Goal: Task Accomplishment & Management: Complete application form

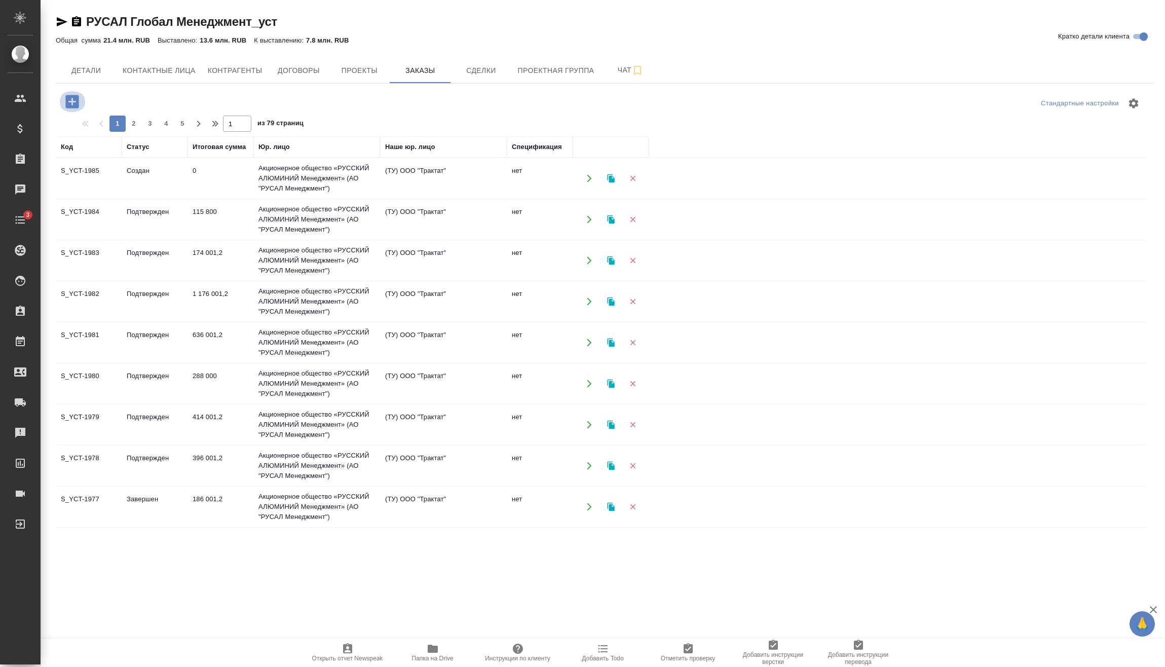
click at [75, 96] on icon "button" at bounding box center [71, 101] width 13 height 13
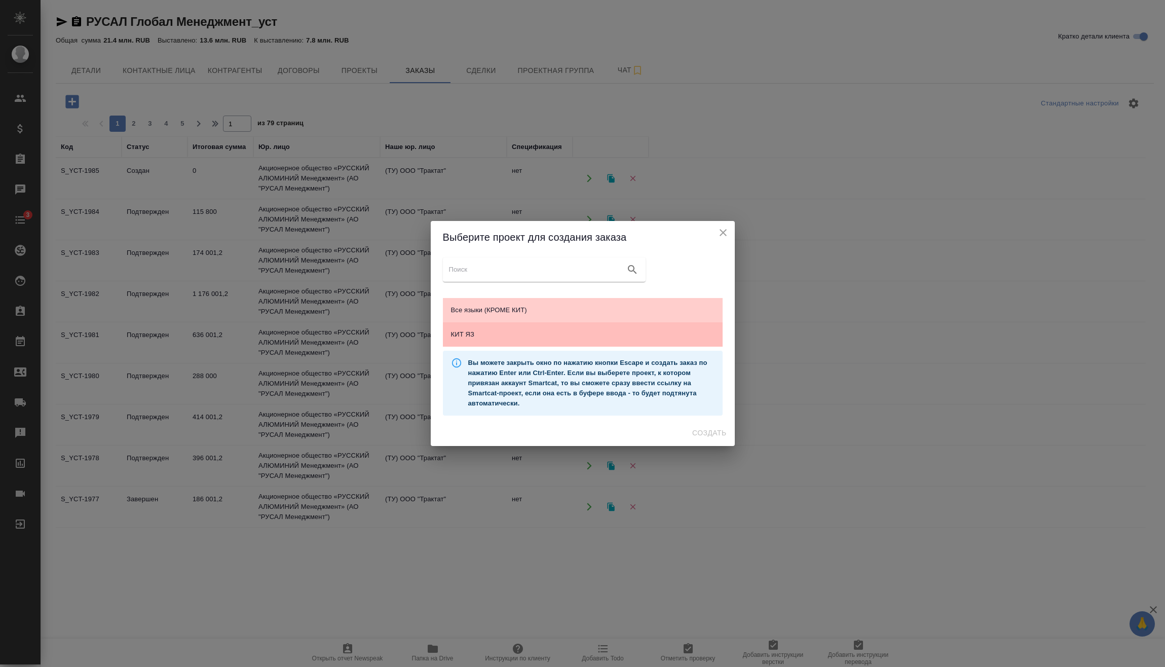
click at [533, 335] on span "КИТ ЯЗ" at bounding box center [582, 334] width 263 height 10
click at [703, 438] on span "Создать" at bounding box center [709, 433] width 34 height 13
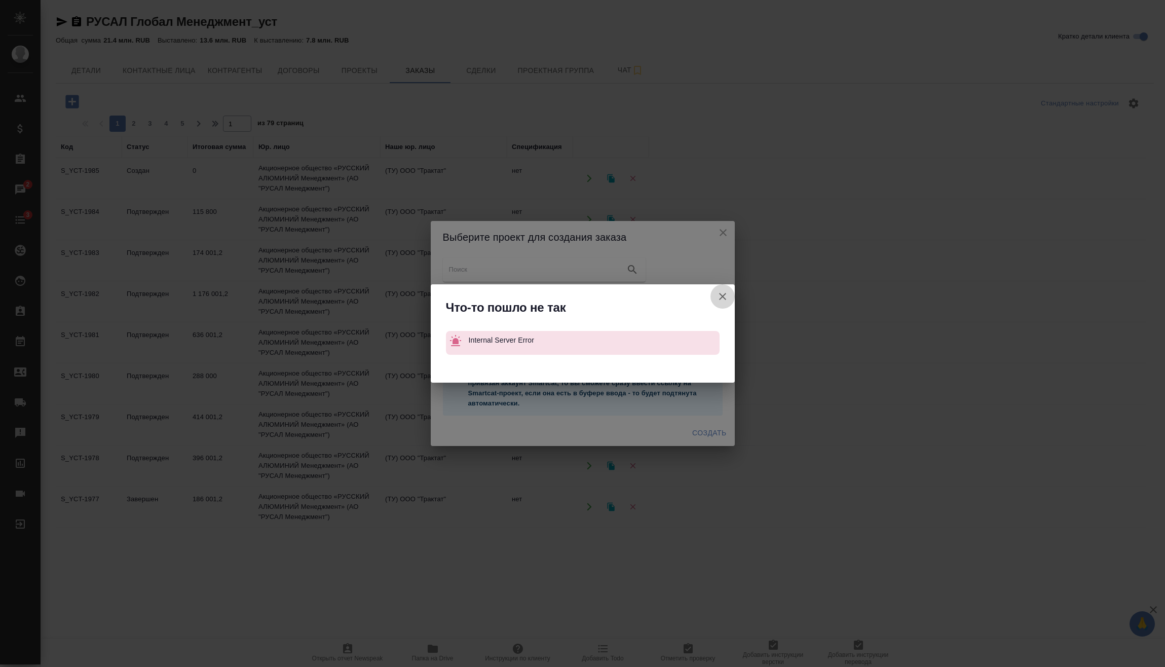
click at [720, 293] on icon "button" at bounding box center [722, 296] width 12 height 12
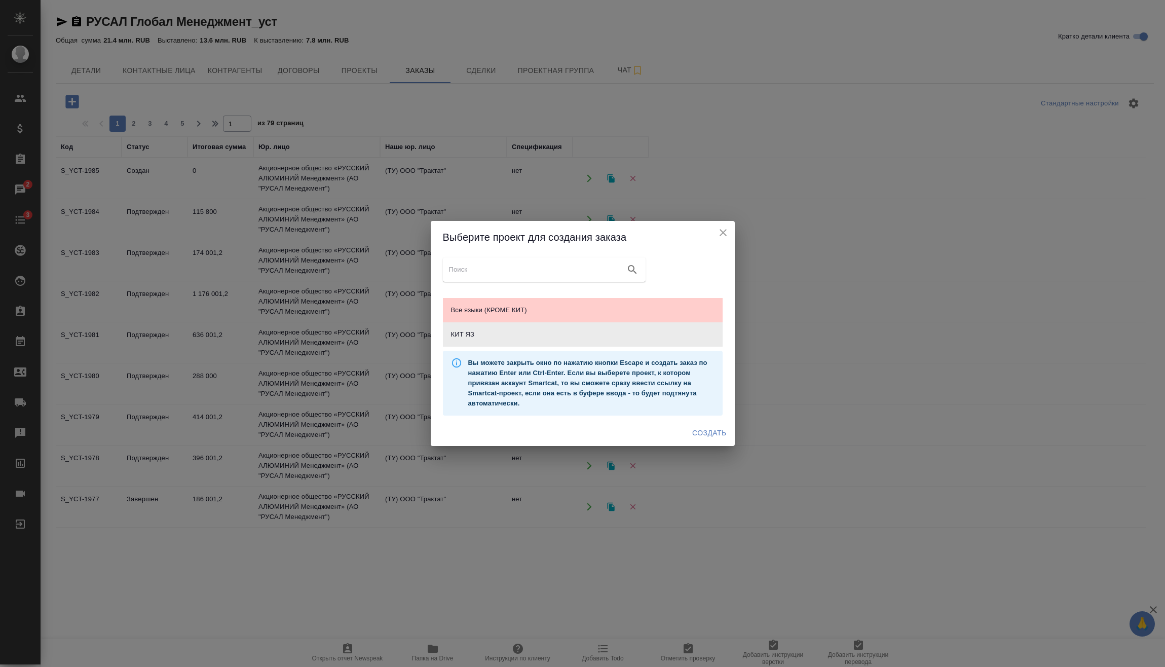
click at [722, 237] on icon "close" at bounding box center [723, 232] width 12 height 12
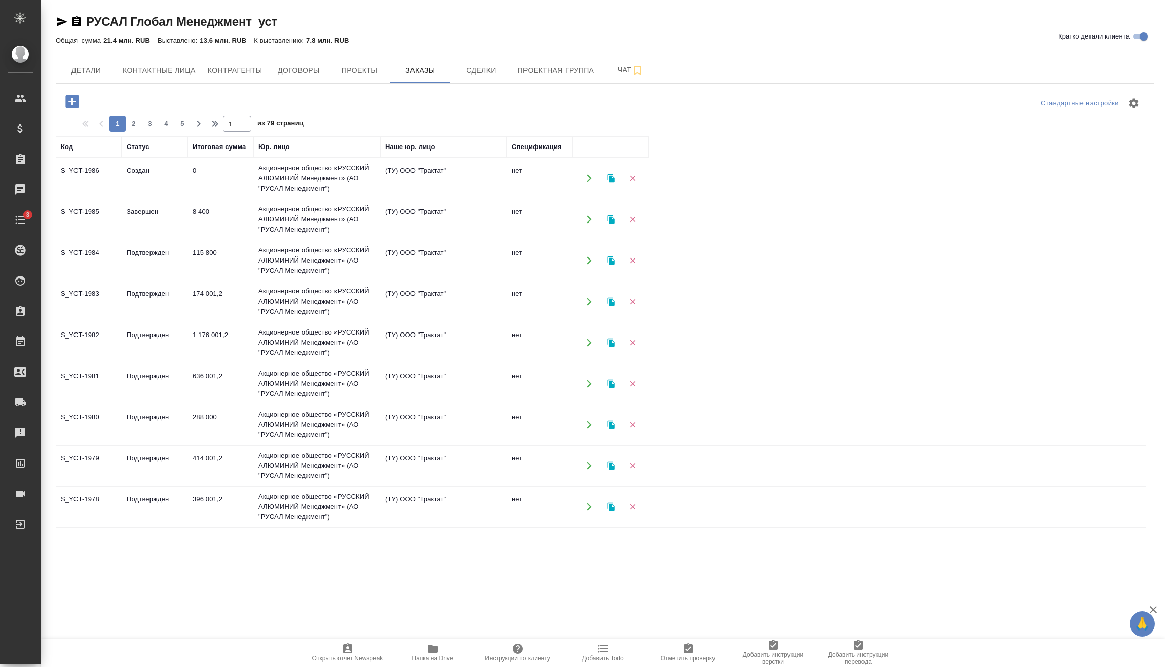
click at [157, 168] on td "Создан" at bounding box center [155, 178] width 66 height 35
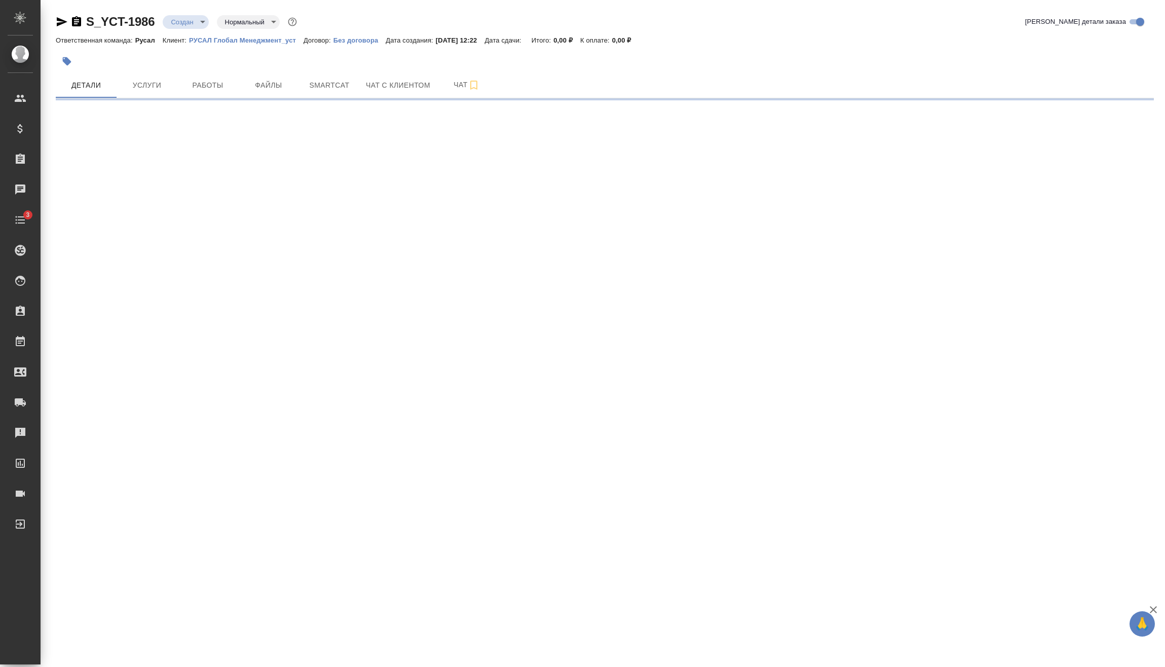
select select "RU"
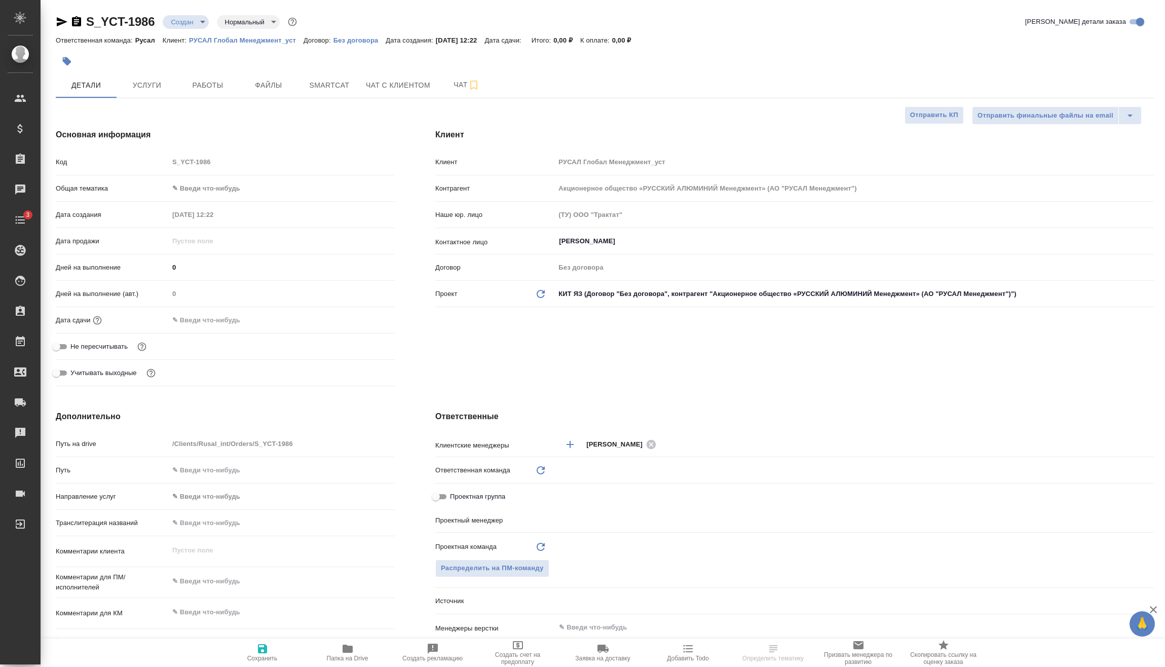
type textarea "x"
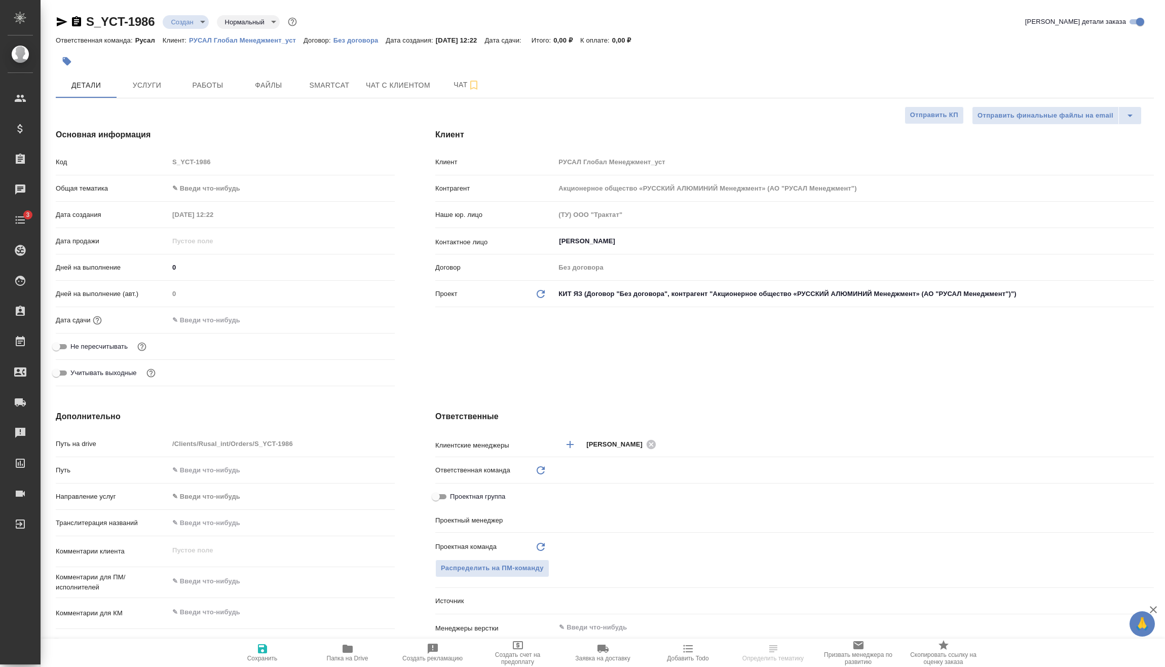
type textarea "x"
click at [217, 190] on body "🙏 .cls-1 fill:#fff; AWATERA [PERSON_NAME] Спецификации Заказы Чаты 3 Todo Проек…" at bounding box center [582, 333] width 1165 height 667
type input "[PERSON_NAME]"
type textarea "x"
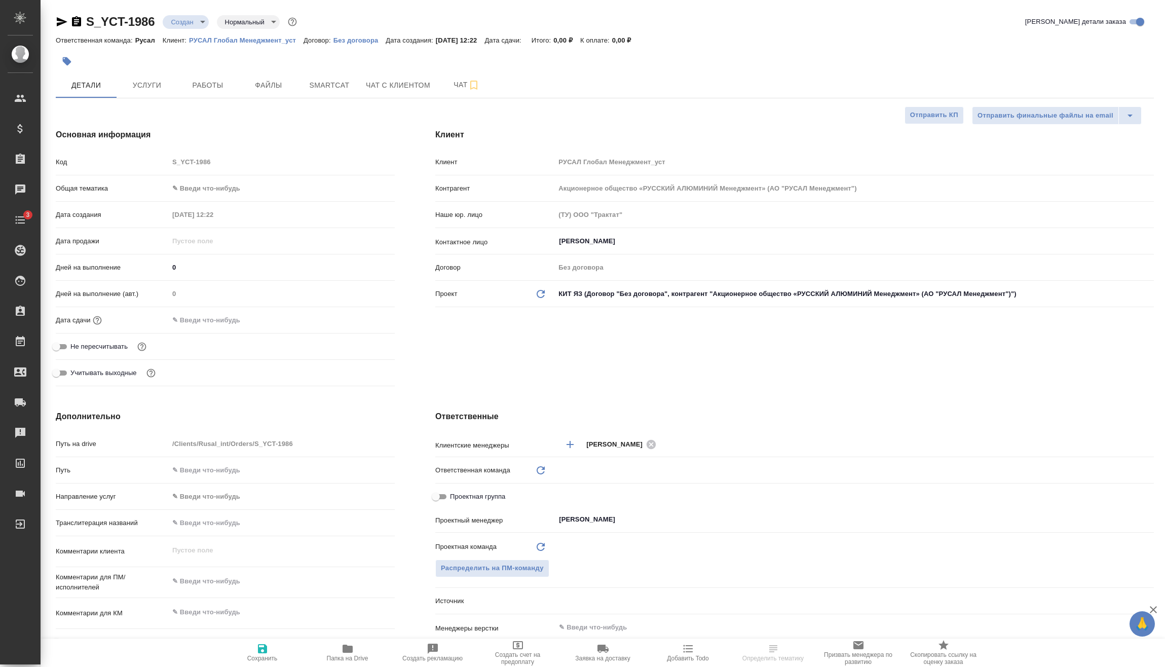
type textarea "x"
click at [218, 269] on li "Техника" at bounding box center [282, 269] width 226 height 16
type input "tech"
type textarea "x"
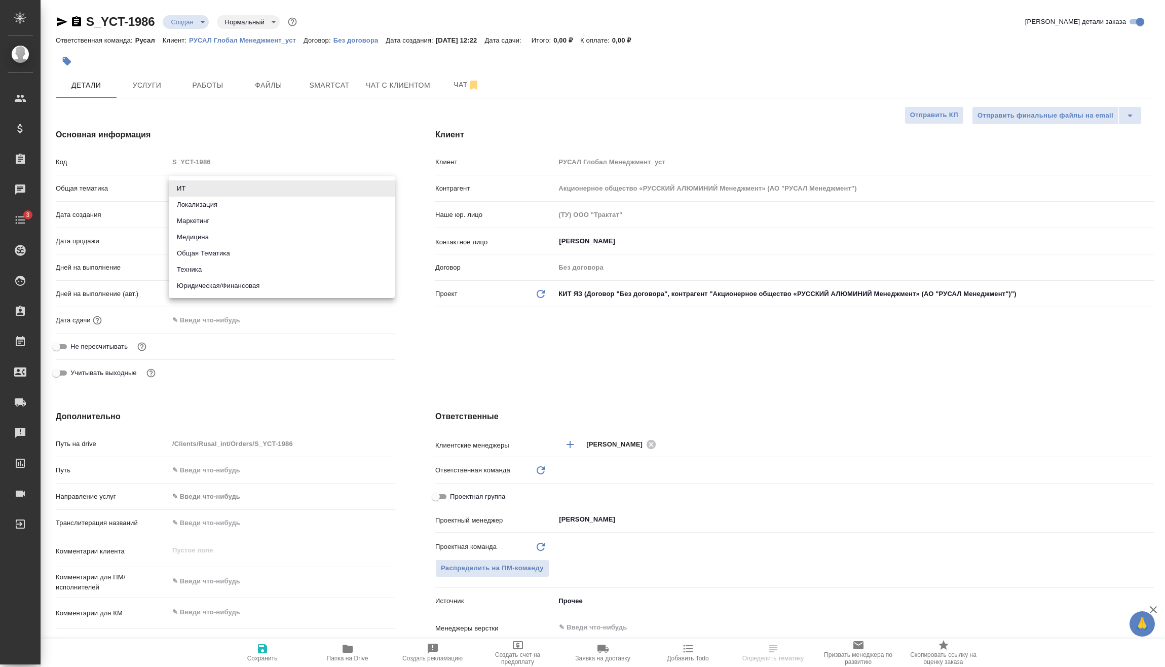
type textarea "x"
type input "Русал"
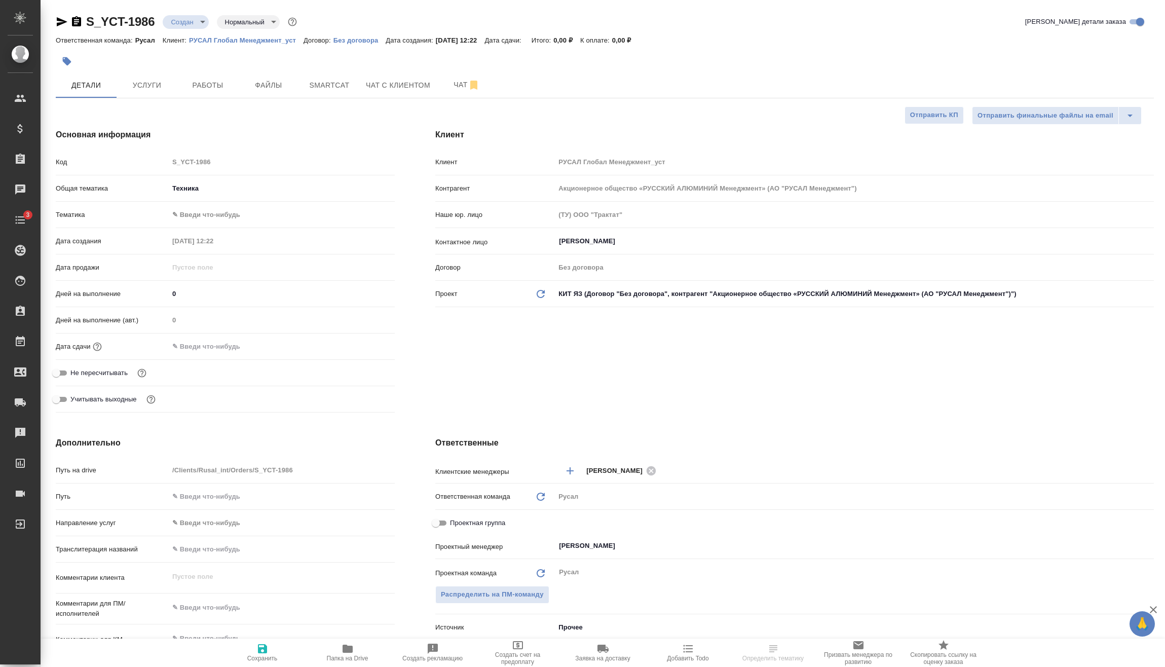
click at [219, 212] on body "🙏 .cls-1 fill:#fff; AWATERA Vasilev Evgeniy Клиенты Спецификации Заказы Чаты 3 …" at bounding box center [582, 333] width 1165 height 667
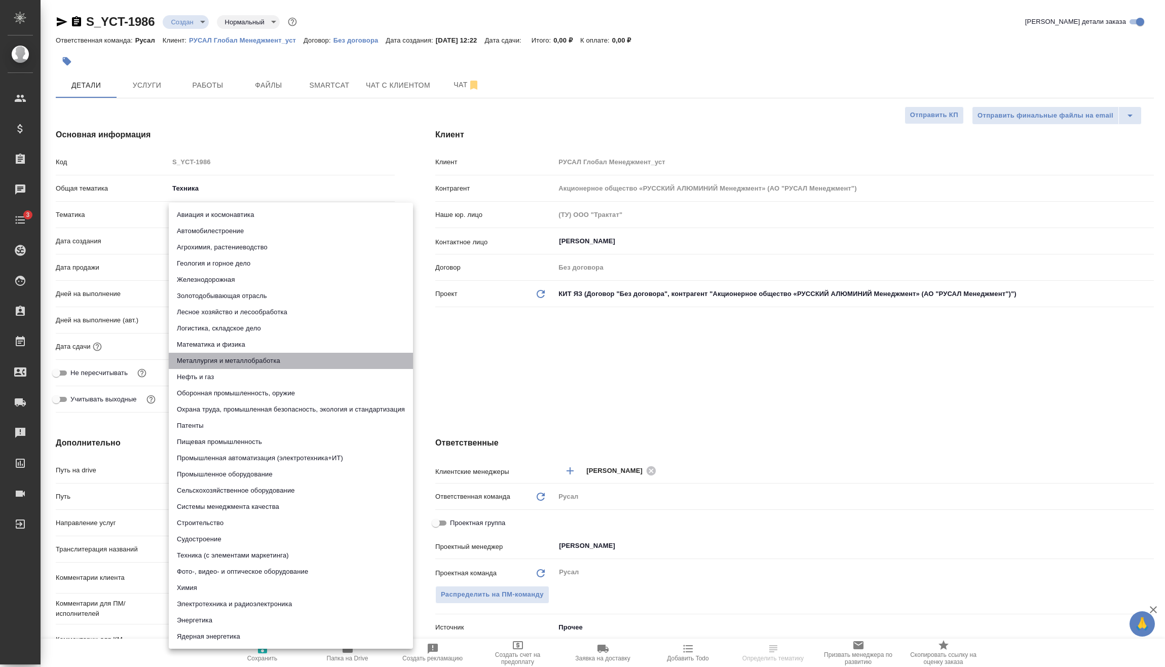
click at [246, 360] on li "Металлургия и металлобработка" at bounding box center [291, 361] width 244 height 16
type textarea "x"
type input "60014e23f7d9dc5f480a3cf8"
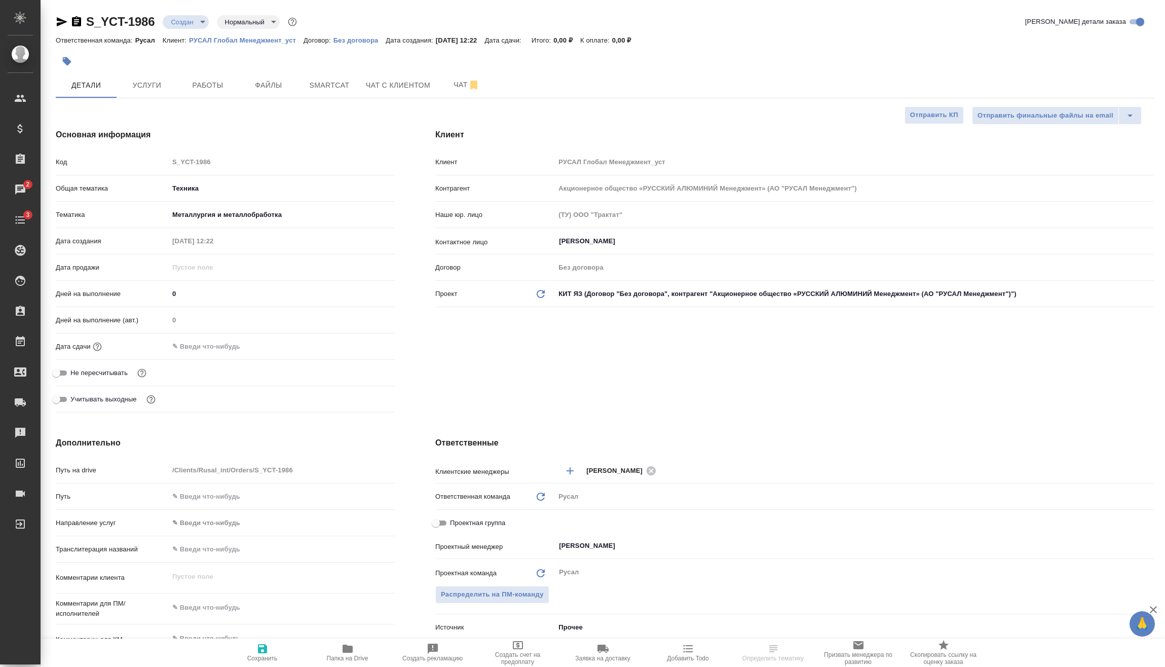
click at [257, 349] on input "text" at bounding box center [213, 346] width 89 height 15
click at [372, 346] on div at bounding box center [376, 345] width 35 height 12
click at [372, 346] on div at bounding box center [376, 346] width 35 height 12
click at [370, 344] on icon "button" at bounding box center [365, 346] width 12 height 12
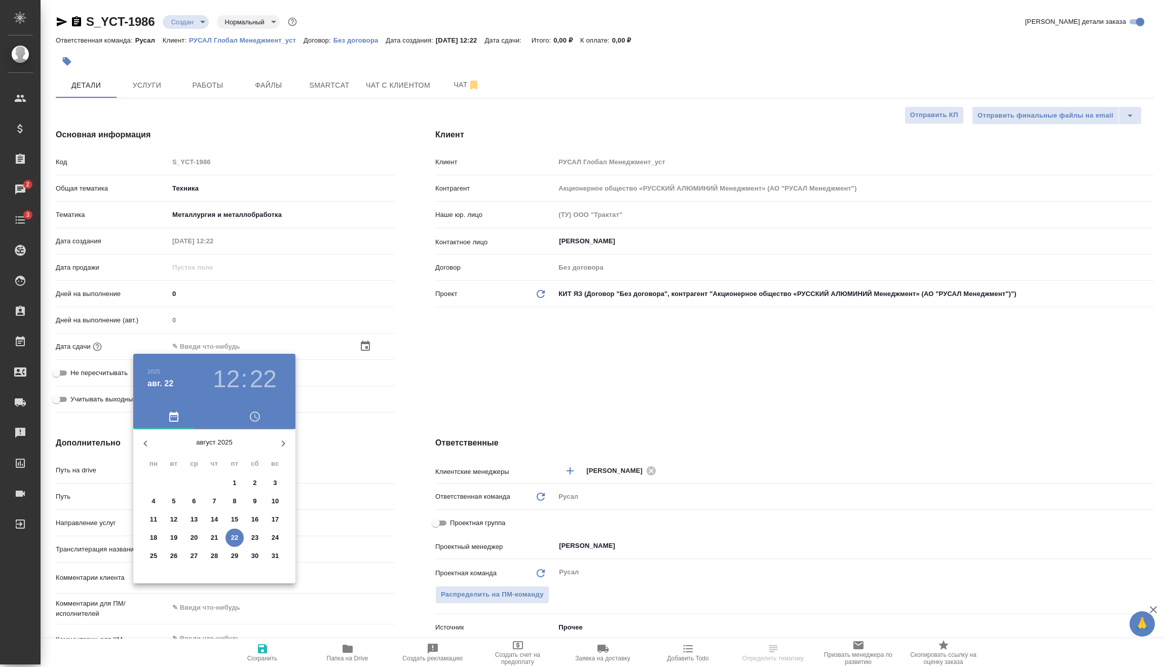
click at [234, 387] on h3 "12" at bounding box center [226, 379] width 27 height 28
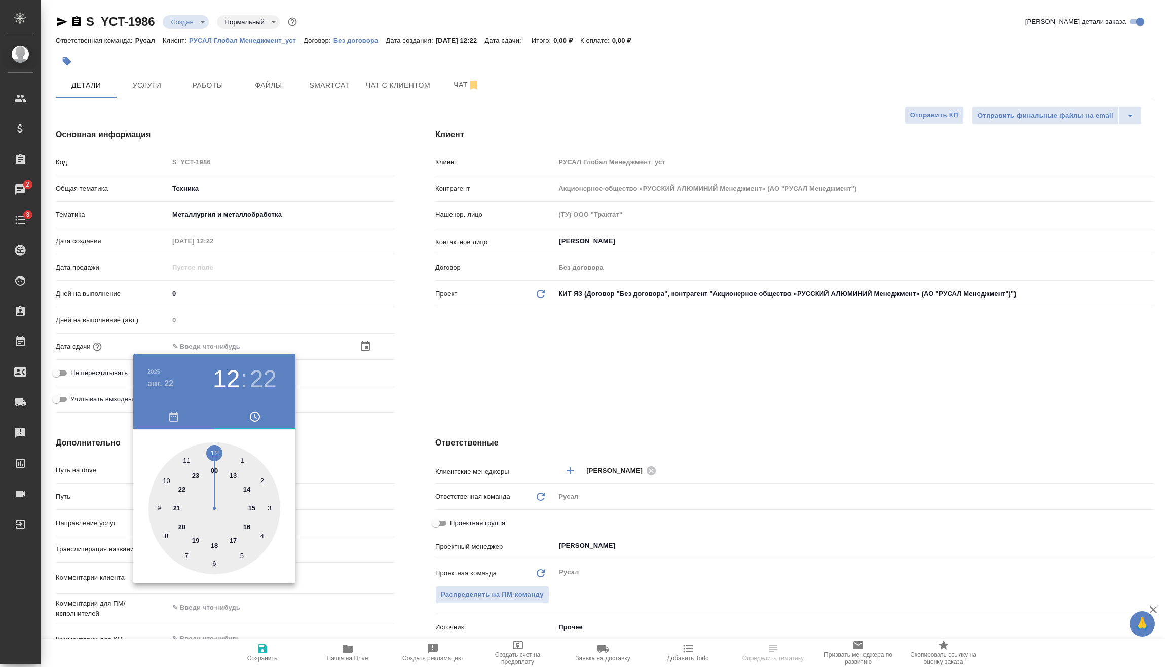
click at [215, 545] on div at bounding box center [214, 508] width 132 height 132
type input "22.08.2025 18:22"
type textarea "x"
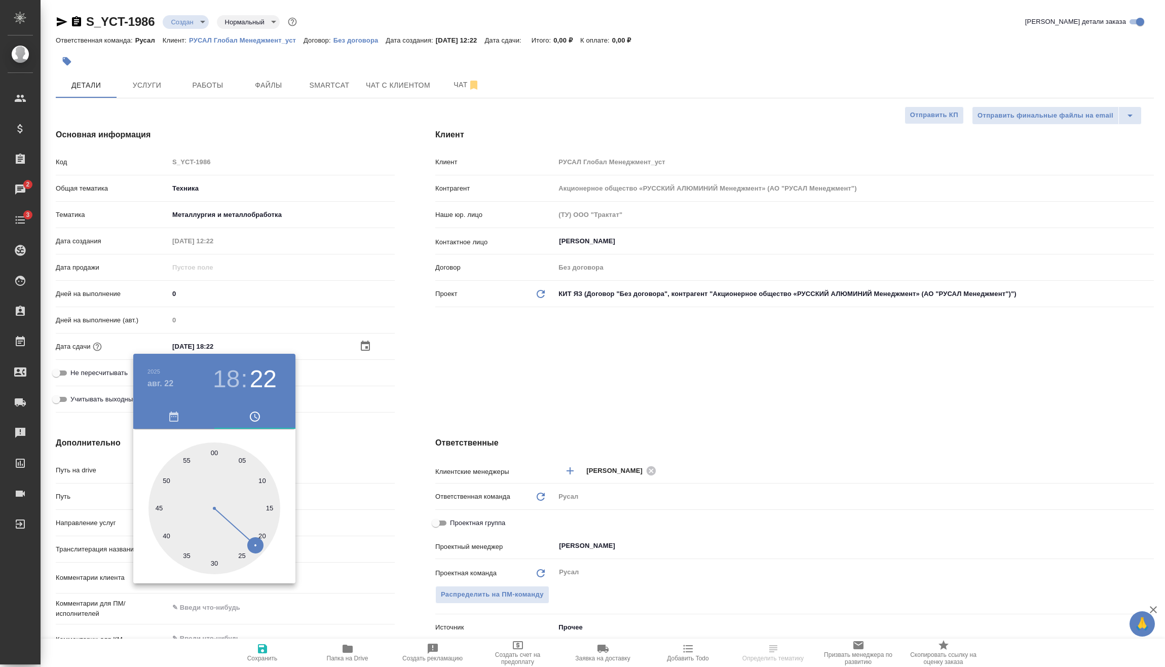
click at [347, 429] on div at bounding box center [582, 333] width 1165 height 667
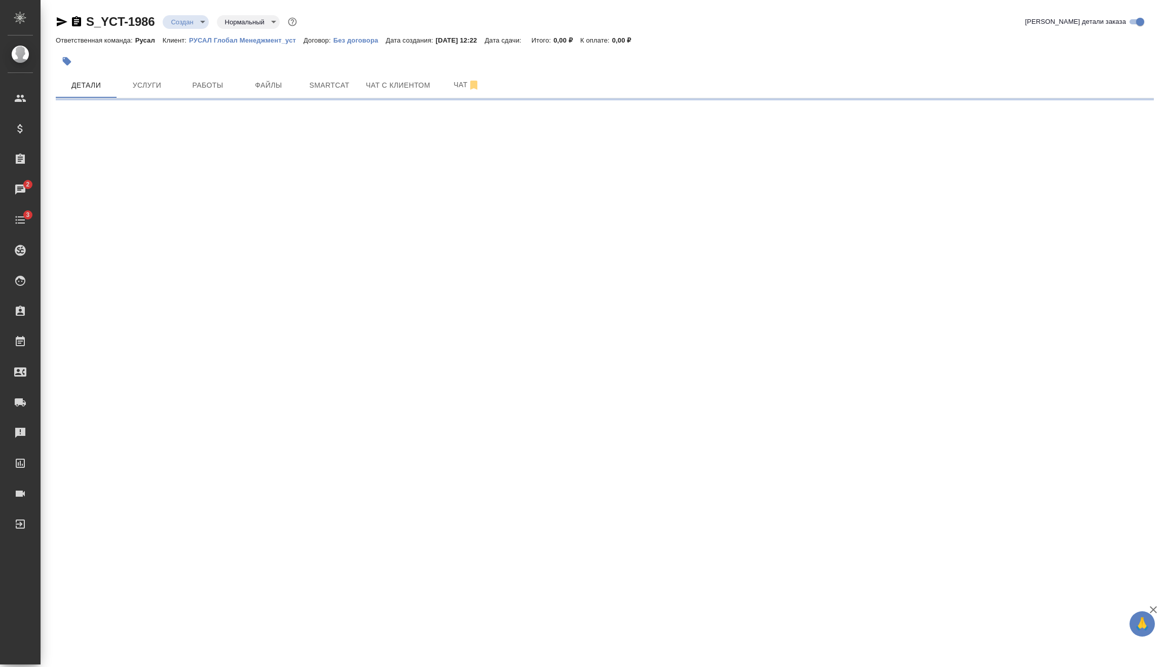
select select "RU"
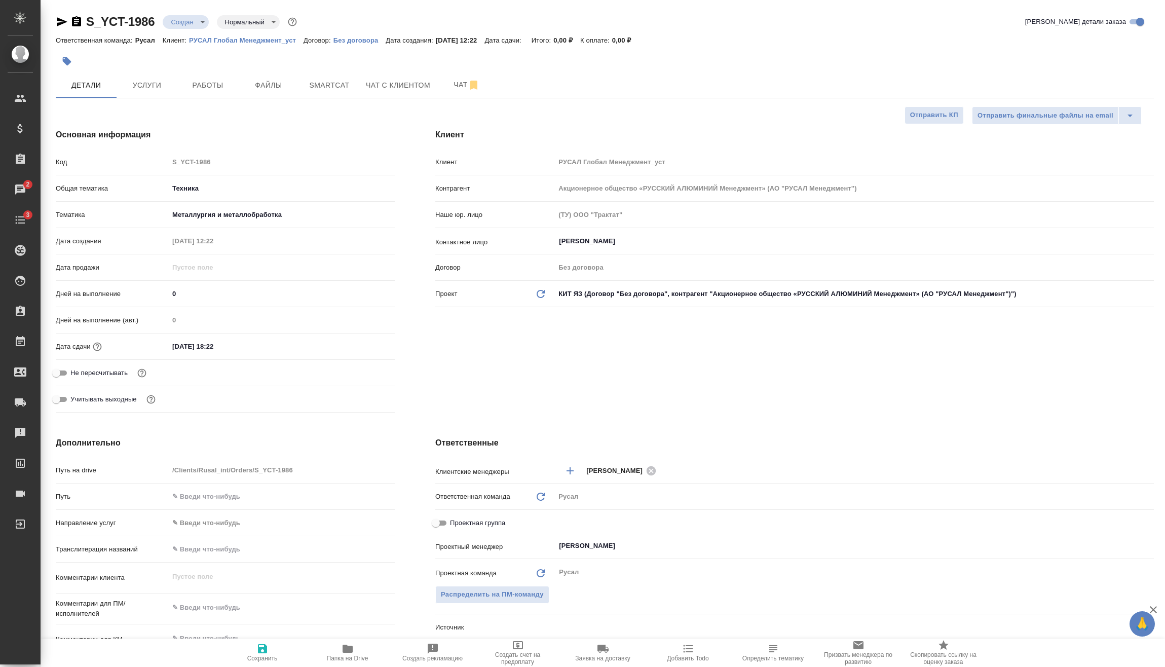
type textarea "x"
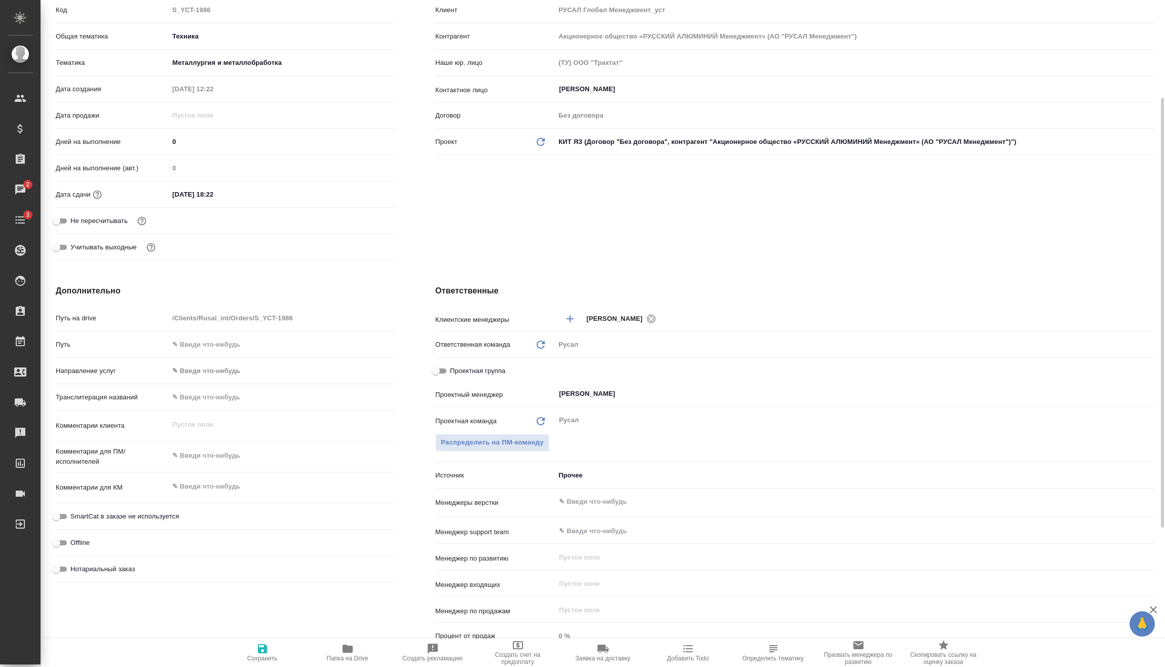
type textarea "x"
click at [223, 462] on textarea at bounding box center [281, 455] width 225 height 17
type textarea "x"
type textarea "2"
type textarea "x"
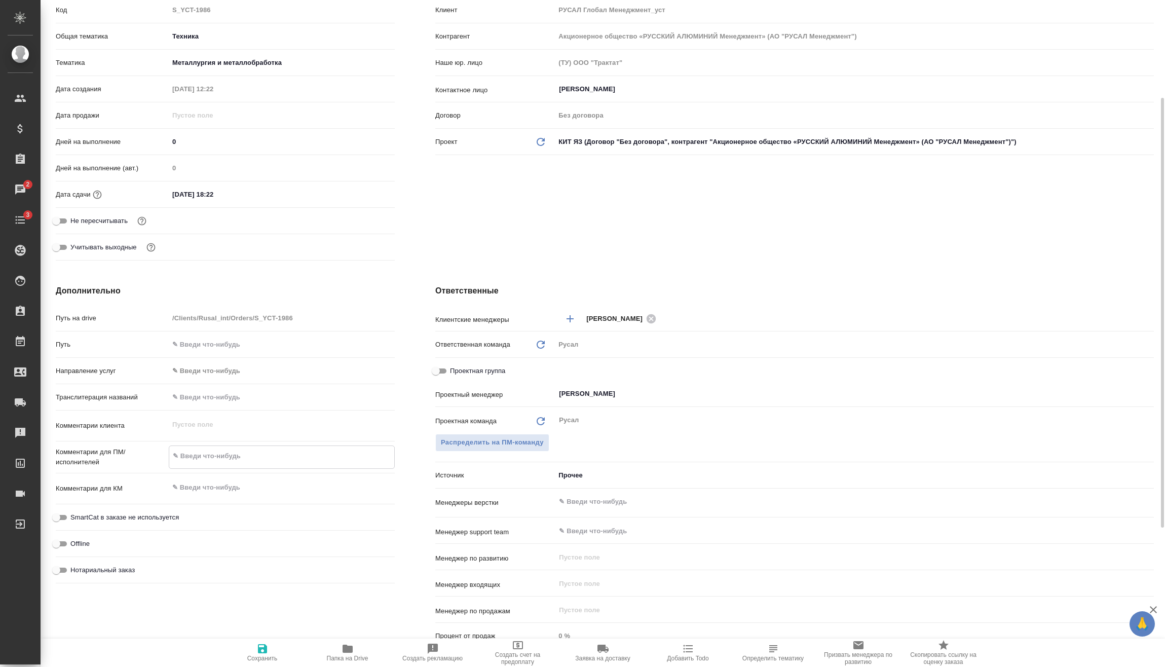
type textarea "x"
type textarea "21"
type textarea "x"
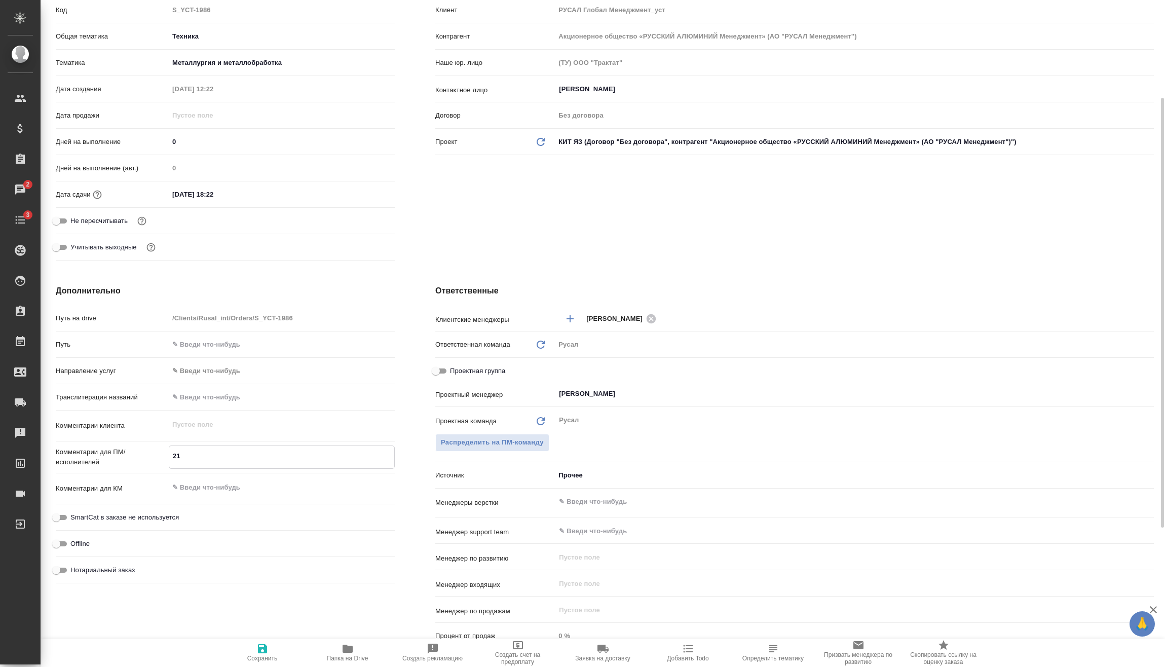
type textarea "x"
type textarea "21."
type textarea "x"
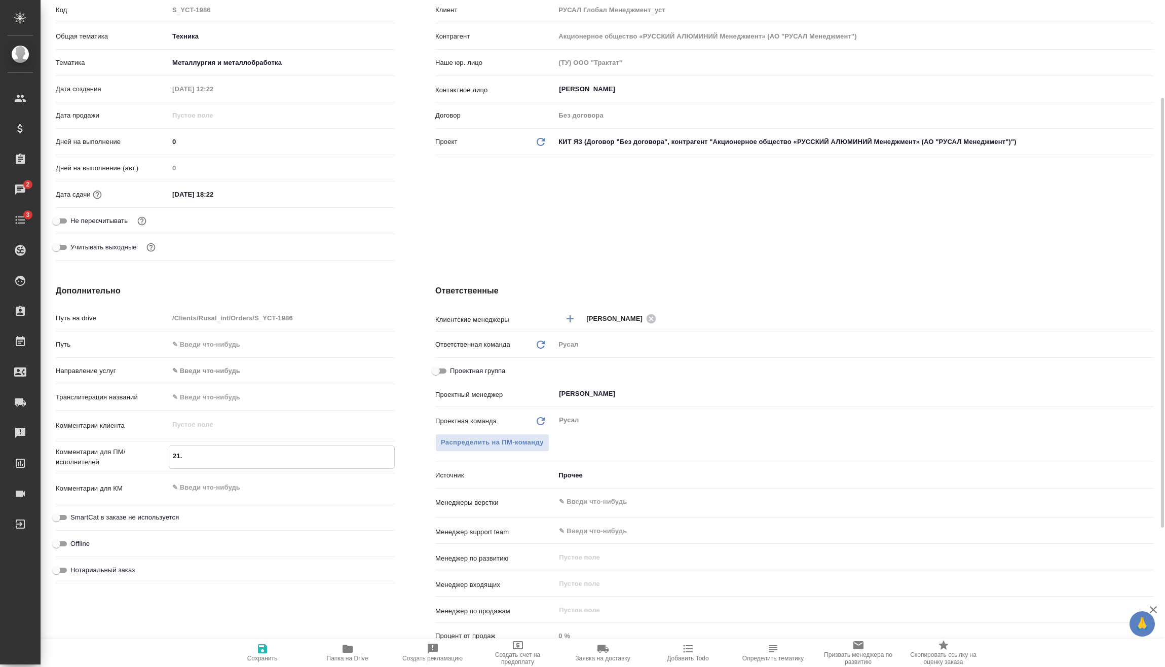
type textarea "21.0"
type textarea "x"
type textarea "21.08"
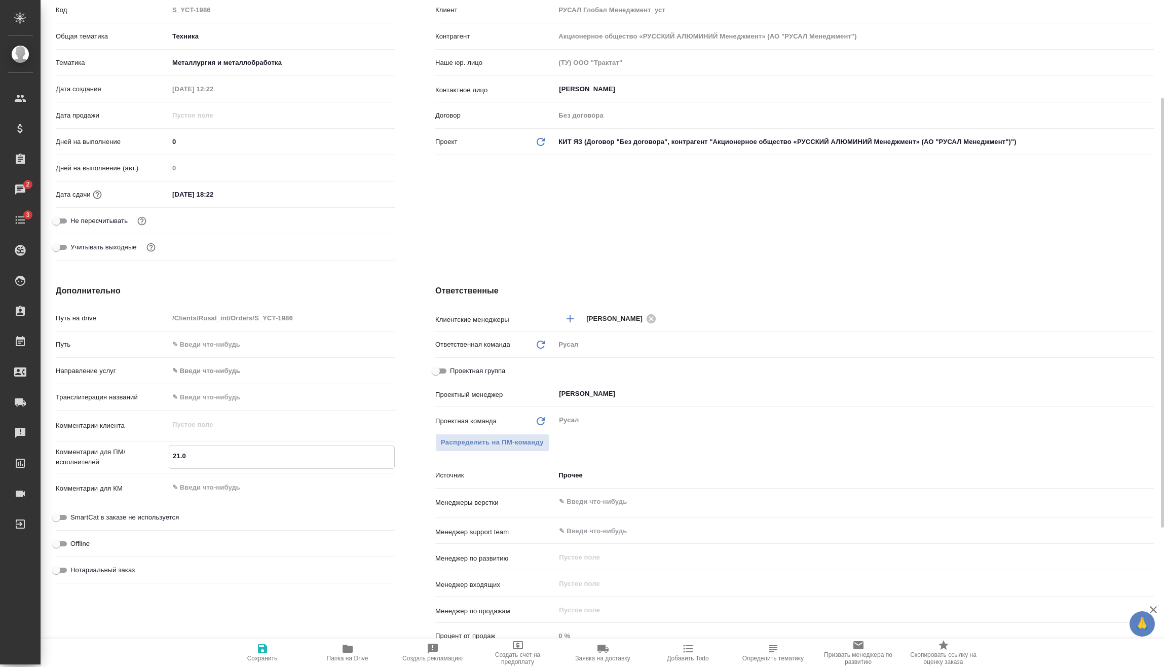
type textarea "x"
type textarea "21.08"
type textarea "x"
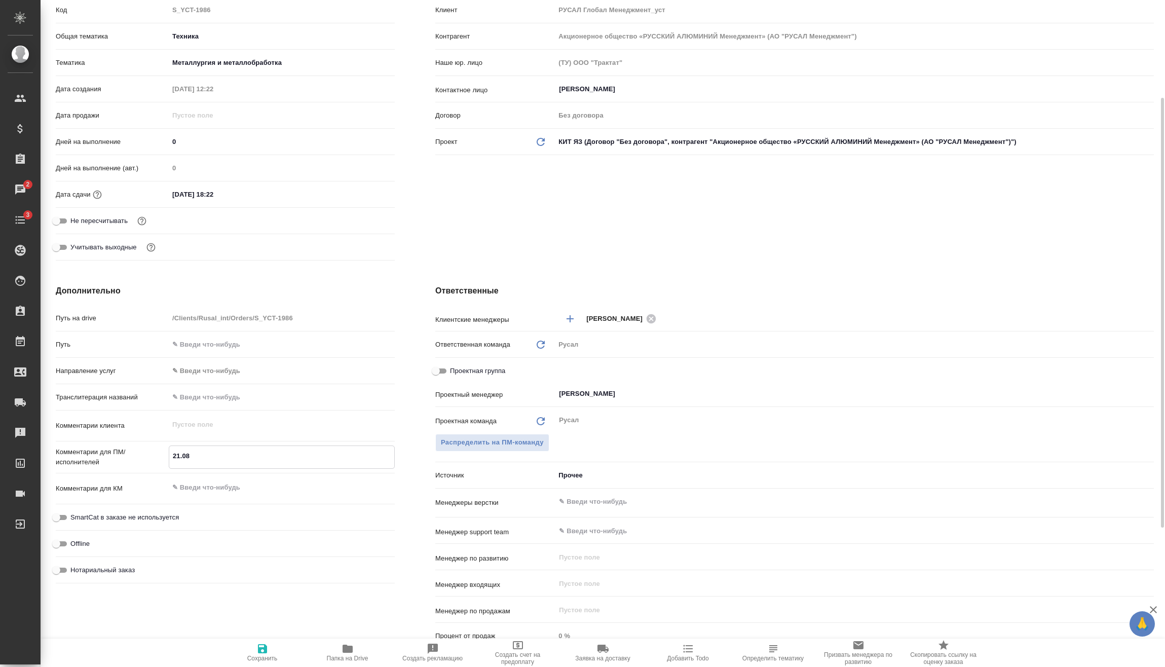
type textarea "x"
type textarea "21.08 П"
type textarea "x"
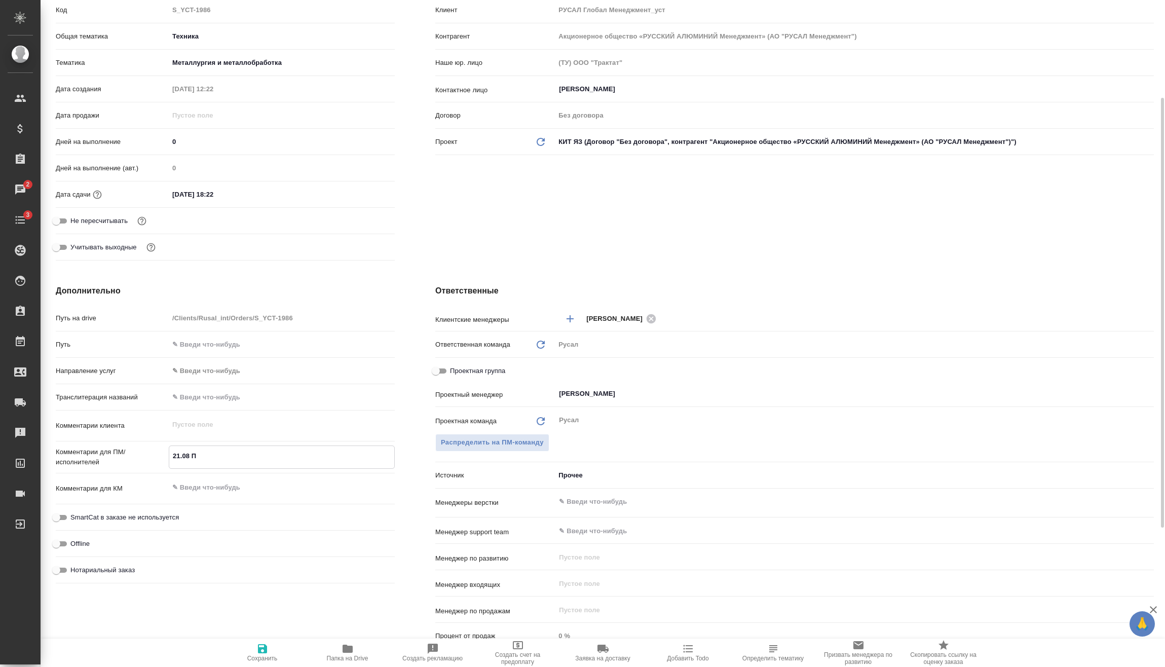
type textarea "x"
type textarea "21.08 Пр"
type textarea "x"
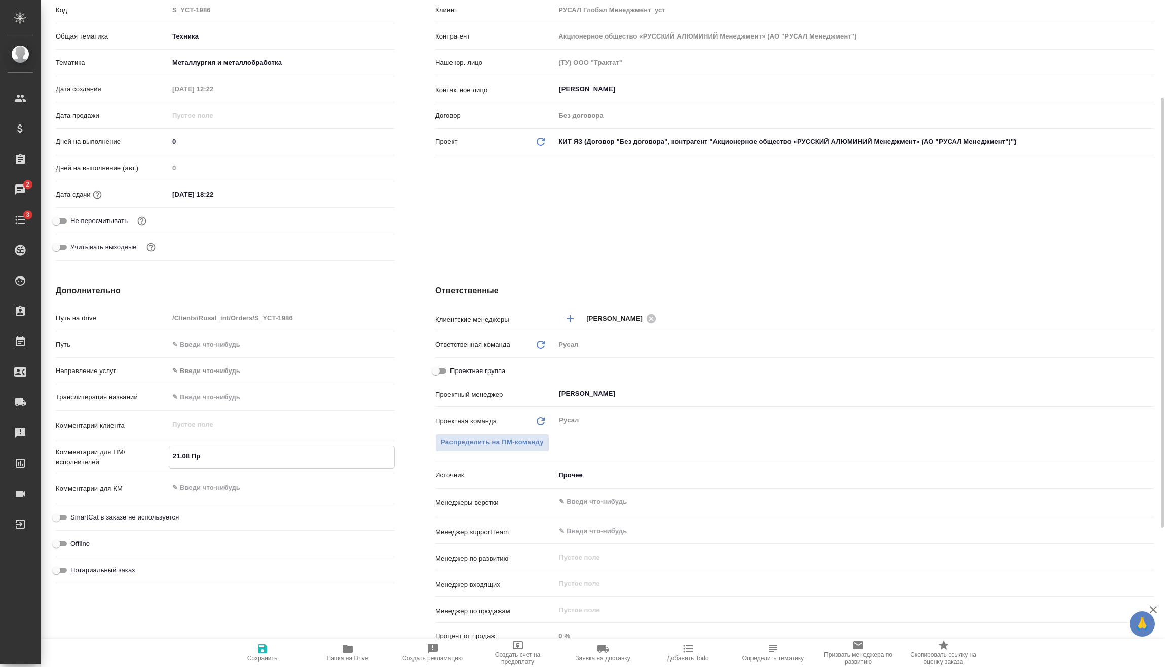
type textarea "21.08 Про"
type textarea "x"
type textarea "21.08 Проз"
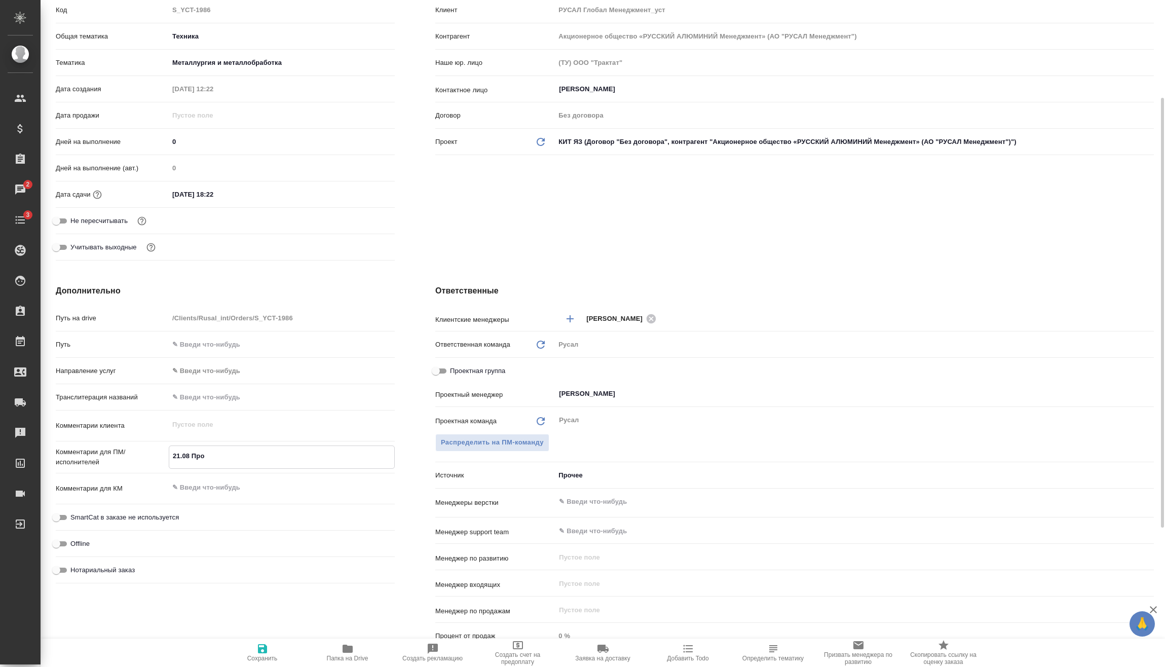
type textarea "x"
type textarea "21.08 Прозо"
type textarea "x"
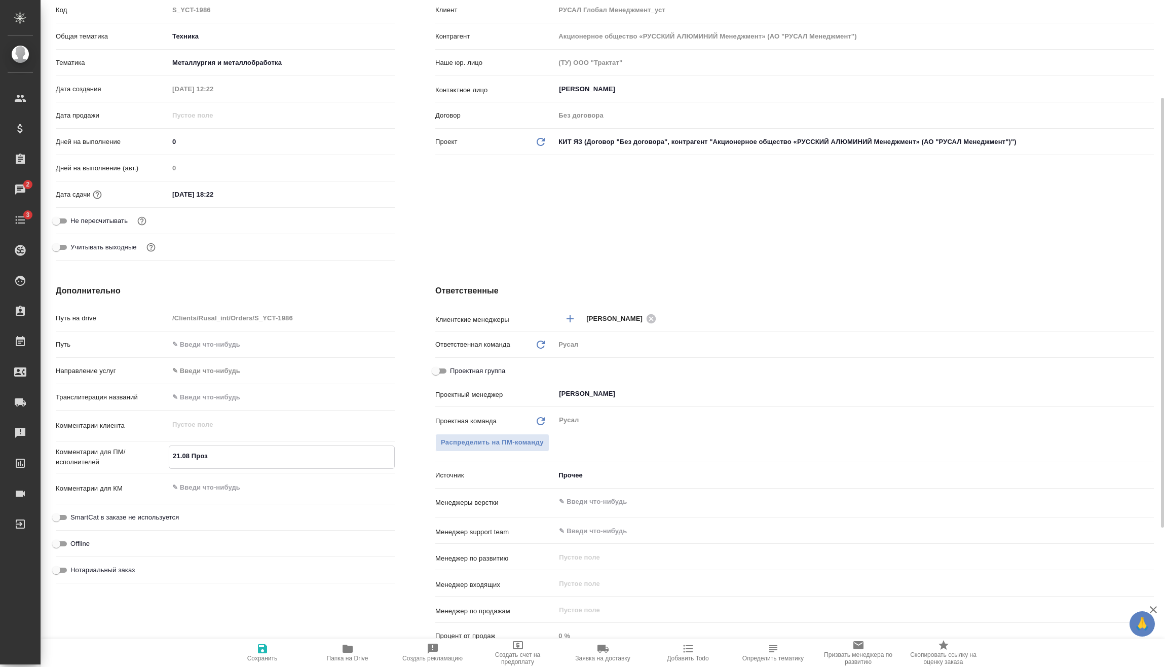
type textarea "x"
type textarea "21.08 Прозор"
type textarea "x"
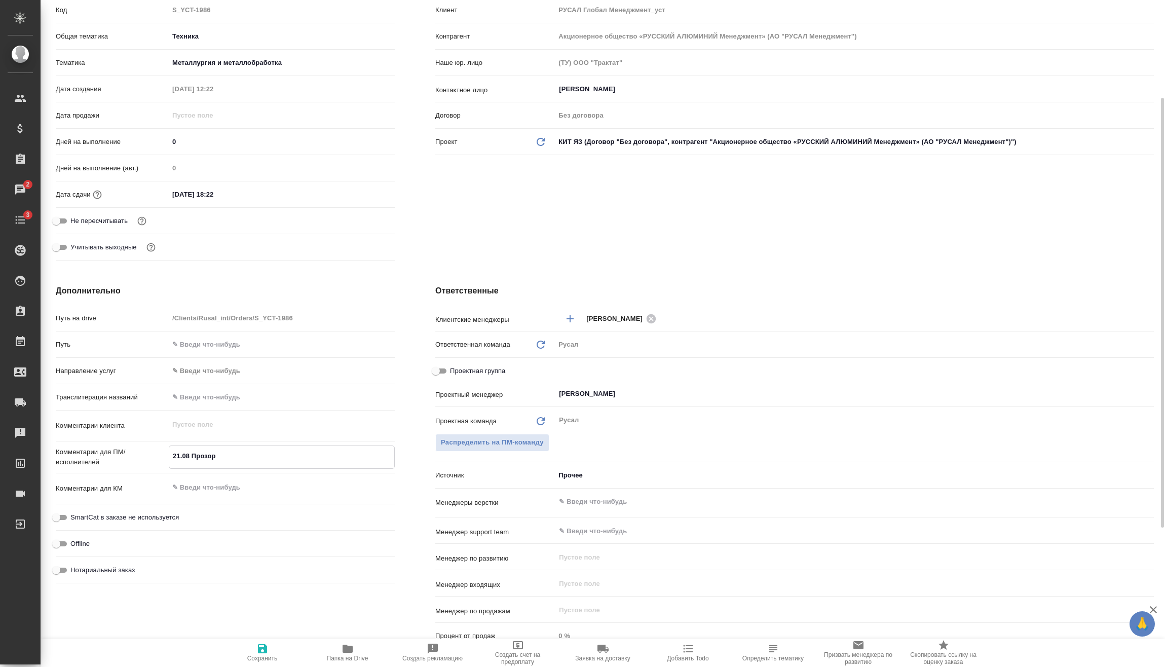
type textarea "x"
type textarea "21.08 Прозоро"
type textarea "x"
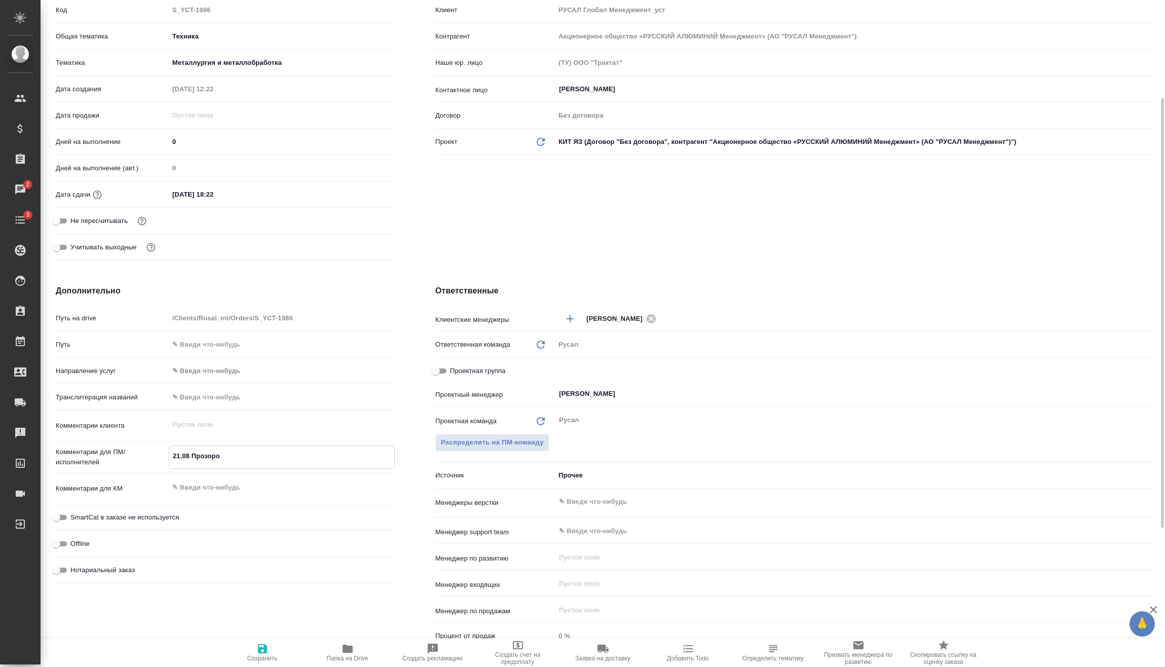
type textarea "21.08 Прозоров"
type textarea "x"
type textarea "21.08 Прозоров"
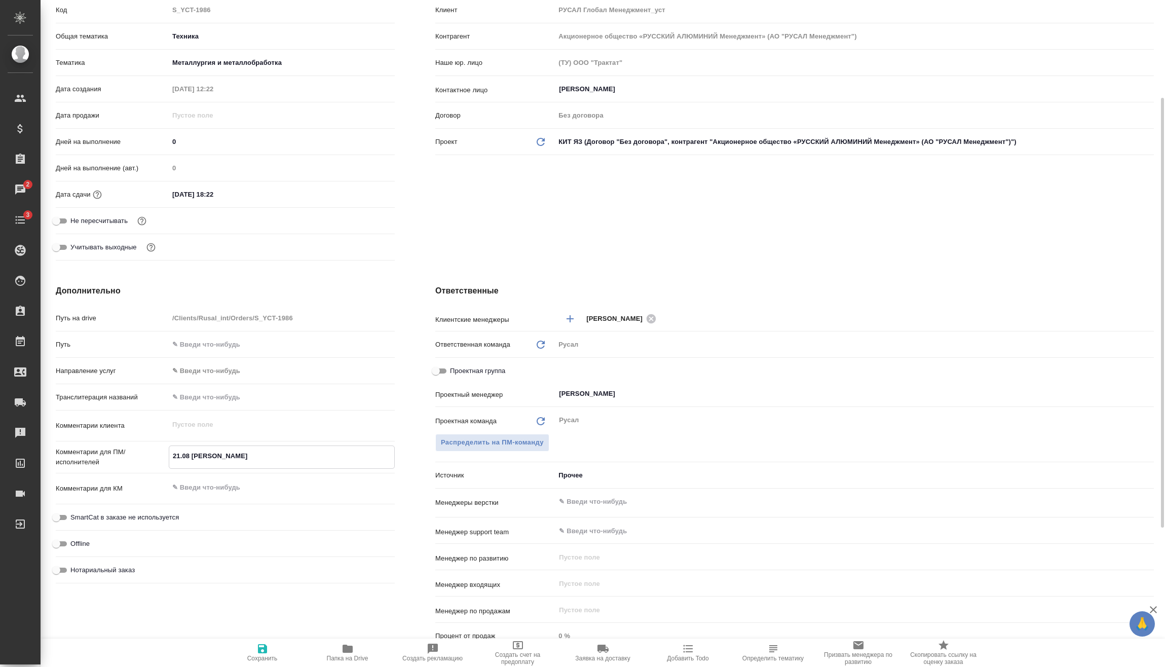
type textarea "x"
type textarea "21.08 Прозоров о"
type textarea "x"
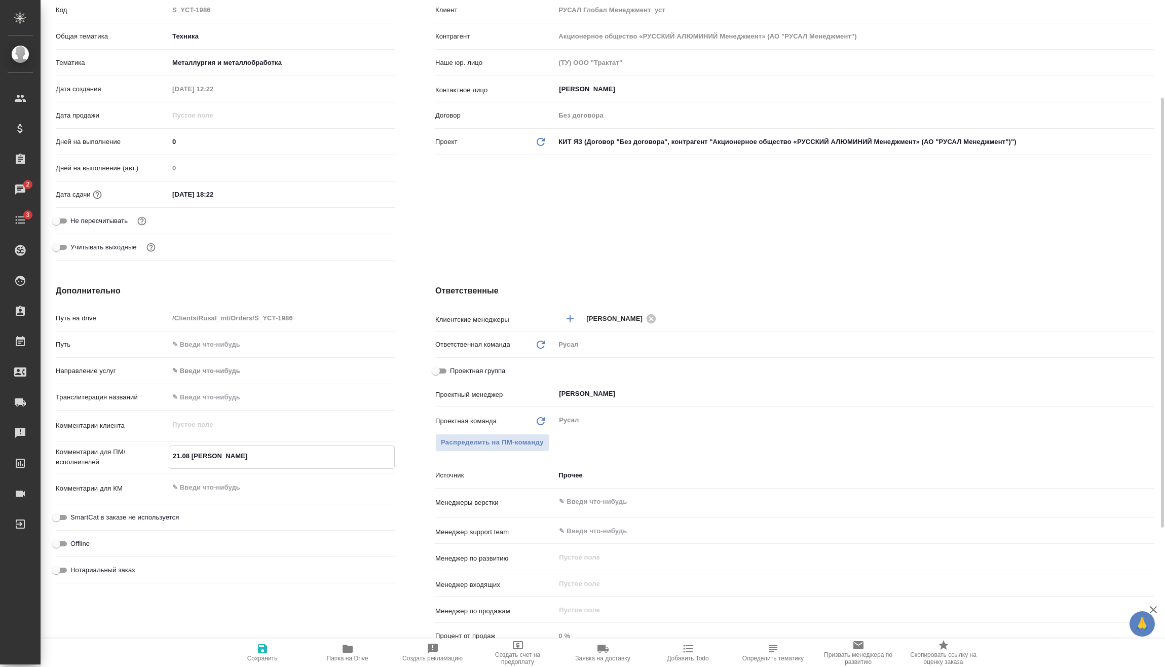
type textarea "x"
type textarea "21.08 Прозоров он"
type textarea "x"
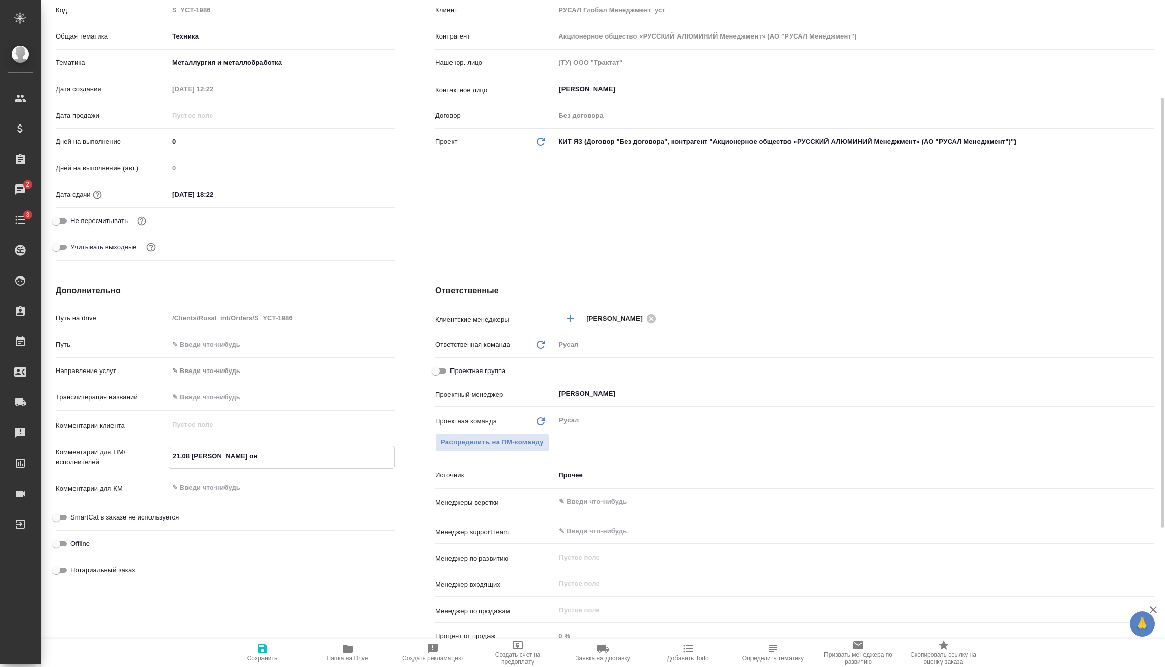
type textarea "x"
type textarea "21.08 Прозоров о"
type textarea "x"
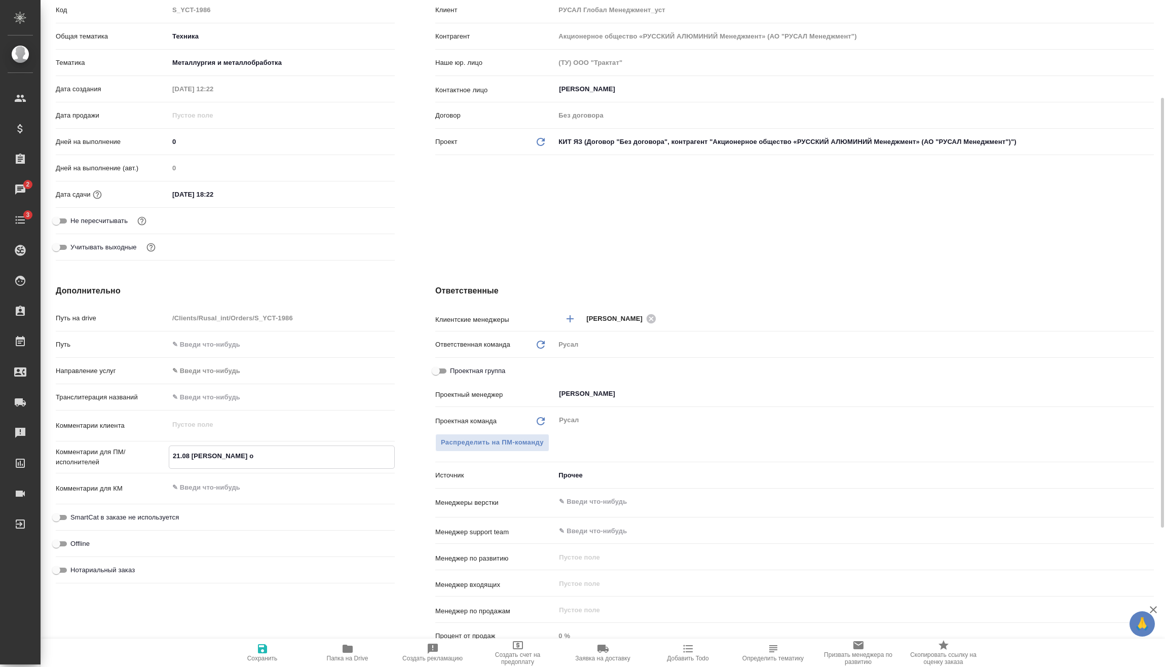
type textarea "21.08 Прозоров"
type textarea "x"
type textarea "21.08 Прозоров о"
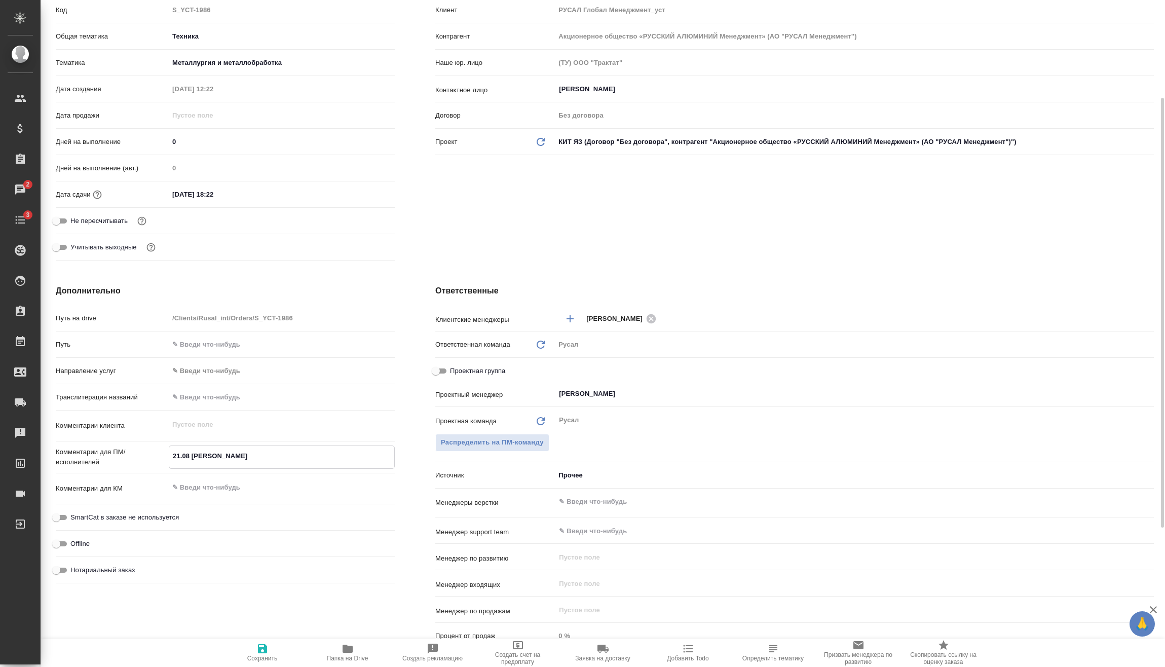
type textarea "x"
type textarea "21.08 Прозоров оф"
type textarea "x"
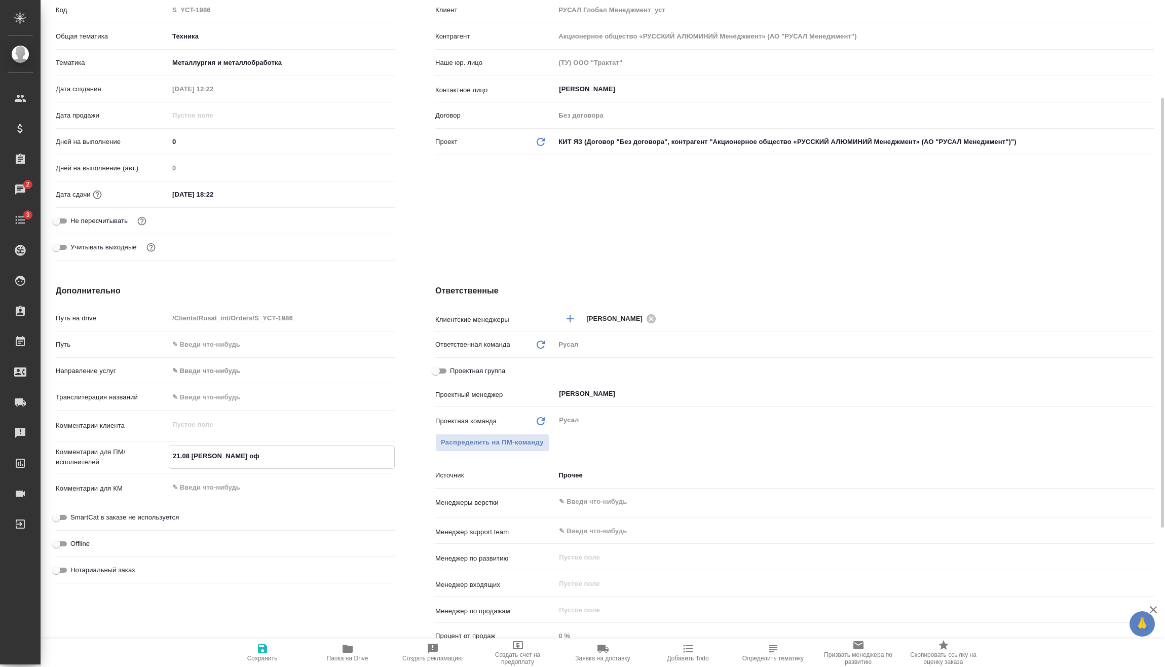
type textarea "x"
type textarea "21.08 Прозоров офи"
type textarea "x"
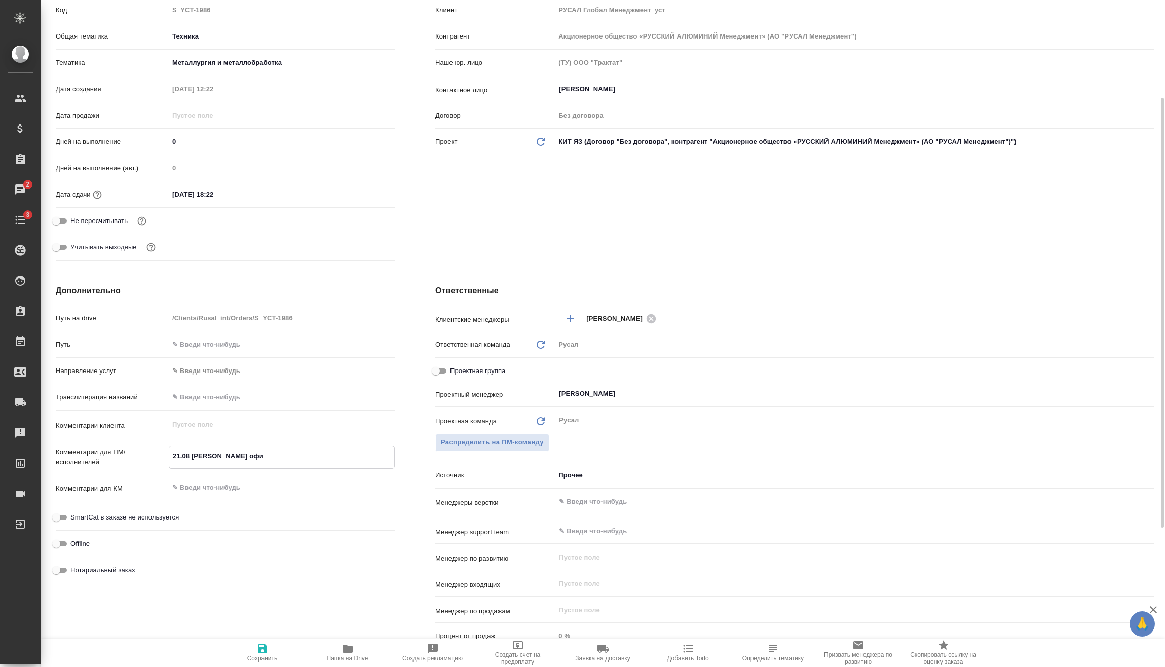
type textarea "x"
type textarea "21.08 Прозоров офис"
type textarea "x"
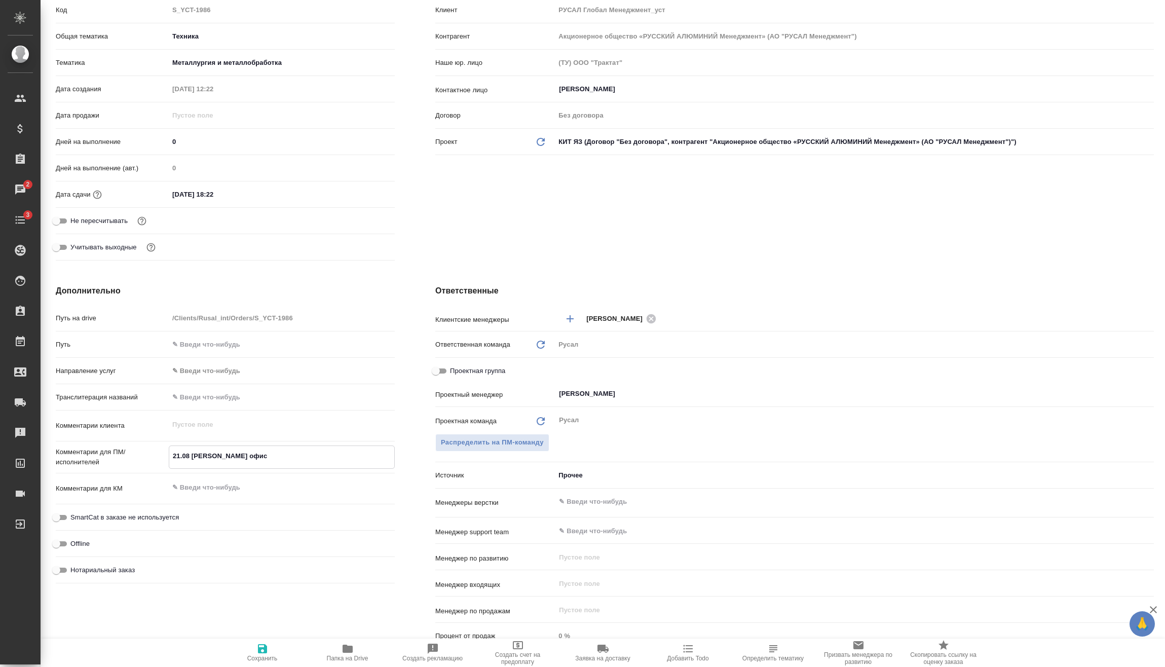
type textarea "x"
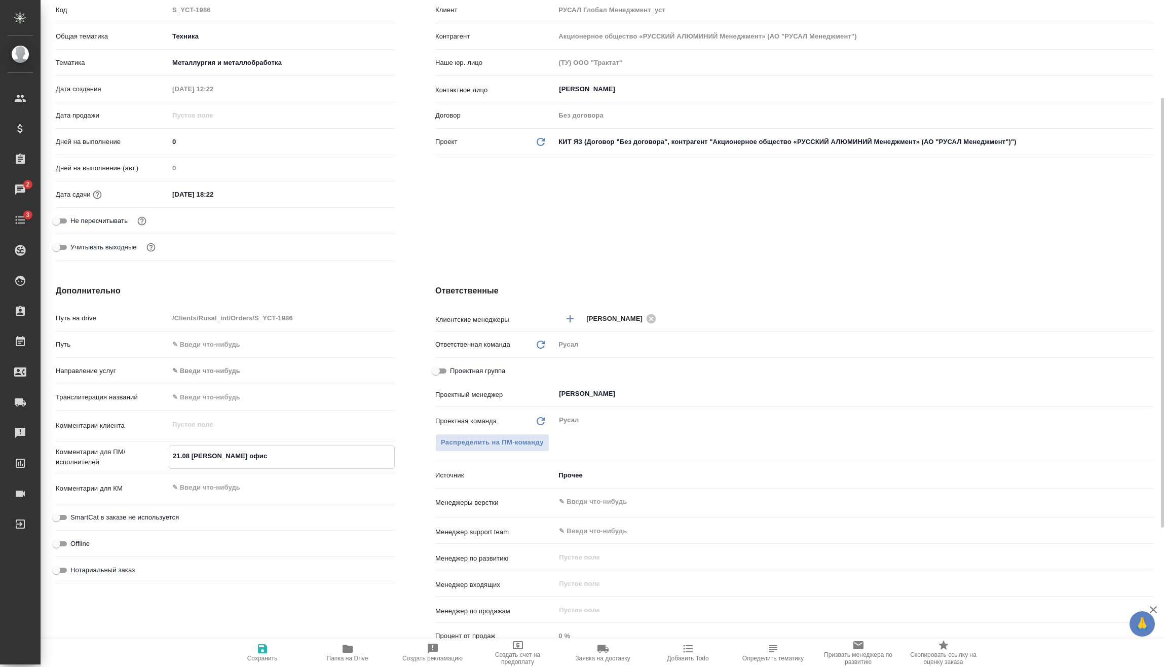
type textarea "x"
type textarea "21.08 Прозоров офис"
type textarea "x"
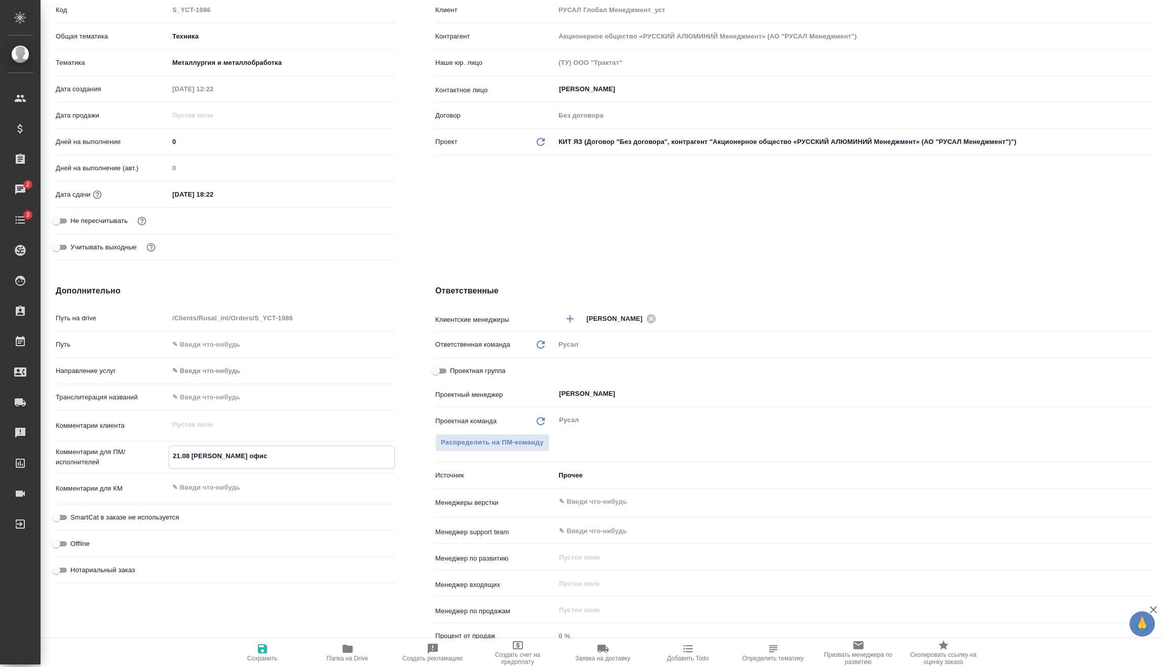
click at [283, 648] on span "Сохранить" at bounding box center [262, 651] width 73 height 19
type textarea "x"
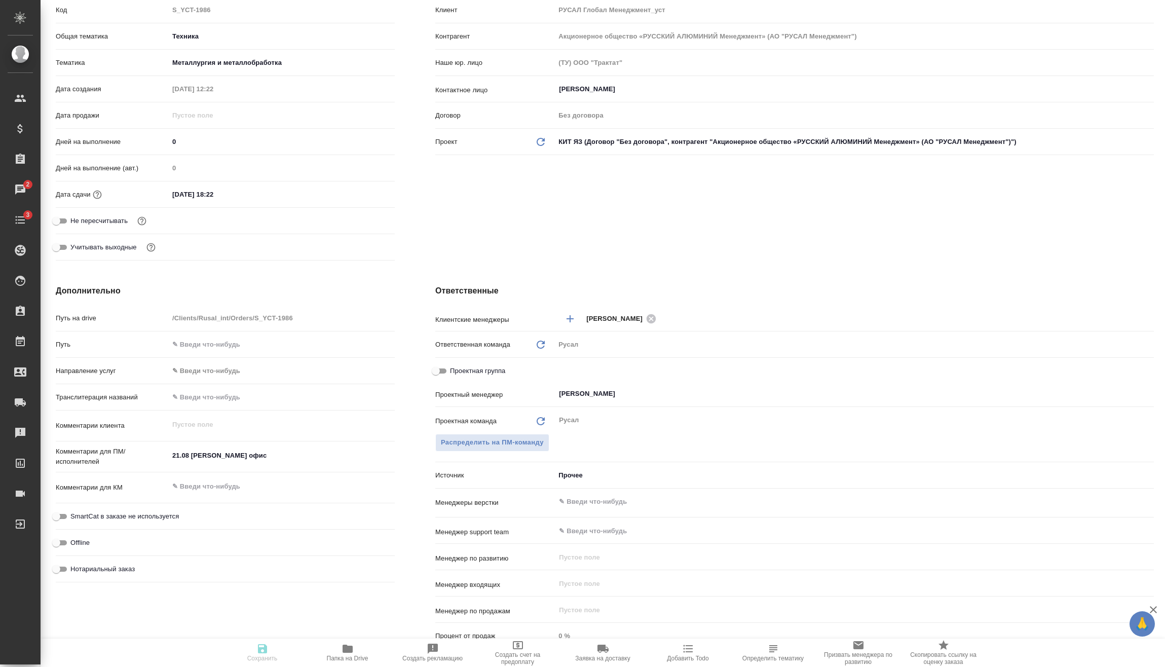
type textarea "x"
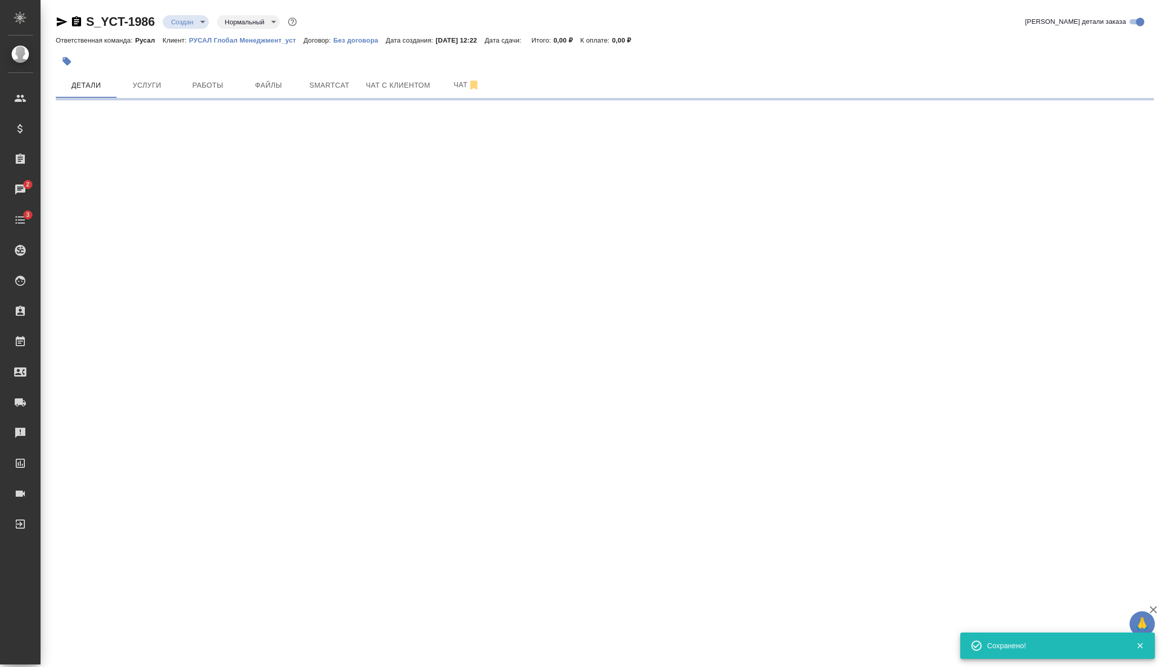
scroll to position [0, 0]
select select "RU"
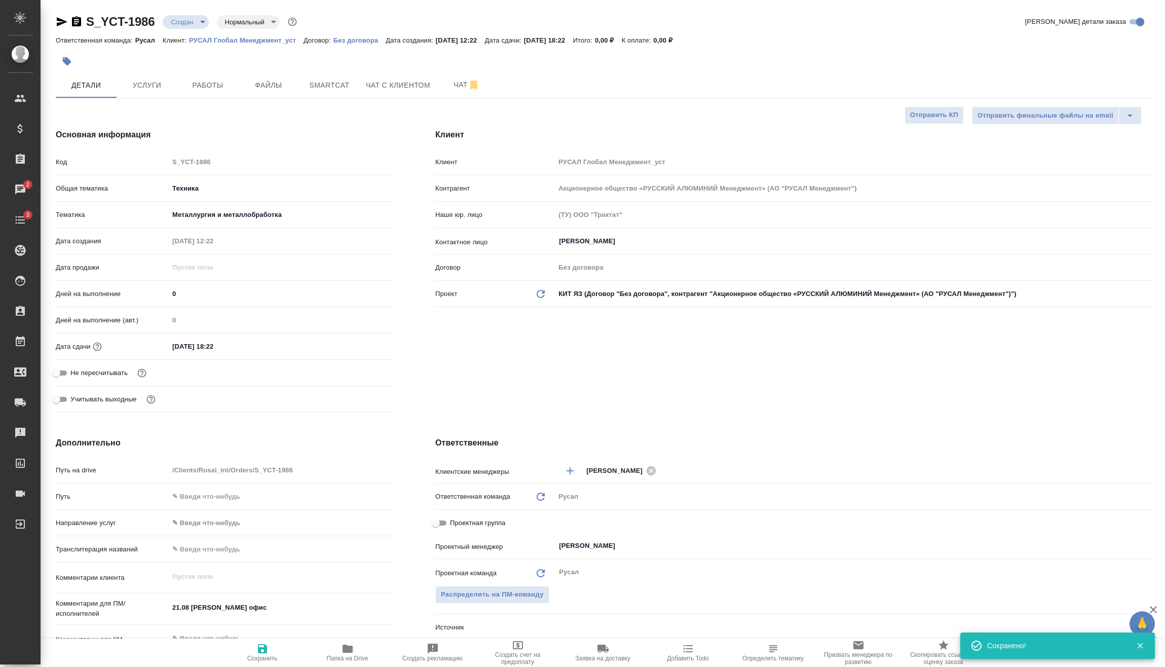
type textarea "x"
click at [145, 96] on button "Услуги" at bounding box center [147, 84] width 61 height 25
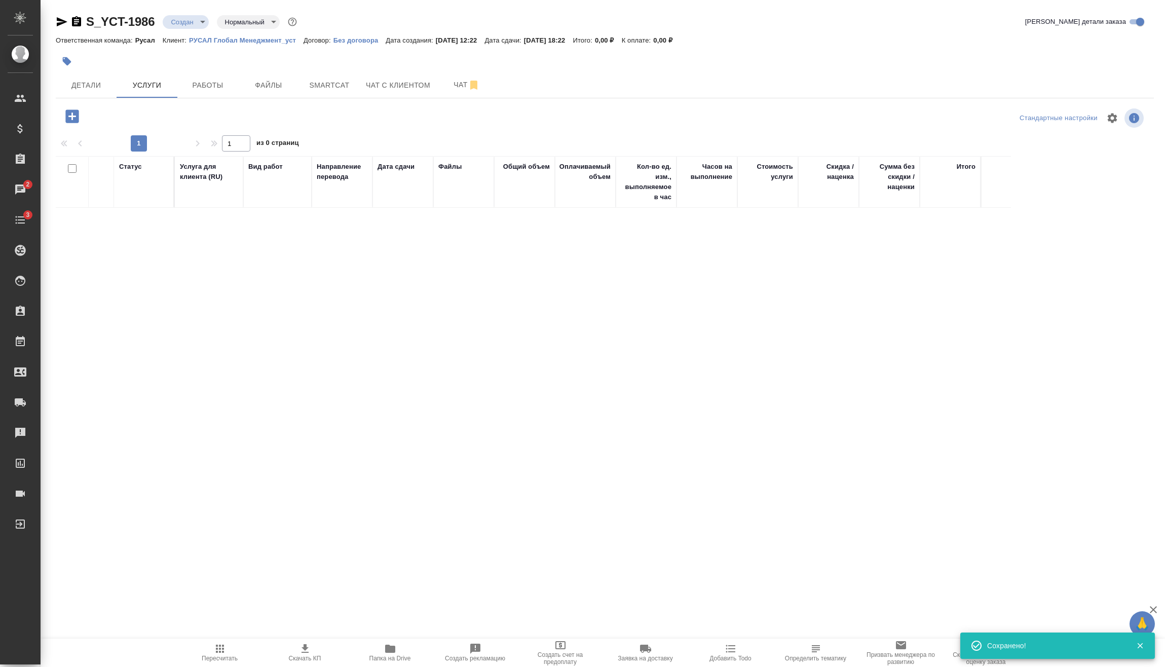
click at [75, 113] on icon "button" at bounding box center [71, 115] width 13 height 13
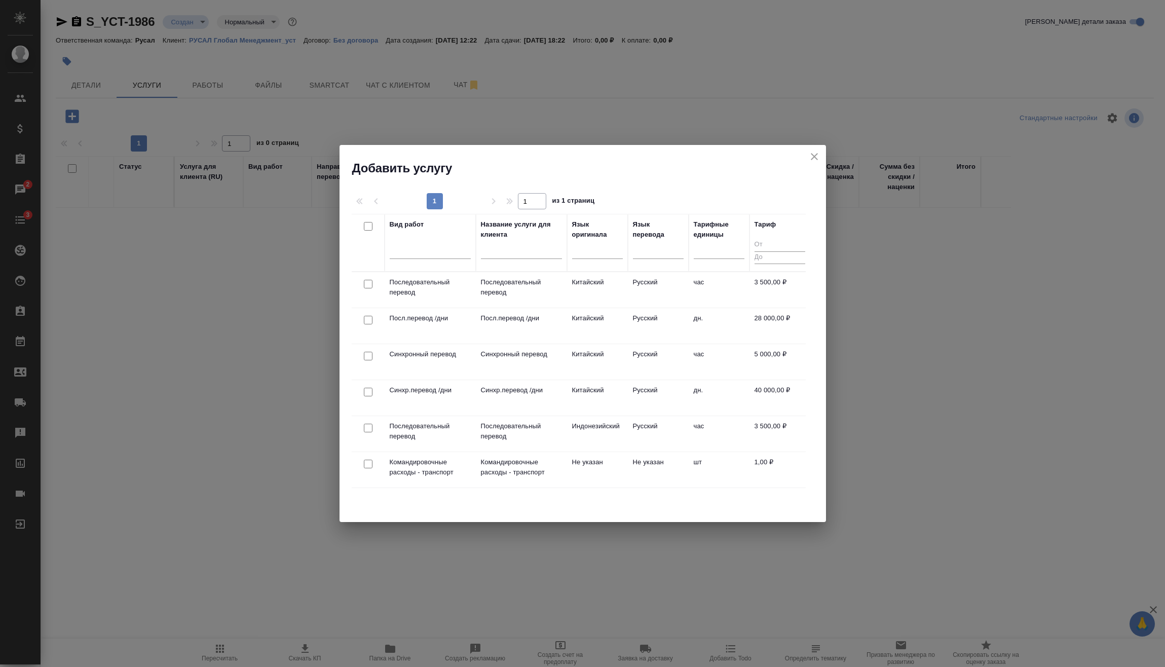
click at [367, 283] on input "checkbox" at bounding box center [368, 284] width 9 height 9
checkbox input "true"
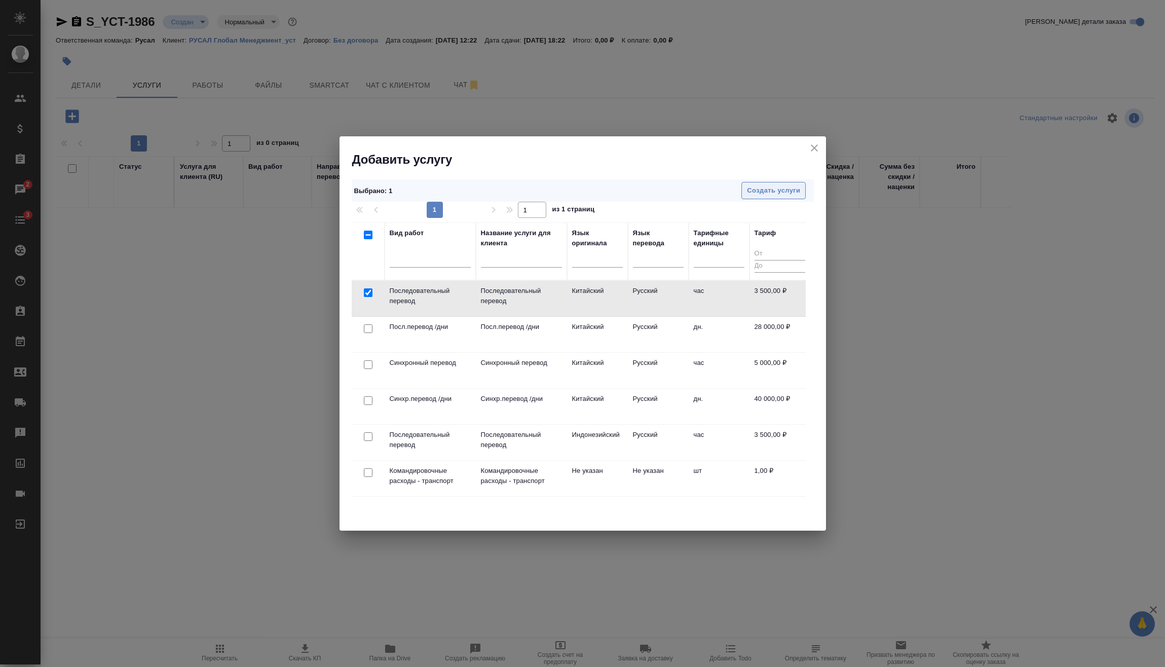
click at [783, 193] on span "Создать услуги" at bounding box center [773, 191] width 53 height 12
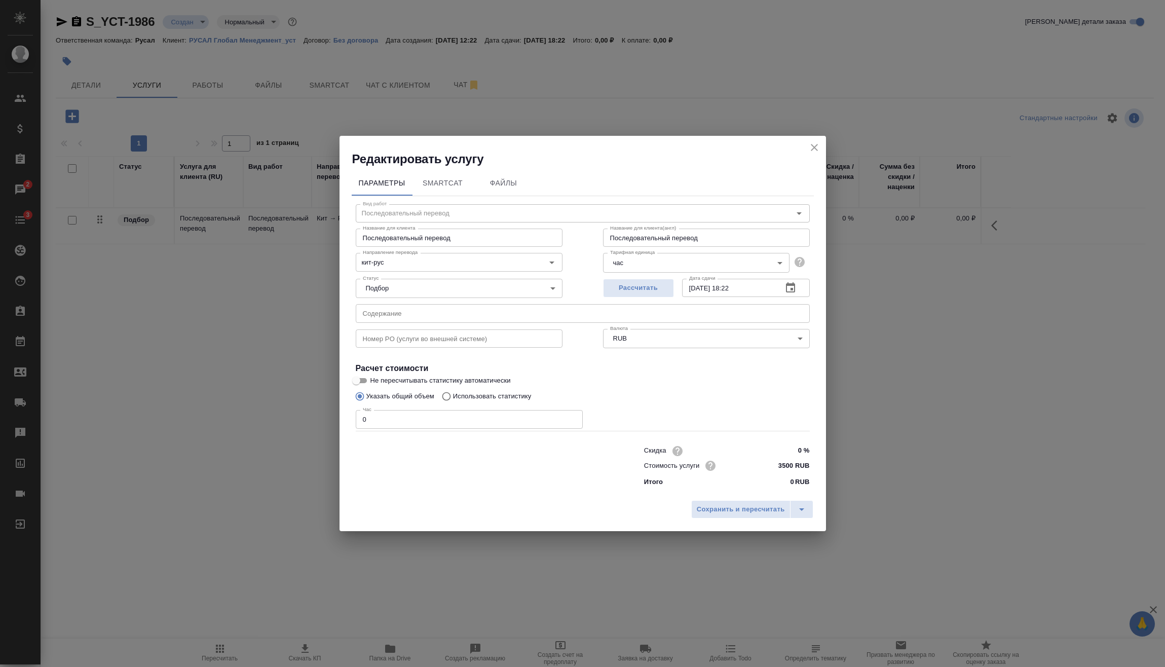
drag, startPoint x: 410, startPoint y: 417, endPoint x: 307, endPoint y: 416, distance: 103.4
click at [309, 417] on div "Редактировать услугу Параметры SmartCat Файлы Вид работ Последовательный перево…" at bounding box center [582, 333] width 1165 height 667
type input "18"
click at [727, 508] on span "Сохранить и пересчитать" at bounding box center [741, 510] width 88 height 12
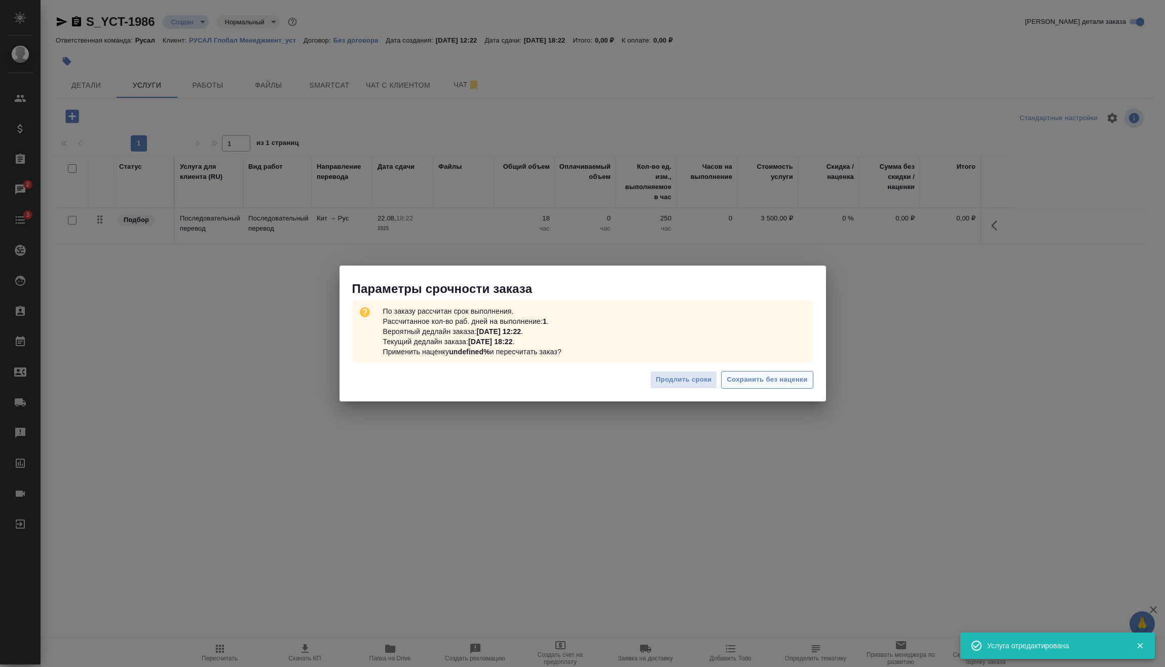
click at [781, 378] on span "Сохранить без наценки" at bounding box center [766, 380] width 81 height 12
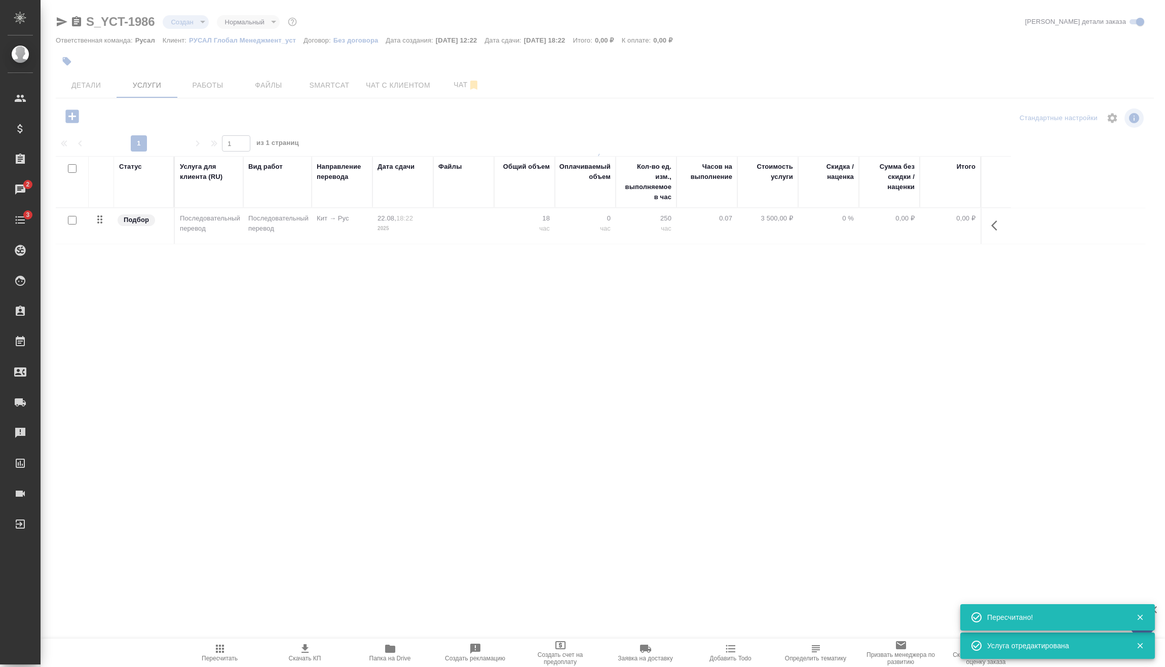
type input "urgent"
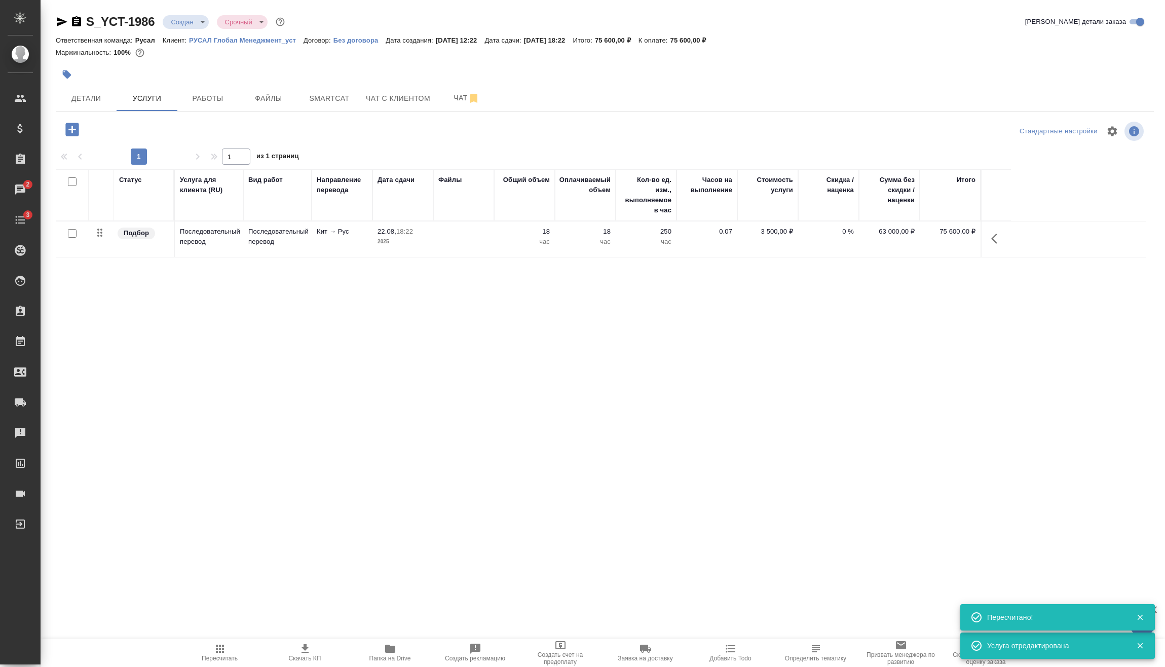
click at [223, 641] on button "Пересчитать" at bounding box center [219, 652] width 85 height 28
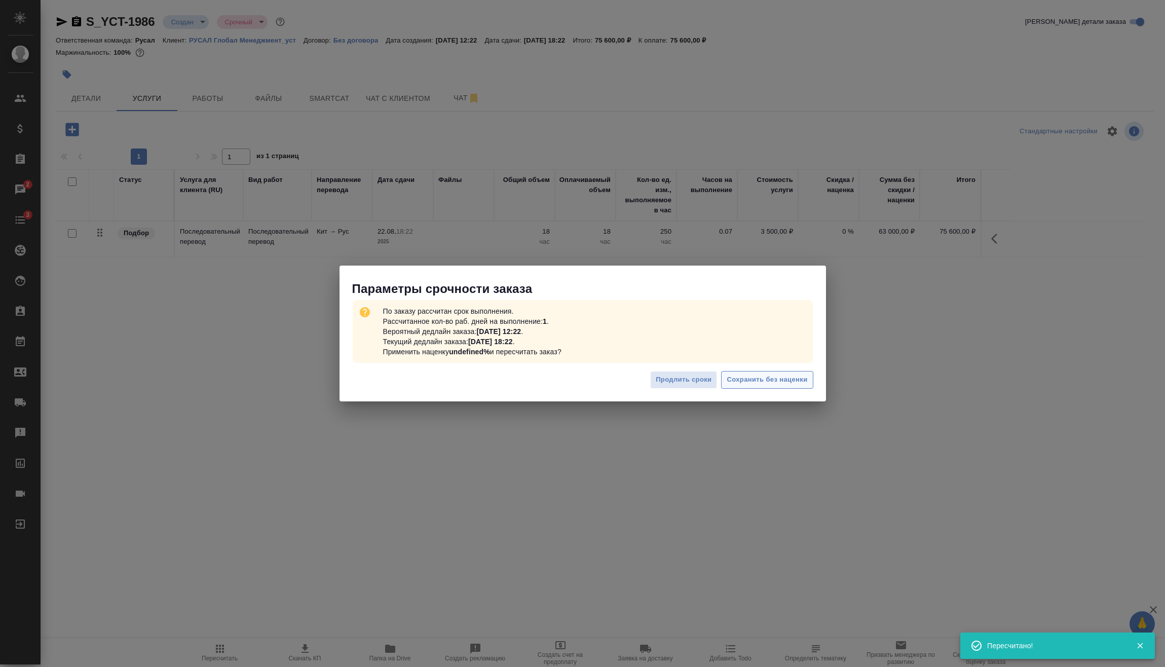
click at [758, 378] on span "Сохранить без наценки" at bounding box center [766, 380] width 81 height 12
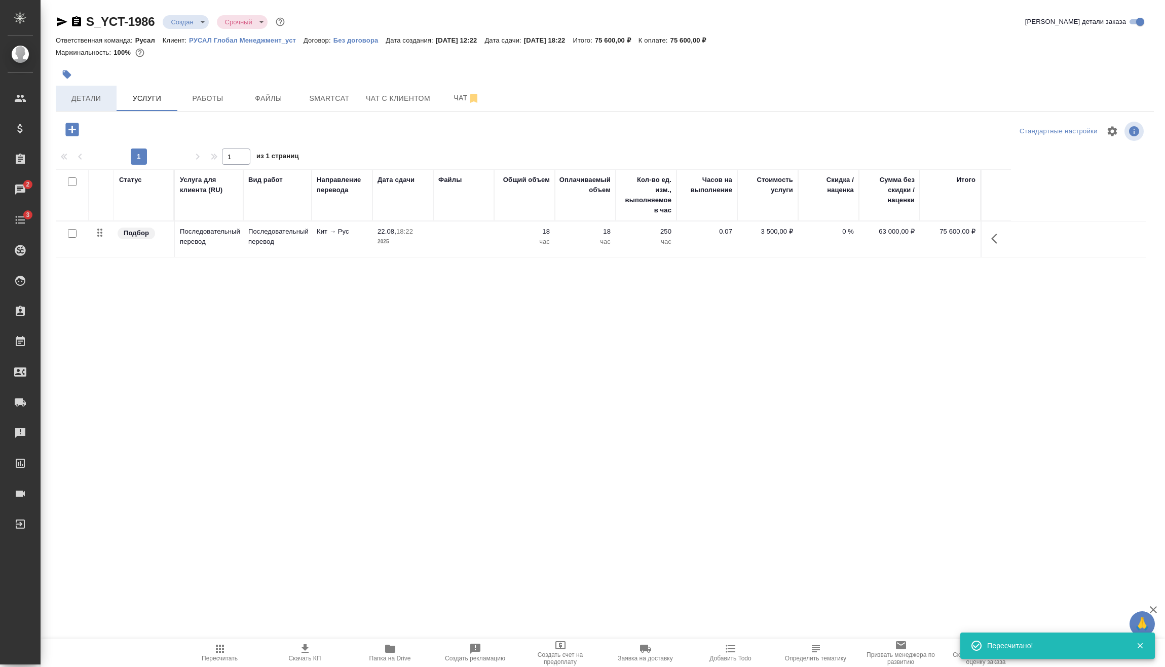
click at [72, 90] on button "Детали" at bounding box center [86, 98] width 61 height 25
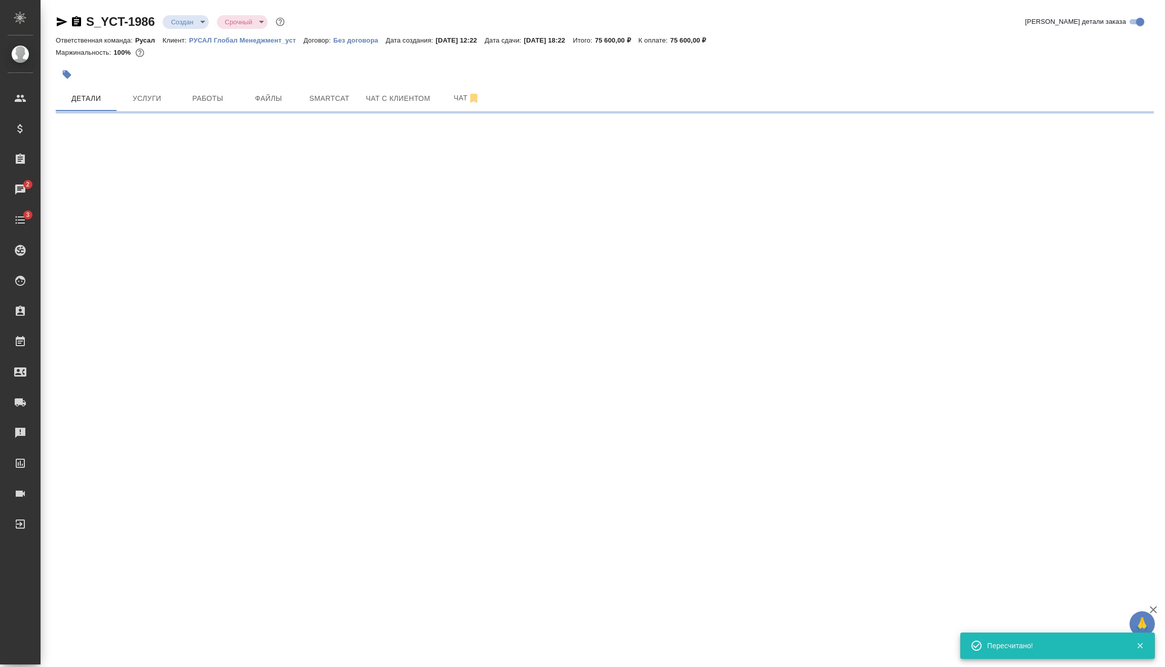
select select "RU"
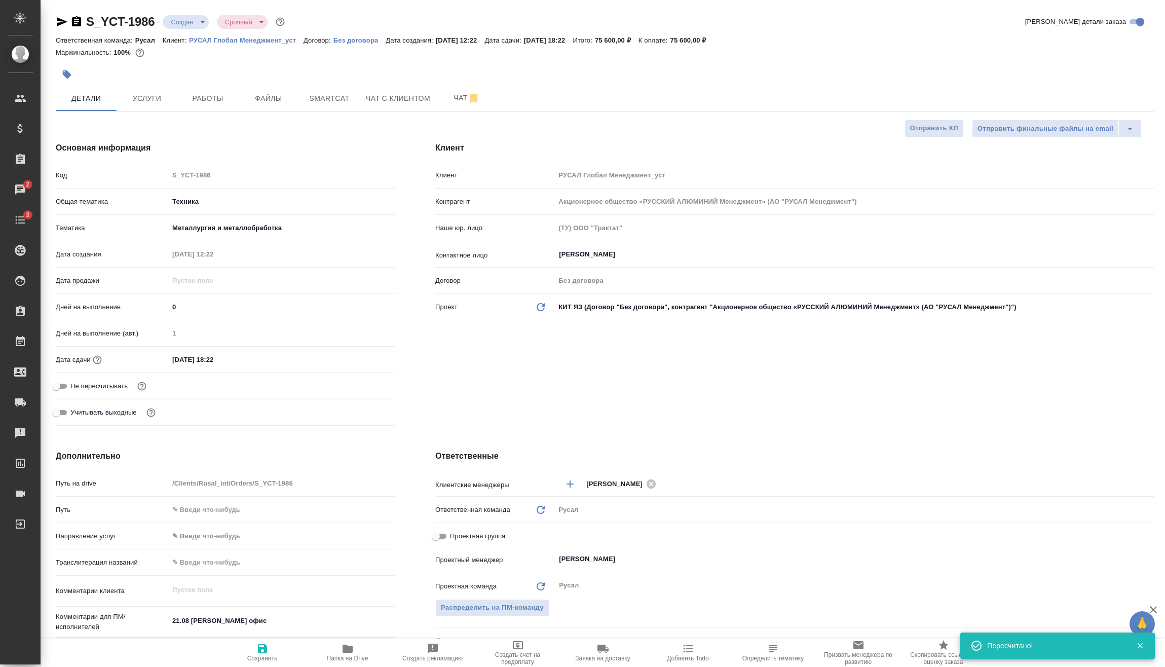
type textarea "x"
click at [194, 21] on body "🙏 .cls-1 fill:#fff; AWATERA Vasilev Evgeniy Клиенты Спецификации Заказы 2 Чаты …" at bounding box center [582, 333] width 1165 height 667
click at [199, 27] on button "Подтвержден" at bounding box center [185, 21] width 28 height 11
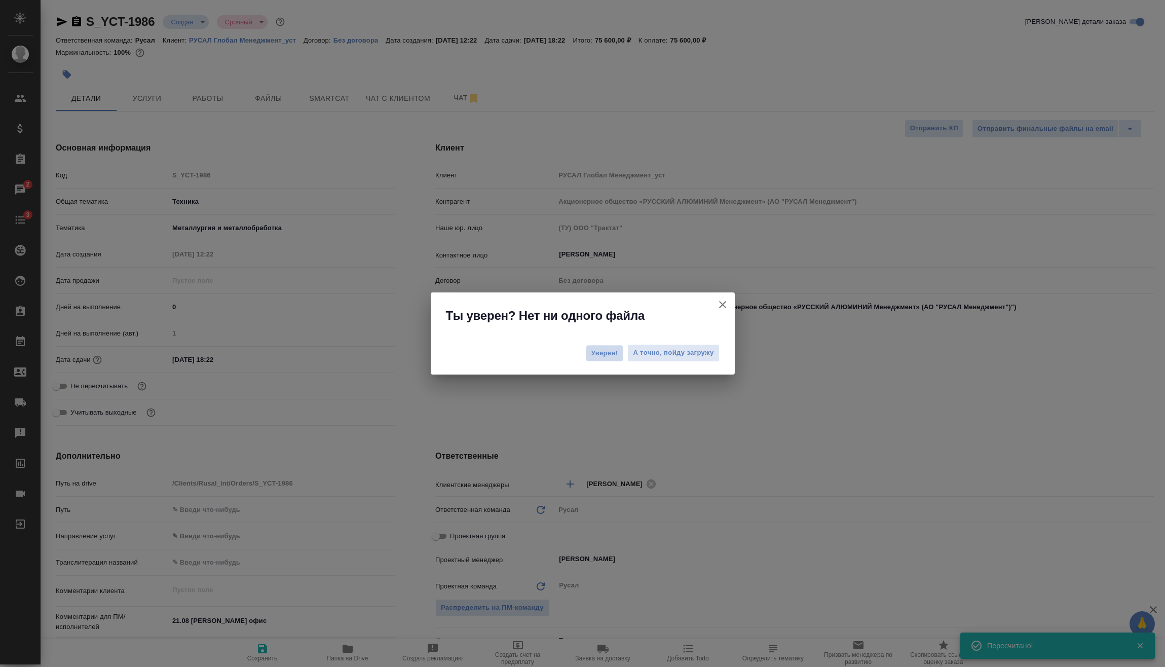
click at [595, 348] on span "Уверен!" at bounding box center [604, 353] width 27 height 10
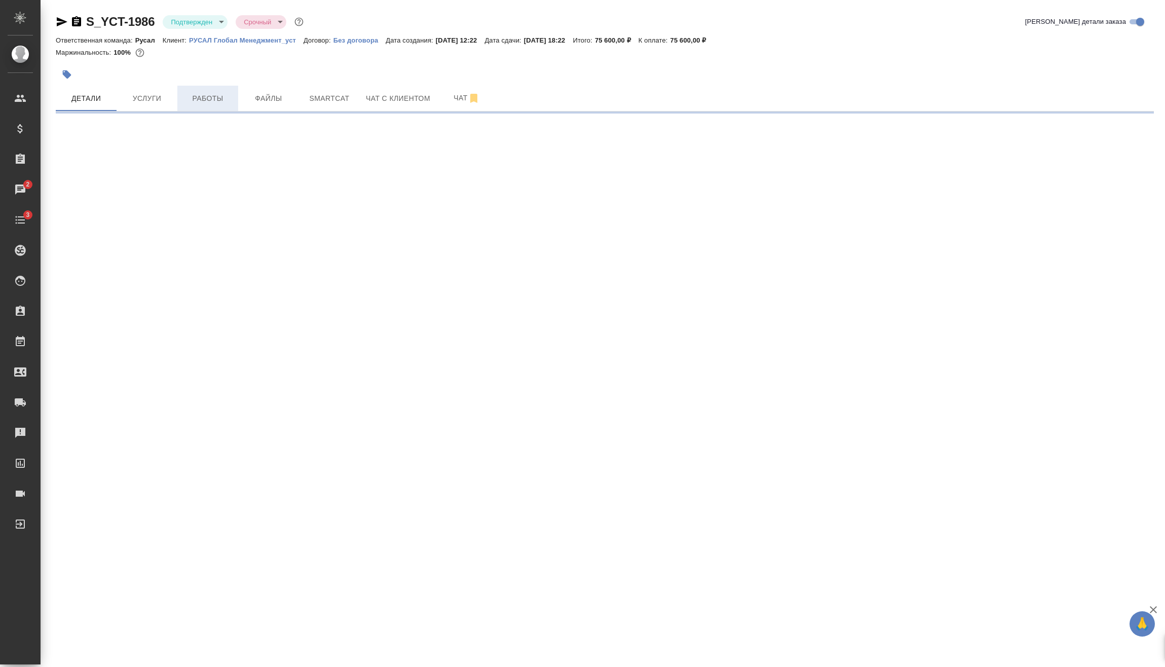
select select "RU"
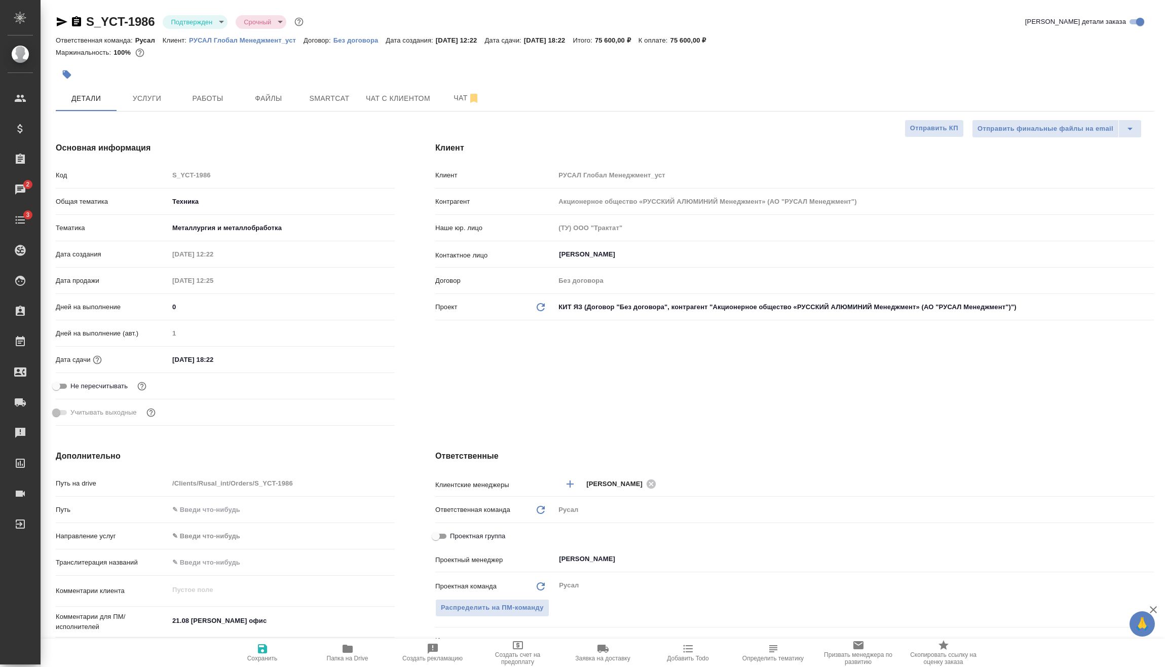
type textarea "x"
click at [163, 102] on span "Услуги" at bounding box center [147, 98] width 49 height 13
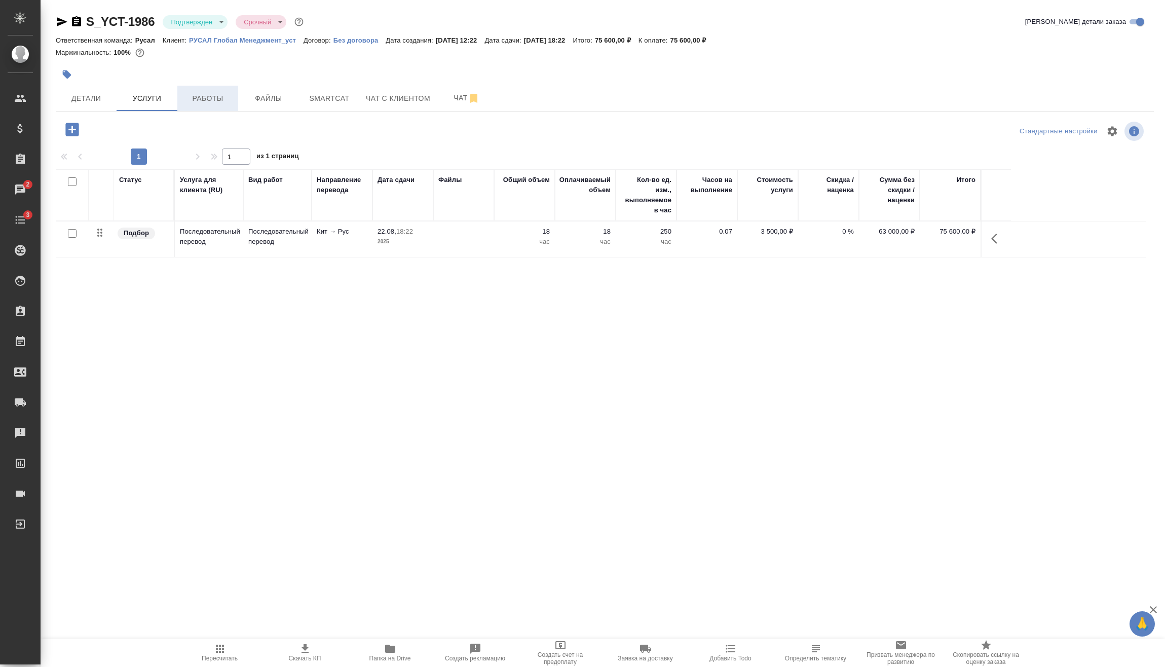
click at [193, 97] on span "Работы" at bounding box center [207, 98] width 49 height 13
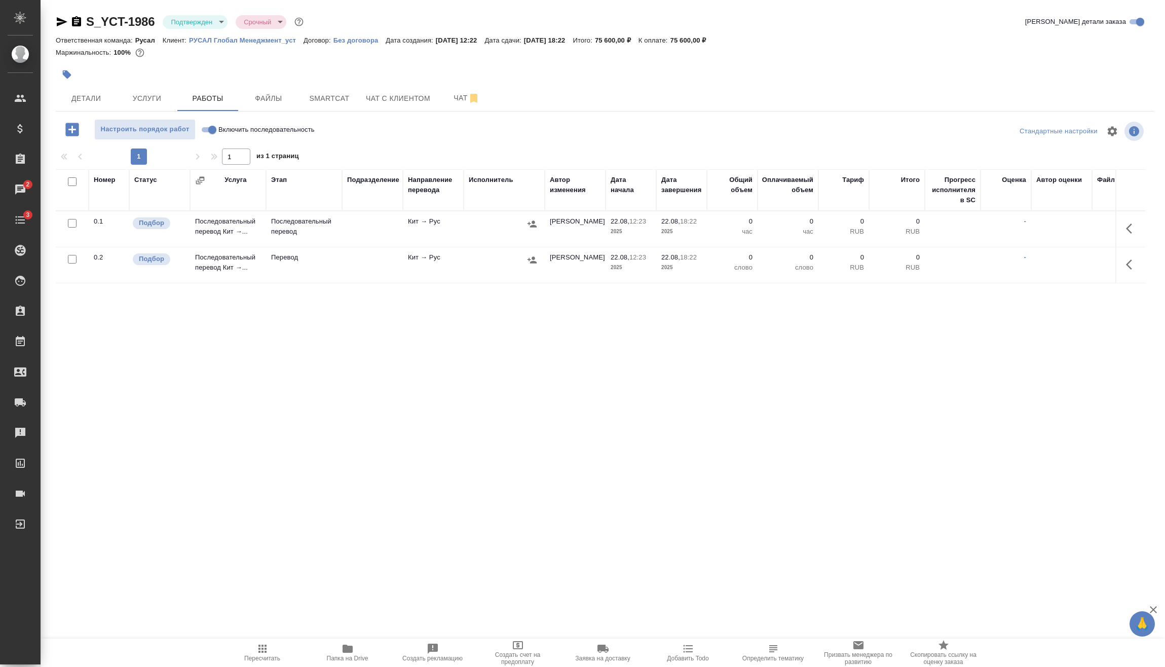
click at [210, 130] on input "Включить последовательность" at bounding box center [212, 130] width 36 height 12
checkbox input "true"
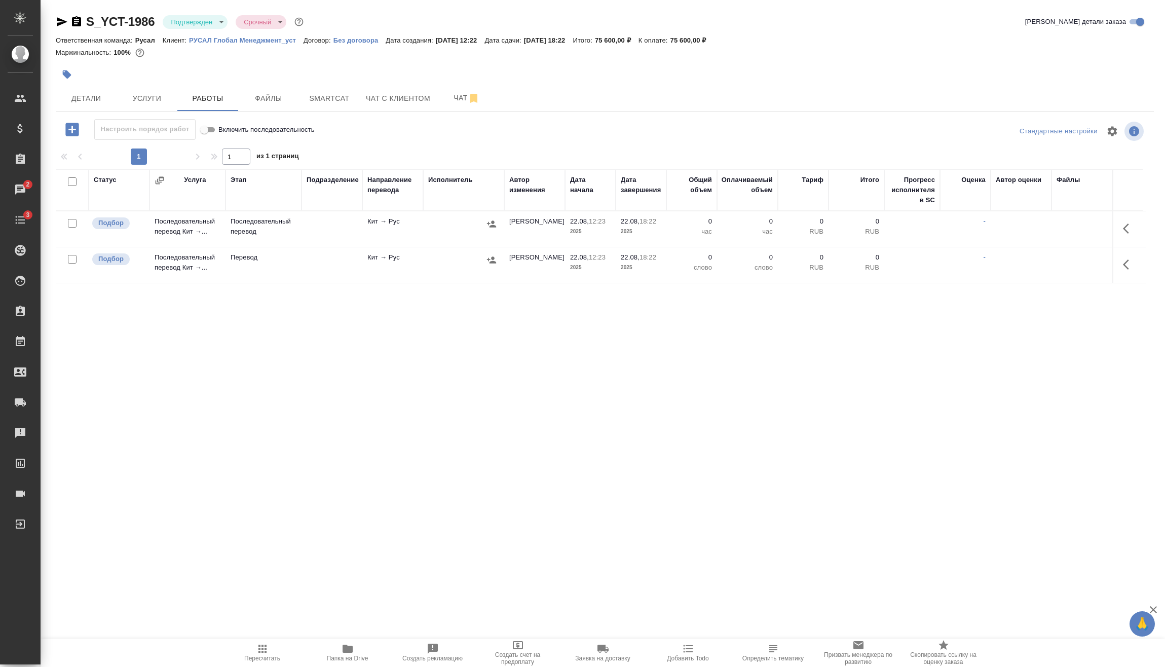
click at [72, 260] on input "checkbox" at bounding box center [72, 259] width 9 height 9
checkbox input "true"
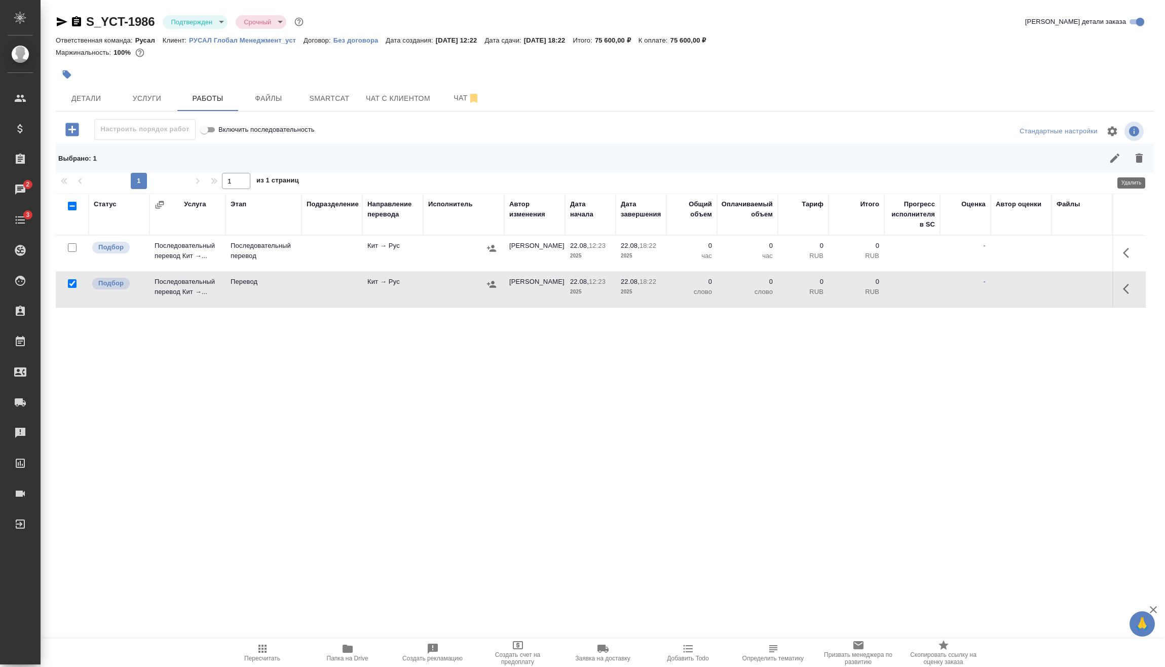
click at [1135, 158] on icon "button" at bounding box center [1138, 158] width 7 height 9
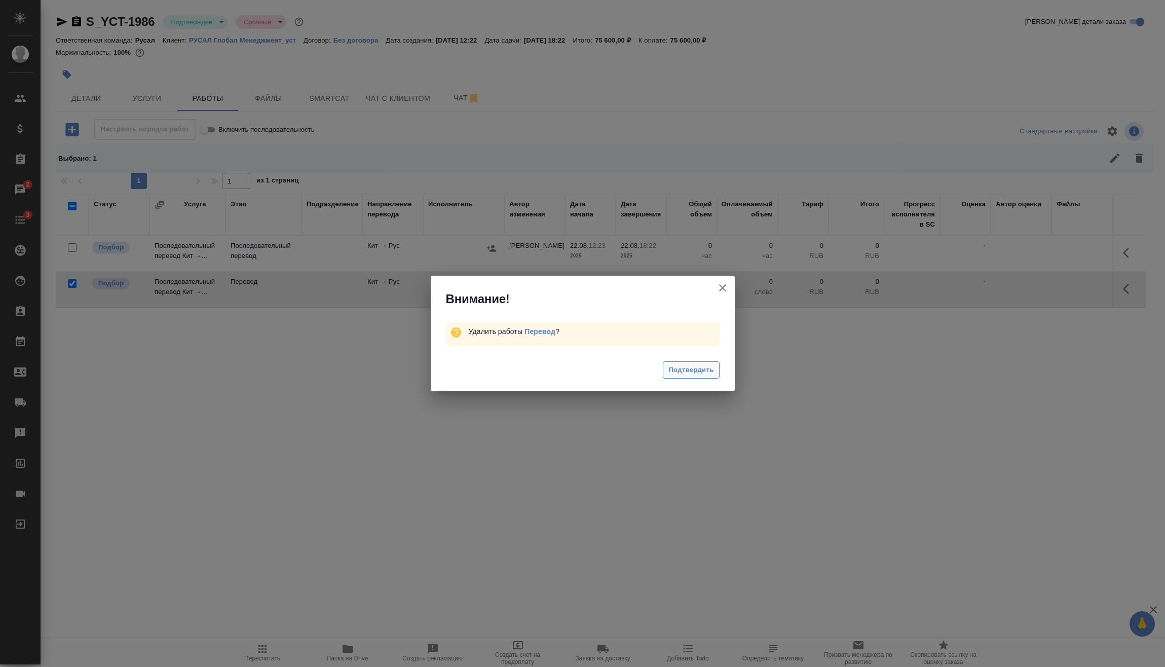
click at [707, 372] on span "Подтвердить" at bounding box center [690, 370] width 45 height 12
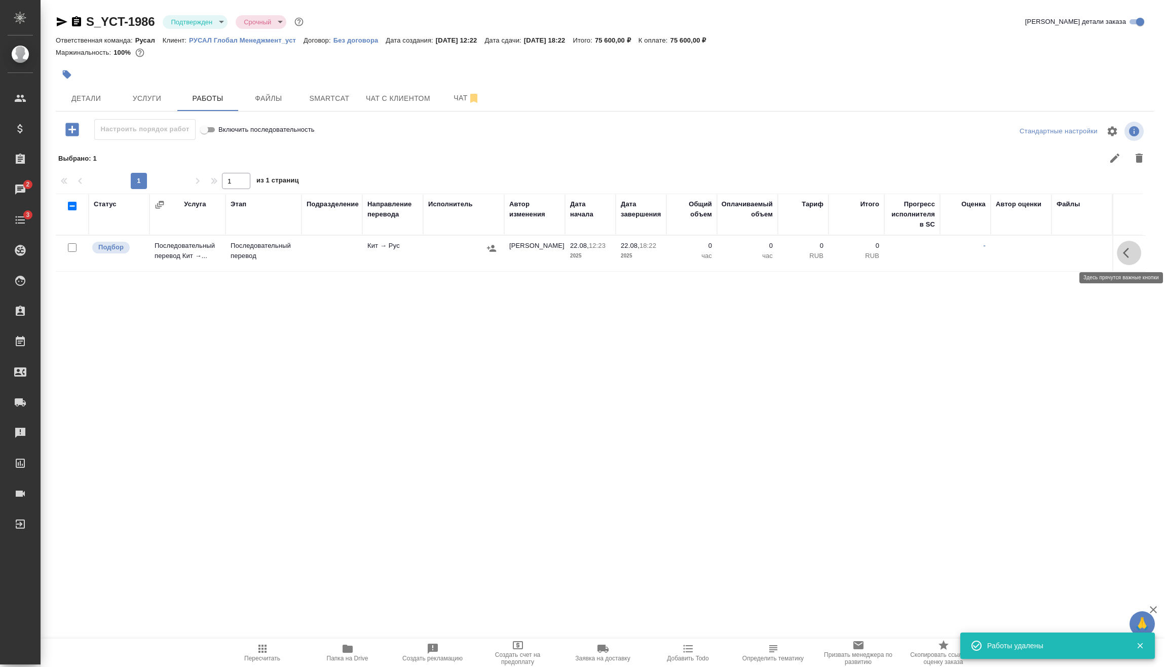
click at [1123, 252] on icon "button" at bounding box center [1129, 253] width 12 height 12
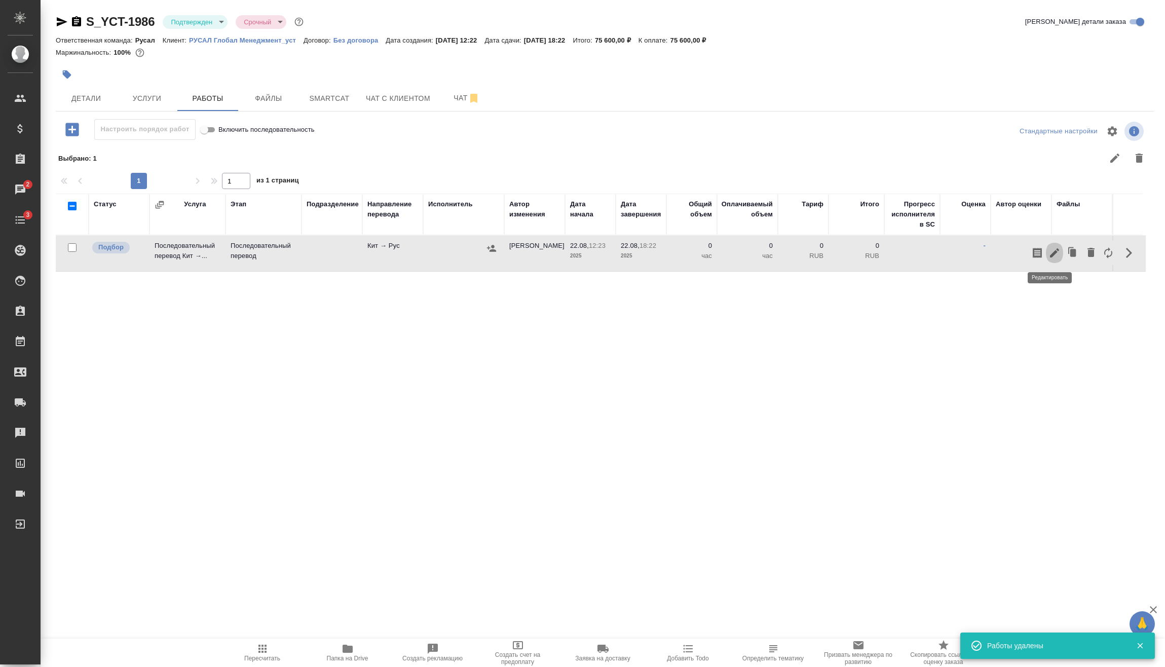
click at [1048, 252] on icon "button" at bounding box center [1054, 253] width 12 height 12
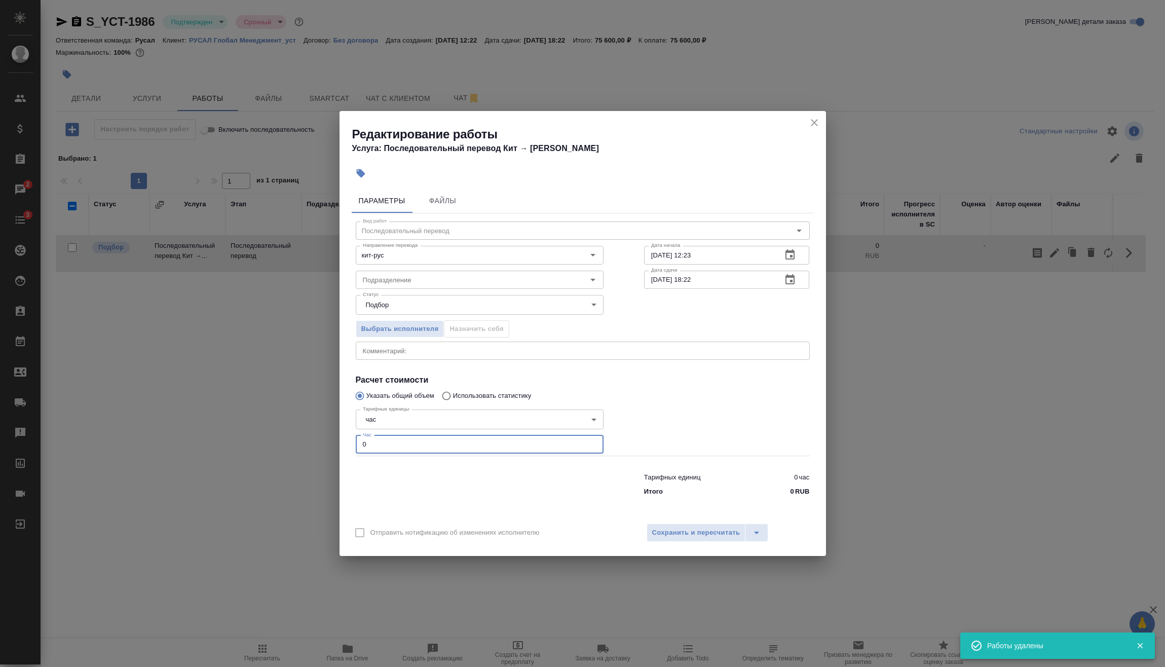
drag, startPoint x: 386, startPoint y: 445, endPoint x: 301, endPoint y: 452, distance: 84.9
click at [306, 452] on div "Редактирование работы Услуга: Последовательный перевод Кит → Рус Параметры Файл…" at bounding box center [582, 333] width 1165 height 667
type input "32"
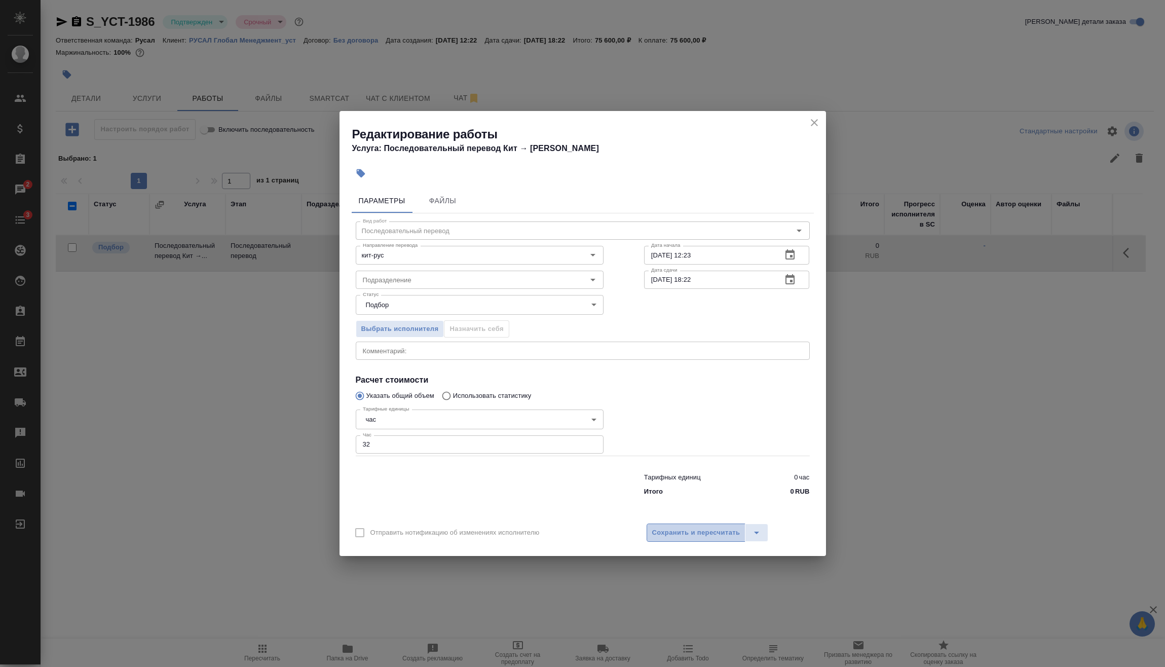
click at [705, 531] on span "Сохранить и пересчитать" at bounding box center [696, 533] width 88 height 12
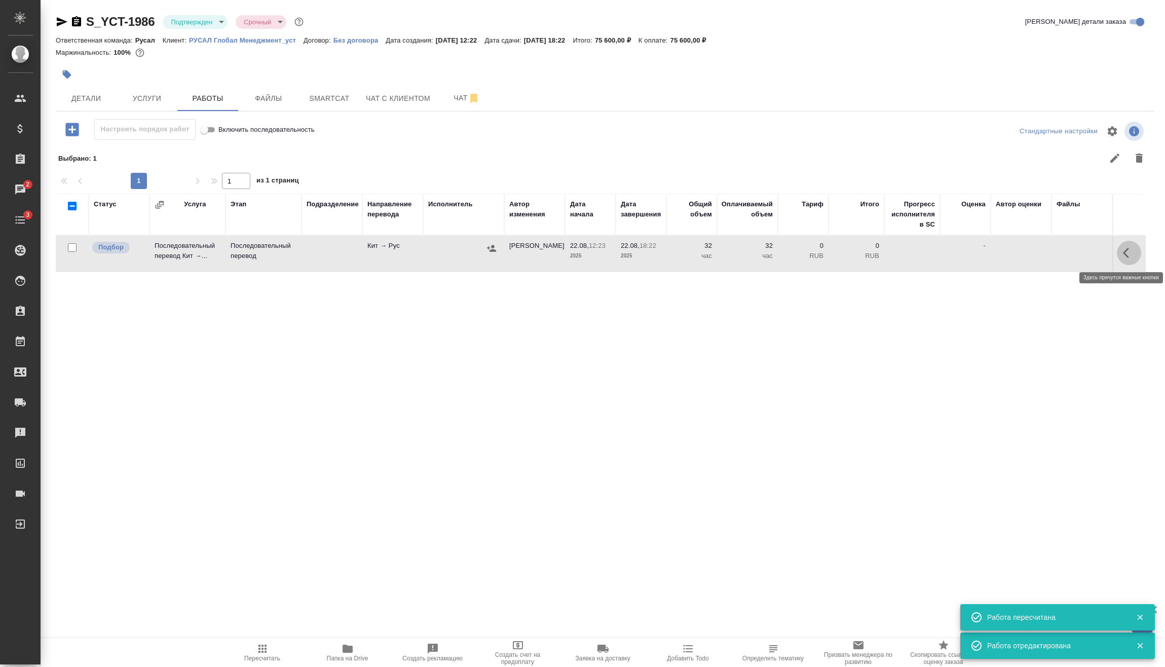
click at [1125, 252] on icon "button" at bounding box center [1129, 253] width 12 height 12
click at [1053, 252] on icon "button" at bounding box center [1054, 253] width 12 height 12
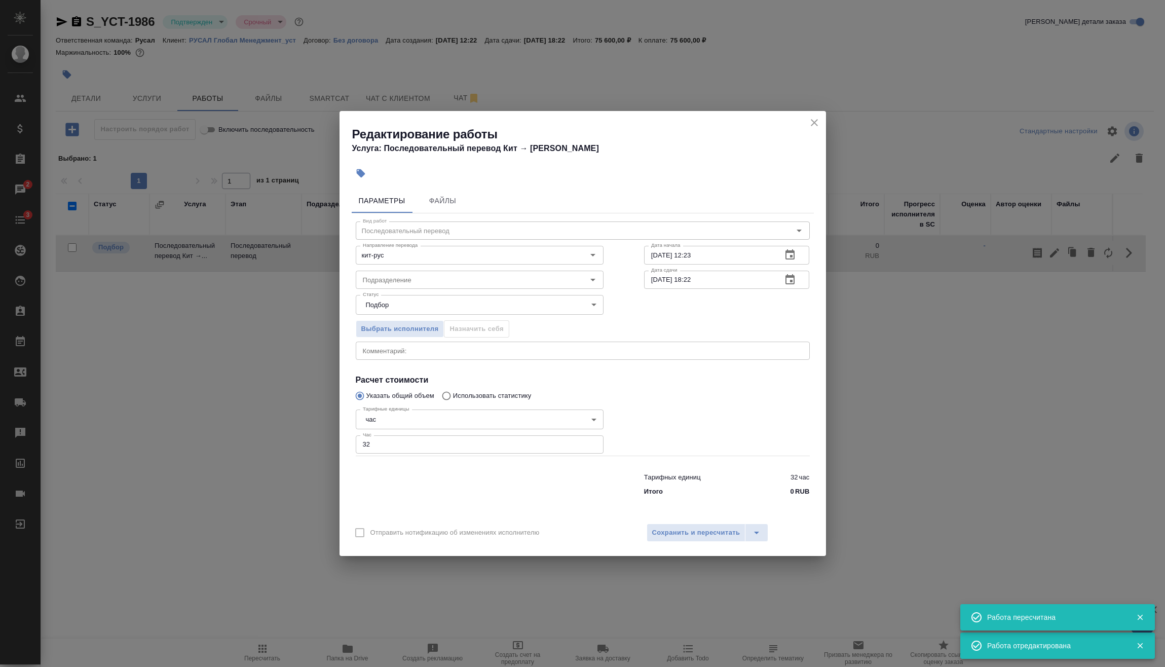
drag, startPoint x: 404, startPoint y: 439, endPoint x: 292, endPoint y: 442, distance: 111.5
click at [308, 442] on div "Редактирование работы Услуга: Последовательный перевод Кит → Рус Параметры Файл…" at bounding box center [582, 333] width 1165 height 667
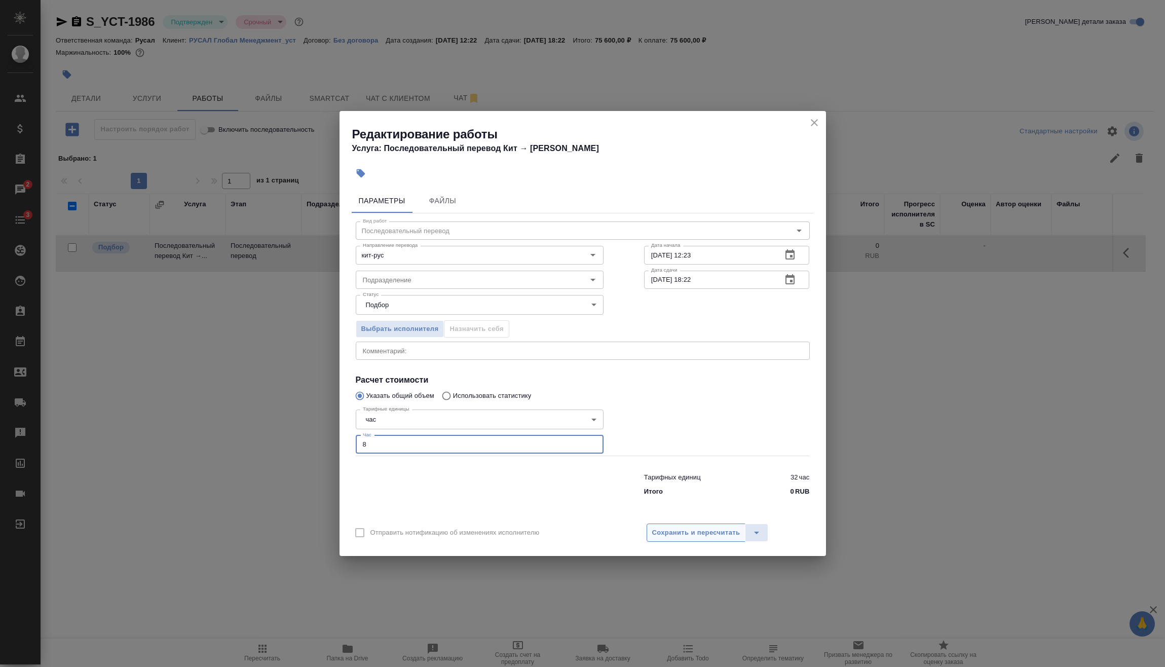
type input "8"
click at [675, 538] on span "Сохранить и пересчитать" at bounding box center [696, 533] width 88 height 12
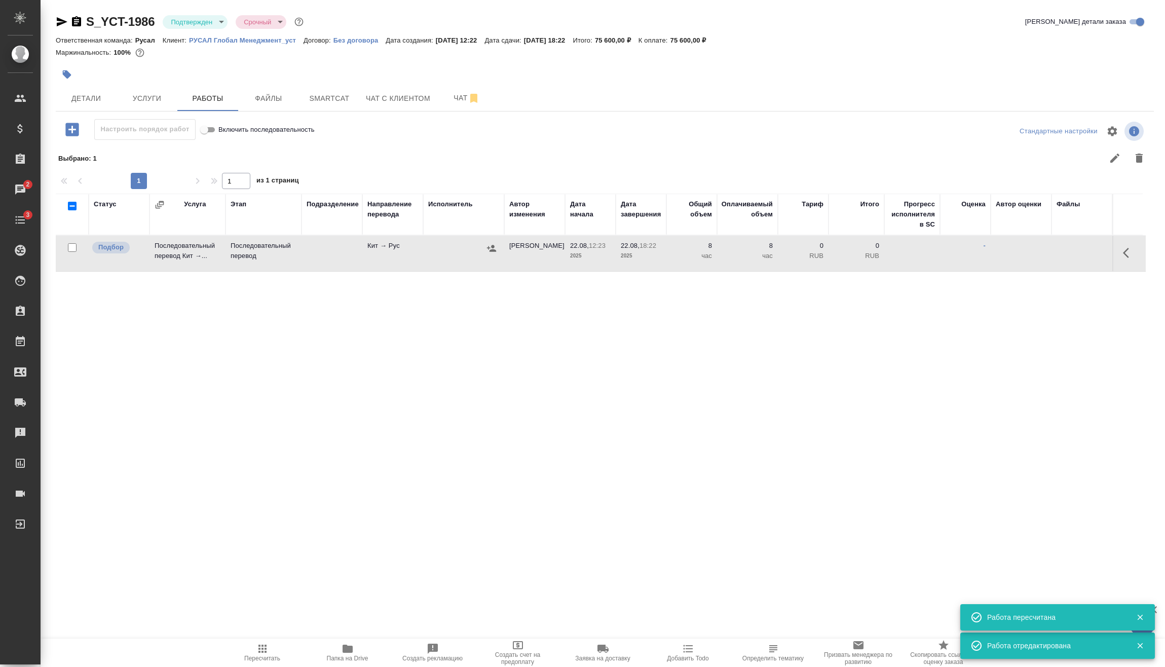
click at [491, 248] on icon "button" at bounding box center [491, 248] width 10 height 10
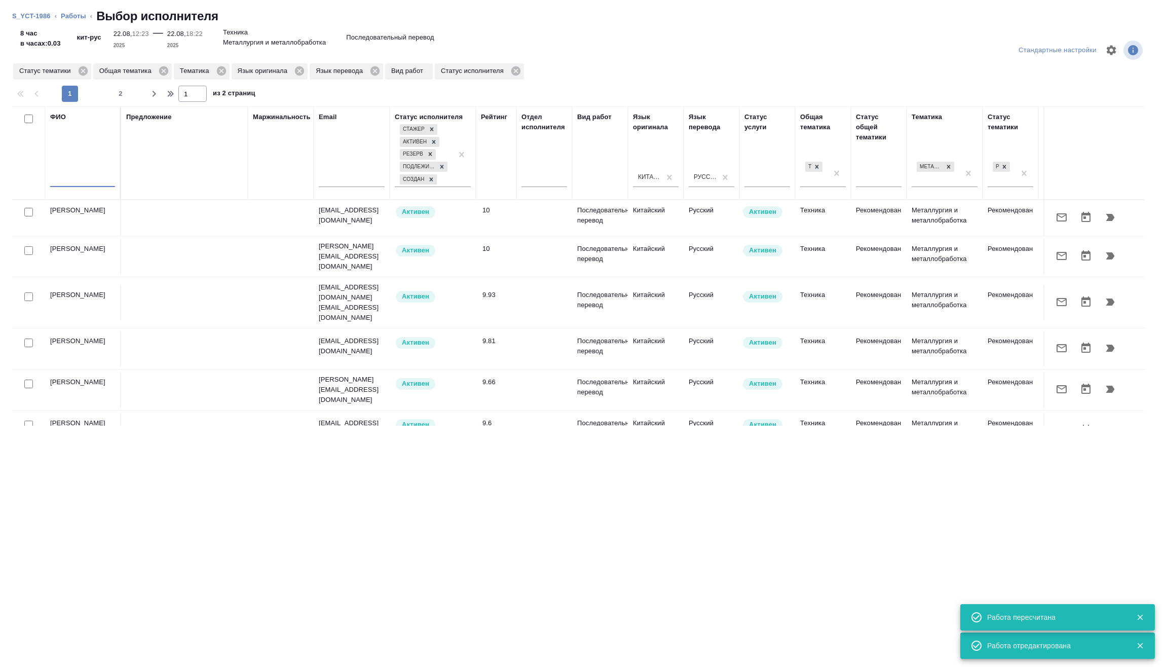
click at [89, 180] on input "text" at bounding box center [82, 180] width 65 height 13
type input "к"
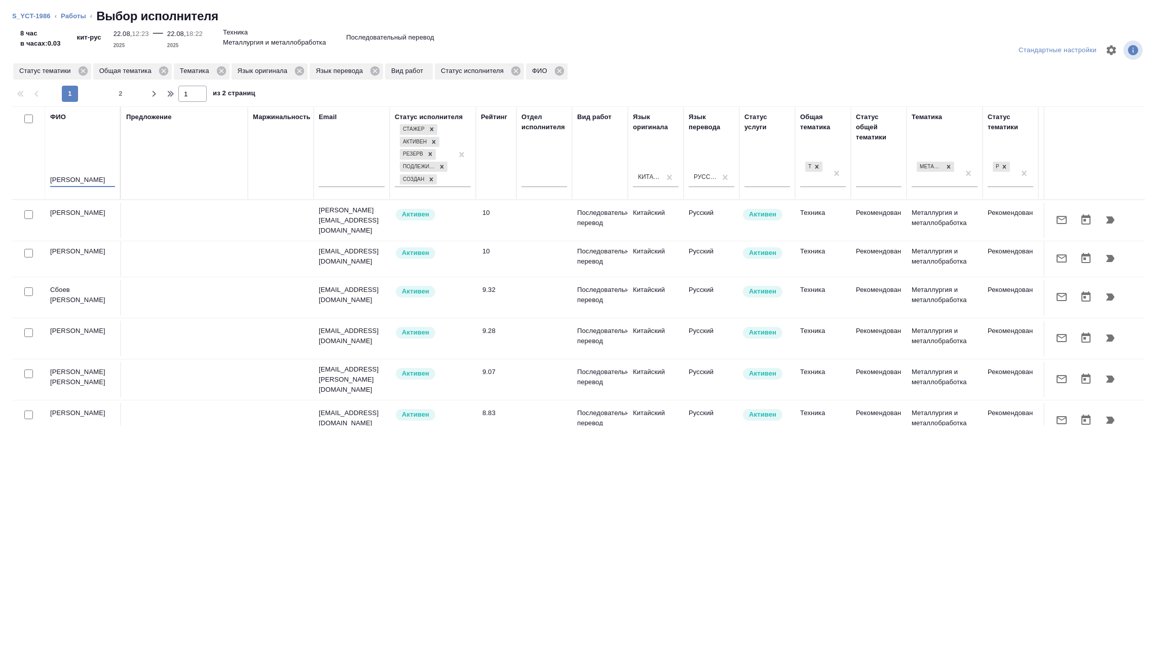
type input "прозоров"
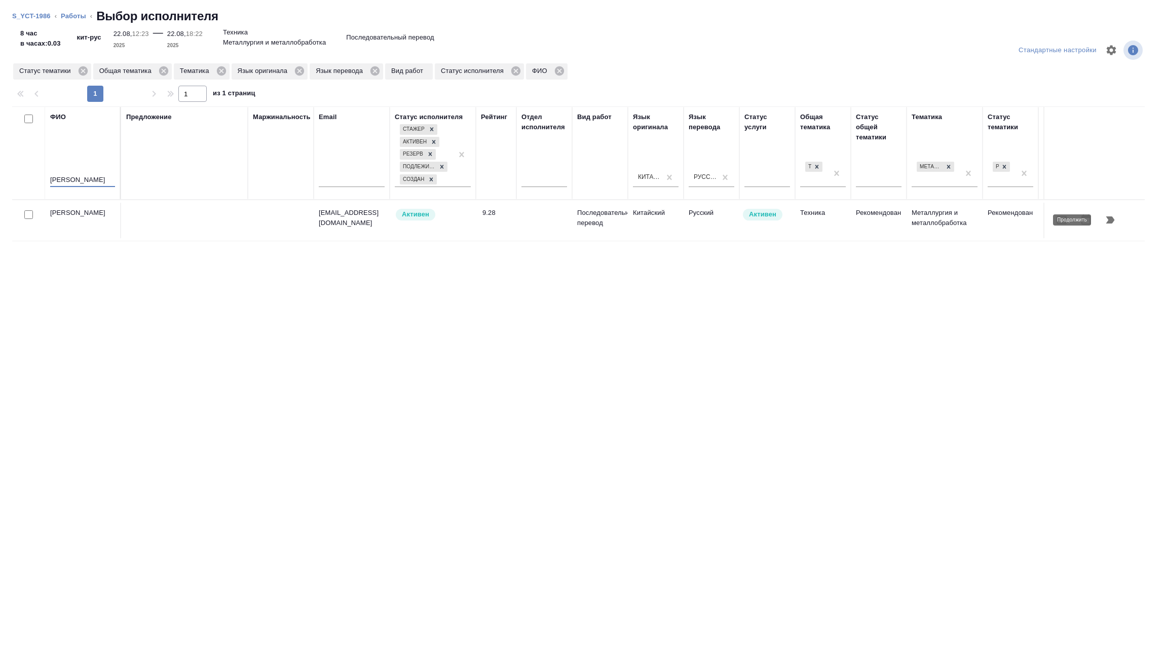
click at [1111, 217] on icon "button" at bounding box center [1110, 219] width 9 height 7
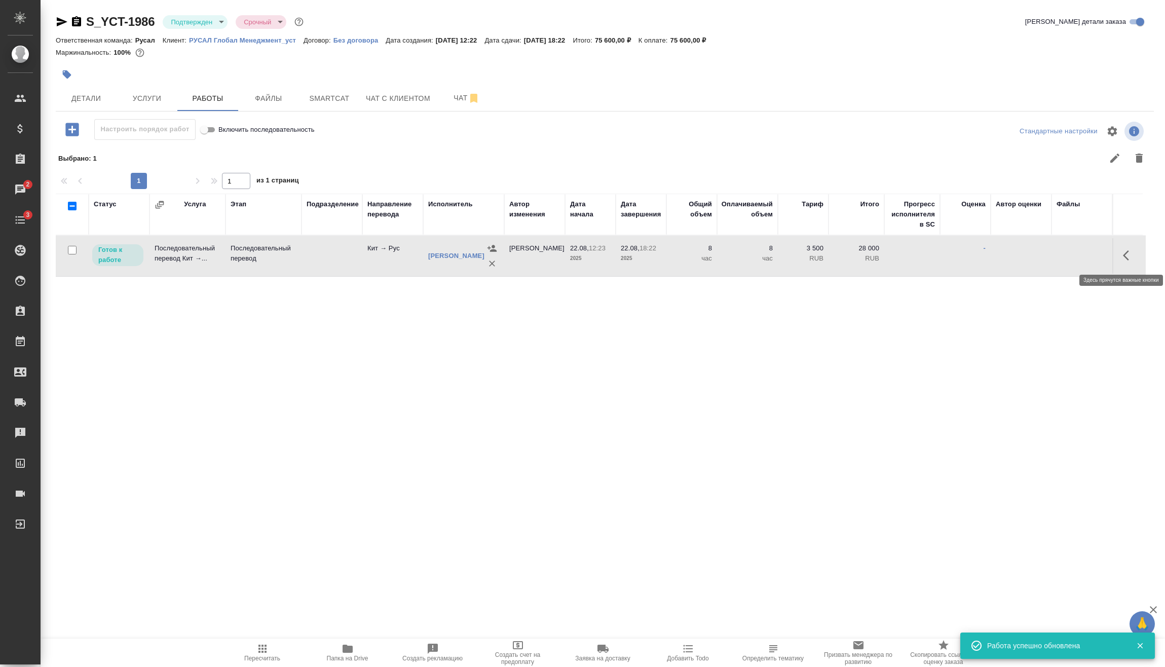
click at [1124, 255] on icon "button" at bounding box center [1129, 255] width 12 height 12
click at [1053, 257] on icon "button" at bounding box center [1054, 255] width 12 height 12
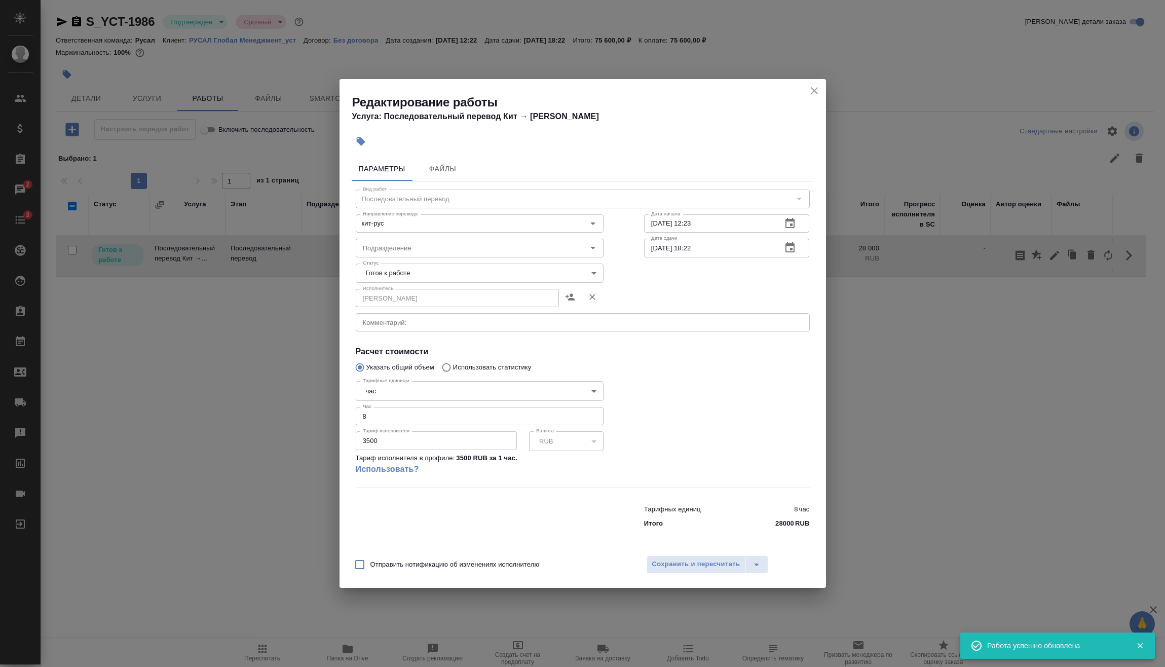
drag, startPoint x: 398, startPoint y: 443, endPoint x: 310, endPoint y: 446, distance: 88.7
click at [320, 446] on div "Редактирование работы Услуга: Последовательный перевод Кит → Рус Параметры Файл…" at bounding box center [582, 333] width 1165 height 667
type input "4000"
click at [594, 501] on div at bounding box center [479, 514] width 288 height 41
click at [695, 558] on button "Сохранить и пересчитать" at bounding box center [695, 564] width 99 height 18
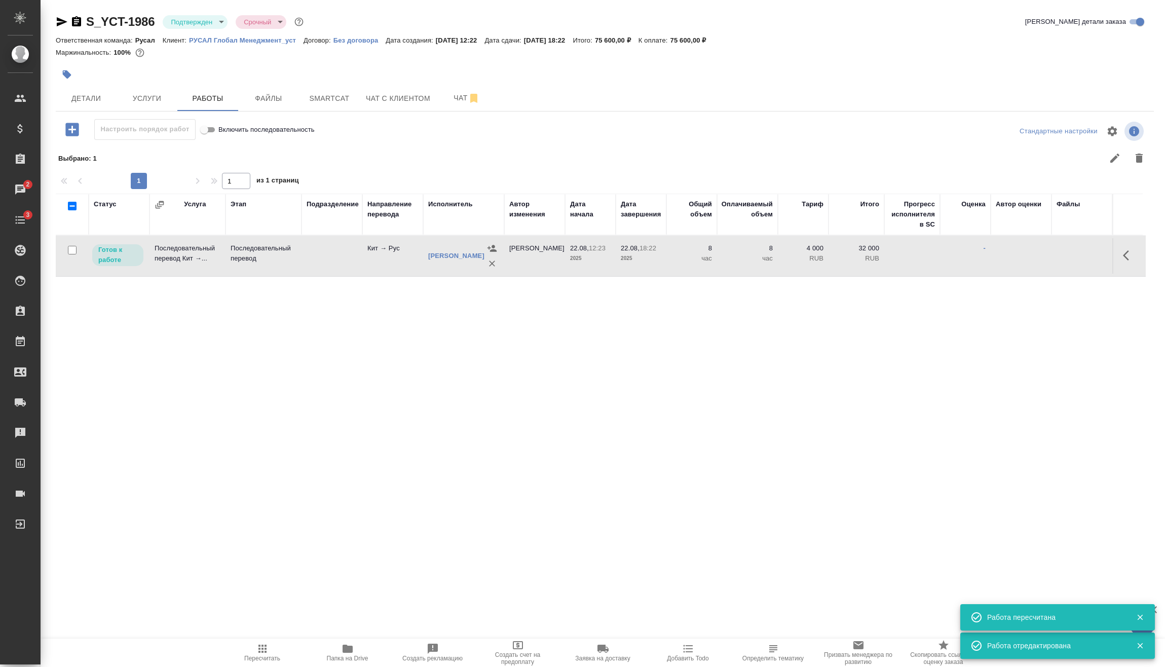
click at [263, 651] on icon "button" at bounding box center [262, 648] width 12 height 12
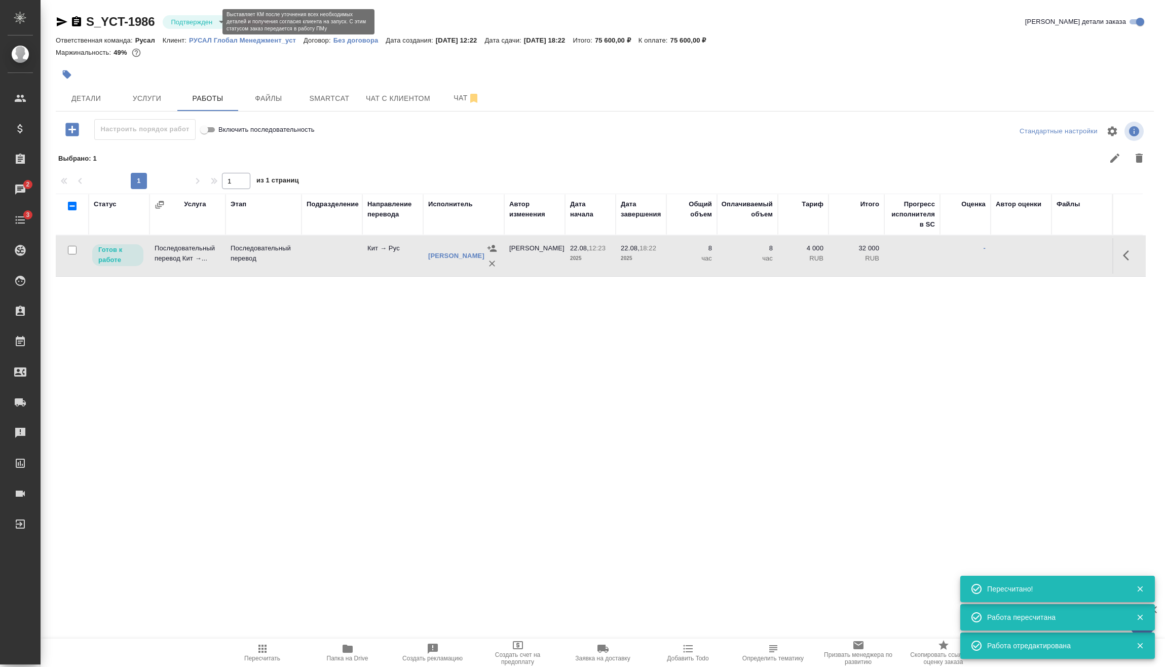
click at [213, 18] on body "🙏 .cls-1 fill:#fff; AWATERA Vasilev Evgeniy Клиенты Спецификации Заказы 2 Чаты …" at bounding box center [582, 333] width 1165 height 667
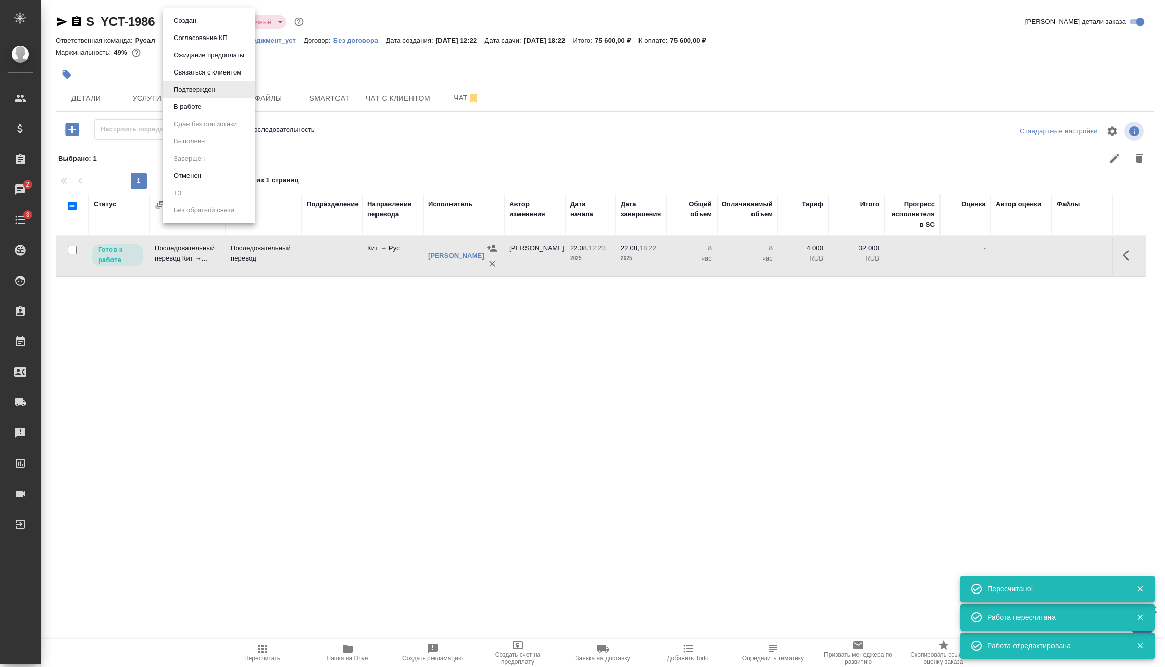
click at [212, 97] on li "Подтвержден" at bounding box center [209, 89] width 93 height 17
click at [211, 102] on ul "Создан Согласование КП Ожидание предоплаты Связаться с клиентом Подтвержден В р…" at bounding box center [197, 74] width 69 height 121
click at [209, 25] on body "🙏 .cls-1 fill:#fff; AWATERA Vasilev Evgeniy Клиенты Спецификации Заказы 2 Чаты …" at bounding box center [582, 333] width 1165 height 667
click at [209, 109] on li "В работе" at bounding box center [209, 106] width 93 height 17
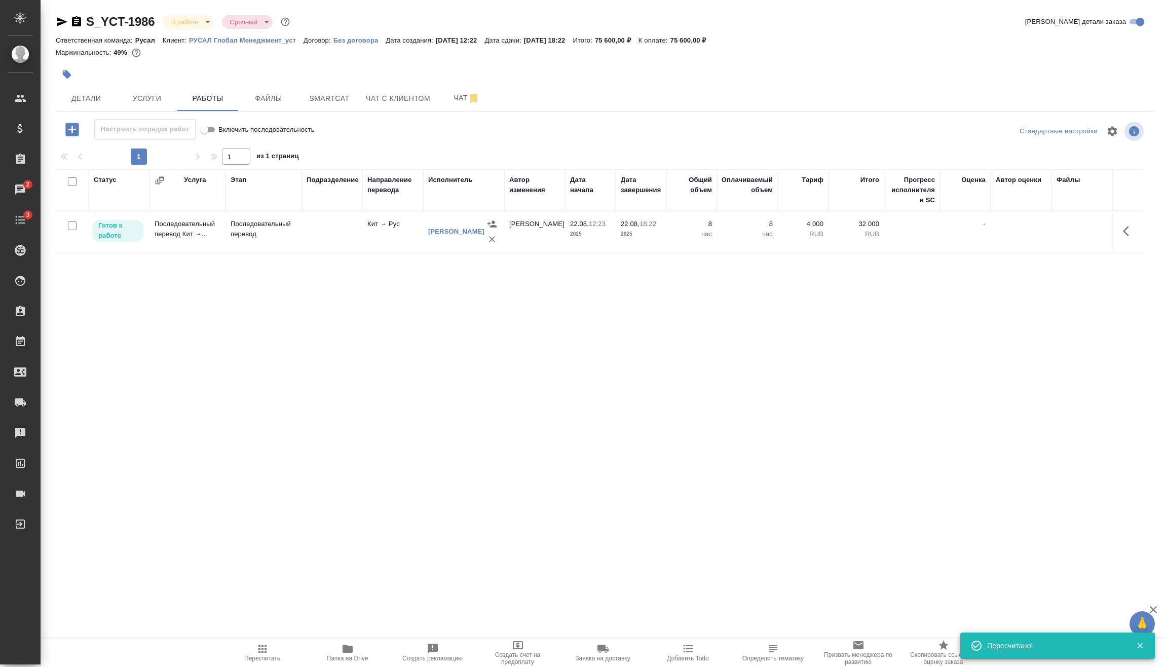
click at [73, 224] on input "checkbox" at bounding box center [72, 225] width 9 height 9
checkbox input "true"
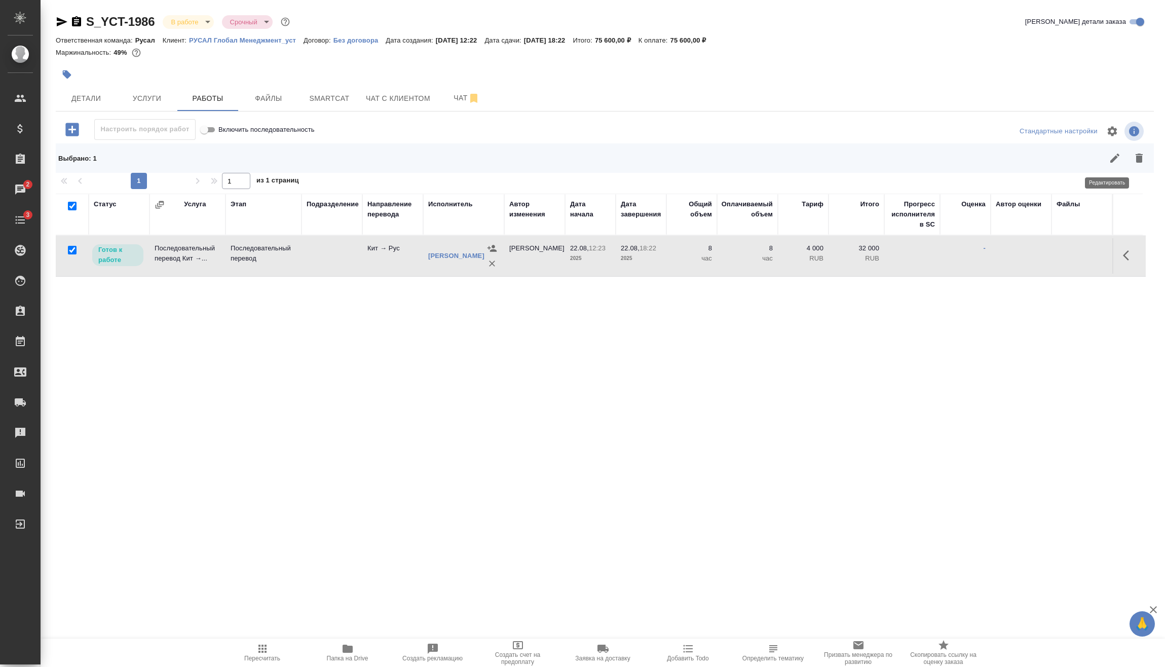
click at [1108, 158] on icon "button" at bounding box center [1114, 158] width 12 height 12
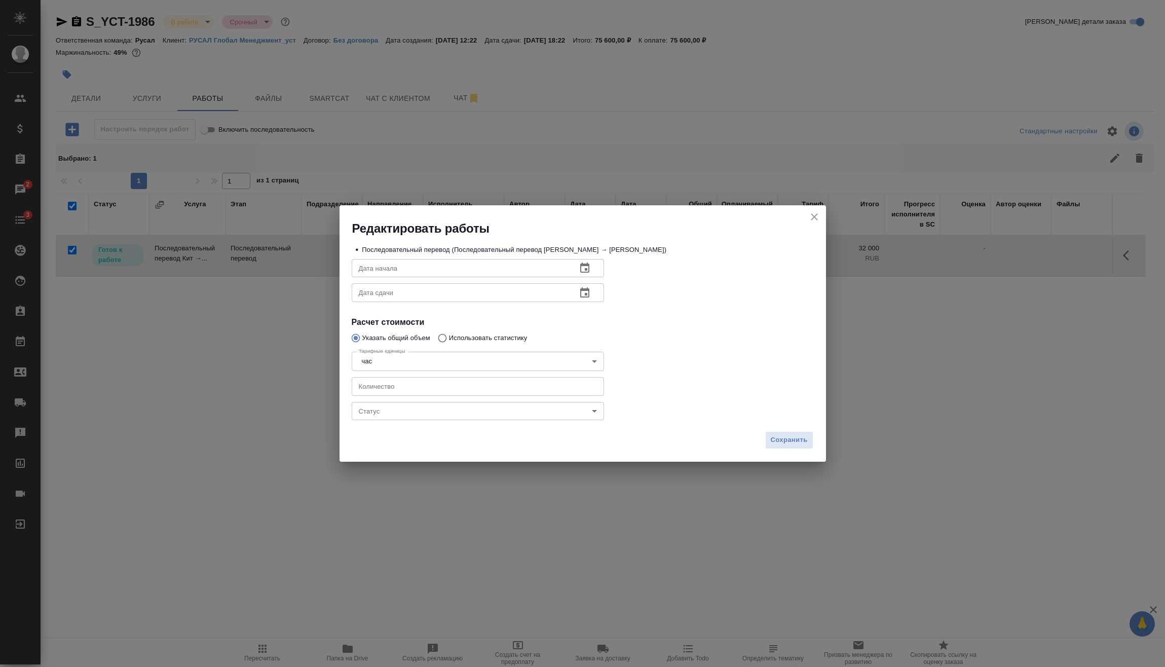
click at [429, 411] on body "🙏 .cls-1 fill:#fff; AWATERA Vasilev Evgeniy Клиенты Спецификации Заказы 2 Чаты …" at bounding box center [582, 333] width 1165 height 667
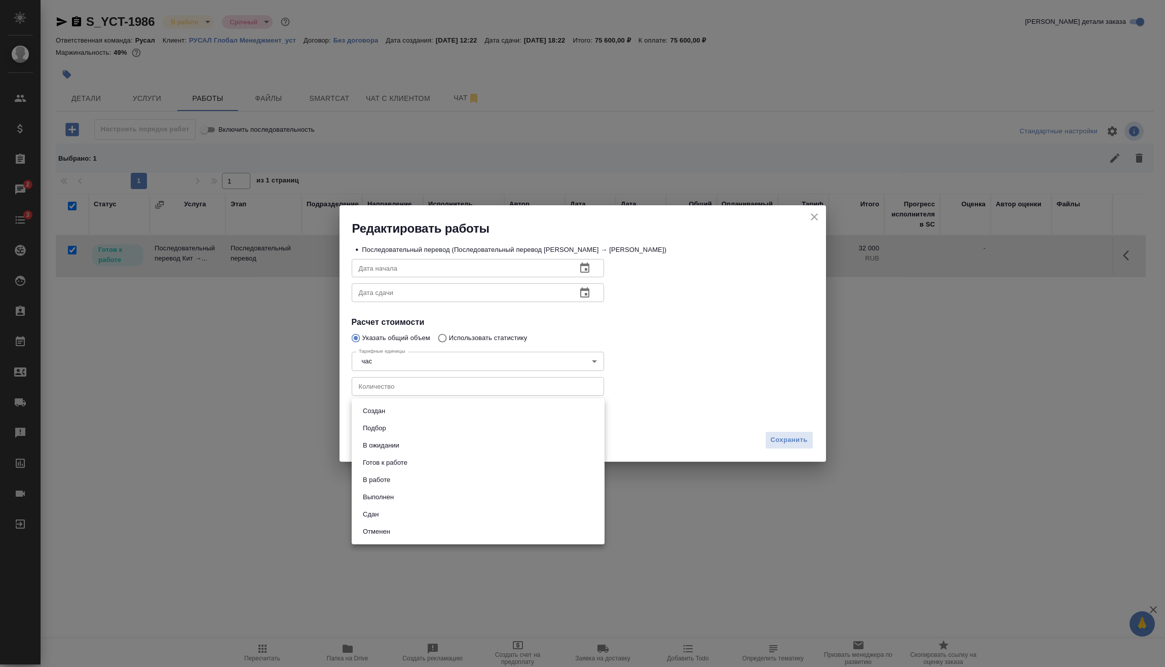
click at [379, 516] on button "Сдан" at bounding box center [371, 514] width 22 height 11
type input "closed"
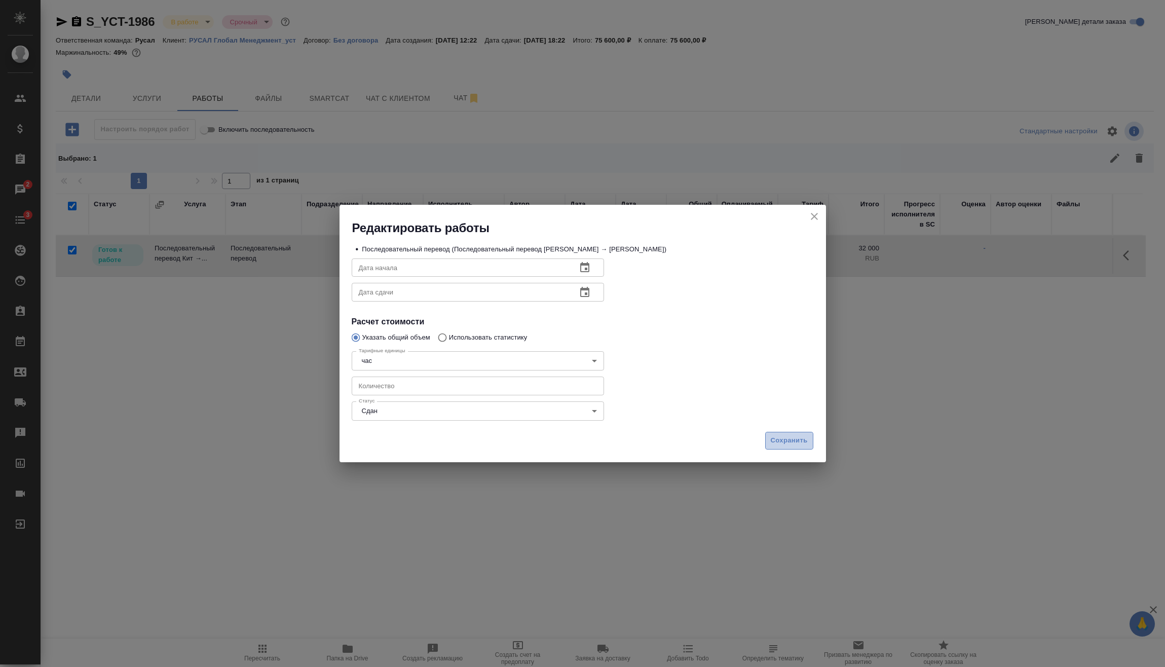
click at [802, 445] on span "Сохранить" at bounding box center [789, 441] width 37 height 12
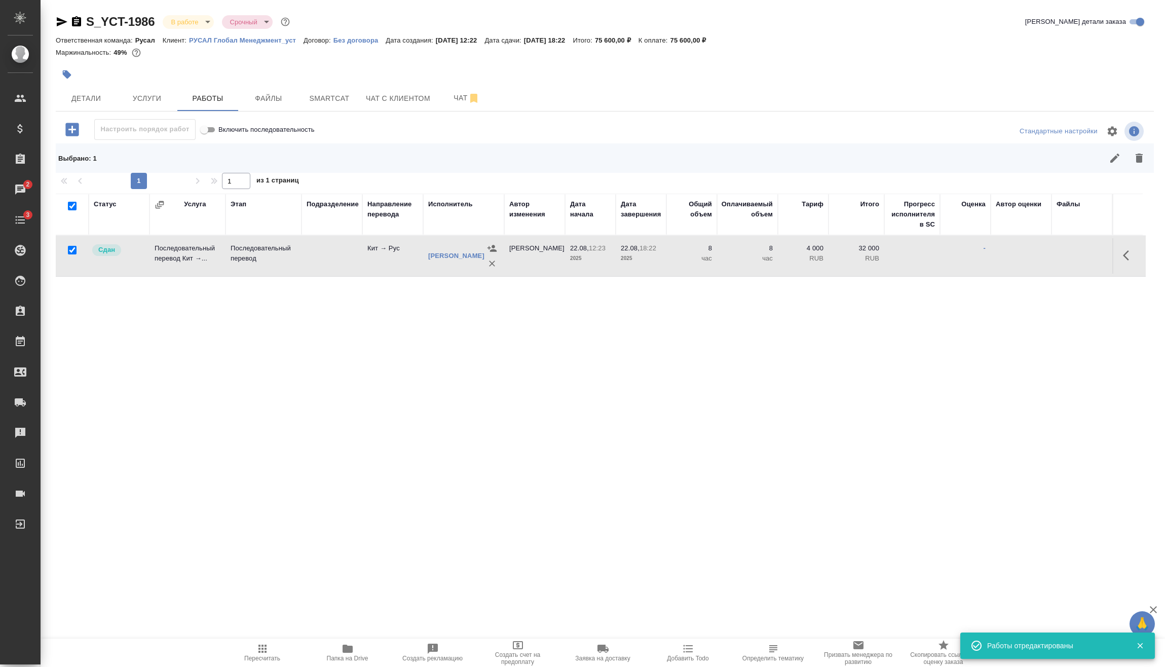
click at [191, 21] on body "🙏 .cls-1 fill:#fff; AWATERA Vasilev Evgeniy Клиенты Спецификации Заказы 2 Чаты …" at bounding box center [582, 333] width 1165 height 667
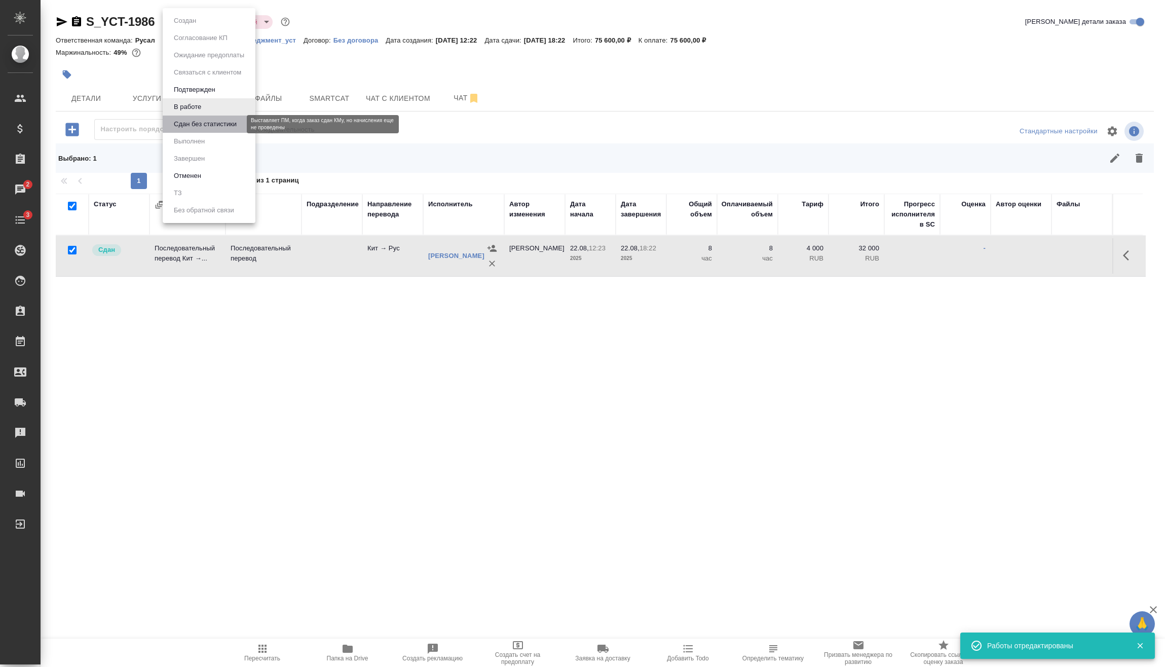
click at [196, 123] on button "Сдан без статистики" at bounding box center [205, 124] width 69 height 11
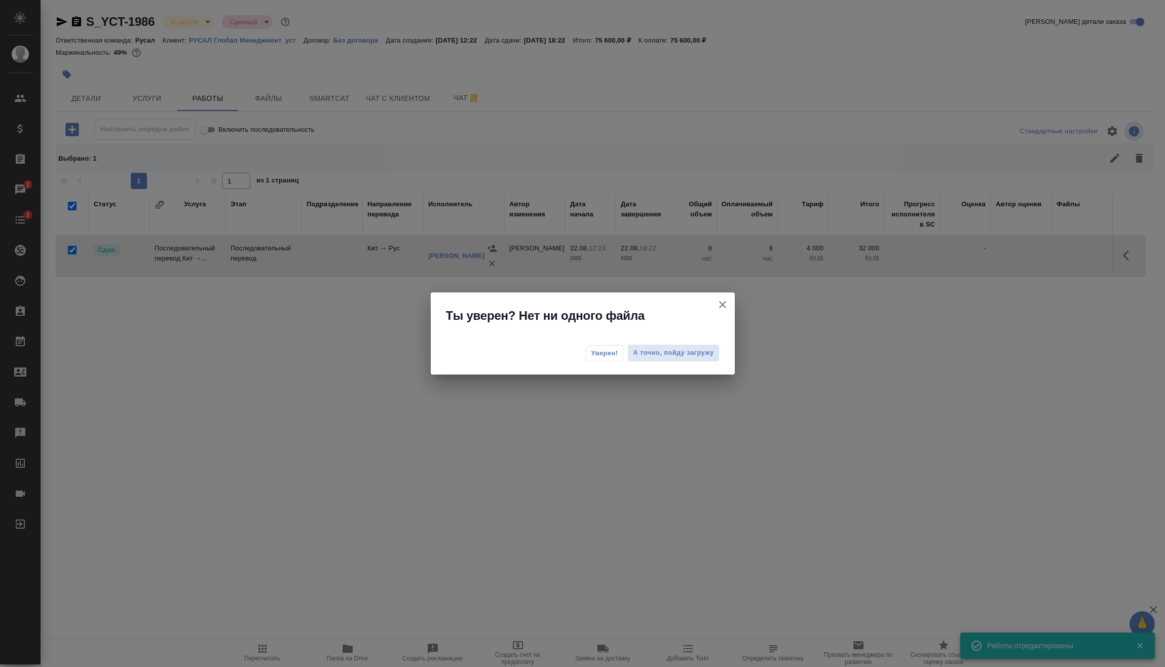
click at [613, 349] on span "Уверен!" at bounding box center [604, 353] width 27 height 10
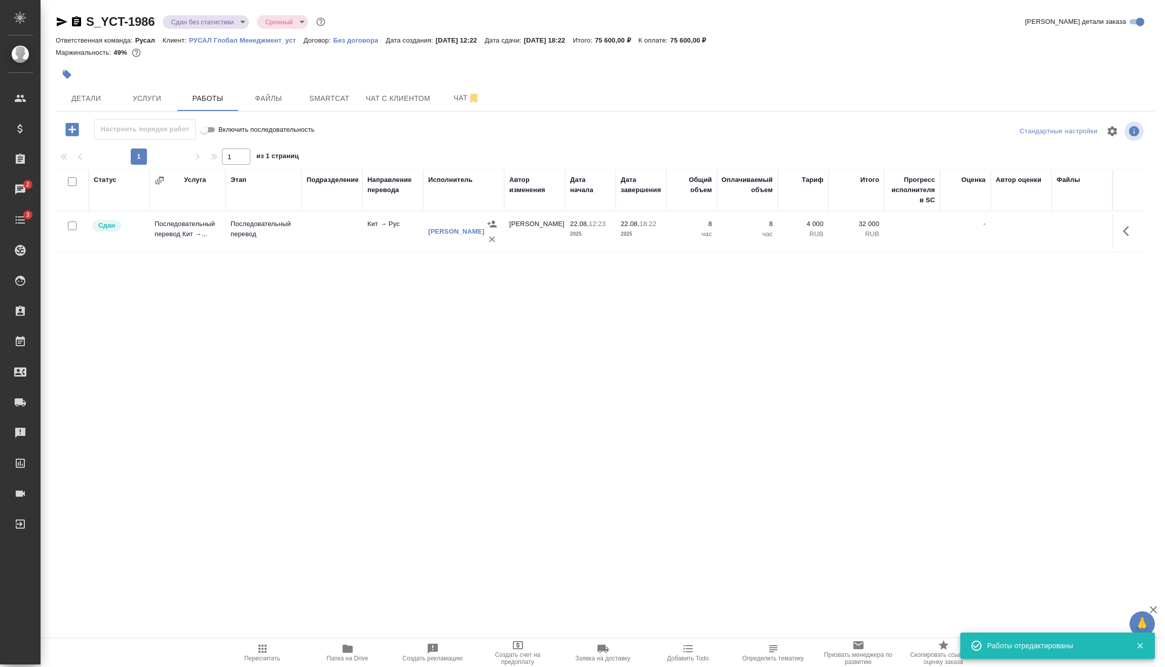
click at [206, 17] on body "🙏 .cls-1 fill:#fff; AWATERA Vasilev Evgeniy Клиенты Спецификации Заказы 2 Чаты …" at bounding box center [582, 333] width 1165 height 667
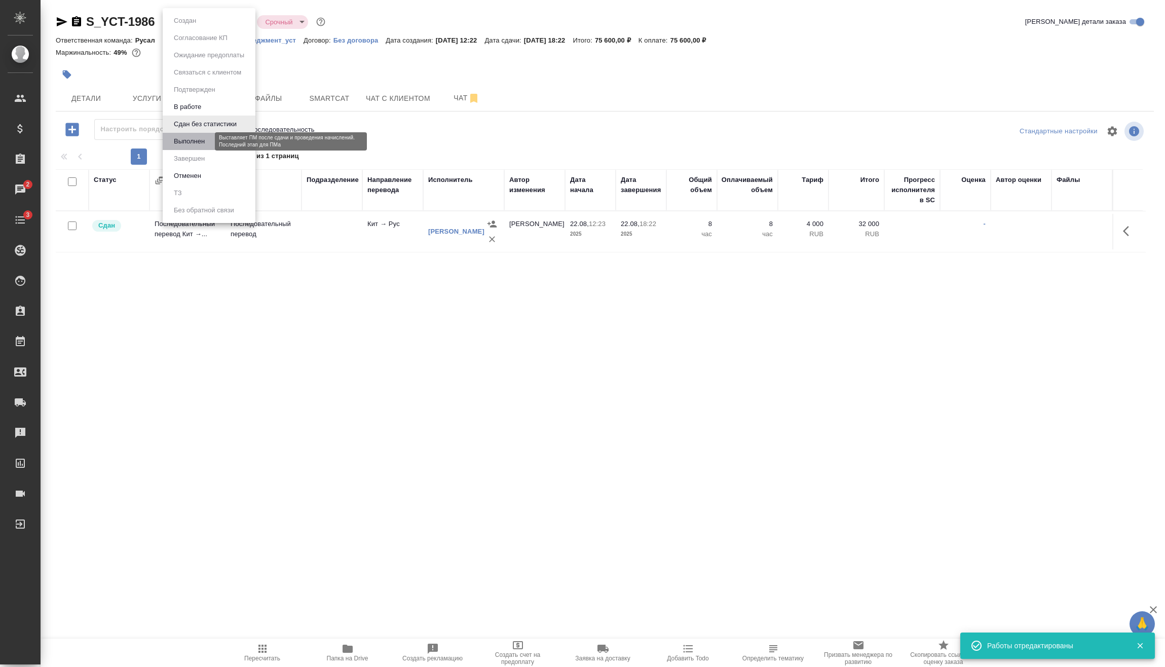
click at [194, 136] on button "Выполнен" at bounding box center [189, 141] width 37 height 11
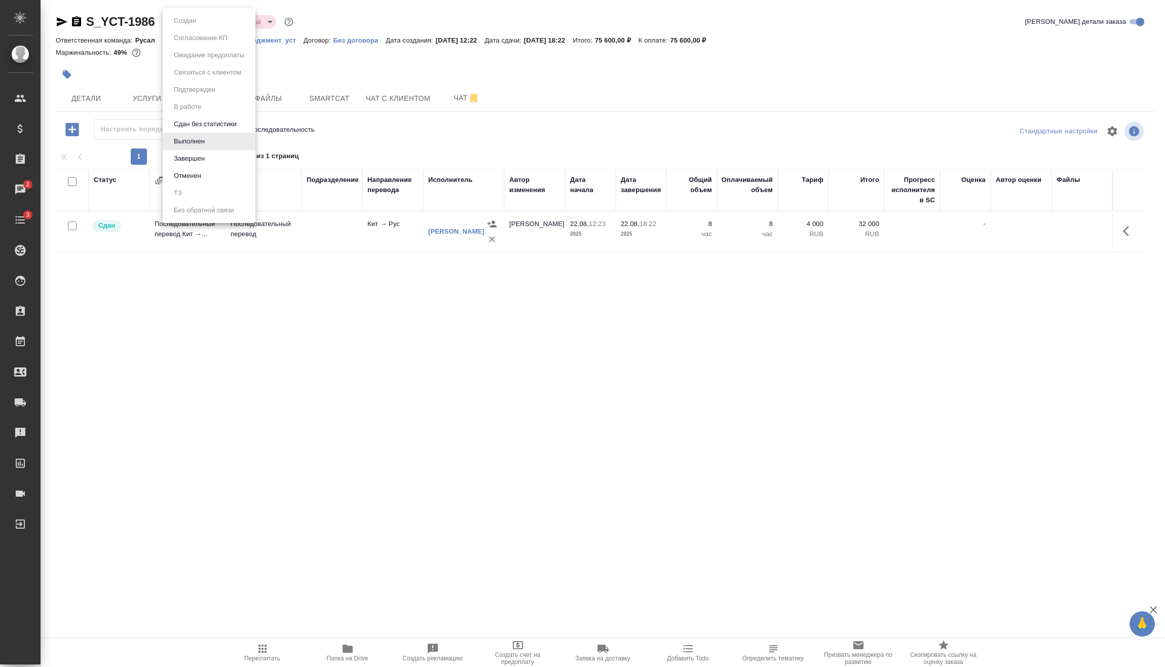
click at [202, 17] on body "🙏 .cls-1 fill:#fff; AWATERA Vasilev Evgeniy Клиенты Спецификации Заказы 2 Чаты …" at bounding box center [582, 333] width 1165 height 667
click at [191, 26] on button "Завершен" at bounding box center [185, 20] width 28 height 11
click at [76, 21] on icon "button" at bounding box center [76, 21] width 9 height 10
click at [75, 24] on icon "button" at bounding box center [76, 21] width 9 height 10
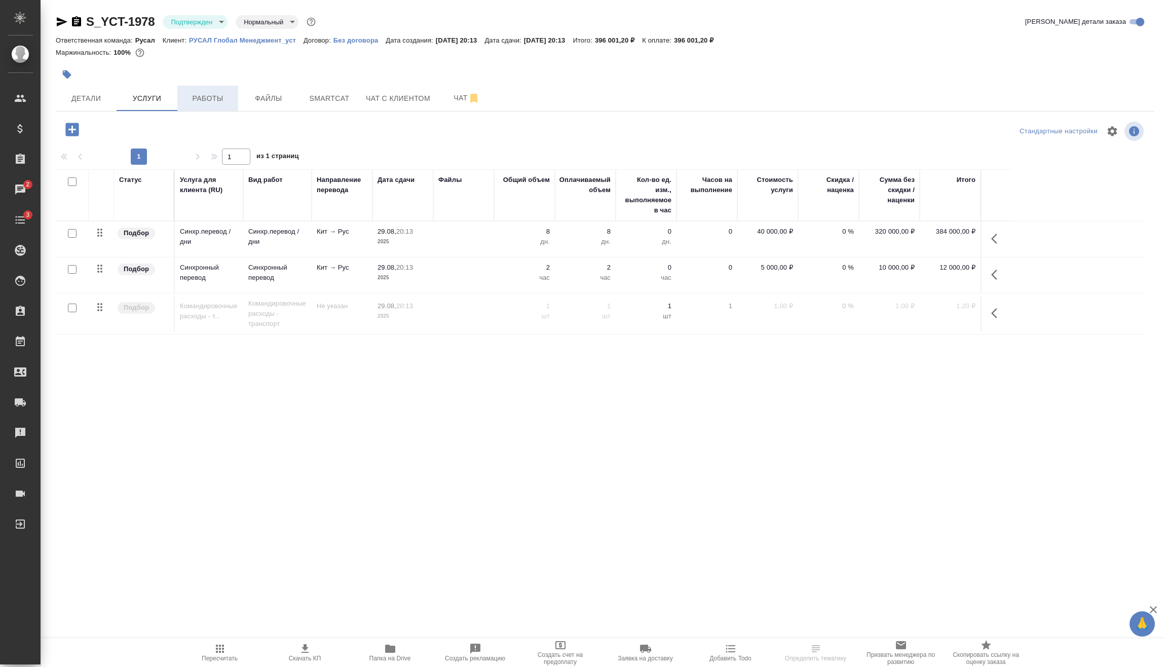
click at [199, 98] on span "Работы" at bounding box center [207, 98] width 49 height 13
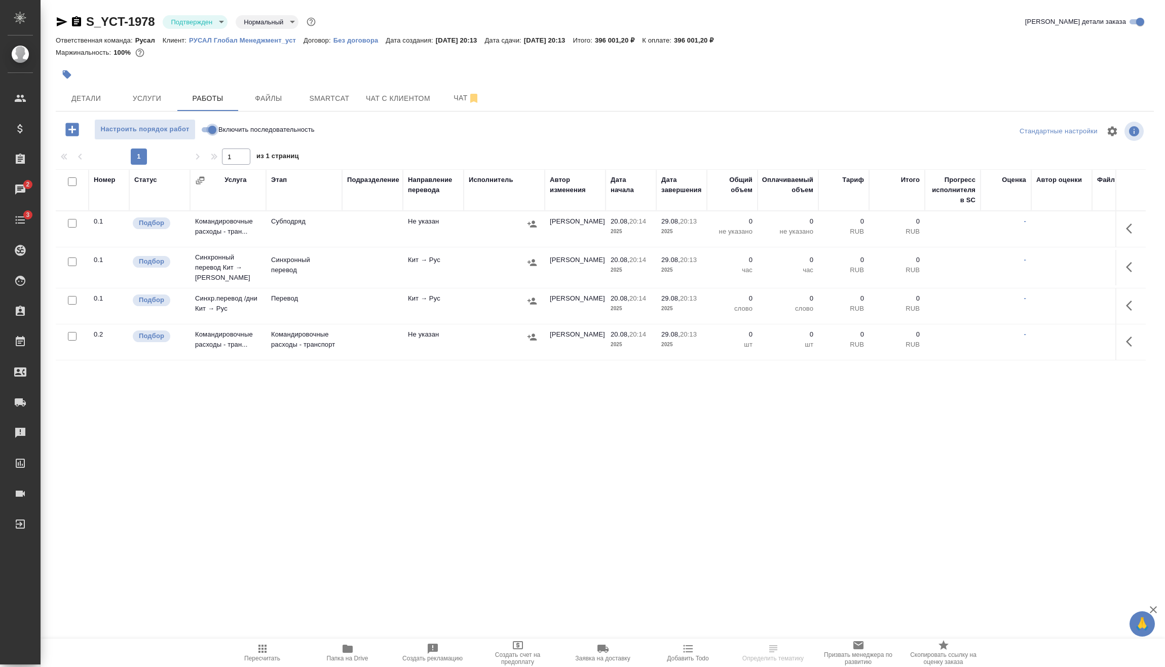
click at [210, 127] on input "Включить последовательность" at bounding box center [212, 130] width 36 height 12
checkbox input "true"
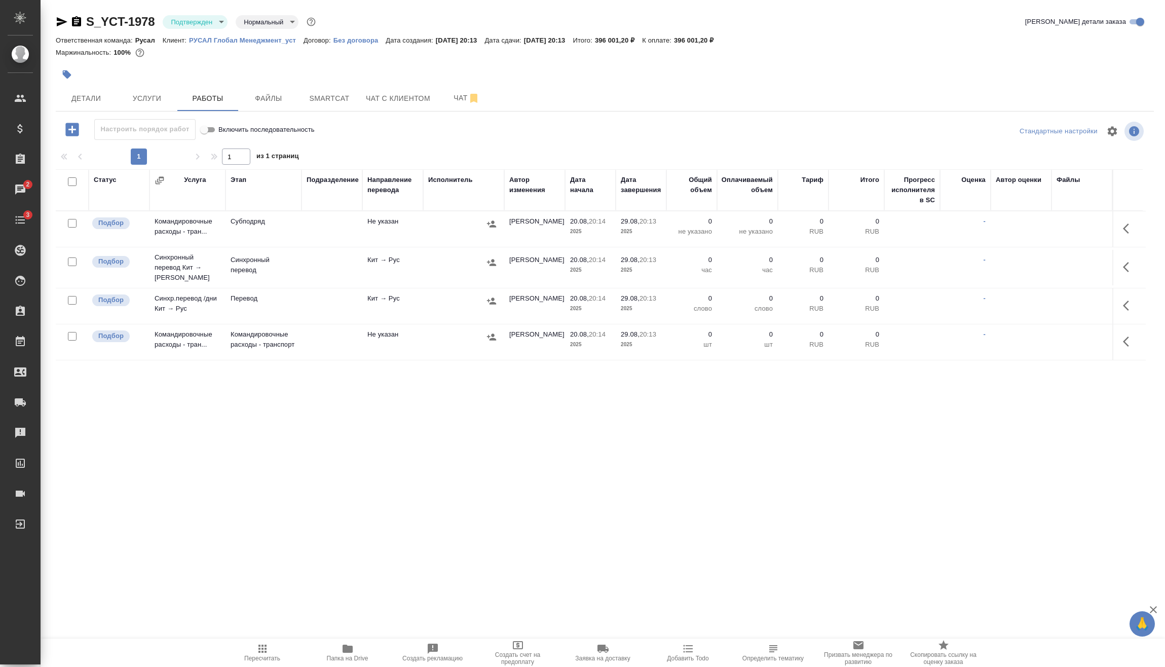
click at [74, 332] on input "checkbox" at bounding box center [72, 336] width 9 height 9
checkbox input "true"
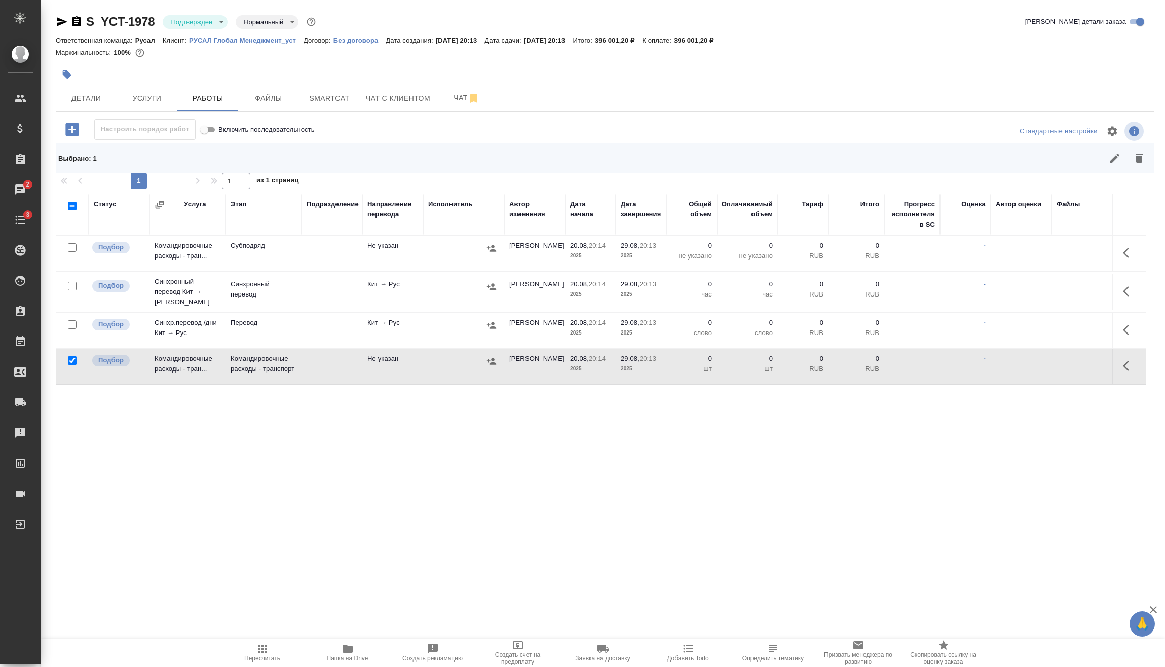
click at [72, 321] on input "checkbox" at bounding box center [72, 324] width 9 height 9
checkbox input "true"
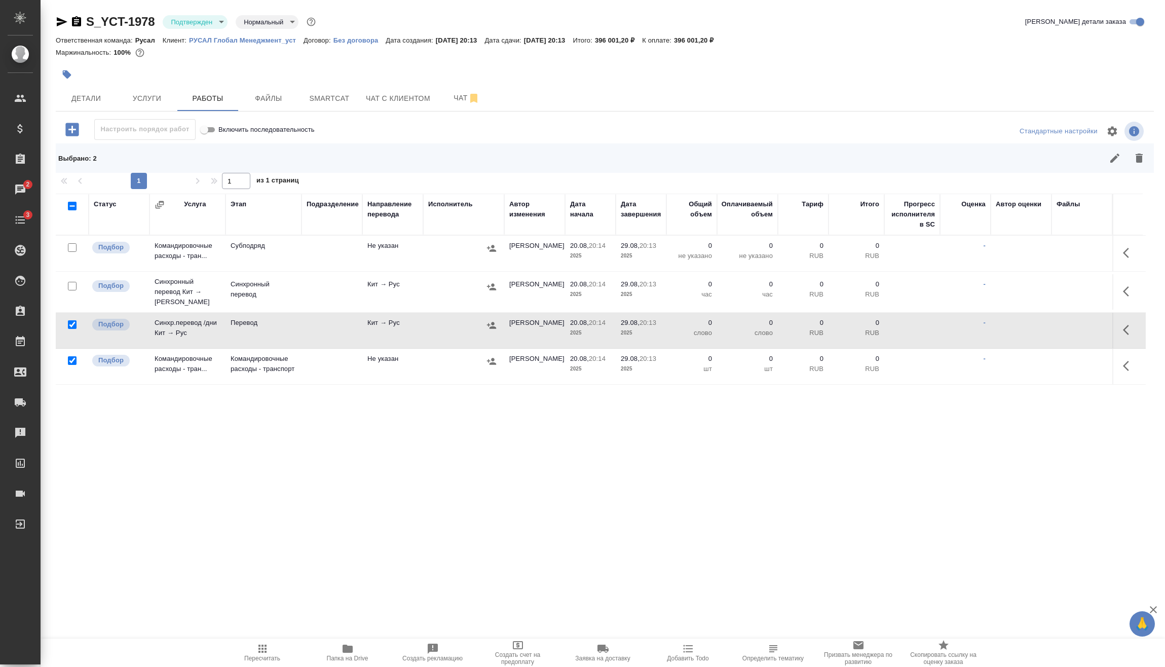
click at [70, 282] on input "checkbox" at bounding box center [72, 286] width 9 height 9
checkbox input "true"
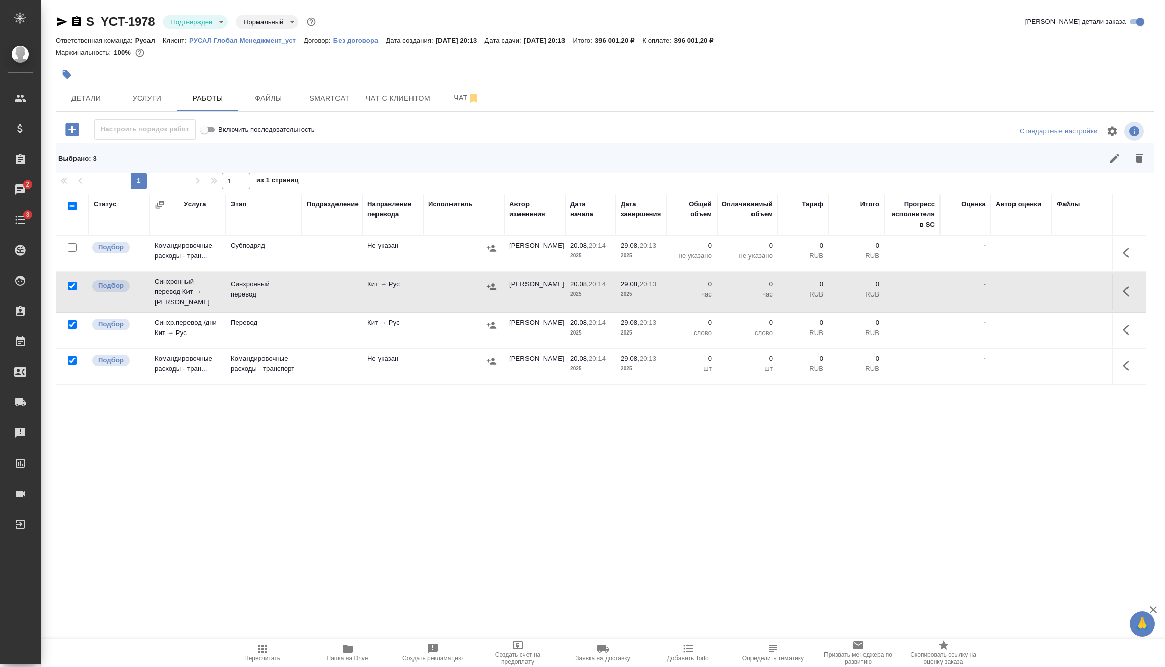
click at [73, 243] on div at bounding box center [72, 248] width 23 height 14
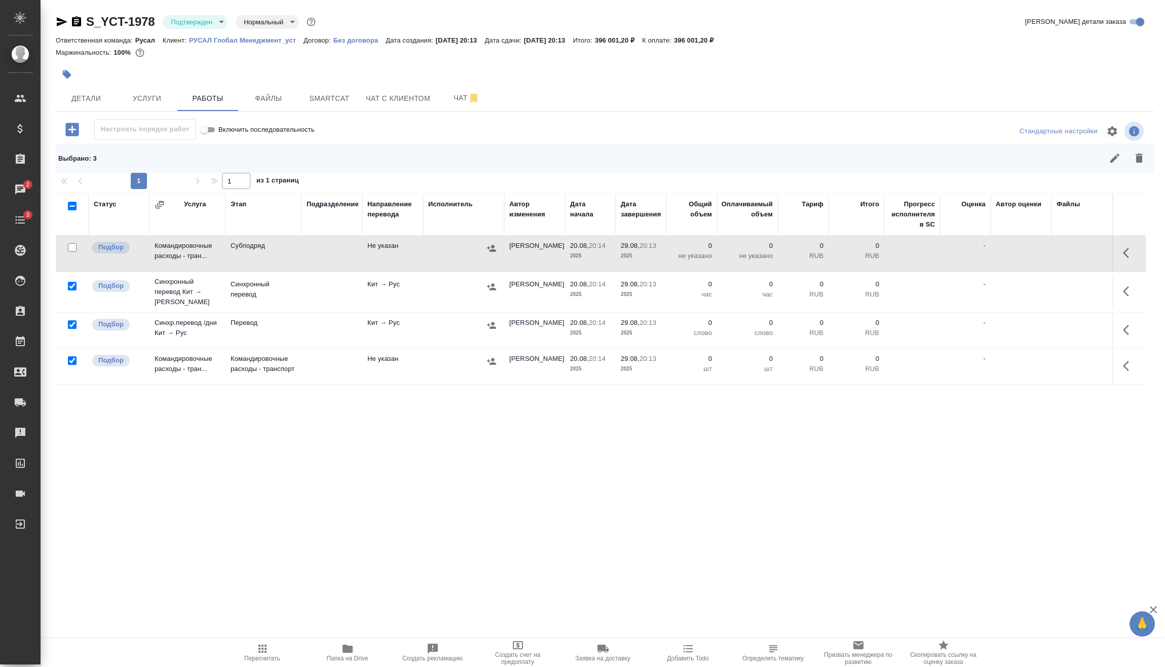
click at [72, 248] on input "checkbox" at bounding box center [72, 247] width 9 height 9
checkbox input "true"
click at [1140, 161] on icon "button" at bounding box center [1138, 158] width 7 height 9
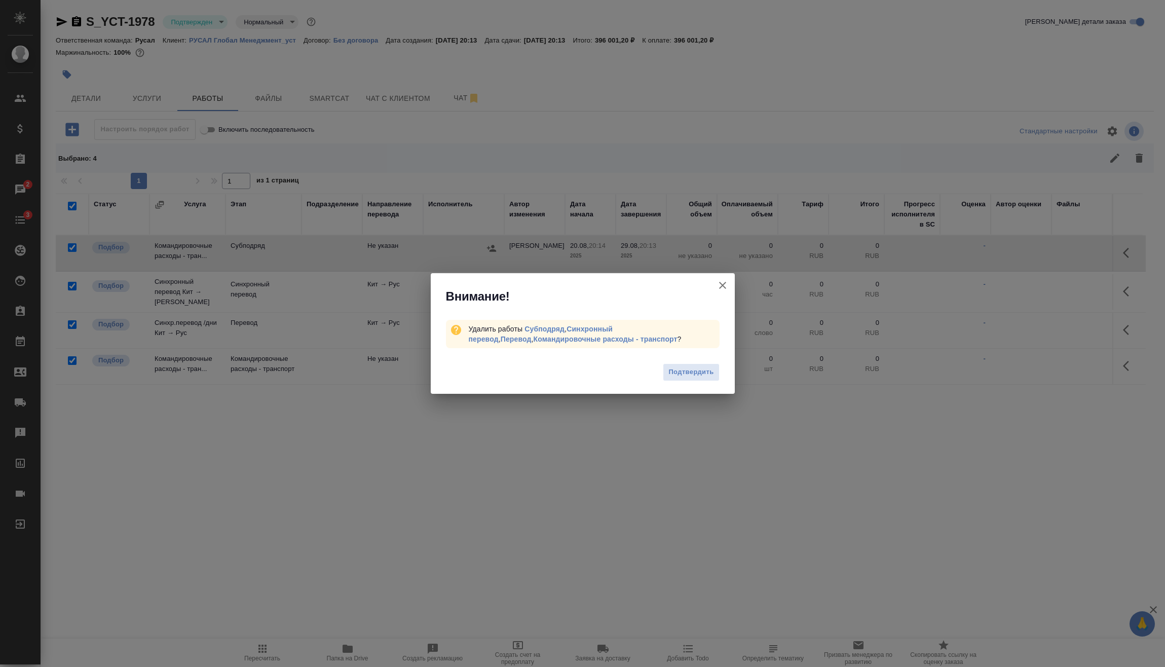
click at [695, 369] on span "Подтвердить" at bounding box center [690, 372] width 45 height 12
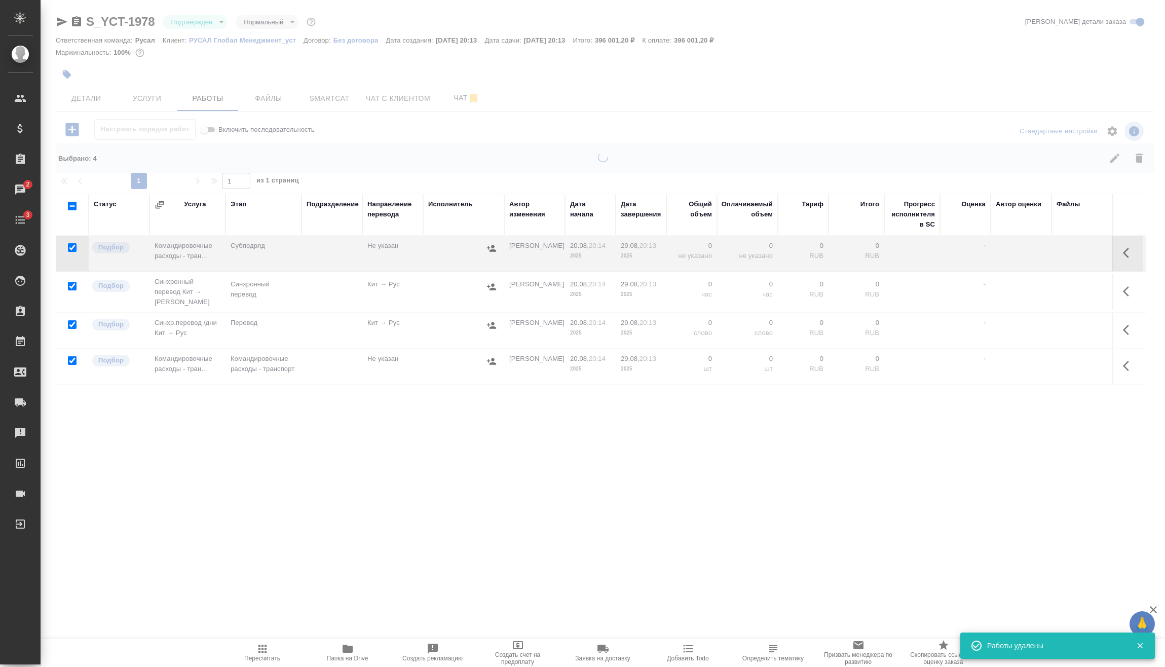
checkbox input "false"
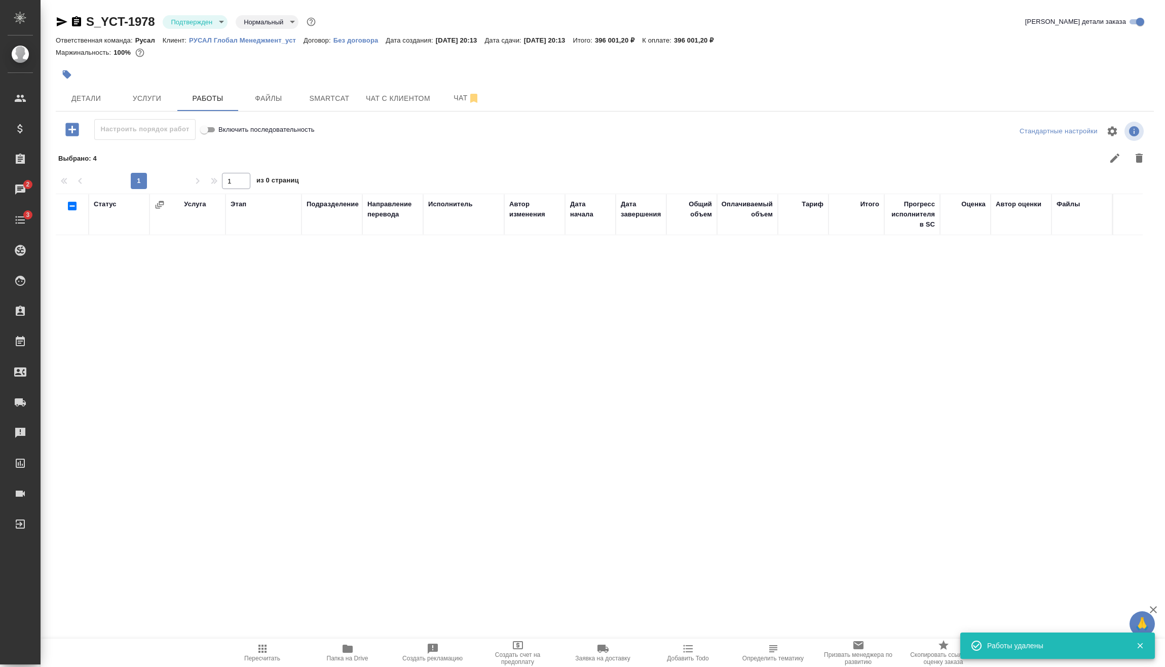
click at [67, 127] on icon "button" at bounding box center [71, 129] width 13 height 13
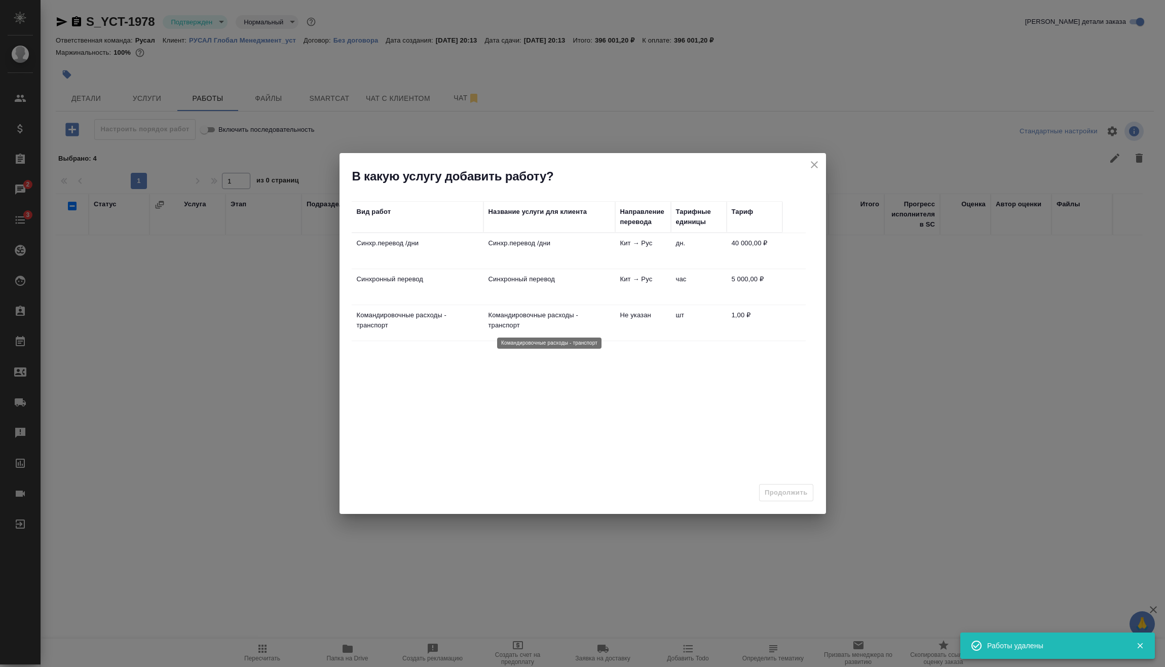
click at [531, 319] on p "Командировочные расходы - транспорт" at bounding box center [549, 320] width 122 height 20
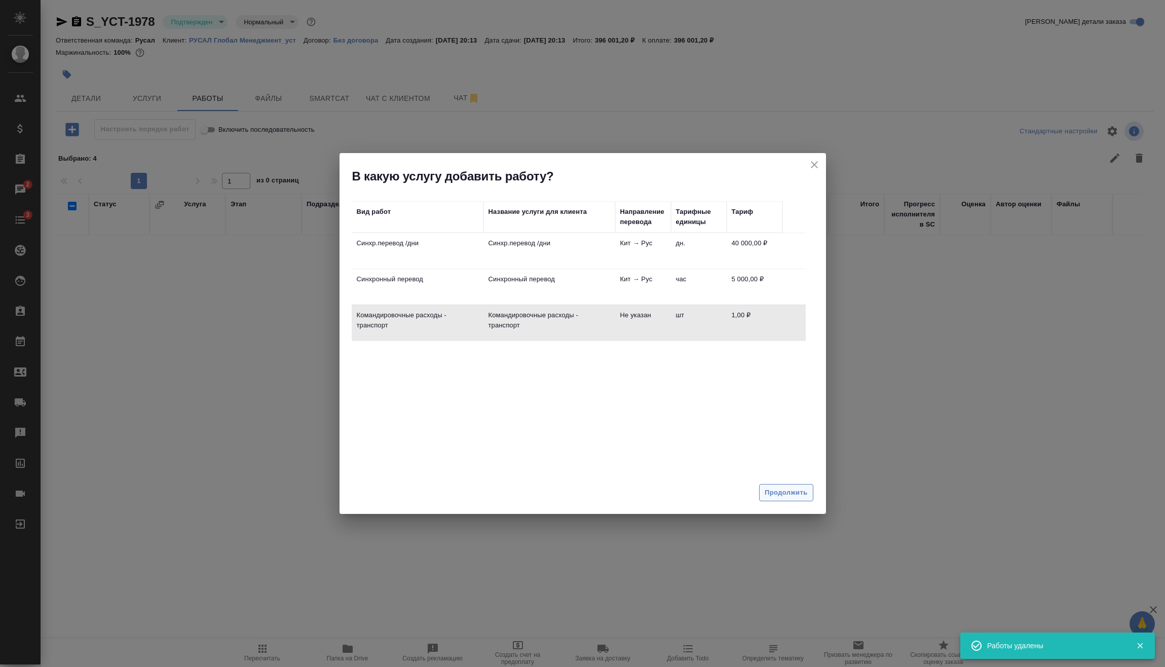
click at [790, 491] on span "Продолжить" at bounding box center [785, 493] width 43 height 12
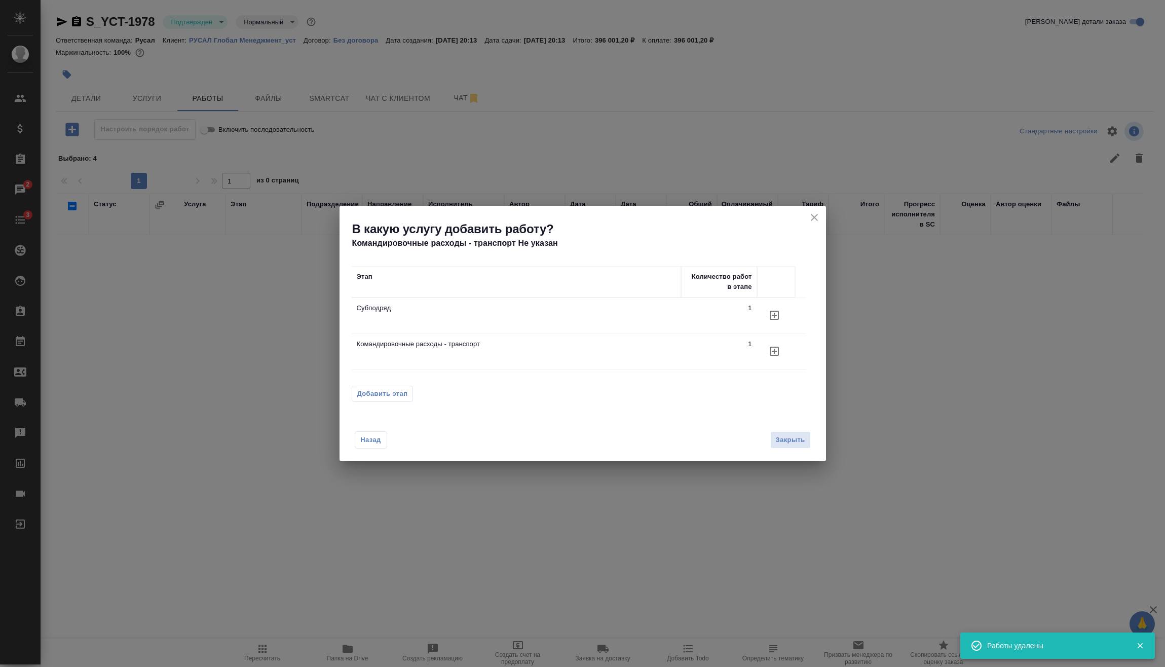
click at [419, 310] on p "Субподряд" at bounding box center [516, 308] width 319 height 10
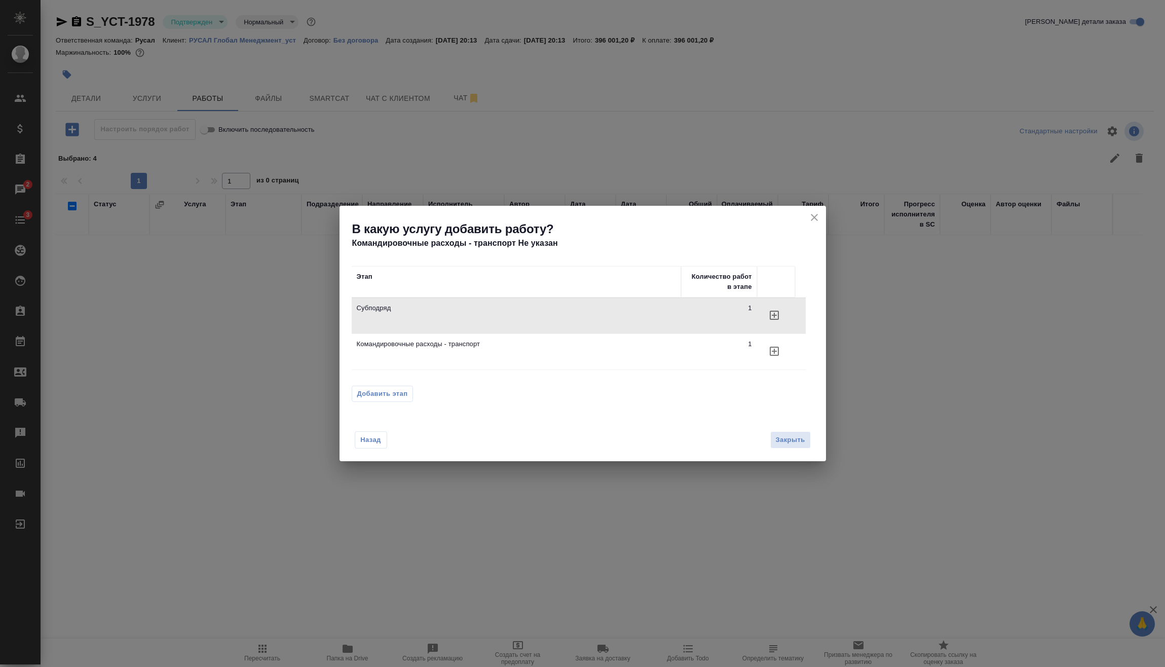
click at [775, 314] on icon "button" at bounding box center [774, 315] width 12 height 12
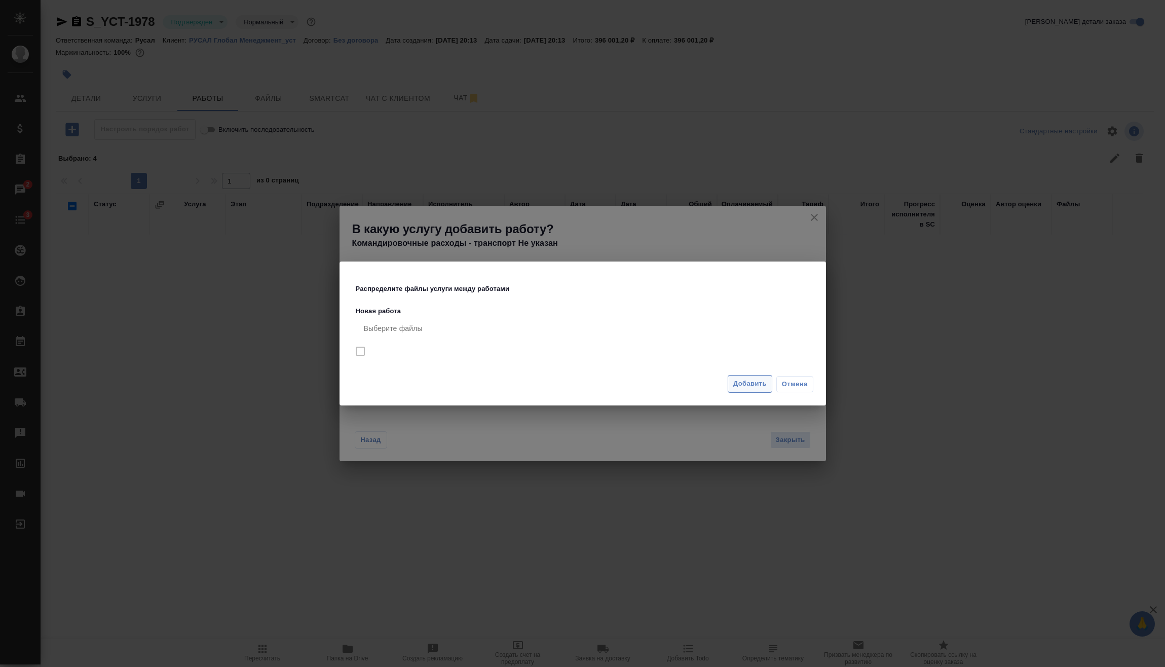
click at [732, 386] on button "Добавить" at bounding box center [749, 384] width 45 height 18
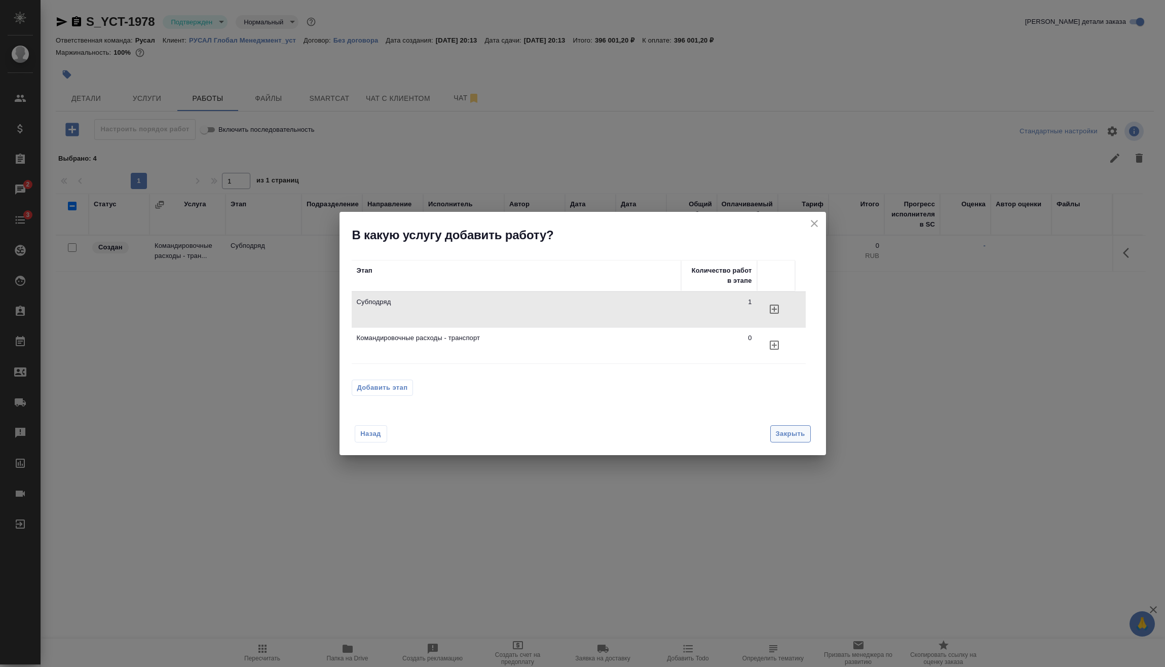
click at [791, 435] on span "Закрыть" at bounding box center [790, 434] width 29 height 12
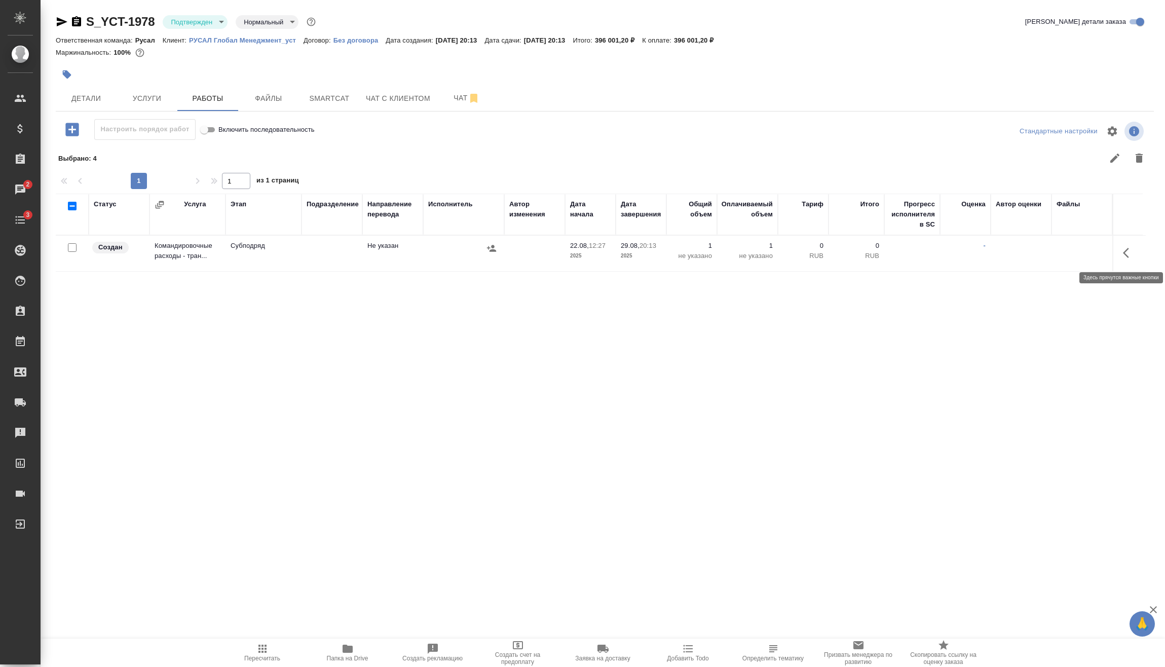
click at [1132, 250] on icon "button" at bounding box center [1129, 253] width 12 height 12
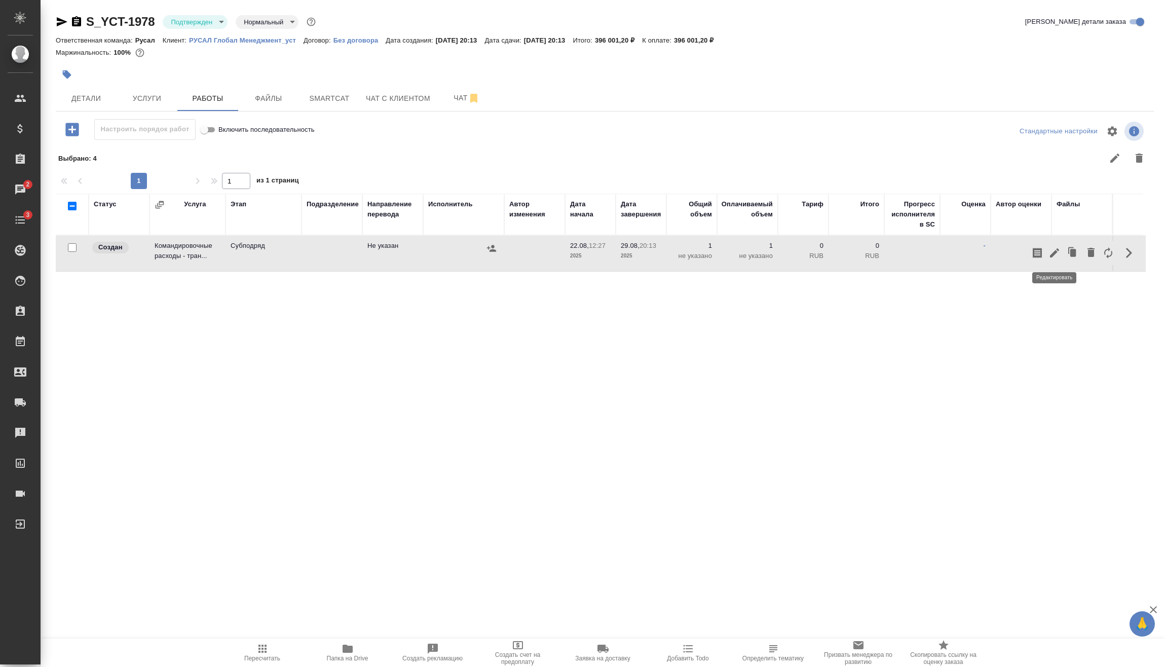
click at [1052, 245] on button "button" at bounding box center [1054, 253] width 17 height 24
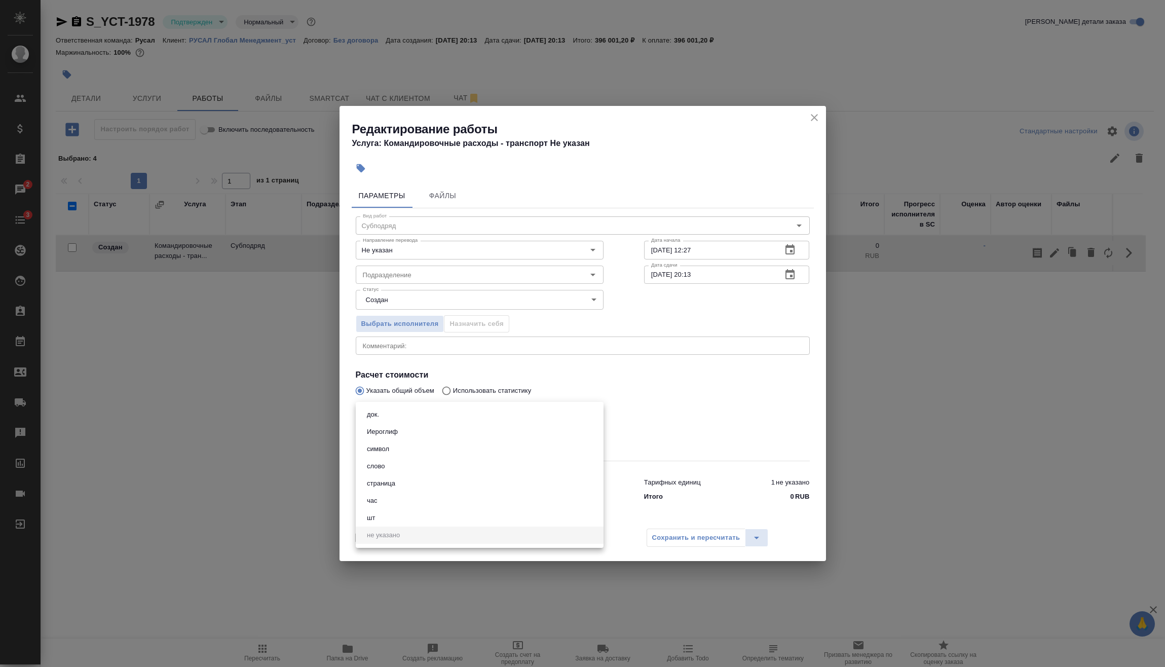
click at [451, 410] on body "🙏 .cls-1 fill:#fff; AWATERA Vasilev Evgeniy Клиенты Спецификации Заказы 2 Чаты …" at bounding box center [582, 333] width 1165 height 667
click at [373, 516] on button "шт" at bounding box center [371, 517] width 14 height 11
type input "5a8b1489cc6b4906c91bfdc1"
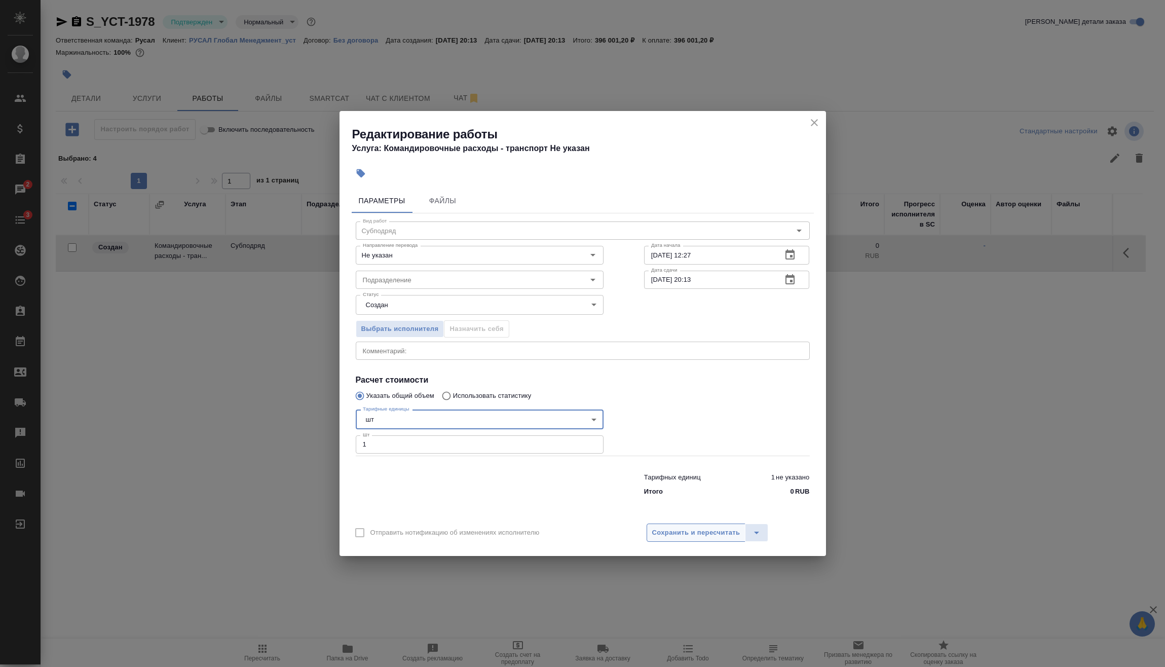
click at [708, 531] on span "Сохранить и пересчитать" at bounding box center [696, 533] width 88 height 12
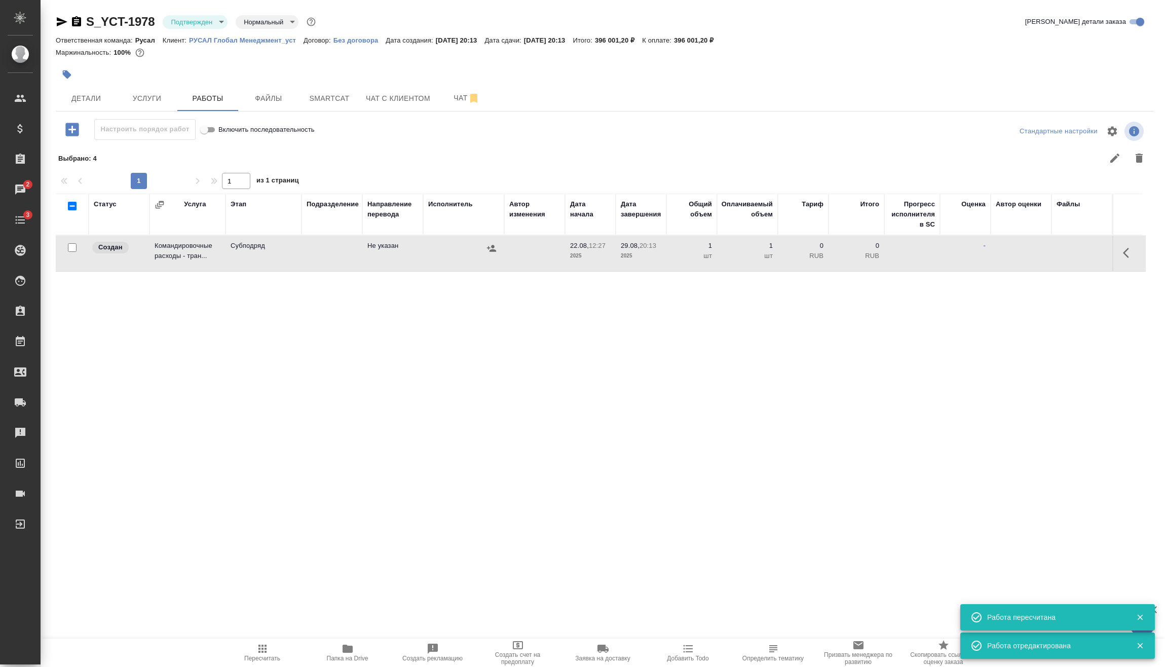
click at [491, 248] on icon "button" at bounding box center [491, 248] width 10 height 10
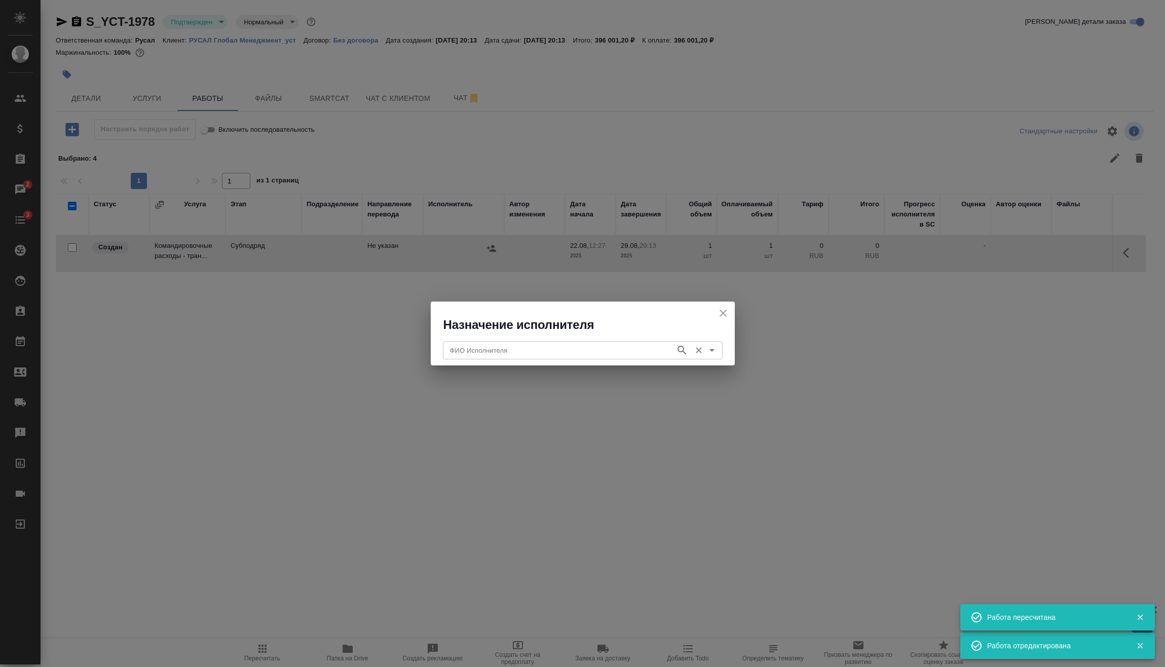
click at [493, 350] on input "ФИО Исполнителя" at bounding box center [558, 350] width 224 height 12
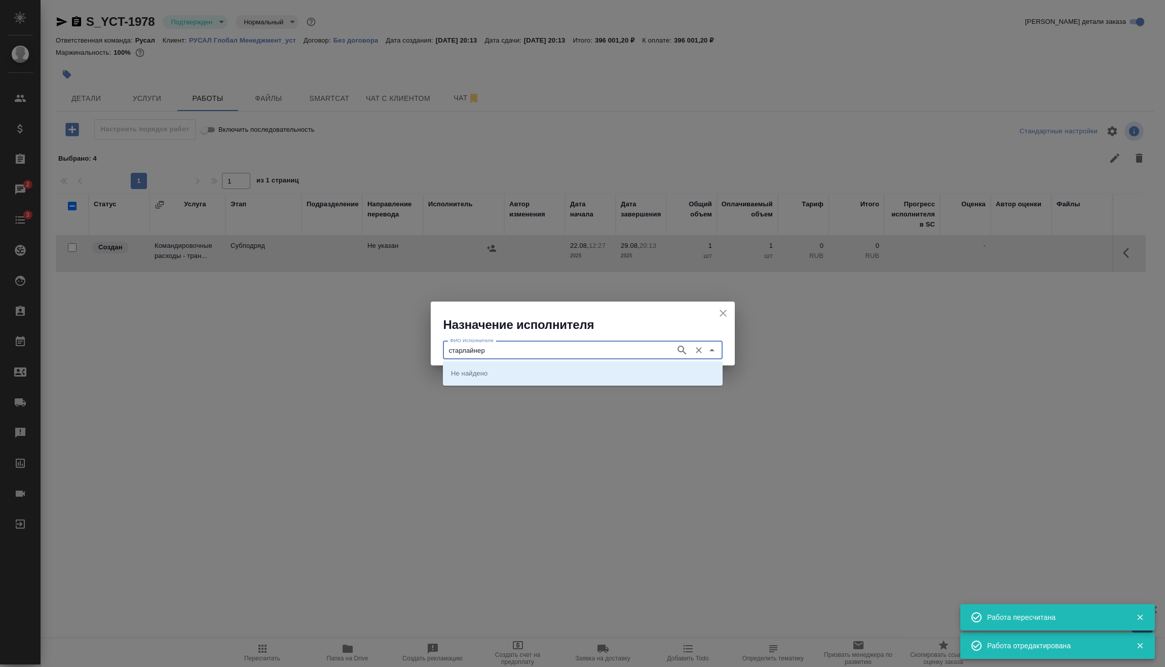
type input "старлайнер"
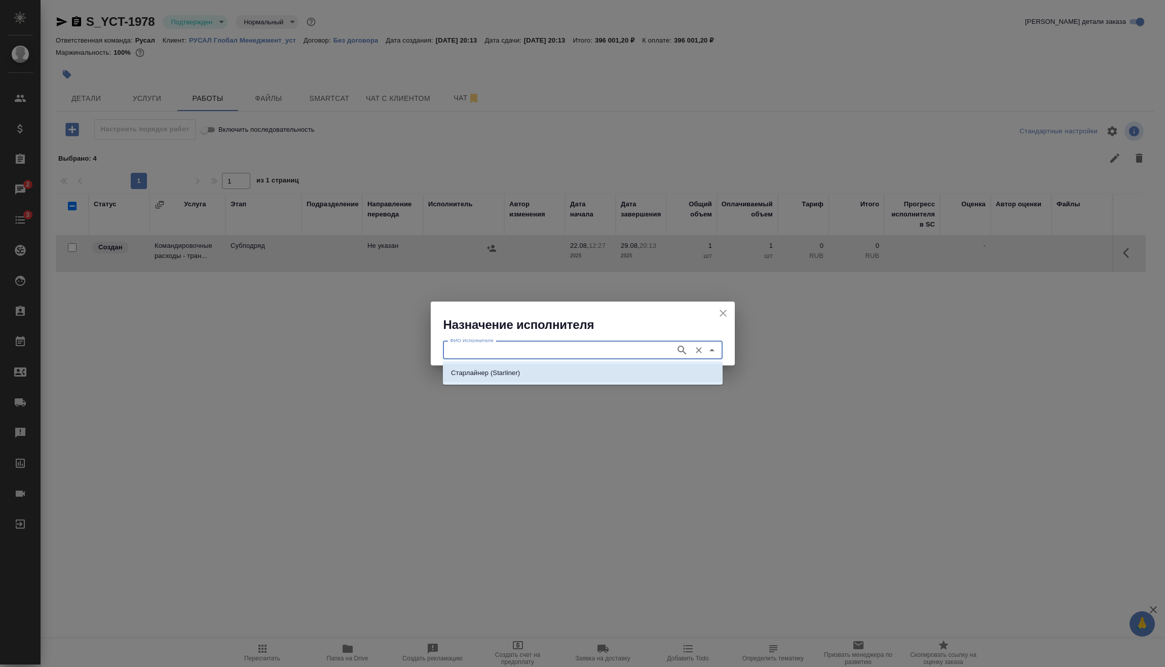
click at [518, 372] on p "Старлайнер (Starliner)" at bounding box center [485, 373] width 69 height 10
type input "Старлайнер (Starliner)"
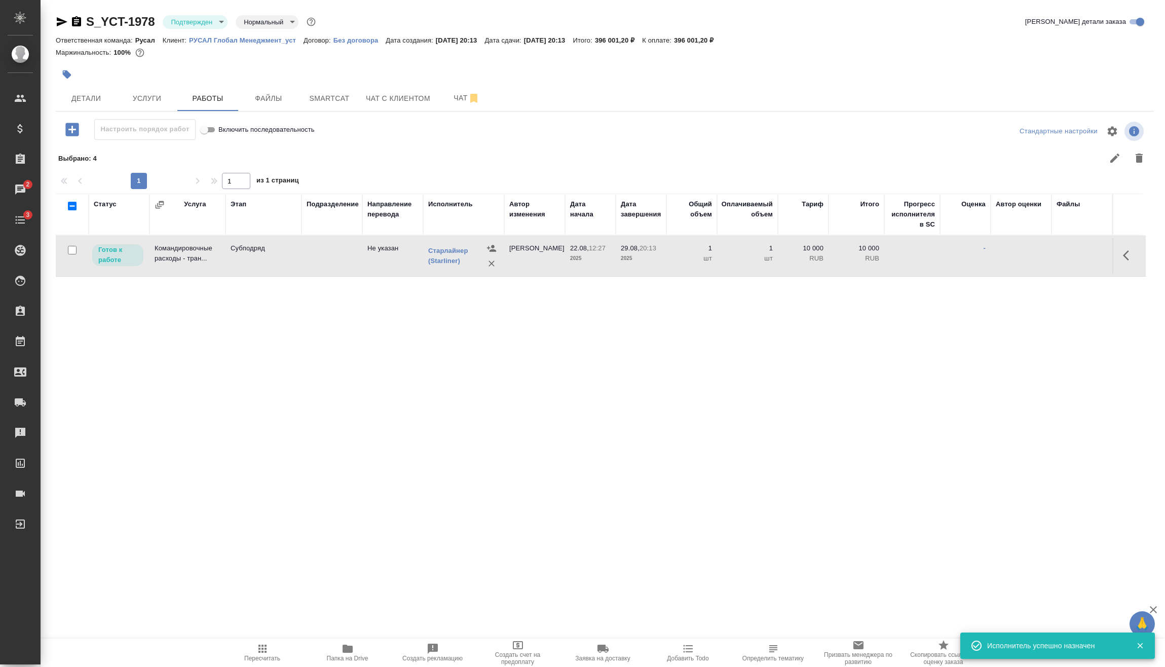
click at [1143, 251] on tr "Готов к работе Командировочные расходы - тран... Субподряд Не указан Старлайнер…" at bounding box center [601, 256] width 1090 height 41
click at [1128, 257] on icon "button" at bounding box center [1129, 255] width 12 height 12
click at [1054, 257] on icon "button" at bounding box center [1054, 255] width 9 height 9
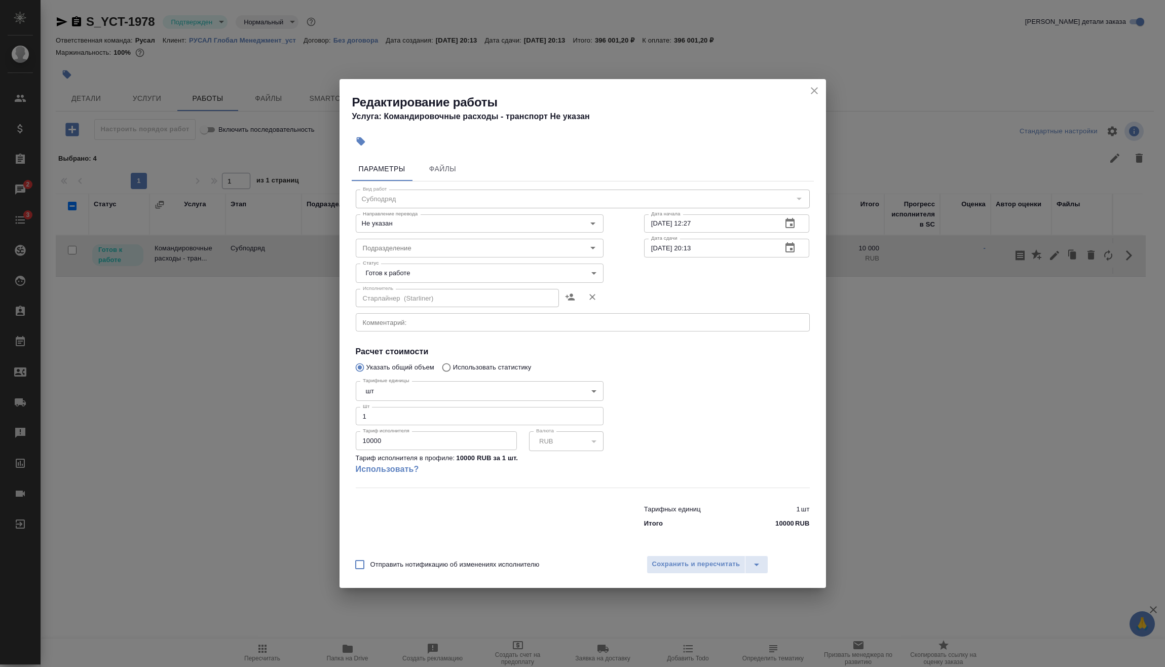
drag, startPoint x: 366, startPoint y: 435, endPoint x: 172, endPoint y: 438, distance: 193.5
click at [262, 437] on div "Редактирование работы Услуга: Командировочные расходы - транспорт Не указан Пар…" at bounding box center [582, 333] width 1165 height 667
type input "69433"
type input "69433.75"
click at [711, 568] on span "Сохранить и пересчитать" at bounding box center [696, 564] width 88 height 12
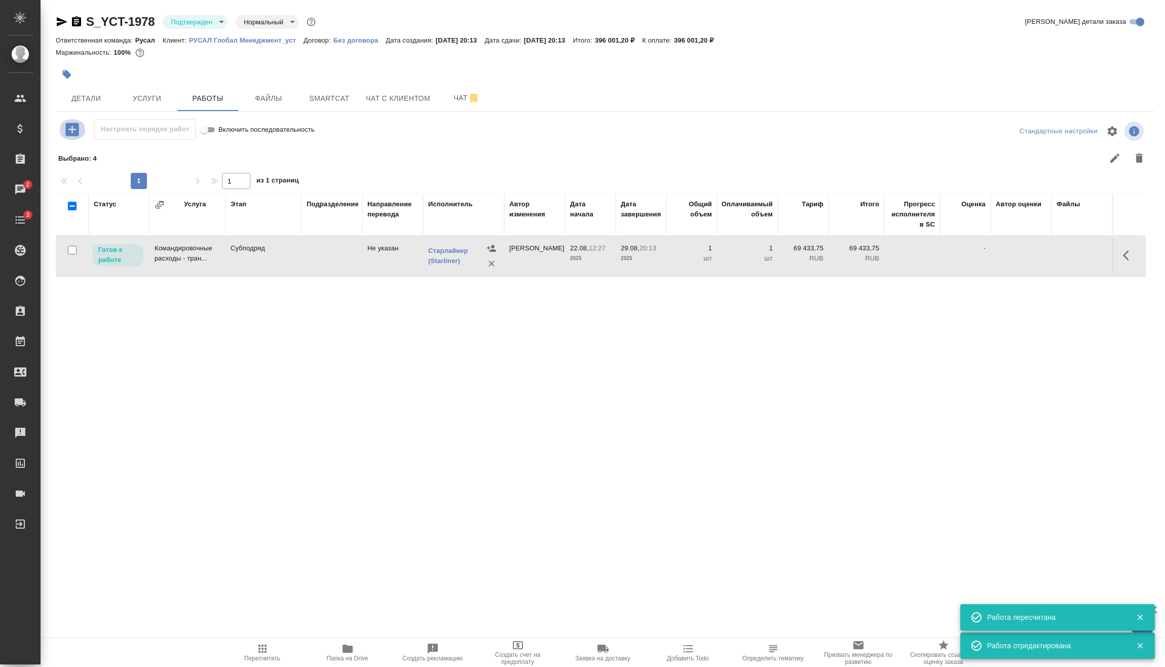
click at [73, 132] on icon "button" at bounding box center [71, 129] width 13 height 13
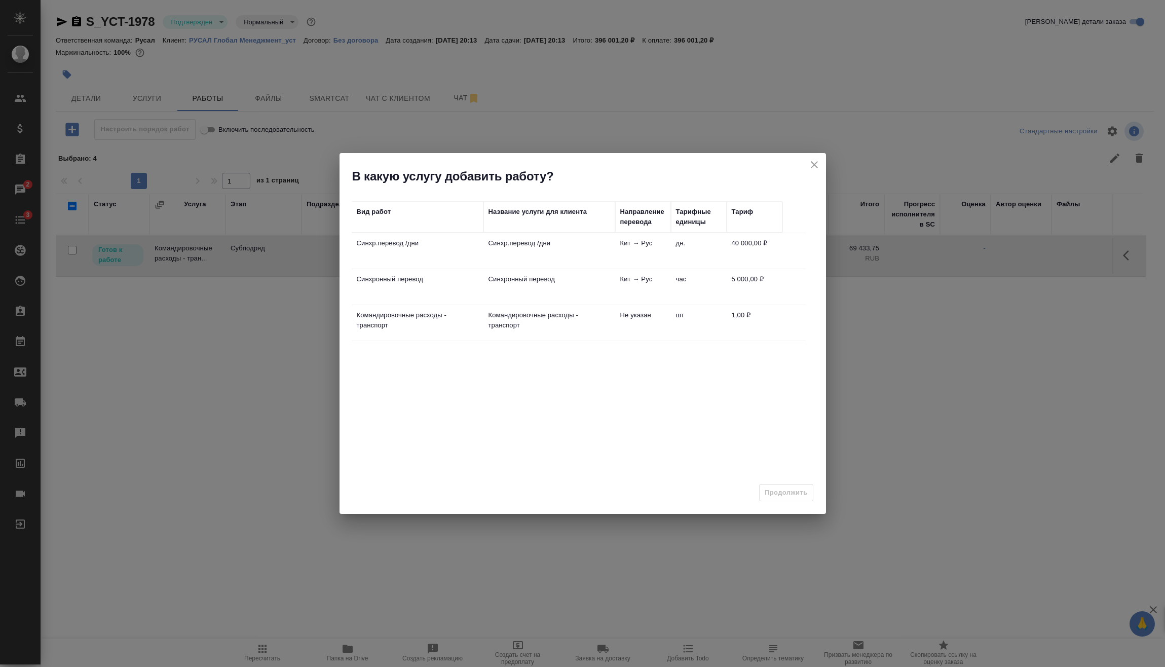
click at [555, 241] on p "Синхр.перевод /дни" at bounding box center [549, 243] width 122 height 10
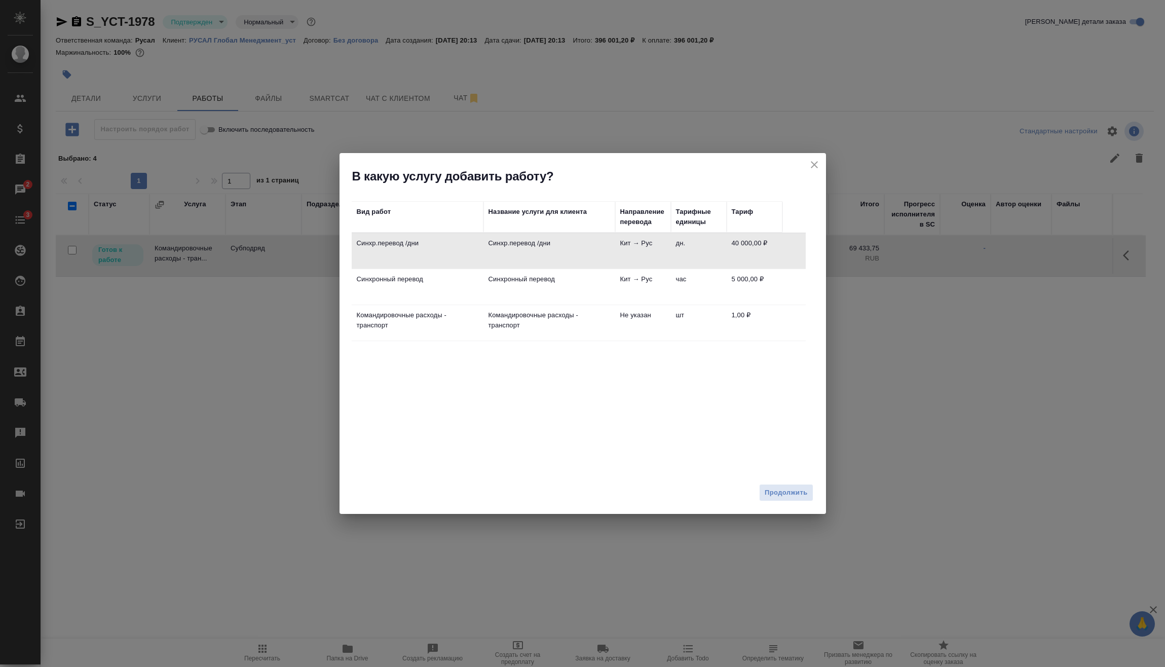
click at [776, 481] on div "Продолжить" at bounding box center [582, 496] width 486 height 35
click at [781, 485] on button "Продолжить" at bounding box center [786, 493] width 54 height 18
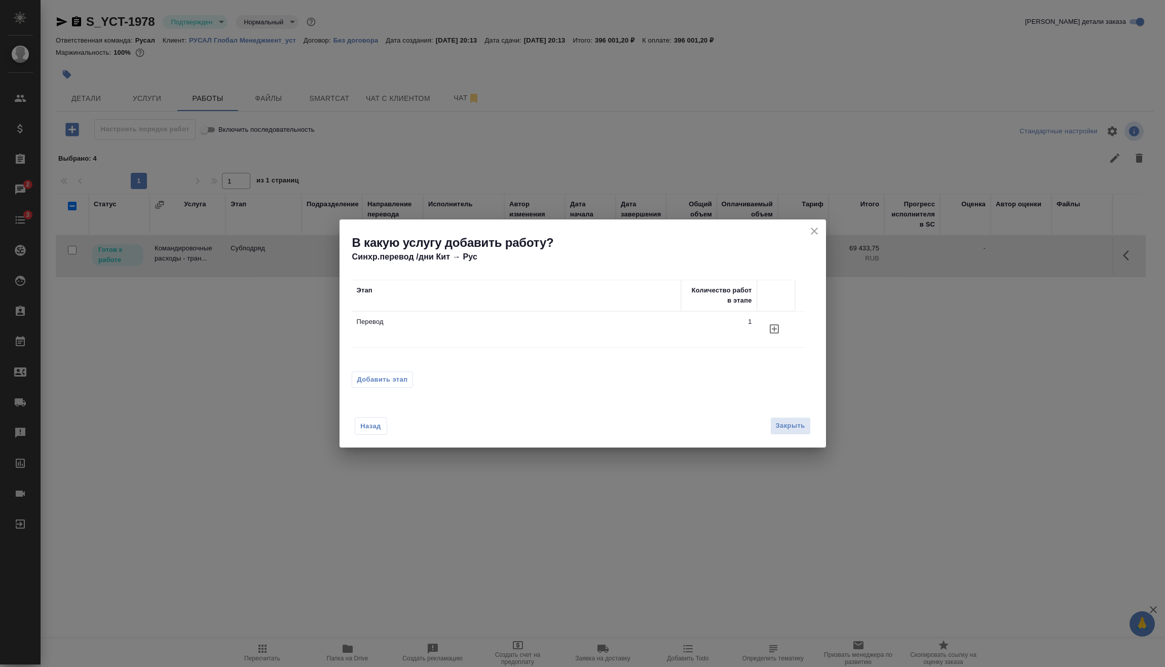
click at [407, 379] on span "Добавить этап" at bounding box center [382, 379] width 51 height 10
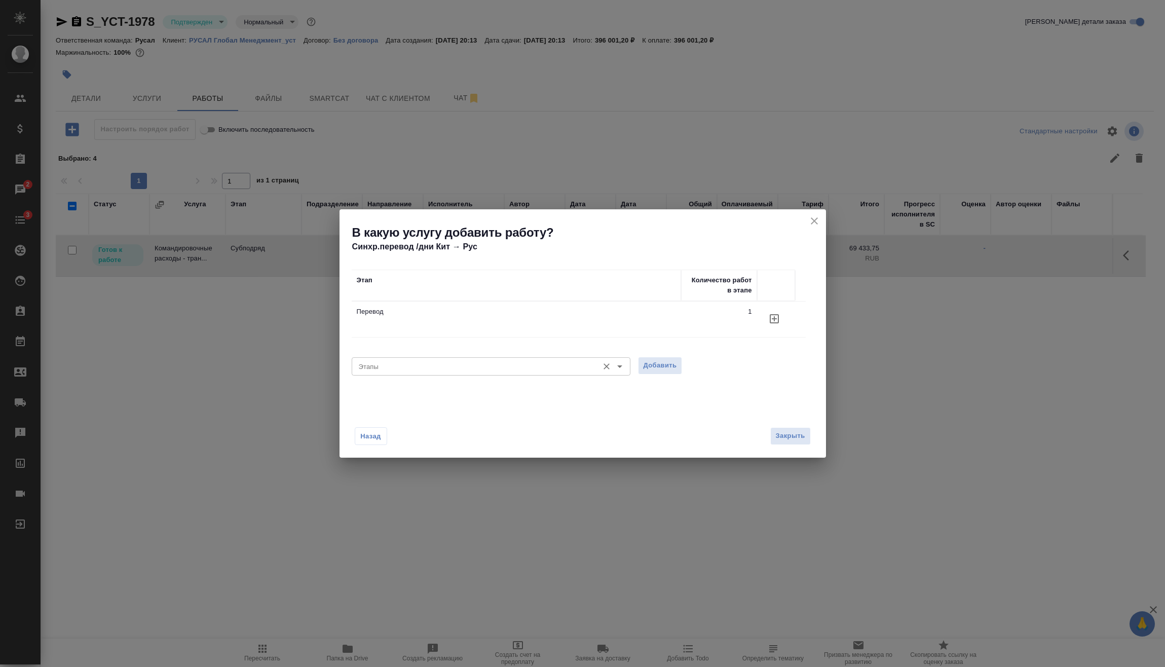
click at [492, 368] on input "Этапы" at bounding box center [474, 366] width 239 height 12
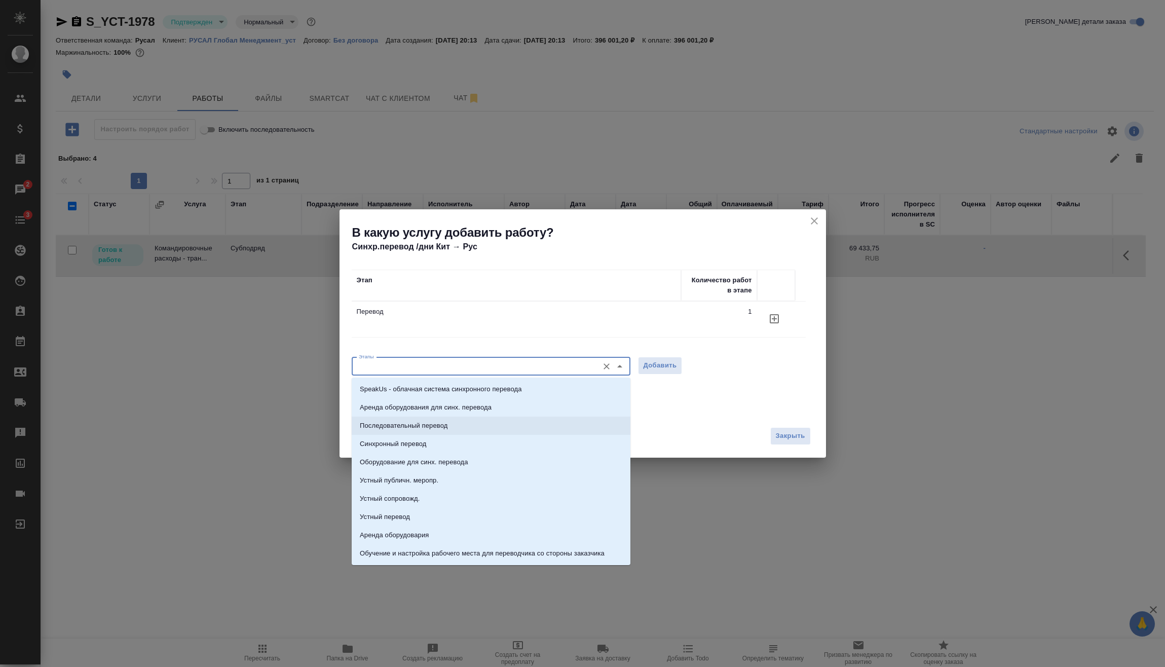
click at [459, 425] on li "Последовательный перевод" at bounding box center [491, 425] width 279 height 18
type input "Последовательный перевод"
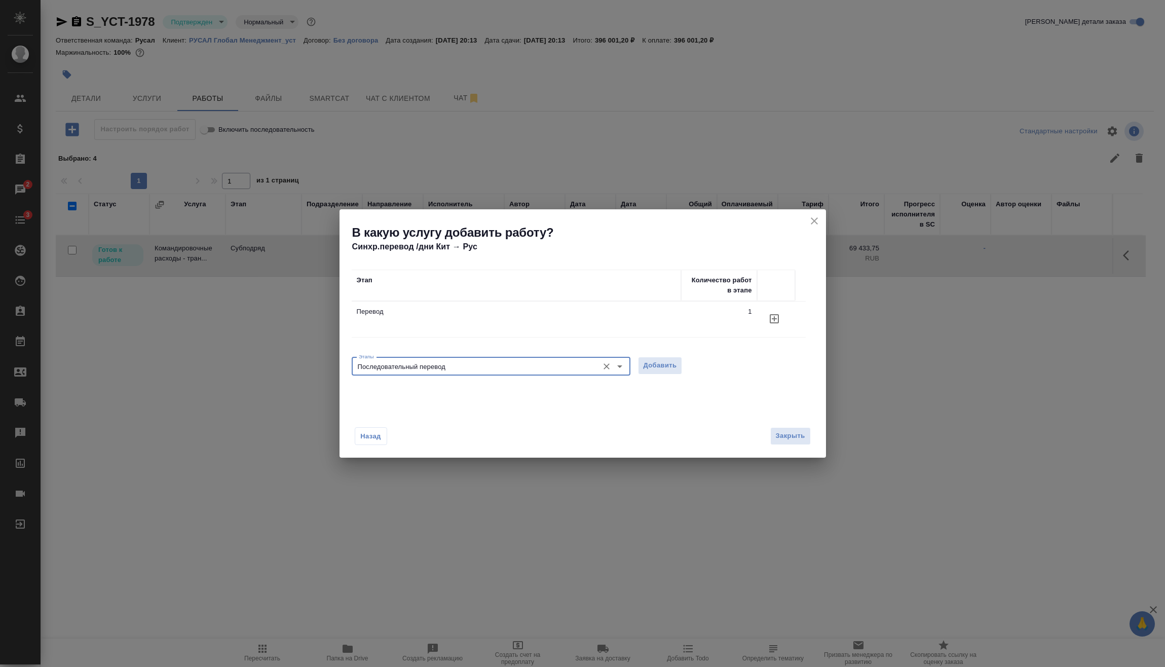
click at [668, 374] on div "Этапы Последовательный перевод Этапы Добавить" at bounding box center [583, 365] width 462 height 24
click at [667, 368] on span "Добавить" at bounding box center [659, 366] width 33 height 12
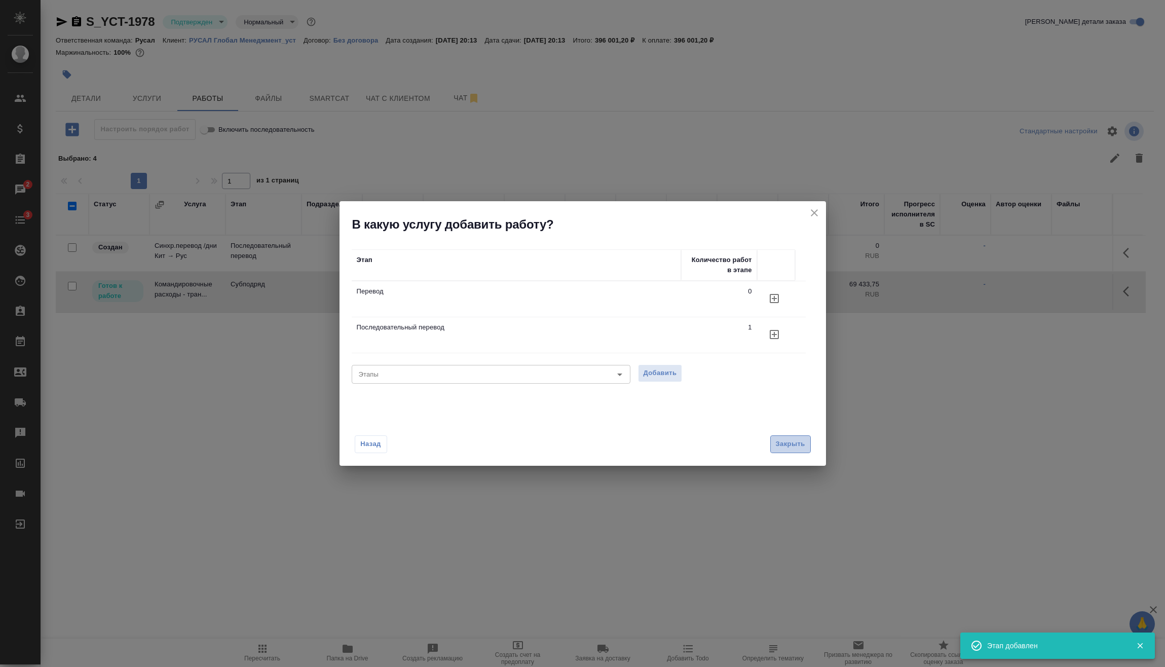
click at [803, 439] on span "Закрыть" at bounding box center [790, 444] width 29 height 12
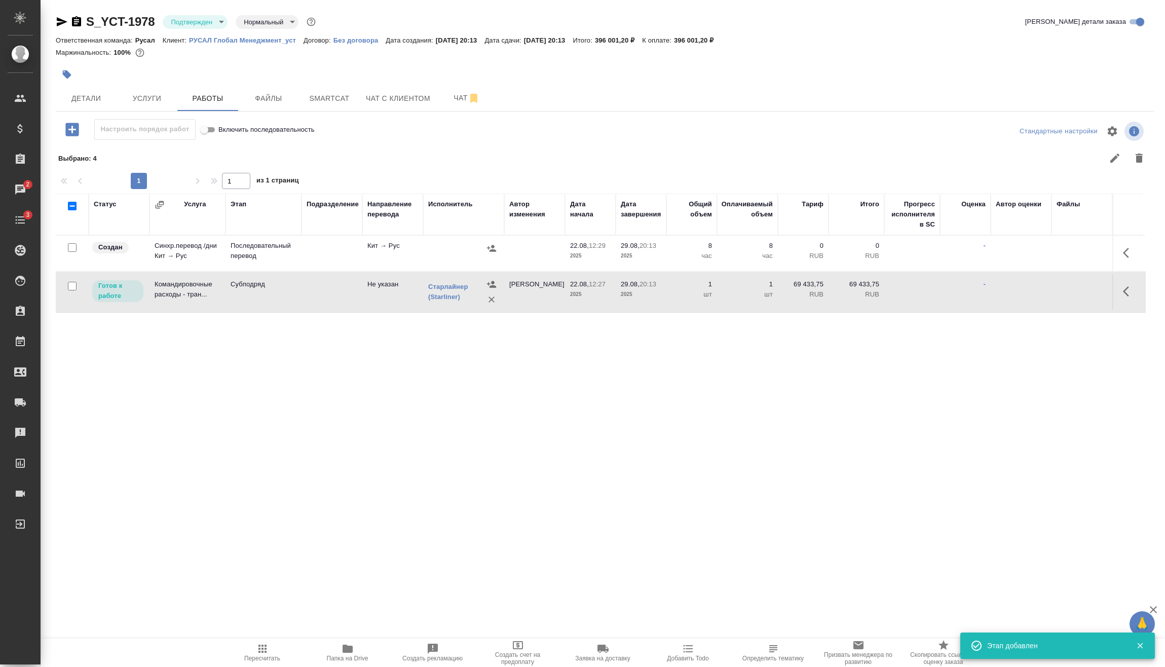
click at [261, 655] on span "Пересчитать" at bounding box center [262, 658] width 36 height 7
click at [1129, 255] on icon "button" at bounding box center [1129, 253] width 12 height 12
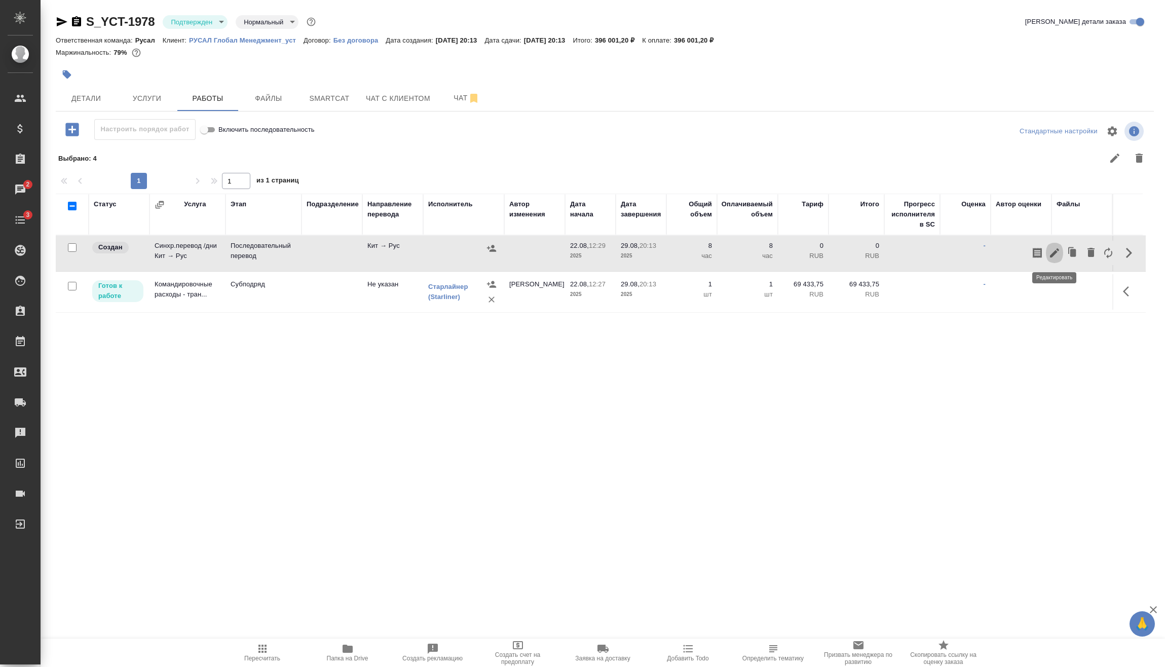
click at [1055, 254] on icon "button" at bounding box center [1054, 253] width 12 height 12
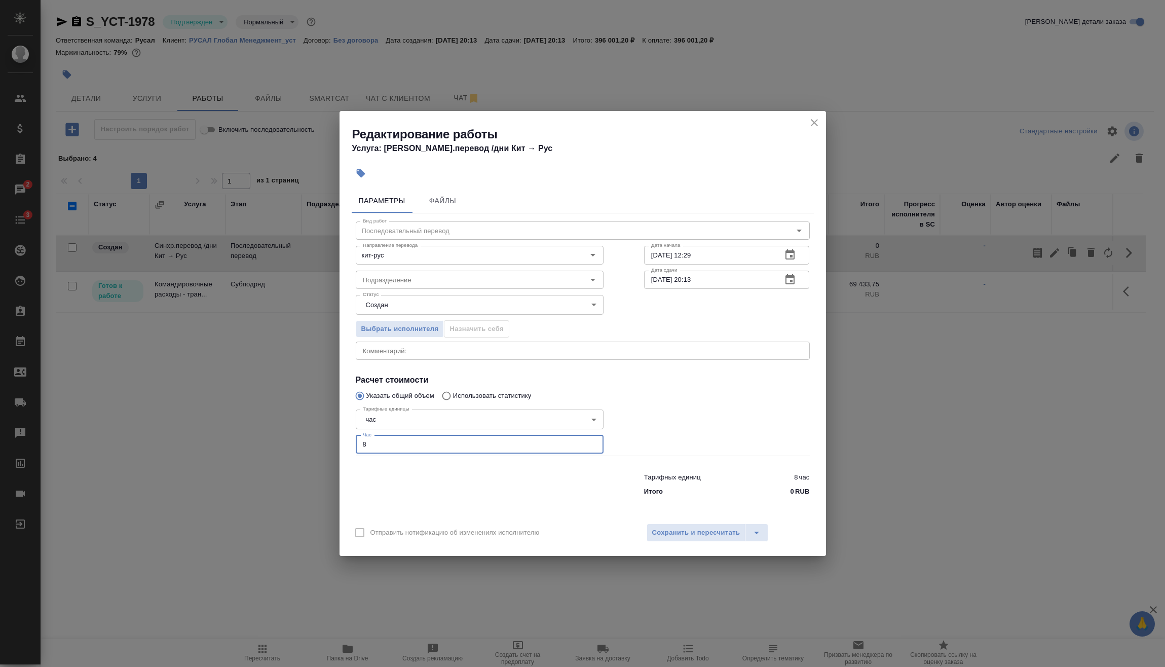
click at [398, 449] on input "8" at bounding box center [480, 444] width 248 height 18
click at [419, 422] on body "🙏 .cls-1 fill:#fff; AWATERA Vasilev Evgeniy Клиенты Спецификации Заказы 2 Чаты …" at bounding box center [582, 333] width 1165 height 667
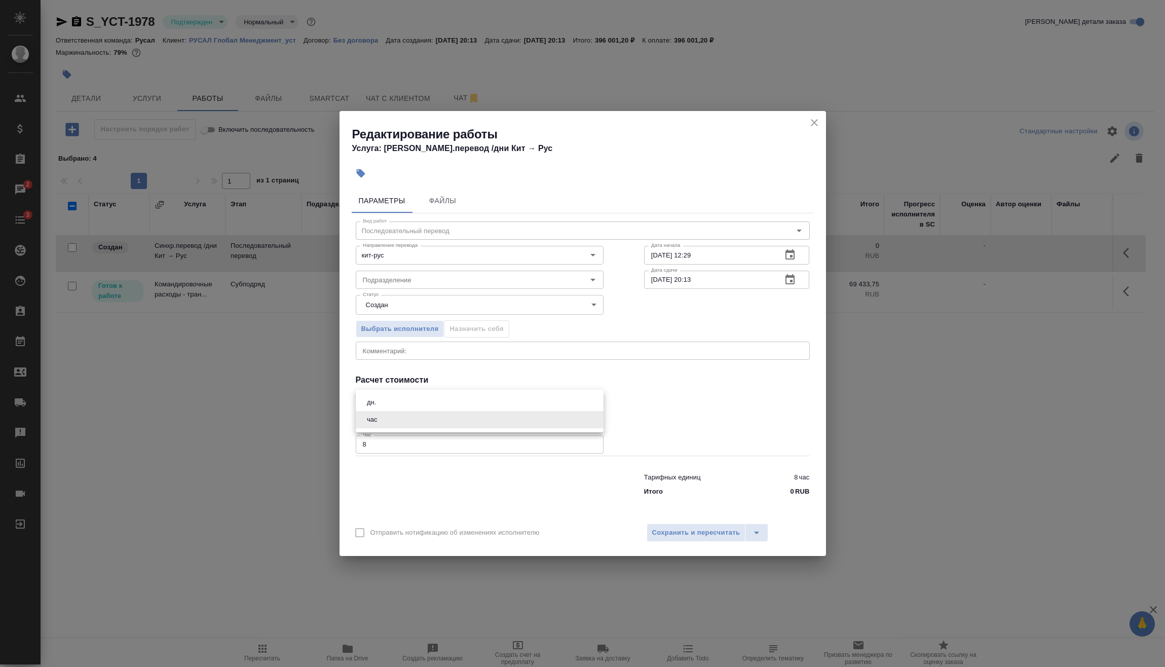
click at [413, 400] on li "дн." at bounding box center [480, 402] width 248 height 17
type input "5a8b1489cc6b4906c91bfd8a"
drag, startPoint x: 395, startPoint y: 444, endPoint x: 310, endPoint y: 451, distance: 85.9
click at [343, 451] on div "Параметры Файлы Вид работ Последовательный перевод Вид работ Направление перево…" at bounding box center [582, 350] width 486 height 332
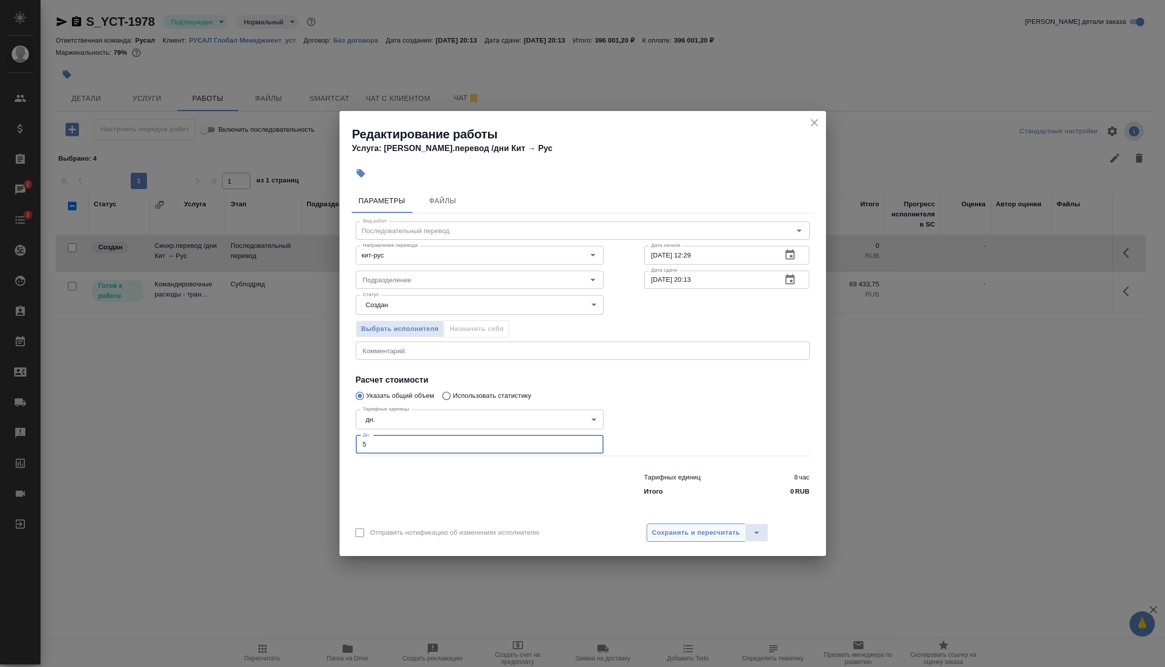
type input "5"
click at [706, 536] on span "Сохранить и пересчитать" at bounding box center [696, 533] width 88 height 12
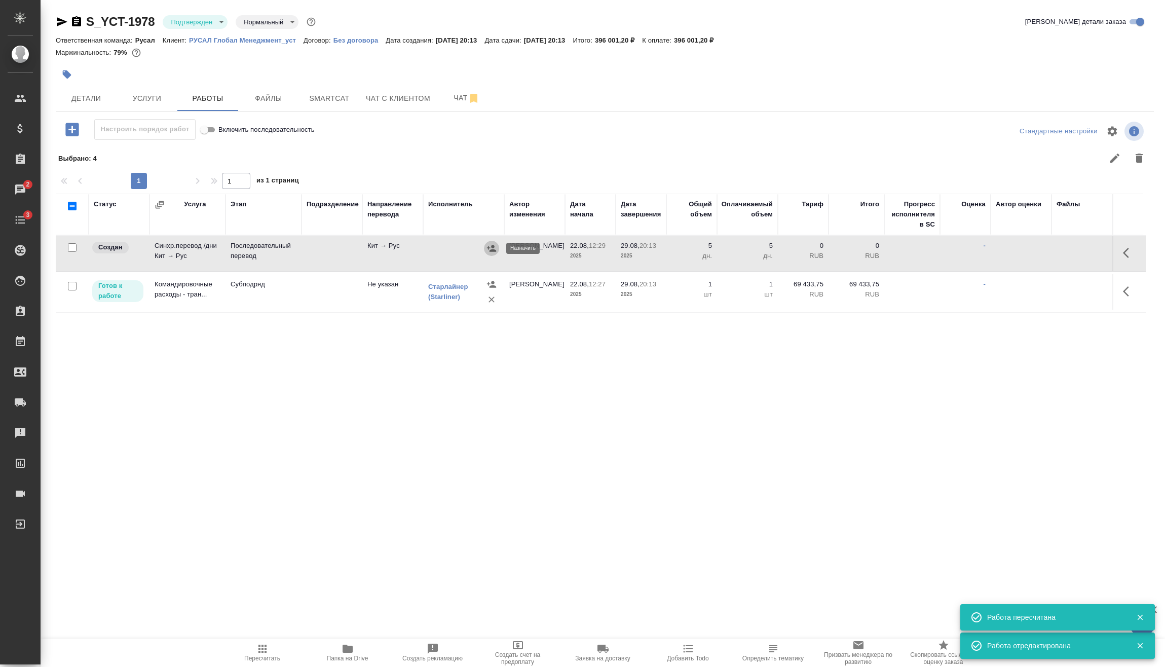
click at [490, 246] on icon "button" at bounding box center [491, 248] width 10 height 10
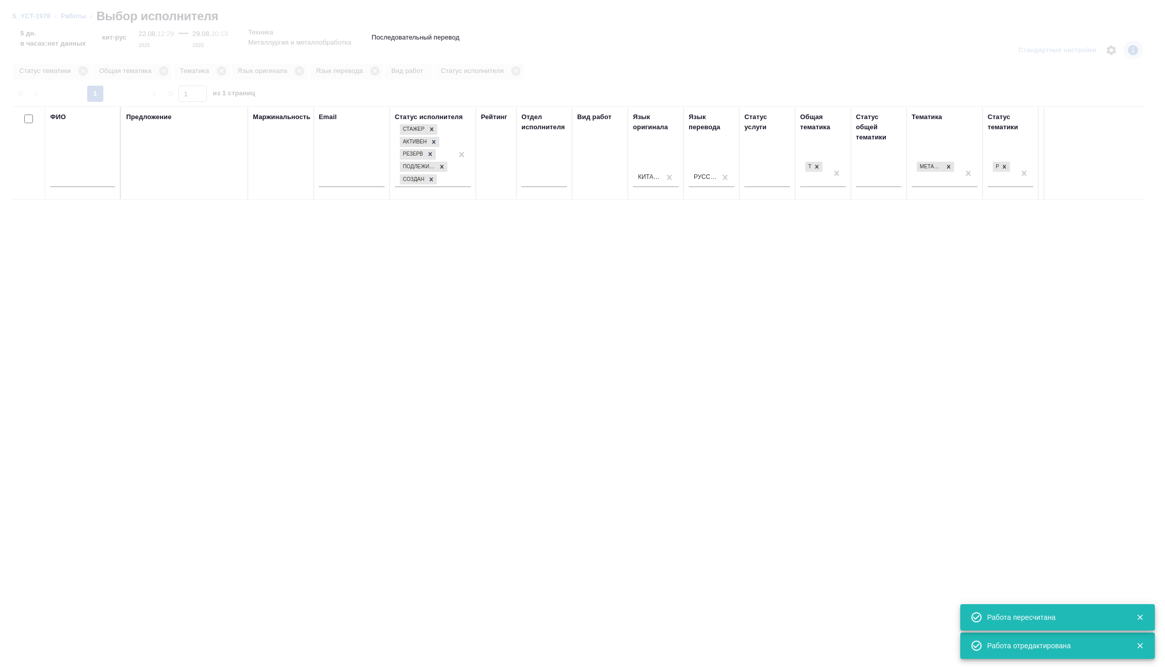
click at [76, 179] on input "text" at bounding box center [82, 180] width 65 height 13
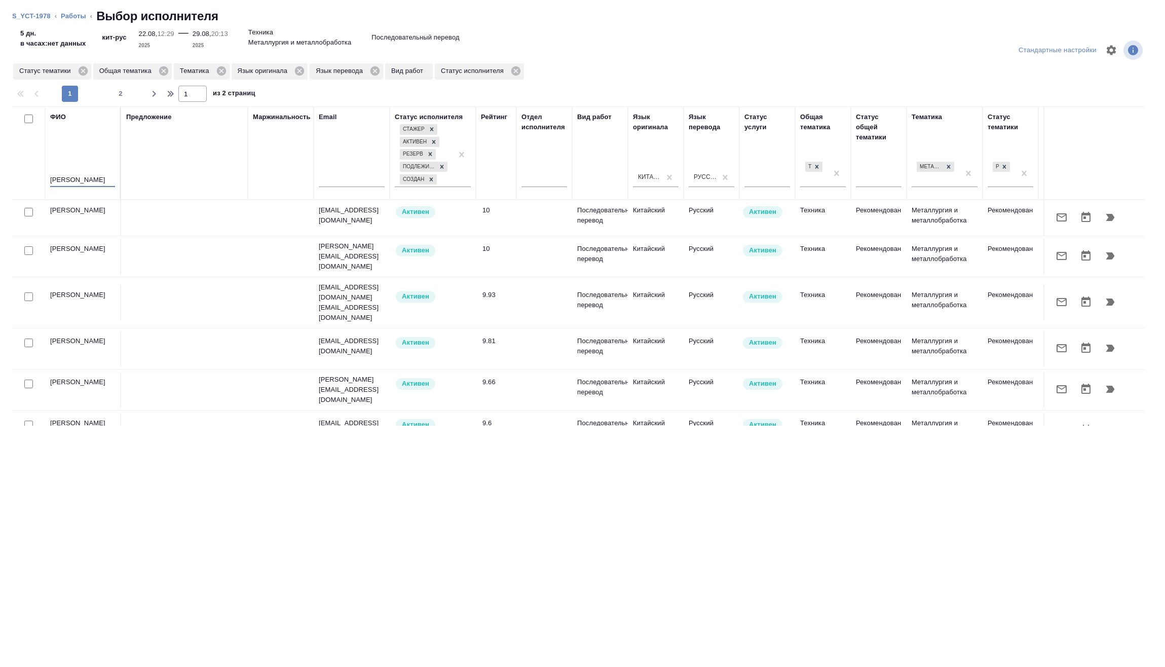
type input "жиманова"
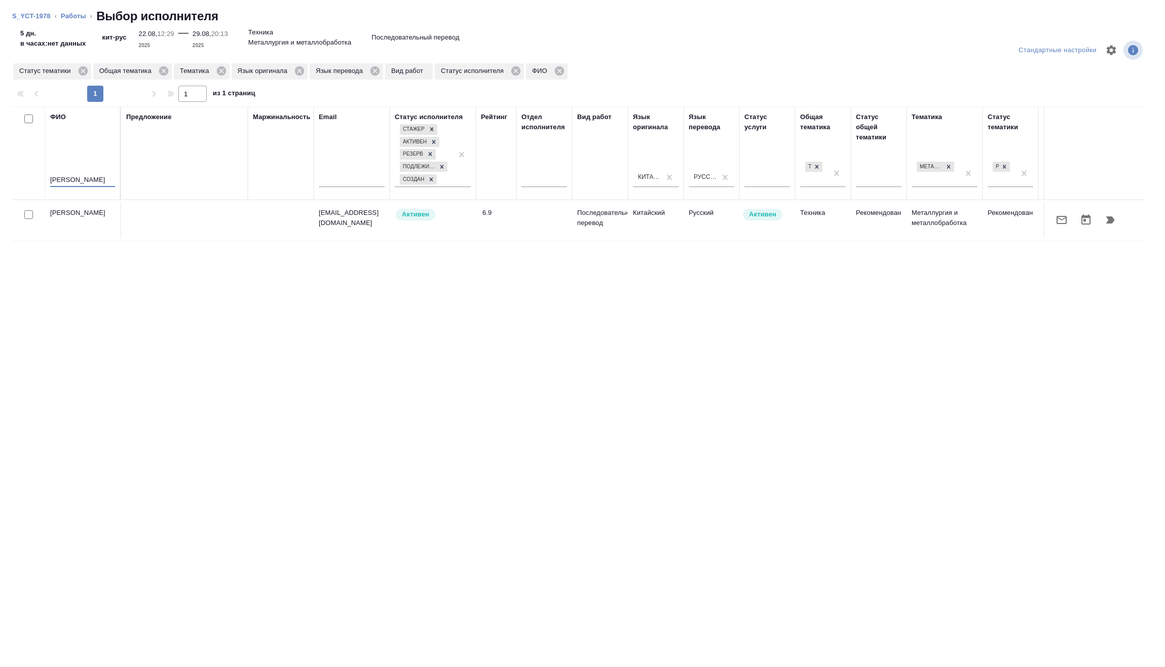
click at [1111, 225] on icon "button" at bounding box center [1110, 220] width 12 height 12
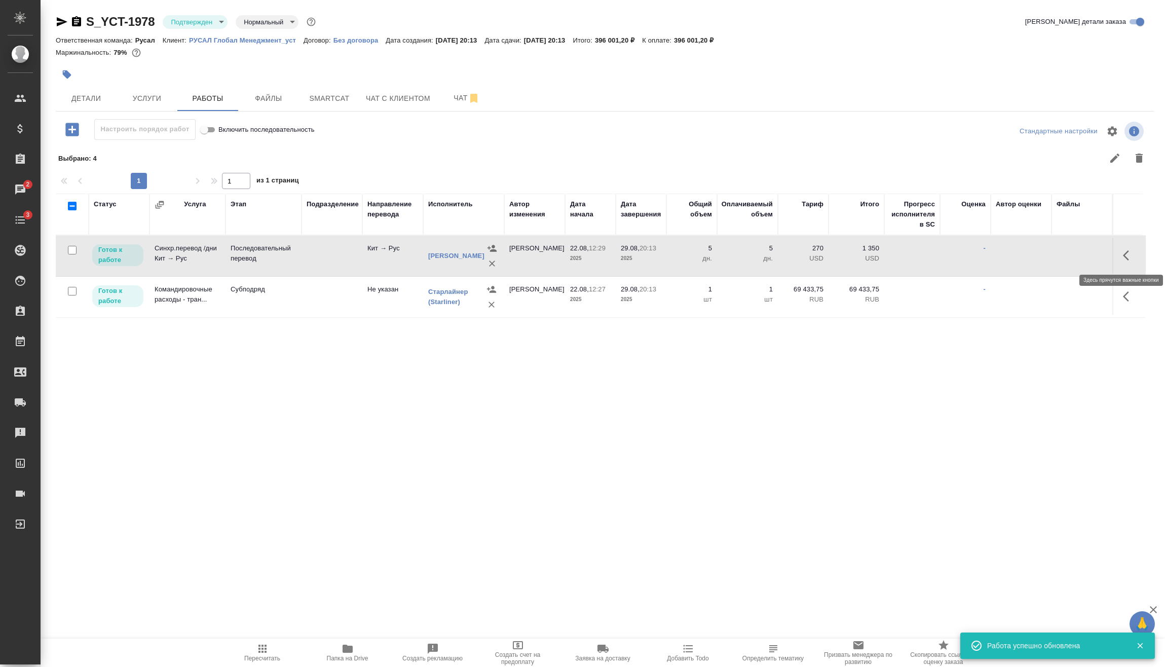
click at [1133, 253] on icon "button" at bounding box center [1129, 255] width 12 height 12
click at [1054, 258] on icon "button" at bounding box center [1054, 255] width 12 height 12
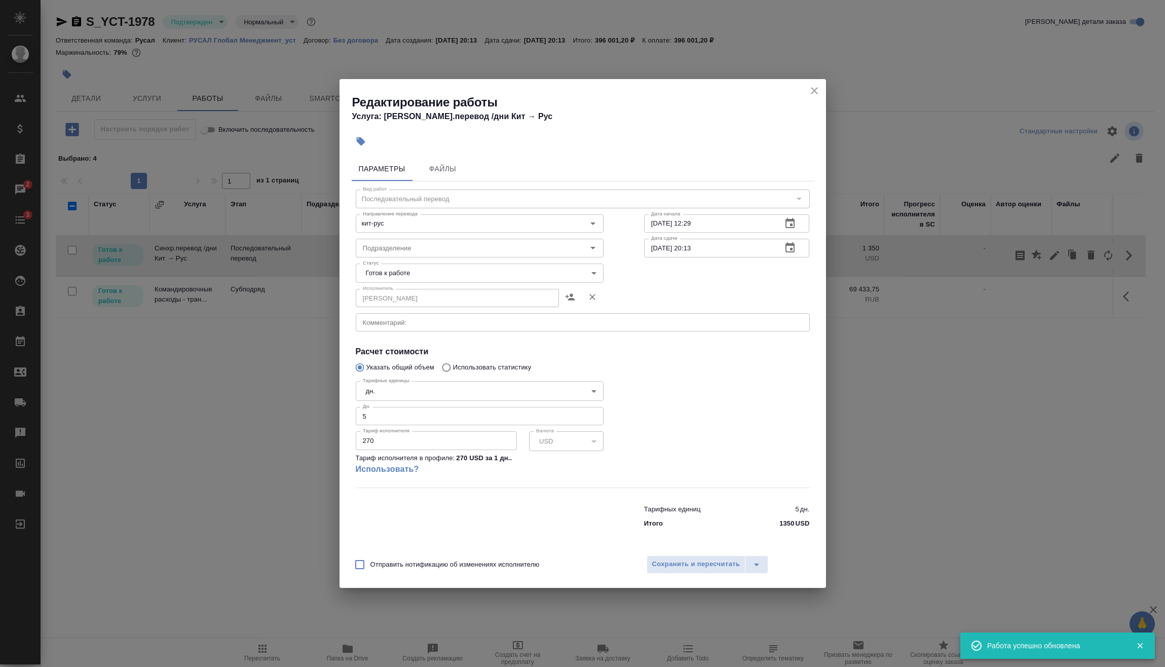
click at [585, 437] on div "USD" at bounding box center [566, 440] width 74 height 19
click at [419, 445] on input "270" at bounding box center [436, 440] width 161 height 18
drag, startPoint x: 354, startPoint y: 440, endPoint x: 270, endPoint y: 436, distance: 84.2
click at [275, 436] on div "Редактирование работы Услуга: Синхр.перевод /дни Кит → Рус Параметры Файлы Вид …" at bounding box center [582, 333] width 1165 height 667
click at [563, 440] on div "USD" at bounding box center [566, 440] width 74 height 19
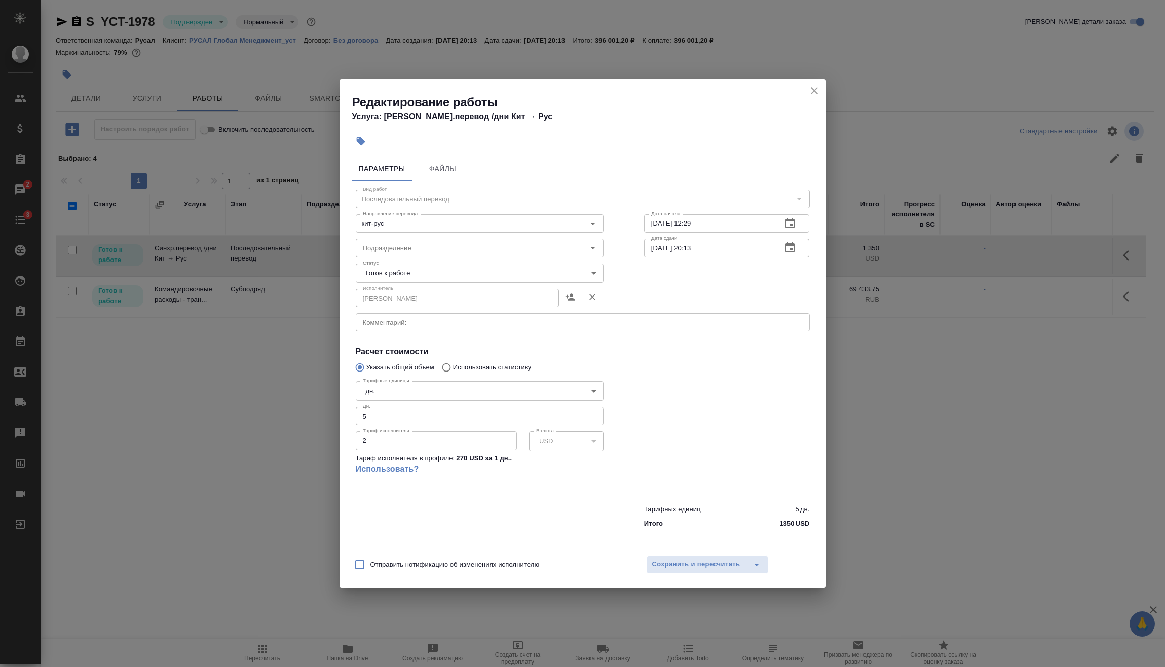
click at [458, 441] on input "2" at bounding box center [436, 440] width 161 height 18
click at [626, 442] on div at bounding box center [727, 432] width 206 height 150
click at [393, 418] on input "5" at bounding box center [480, 416] width 248 height 18
drag, startPoint x: 394, startPoint y: 445, endPoint x: 311, endPoint y: 442, distance: 83.1
click at [311, 442] on div "Редактирование работы Услуга: Синхр.перевод /дни Кит → Рус Параметры Файлы Вид …" at bounding box center [582, 333] width 1165 height 667
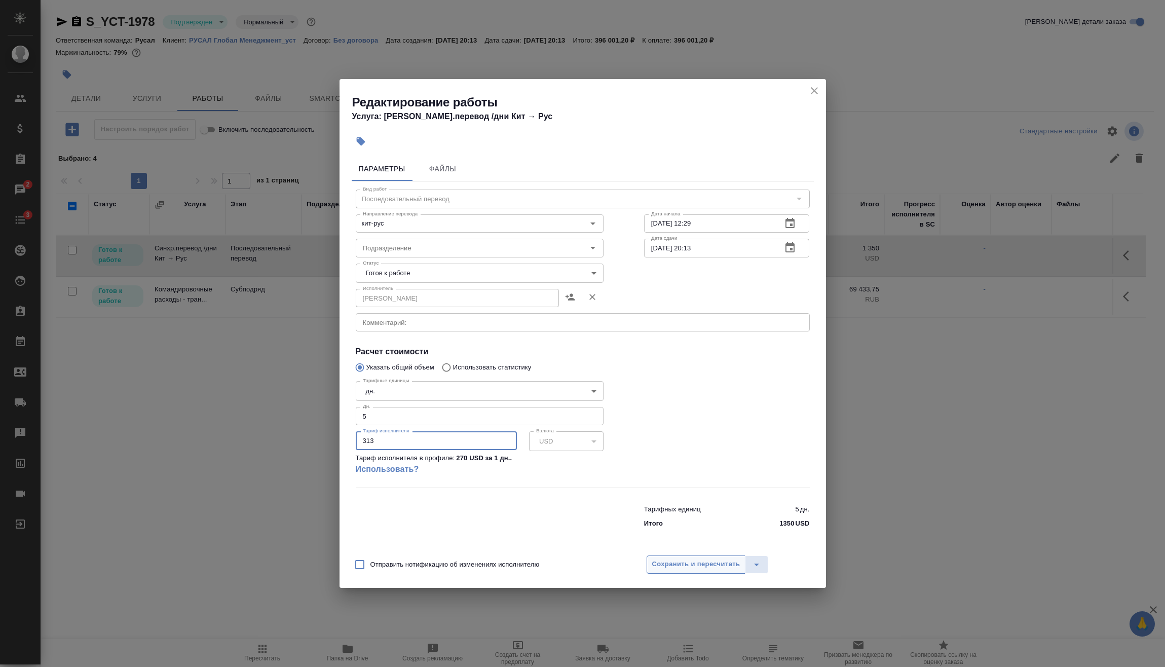
type input "313"
click at [708, 568] on span "Сохранить и пересчитать" at bounding box center [696, 564] width 88 height 12
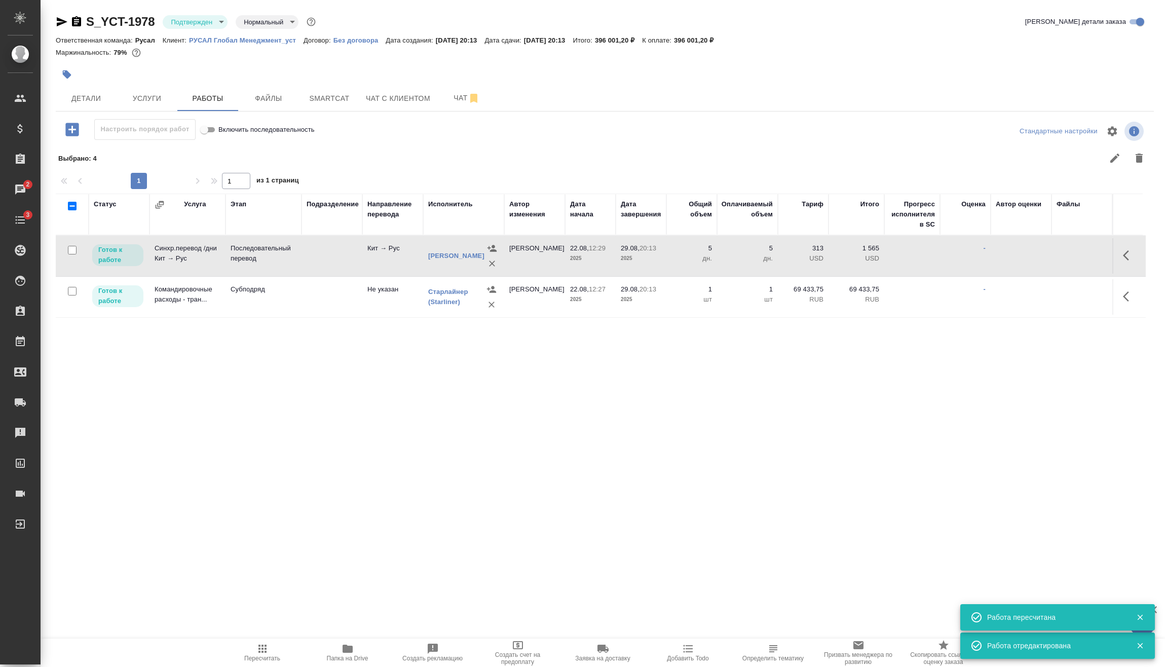
click at [265, 650] on icon "button" at bounding box center [262, 648] width 12 height 12
click at [203, 24] on body "🙏 .cls-1 fill:#fff; AWATERA Vasilev Evgeniy Клиенты Спецификации Заказы 2 Чаты …" at bounding box center [582, 333] width 1165 height 667
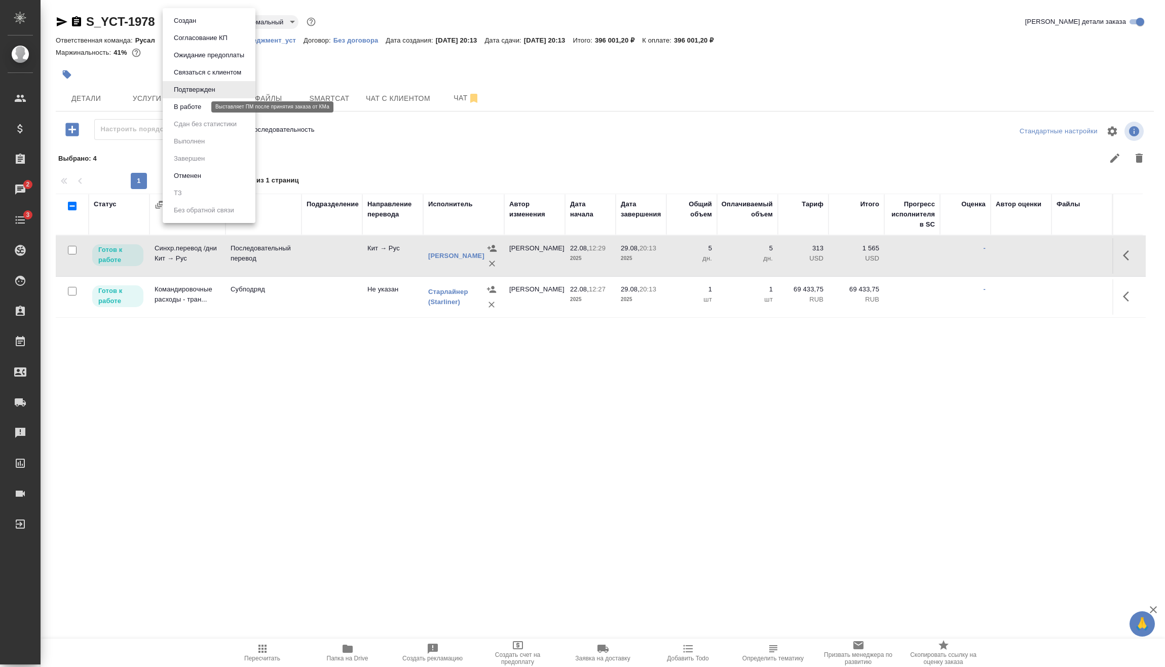
click at [202, 100] on li "В работе" at bounding box center [209, 106] width 93 height 17
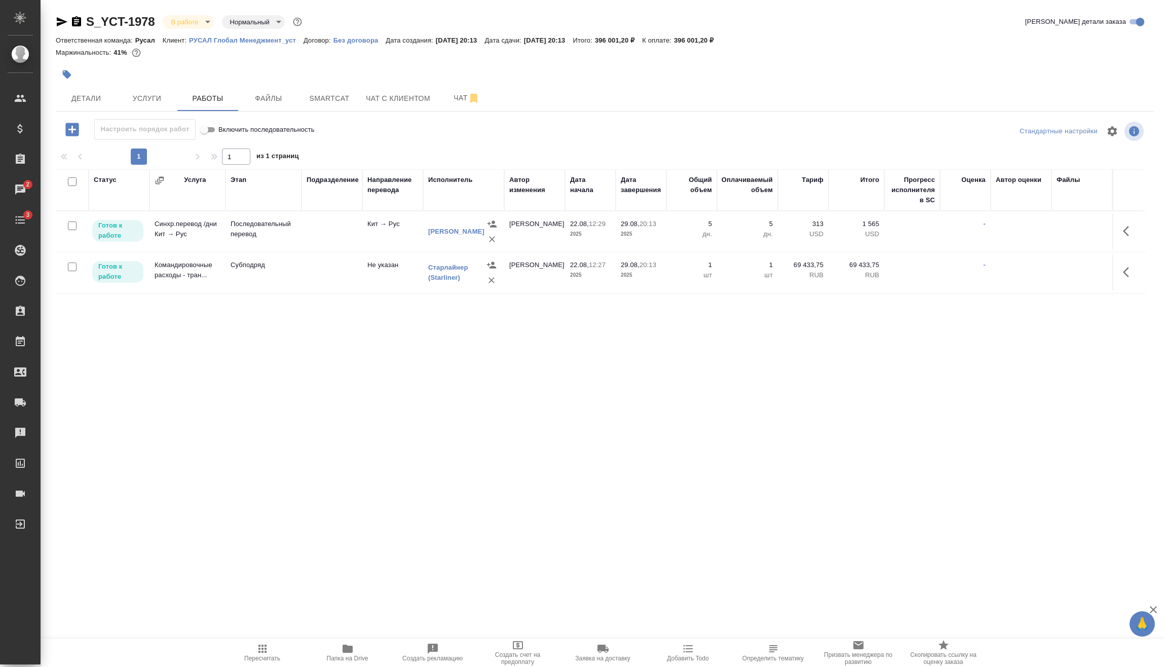
click at [207, 27] on body "🙏 .cls-1 fill:#fff; AWATERA Vasilev Evgeniy Клиенты Спецификации Заказы 2 Чаты …" at bounding box center [582, 333] width 1165 height 667
click at [199, 26] on button "Сдан без статистики" at bounding box center [185, 20] width 28 height 11
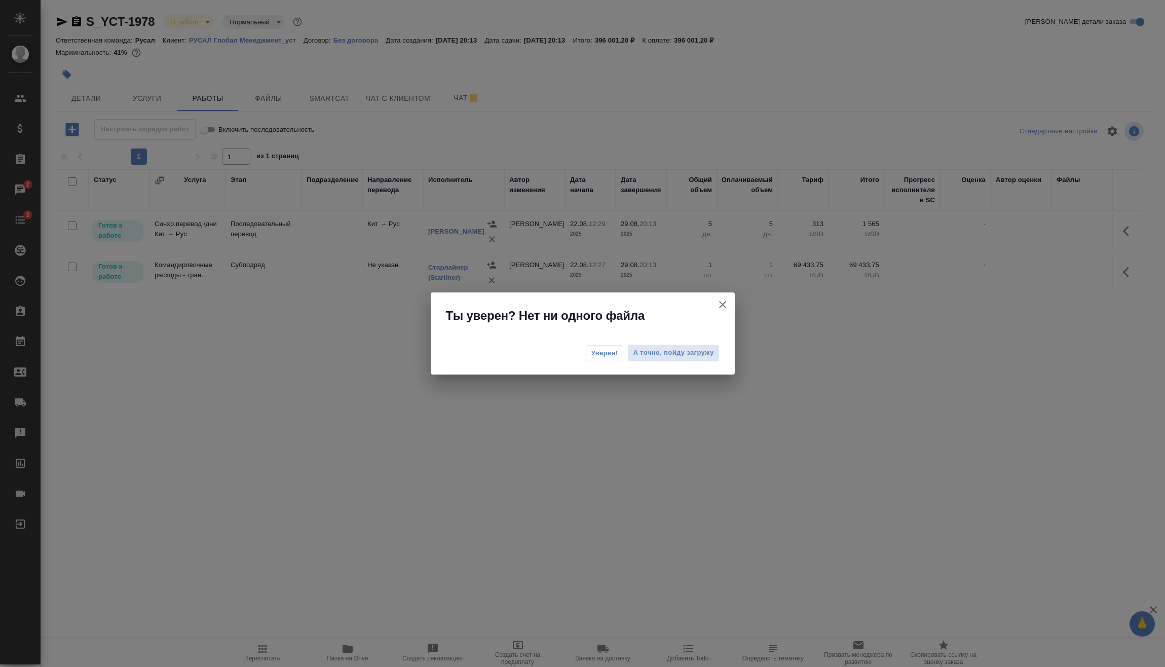
click at [611, 358] on button "Уверен!" at bounding box center [605, 353] width 38 height 16
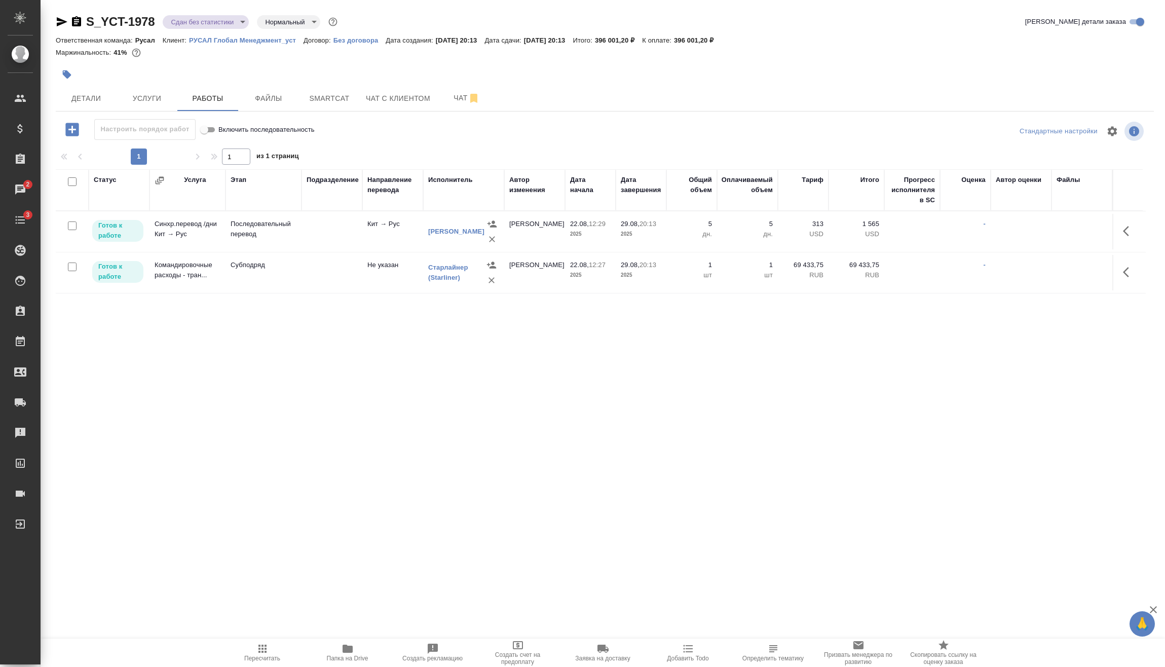
click at [198, 16] on body "🙏 .cls-1 fill:#fff; AWATERA Vasilev Evgeniy Клиенты Спецификации Заказы 2 Чаты …" at bounding box center [582, 333] width 1165 height 667
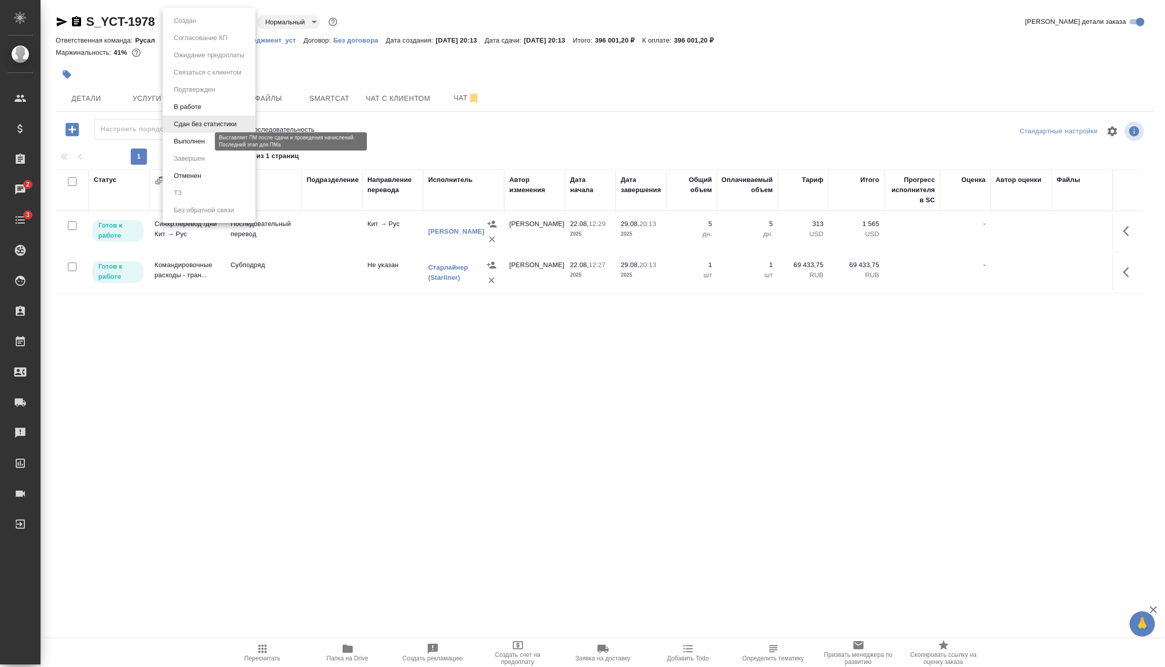
click at [203, 142] on button "Выполнен" at bounding box center [189, 141] width 37 height 11
click at [209, 16] on body "🙏 .cls-1 fill:#fff; AWATERA Vasilev Evgeniy Клиенты Спецификации Заказы 2 Чаты …" at bounding box center [582, 333] width 1165 height 667
click at [216, 158] on li "Завершен" at bounding box center [209, 158] width 93 height 17
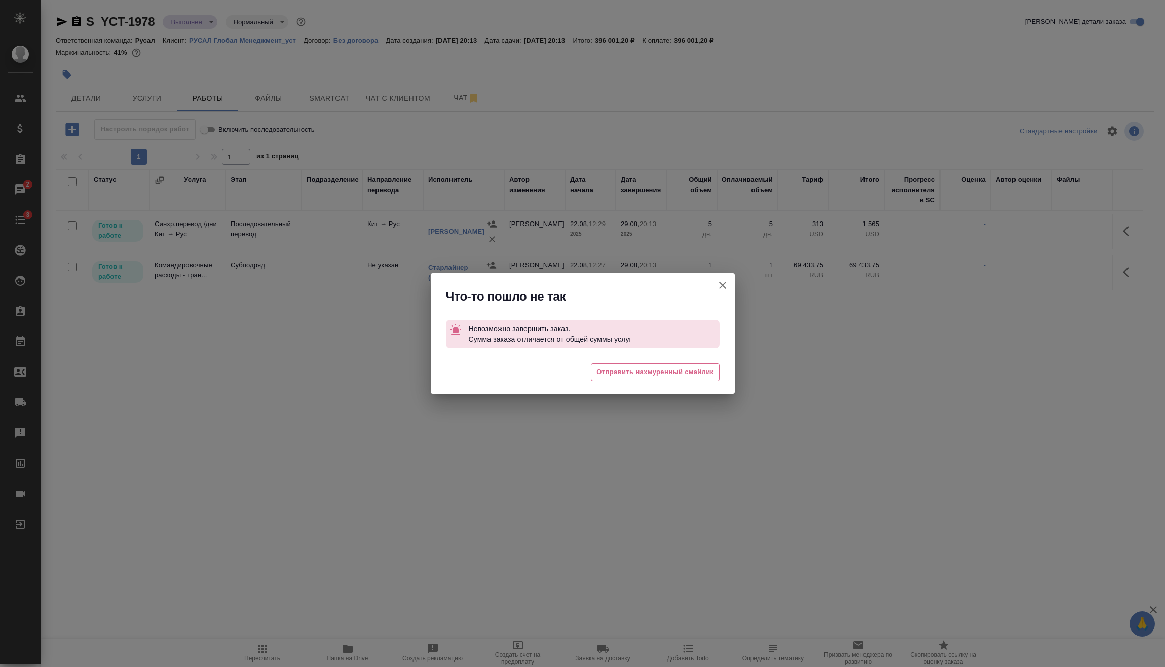
click at [718, 282] on icon "button" at bounding box center [722, 285] width 12 height 12
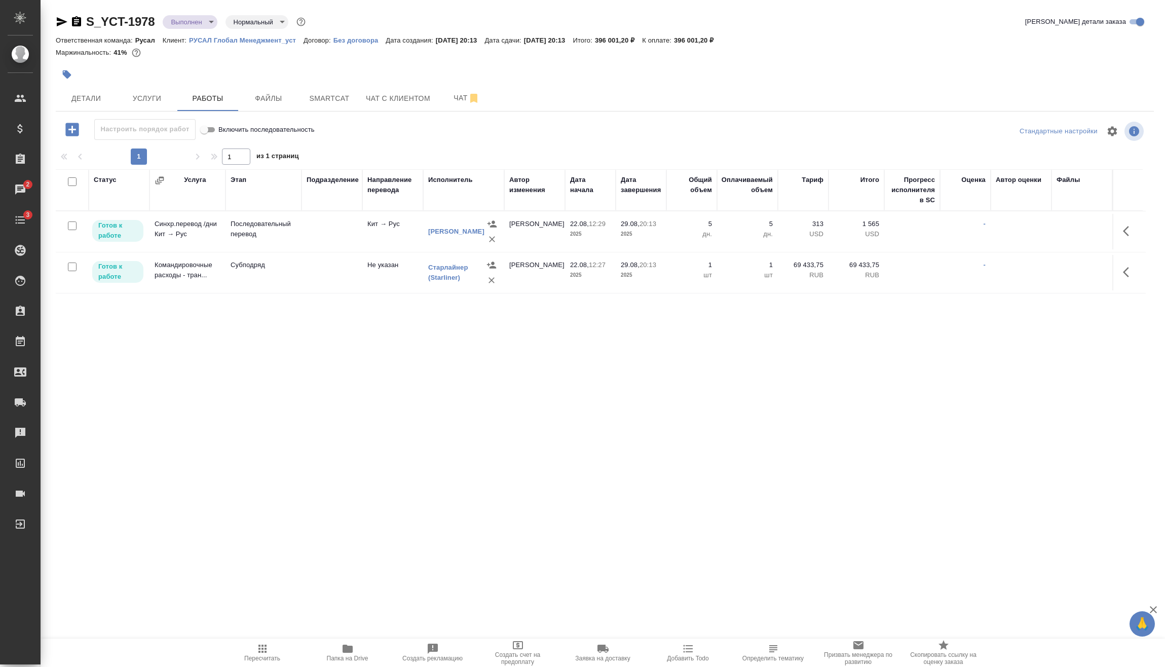
click at [74, 267] on input "checkbox" at bounding box center [72, 266] width 9 height 9
checkbox input "true"
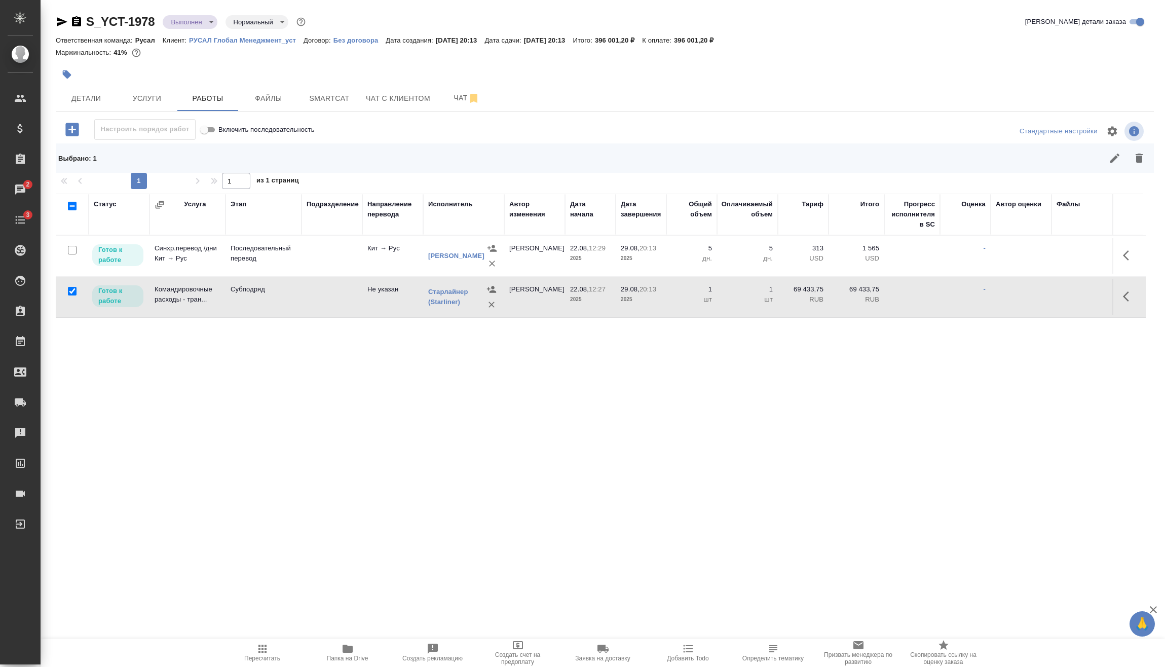
click at [70, 252] on input "checkbox" at bounding box center [72, 250] width 9 height 9
checkbox input "true"
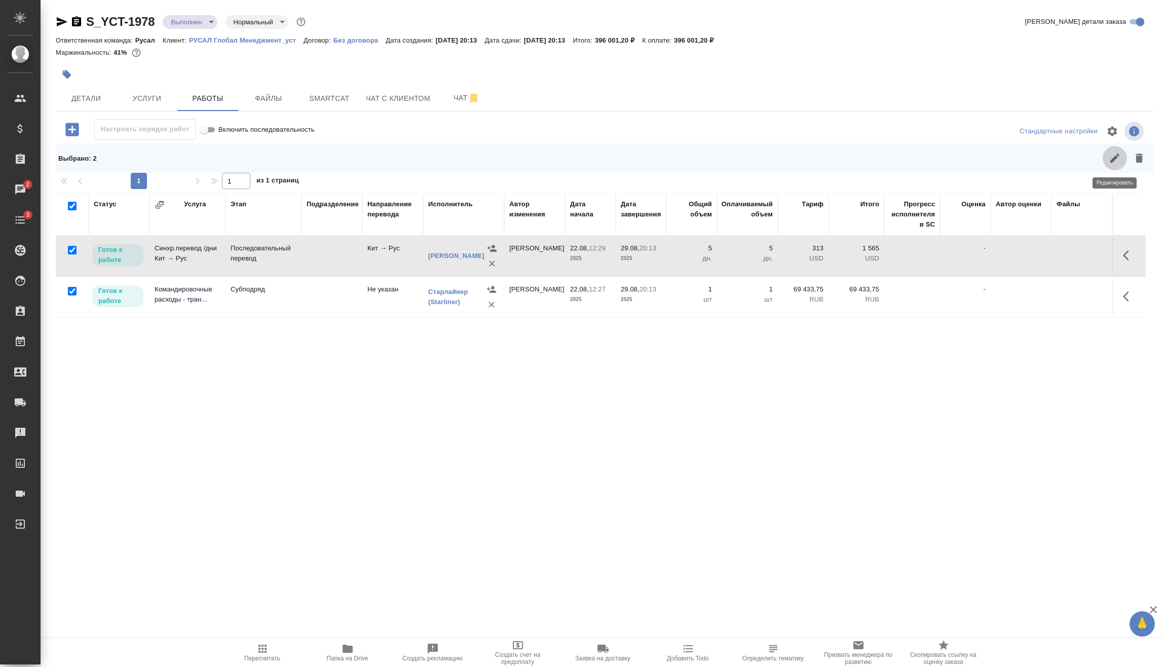
click at [1106, 159] on button "button" at bounding box center [1114, 158] width 24 height 24
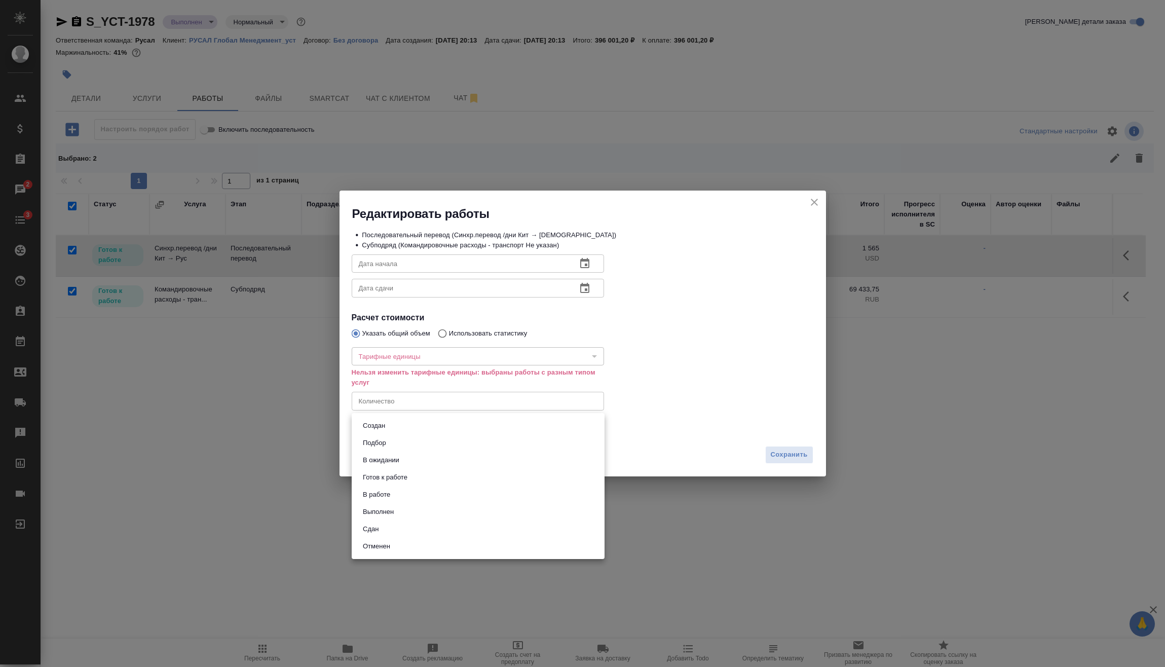
click at [416, 430] on body "🙏 .cls-1 fill:#fff; AWATERA Vasilev Evgeniy Клиенты Спецификации Заказы 2 Чаты …" at bounding box center [582, 333] width 1165 height 667
click at [391, 525] on li "Сдан" at bounding box center [478, 528] width 253 height 17
type input "closed"
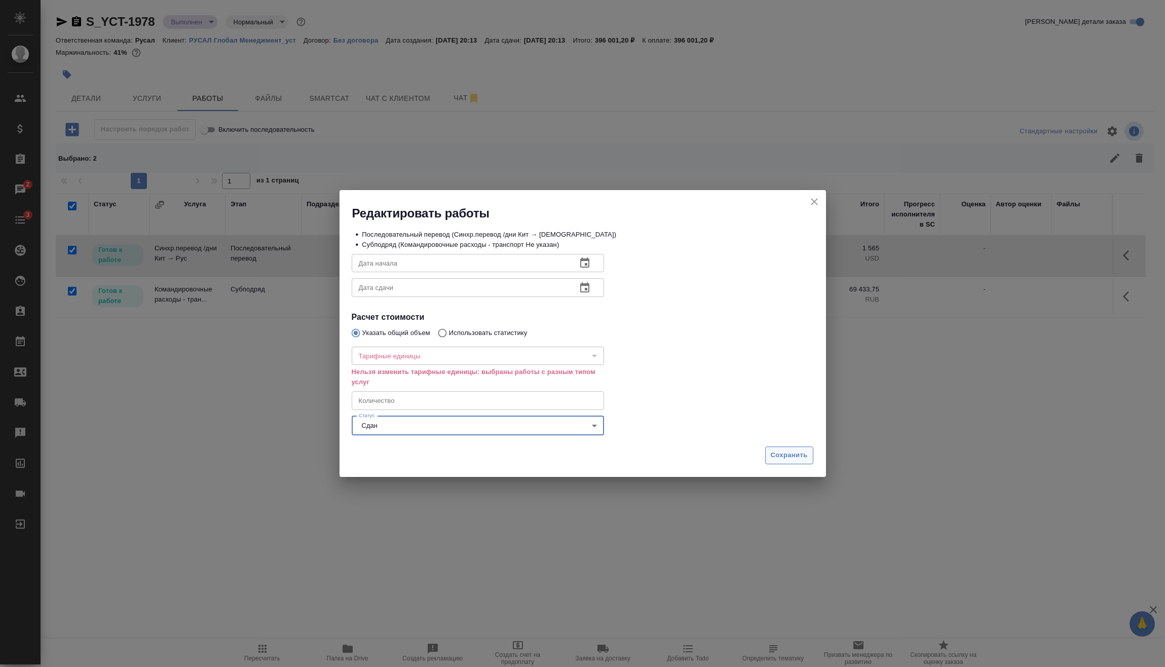
click at [799, 455] on span "Сохранить" at bounding box center [789, 455] width 37 height 12
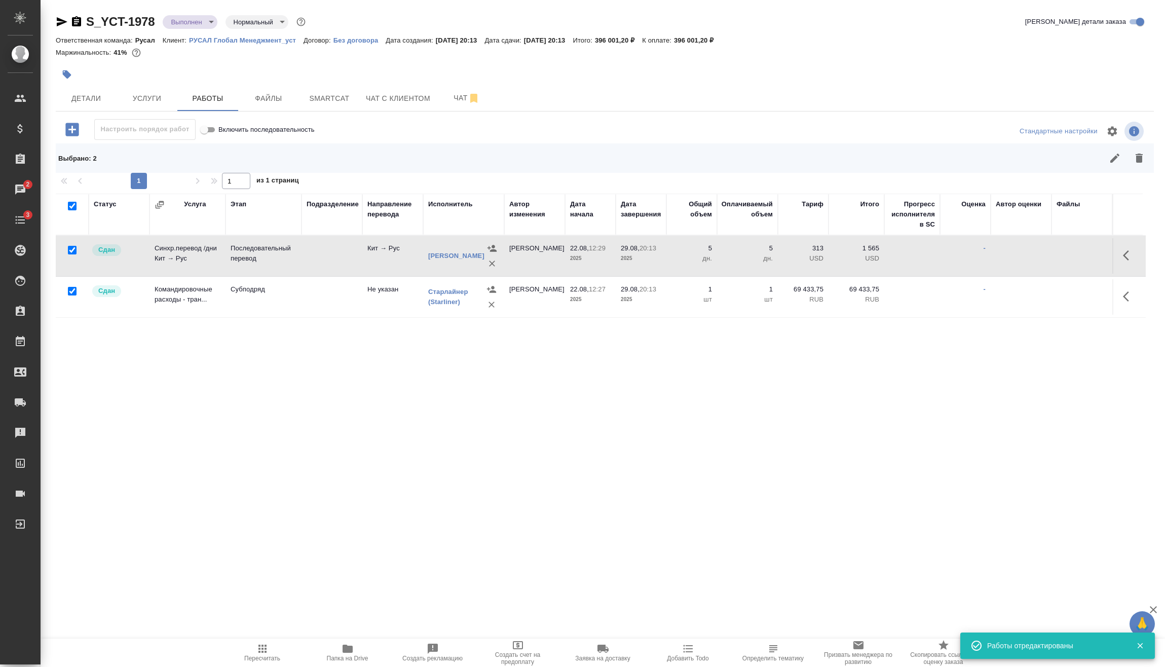
click at [207, 23] on body "🙏 .cls-1 fill:#fff; AWATERA Vasilev Evgeniy Клиенты Спецификации Заказы 2 Чаты …" at bounding box center [582, 333] width 1165 height 667
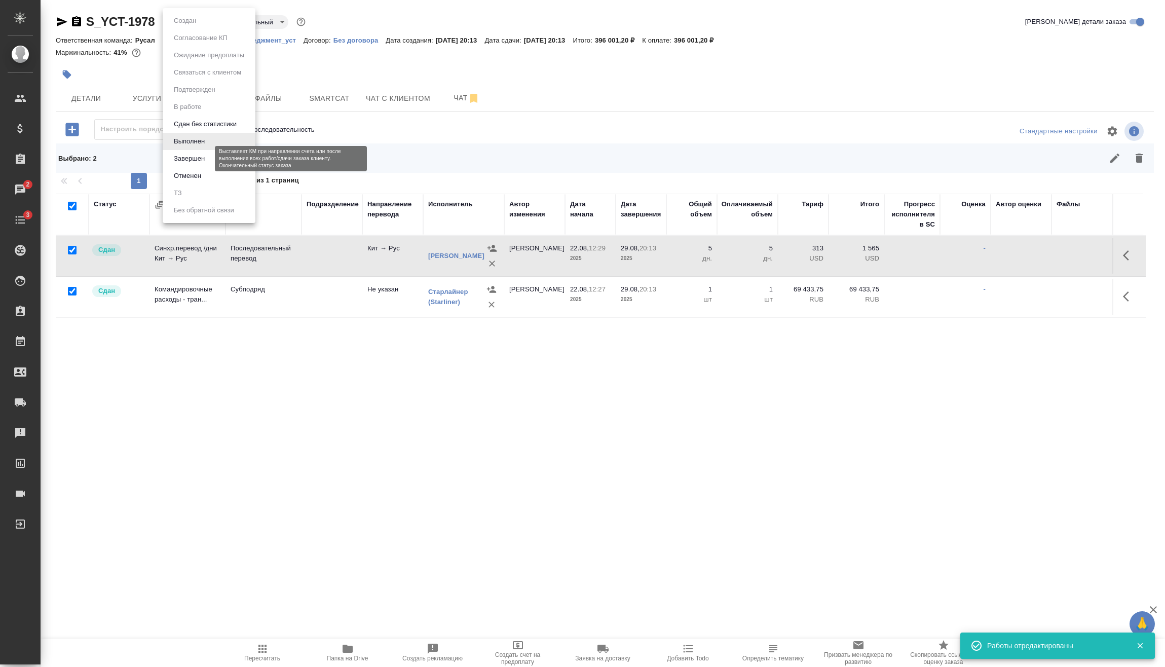
click at [206, 158] on button "Завершен" at bounding box center [189, 158] width 37 height 11
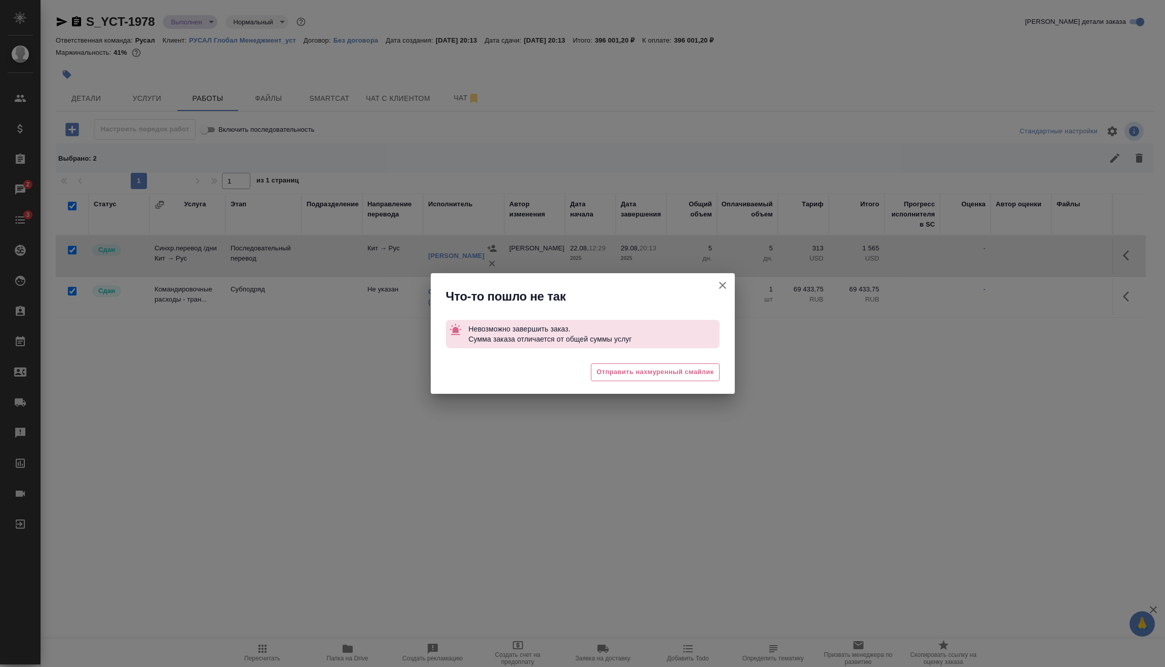
click at [723, 282] on icon "button" at bounding box center [722, 285] width 12 height 12
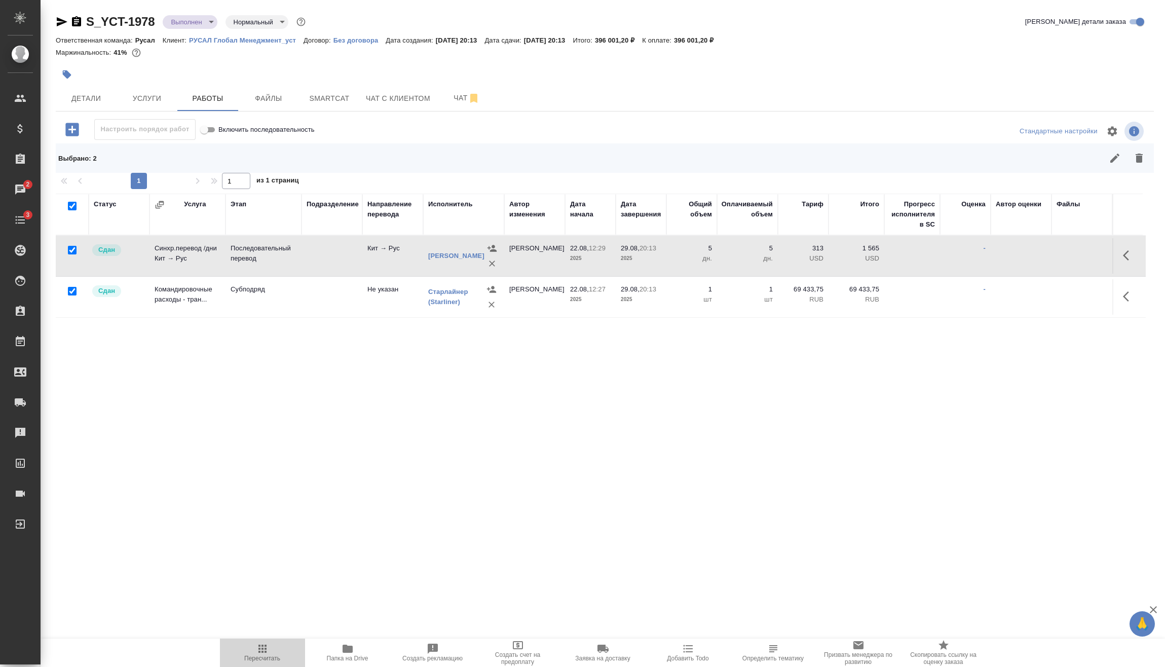
click at [273, 652] on span "Пересчитать" at bounding box center [262, 651] width 73 height 19
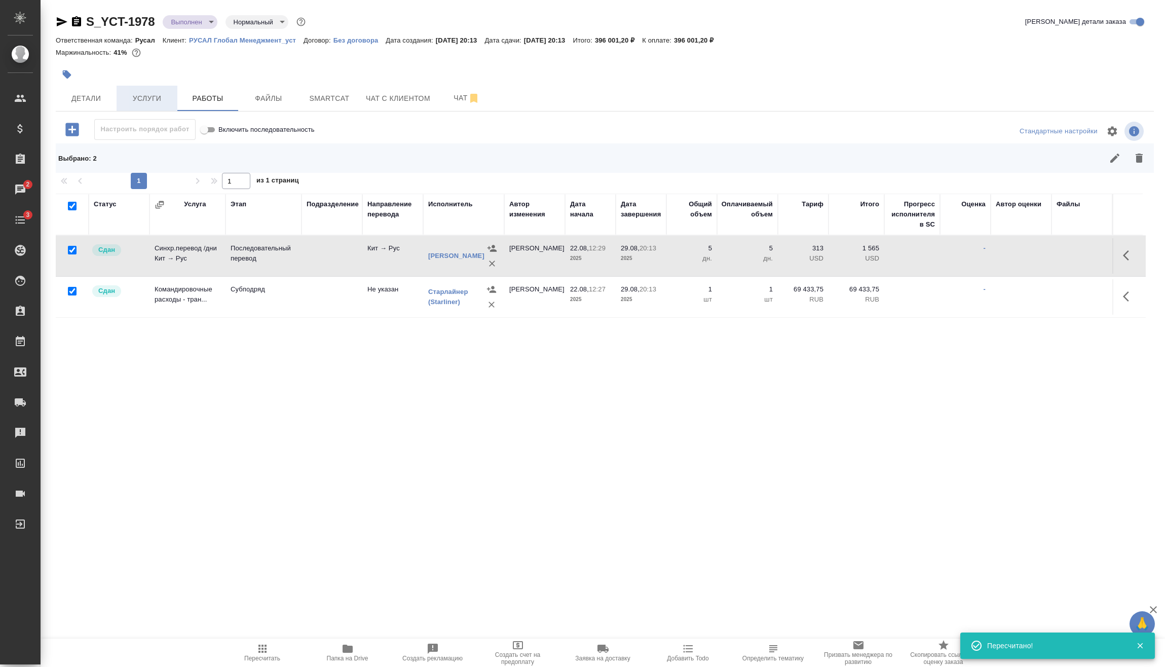
click at [150, 90] on button "Услуги" at bounding box center [147, 98] width 61 height 25
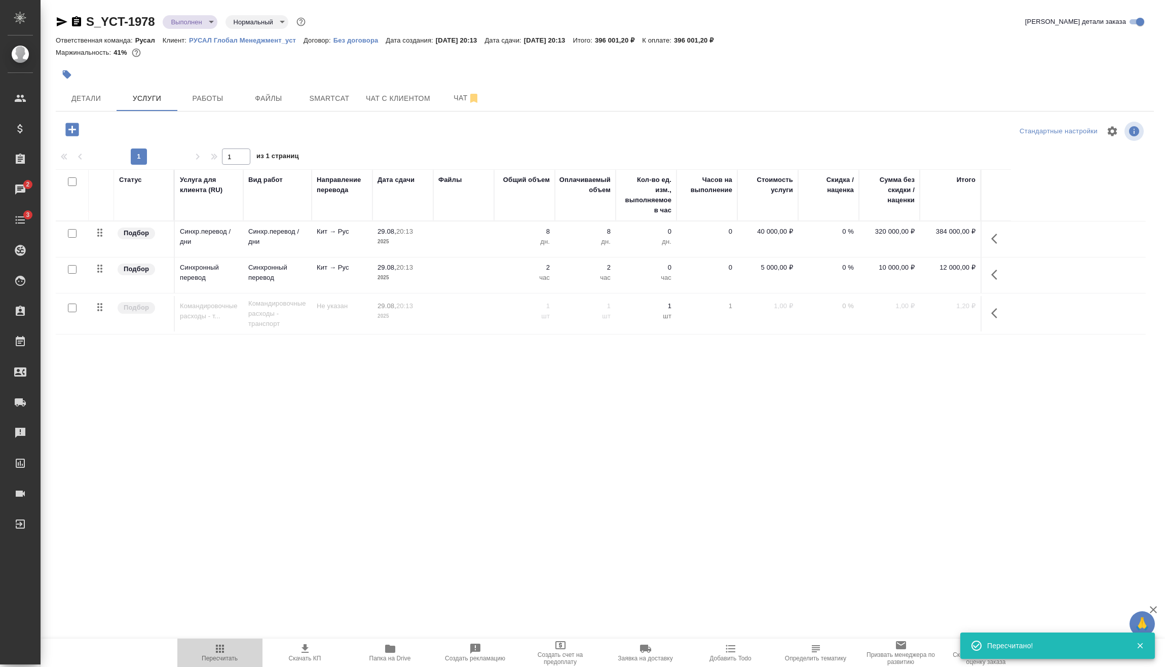
click at [223, 657] on span "Пересчитать" at bounding box center [220, 658] width 36 height 7
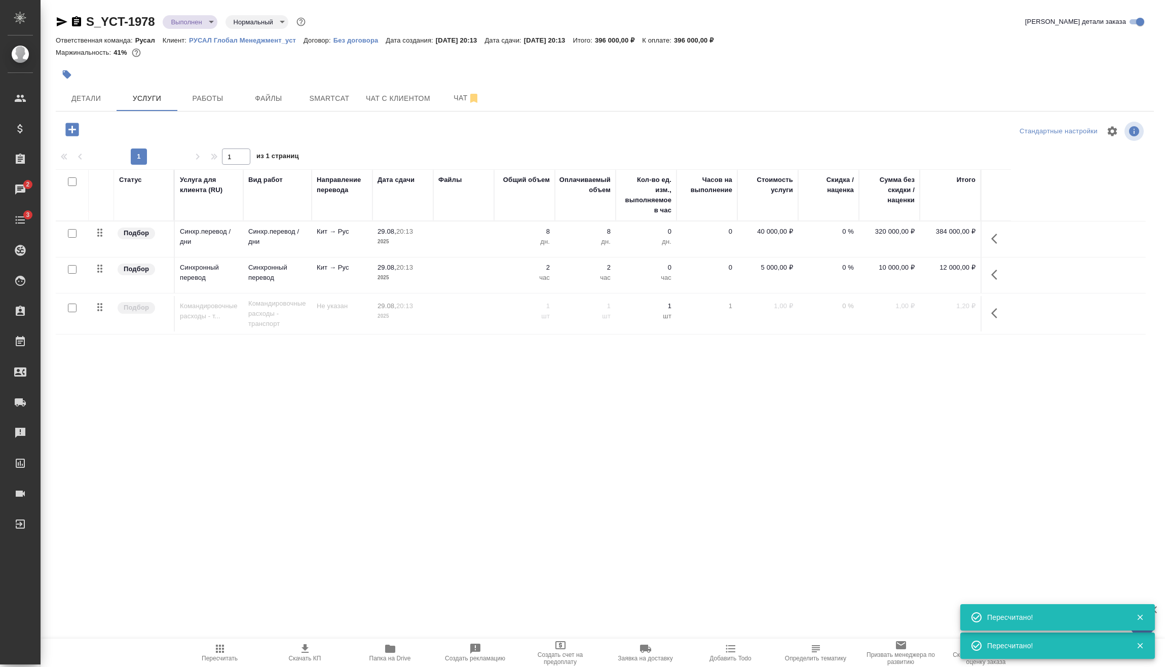
click at [209, 20] on body "🙏 .cls-1 fill:#fff; AWATERA Vasilev Evgeniy Клиенты Спецификации Заказы 2 Чаты …" at bounding box center [582, 333] width 1165 height 667
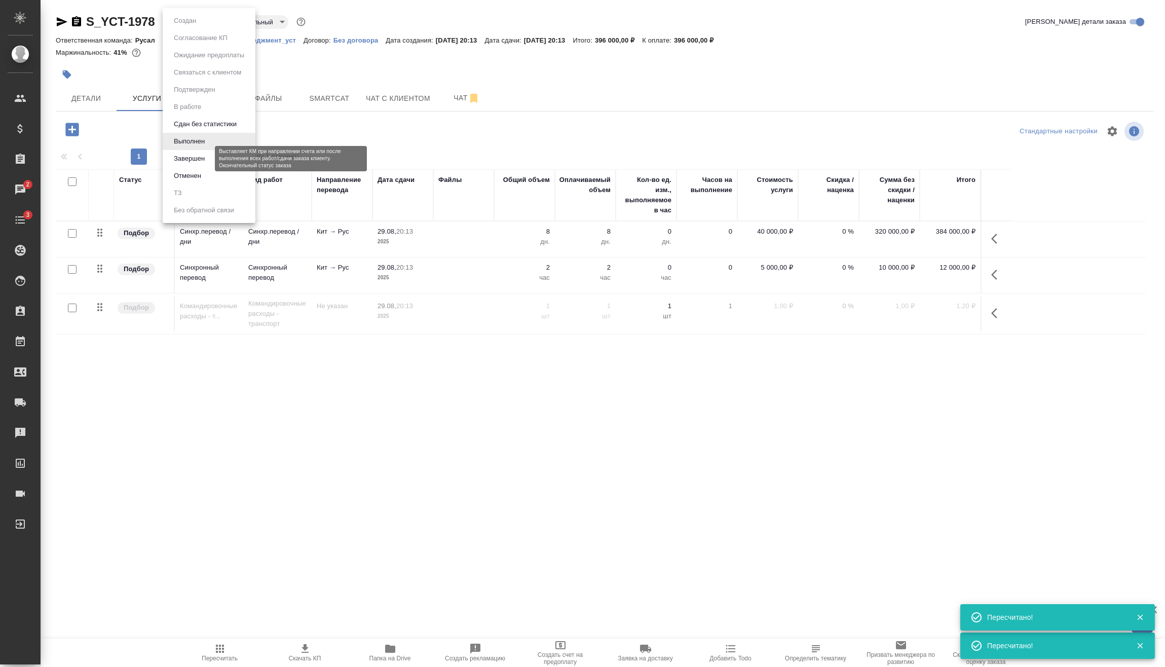
click at [199, 155] on button "Завершен" at bounding box center [189, 158] width 37 height 11
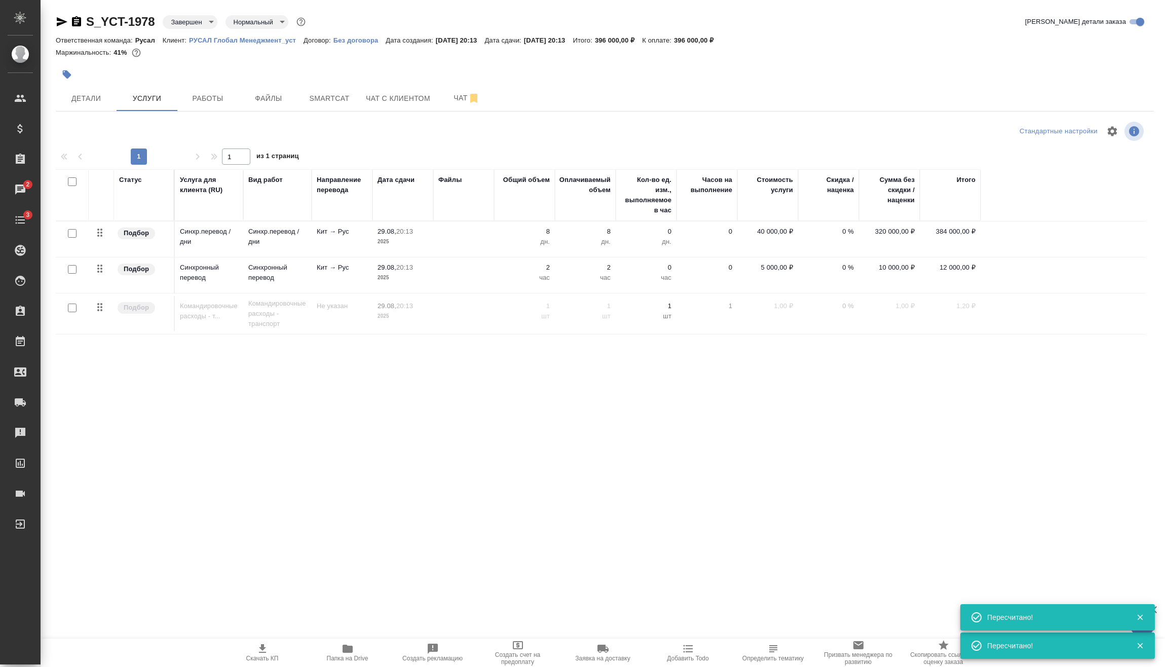
click at [76, 24] on icon "button" at bounding box center [76, 22] width 12 height 12
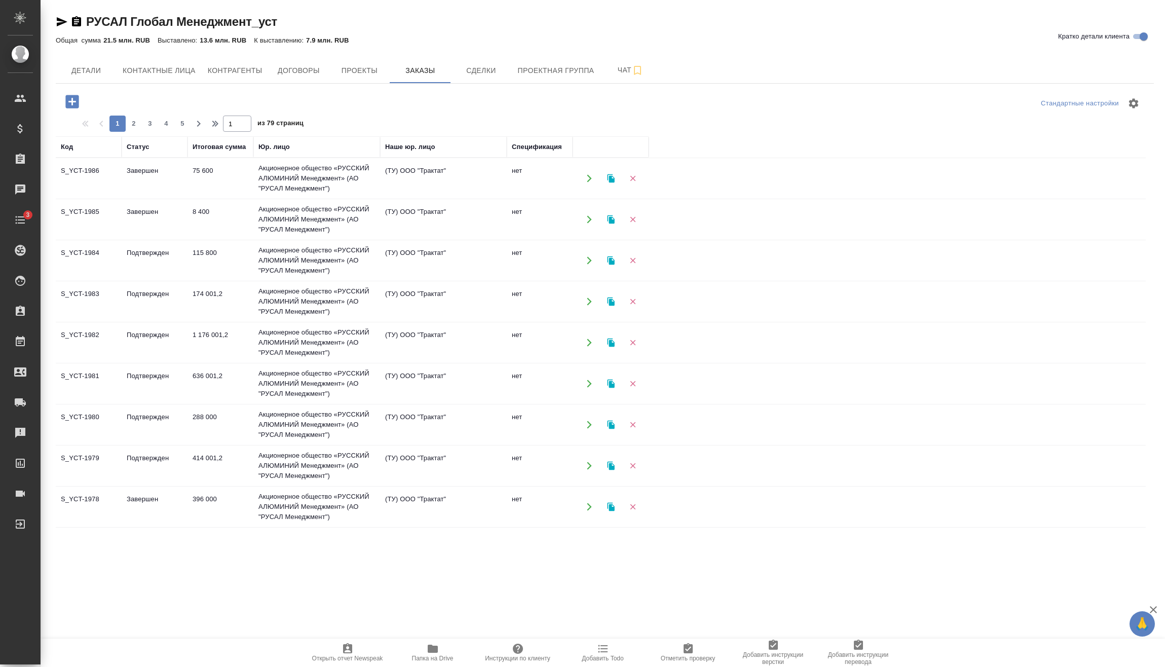
click at [69, 98] on icon "button" at bounding box center [71, 101] width 13 height 13
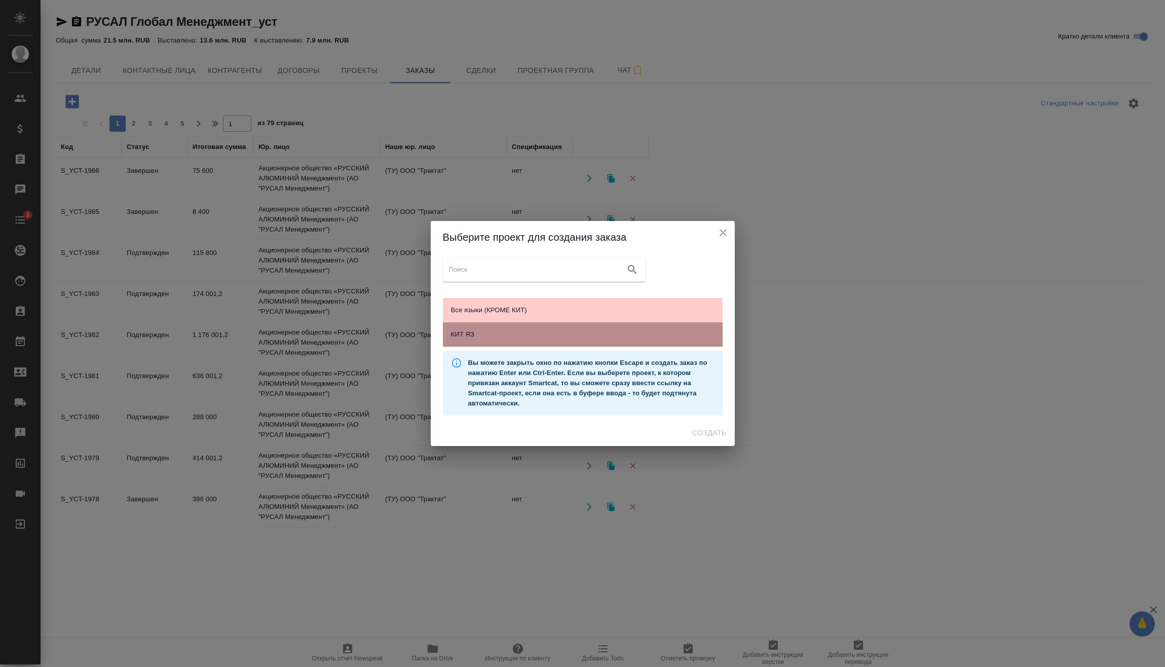
click at [578, 330] on span "КИТ ЯЗ" at bounding box center [582, 334] width 263 height 10
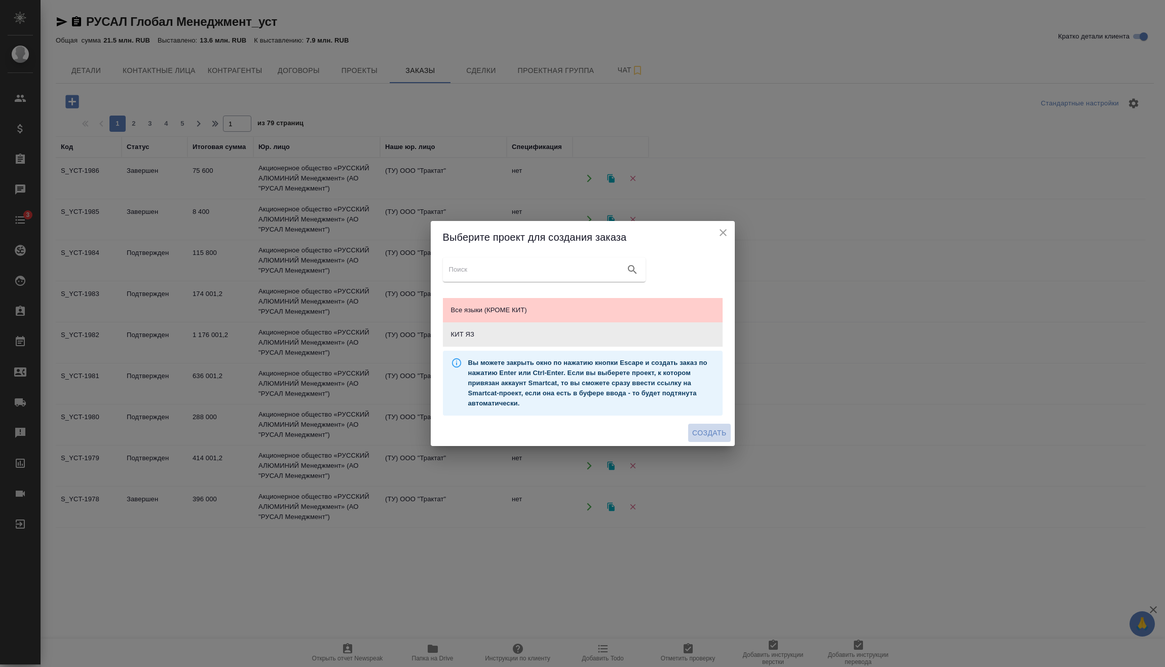
click at [710, 430] on span "Создать" at bounding box center [709, 433] width 34 height 13
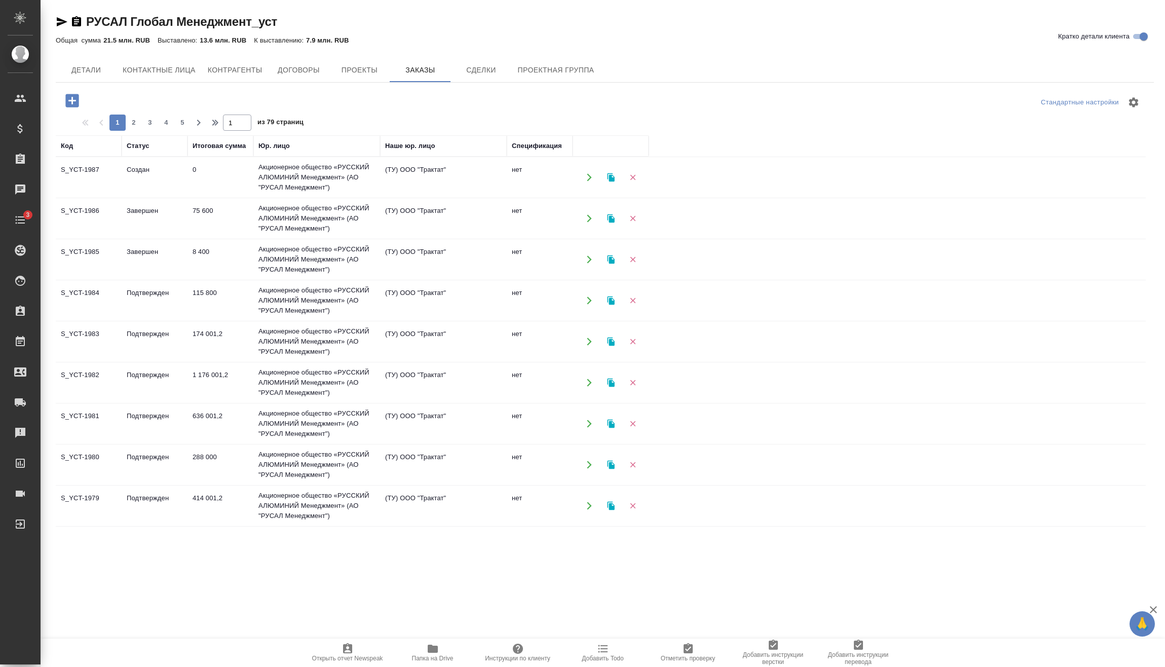
click at [213, 168] on td "0" at bounding box center [220, 177] width 66 height 35
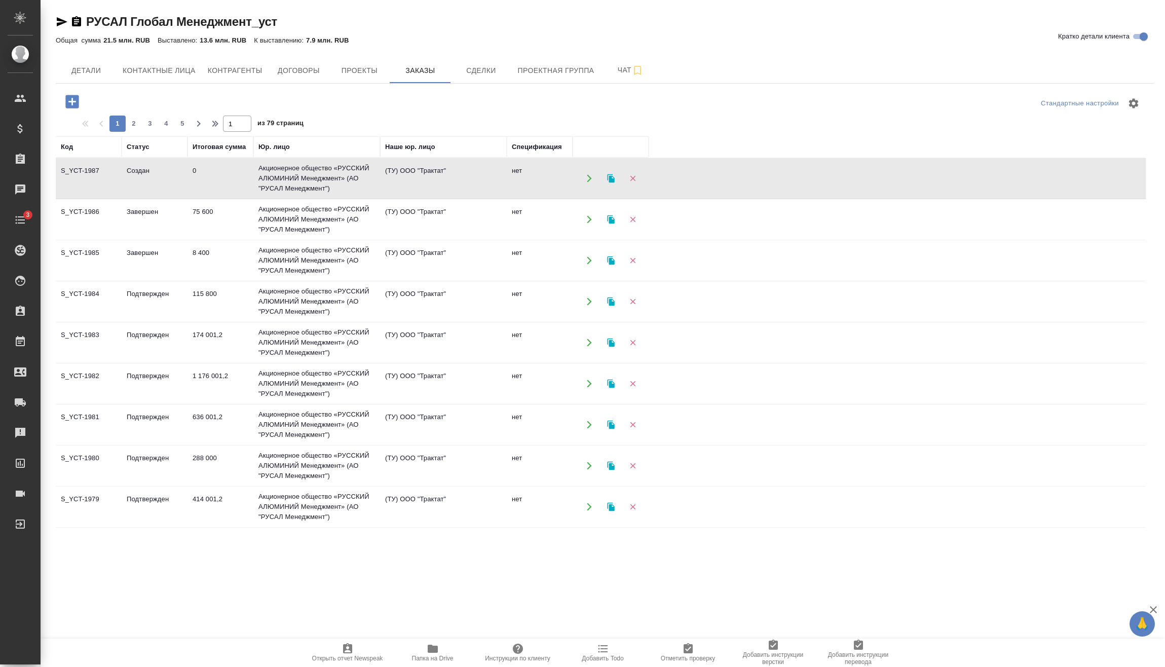
click at [213, 168] on td "0" at bounding box center [220, 178] width 66 height 35
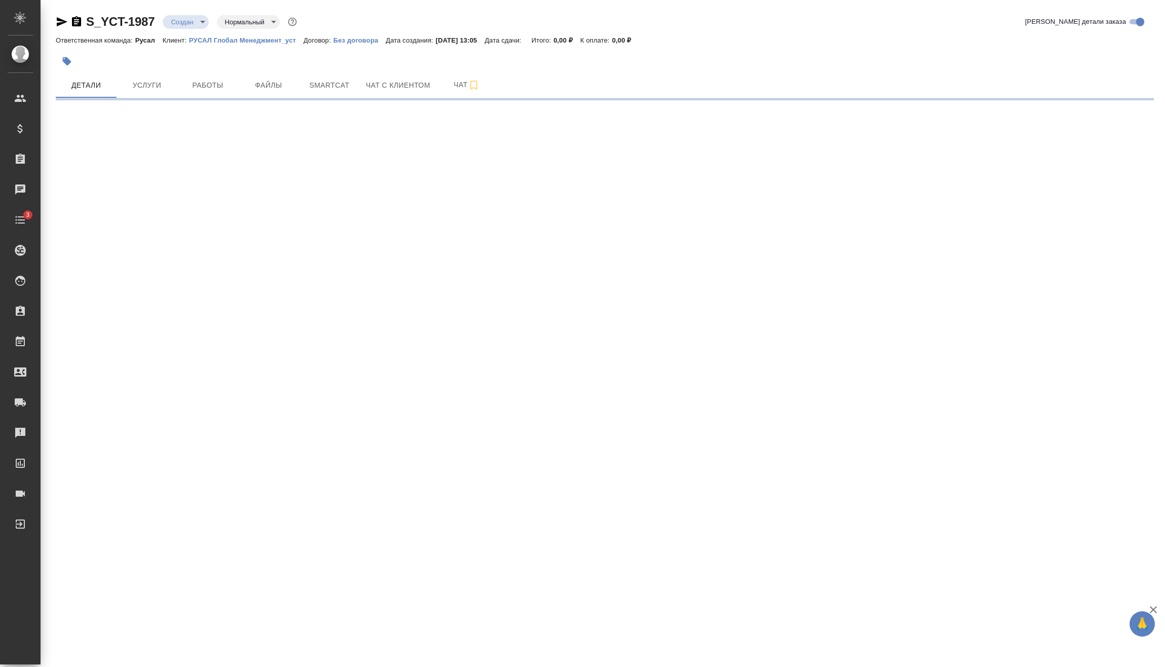
select select "RU"
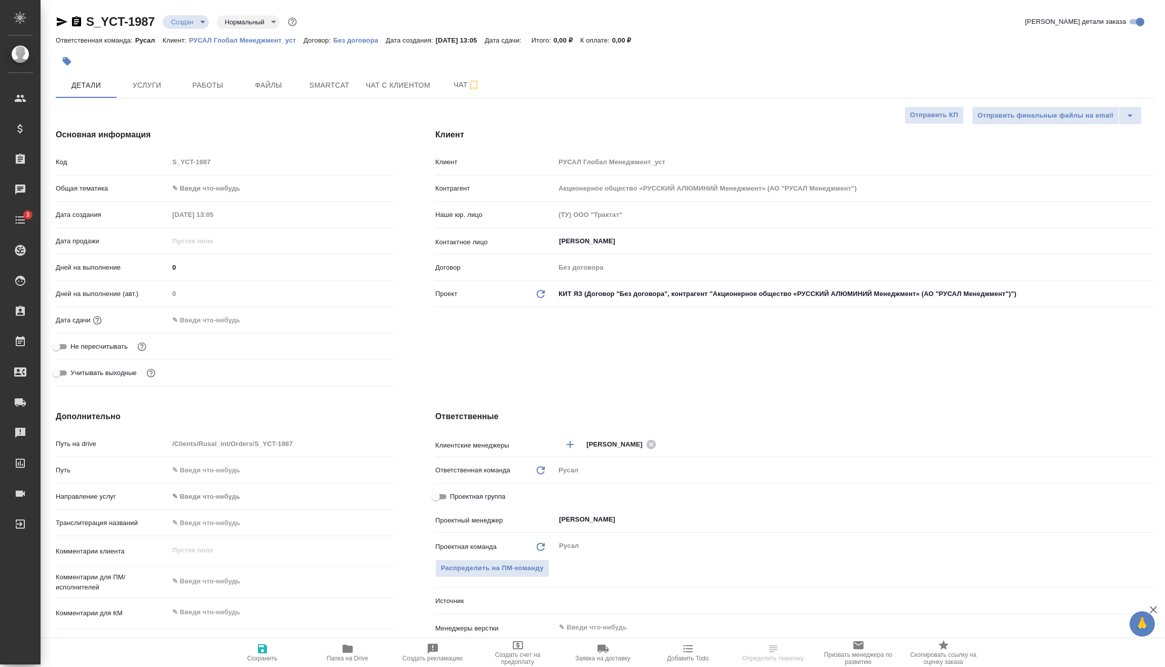
type textarea "x"
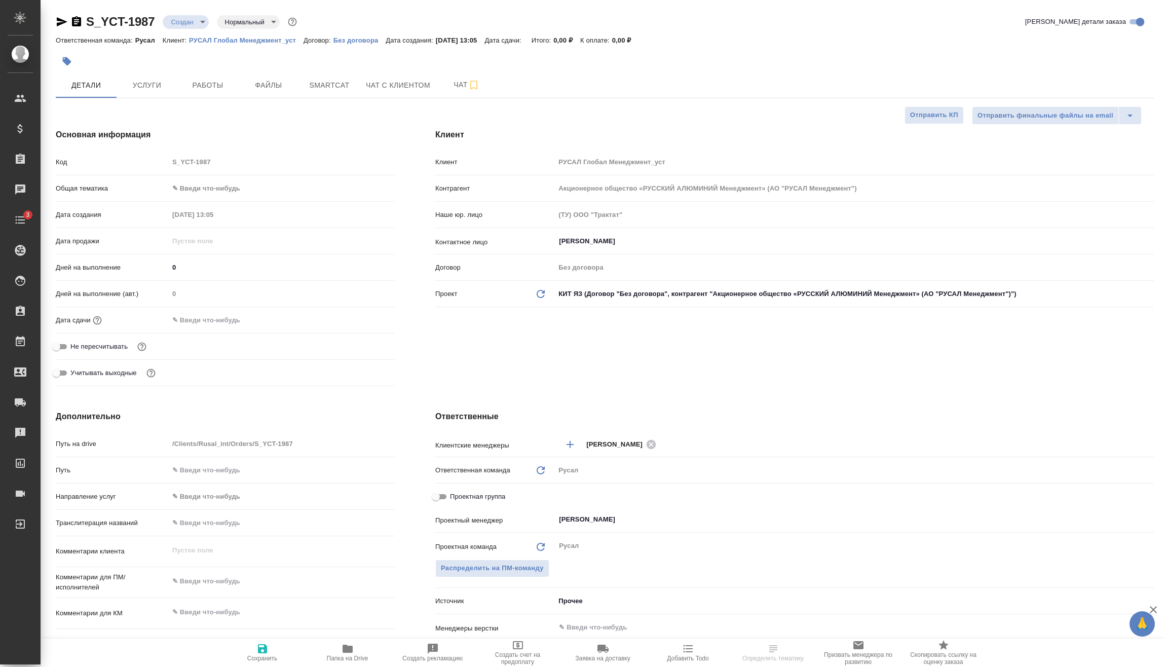
type textarea "x"
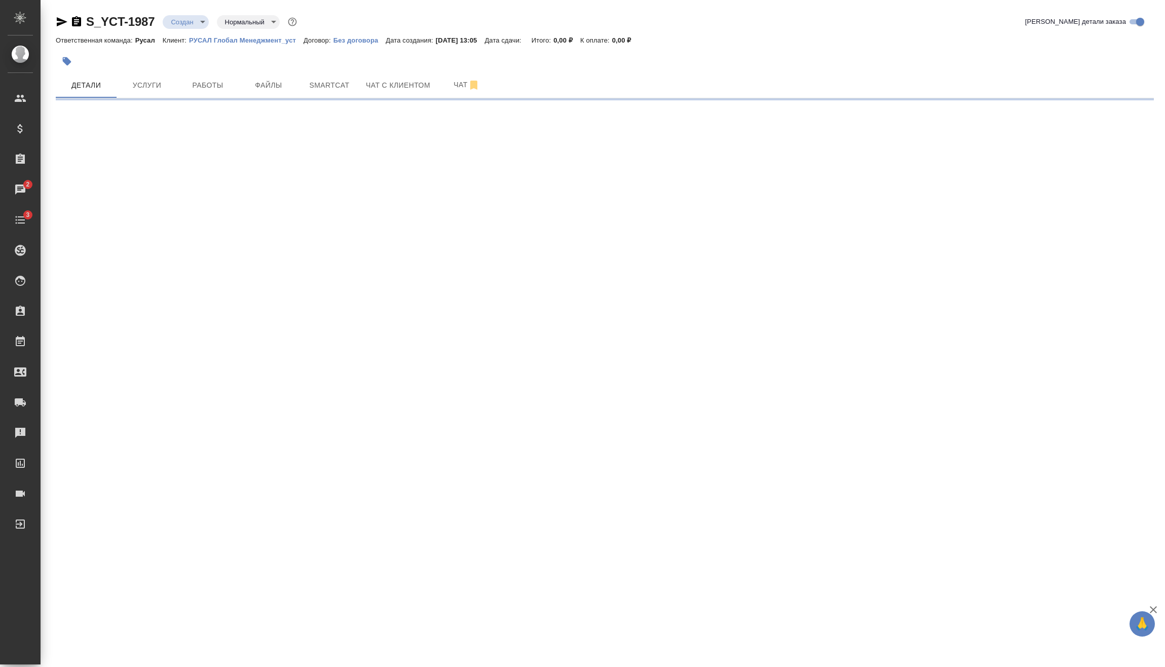
select select "RU"
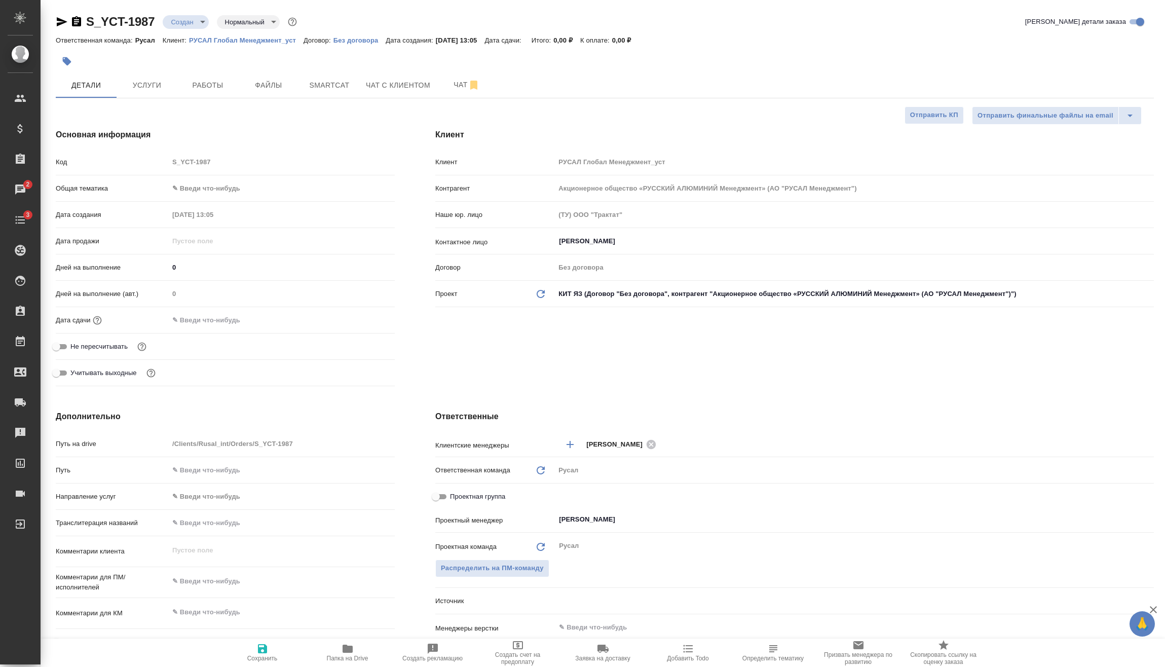
type textarea "x"
click at [140, 86] on span "Услуги" at bounding box center [147, 85] width 49 height 13
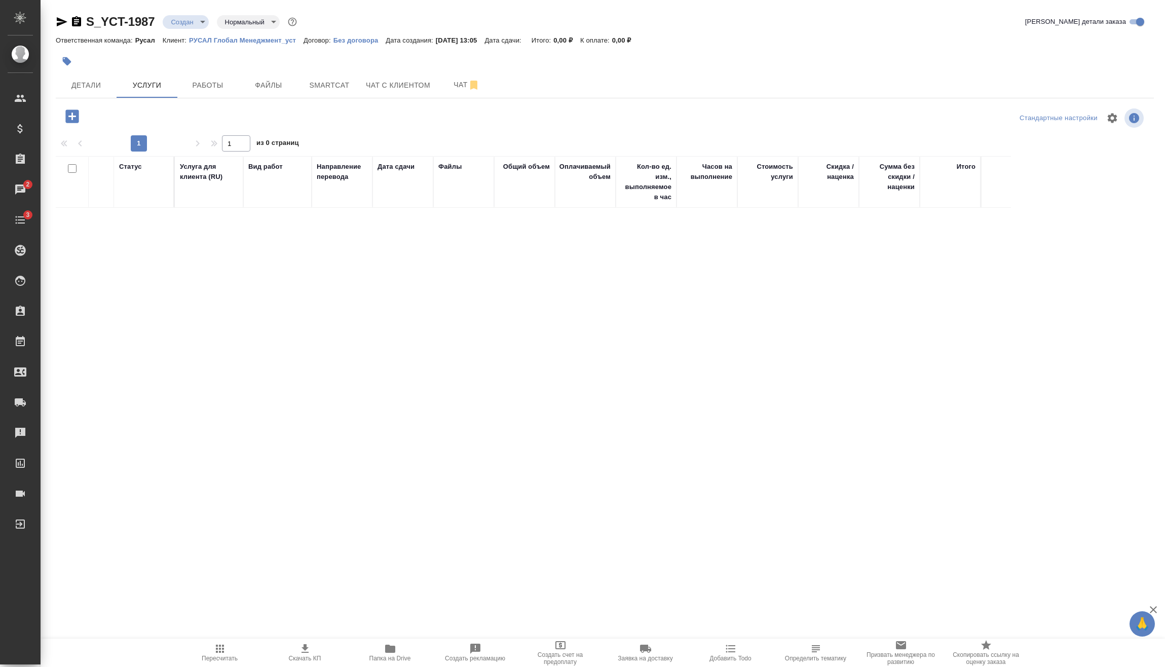
click at [72, 117] on icon "button" at bounding box center [72, 116] width 18 height 18
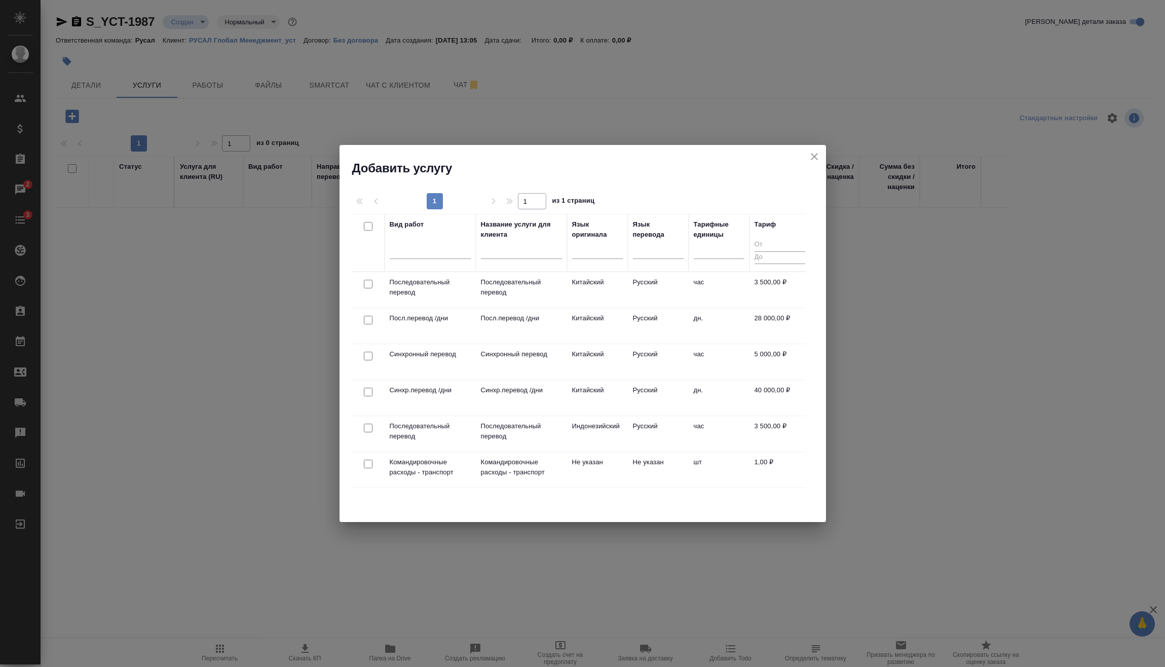
click at [370, 286] on input "checkbox" at bounding box center [368, 284] width 9 height 9
checkbox input "true"
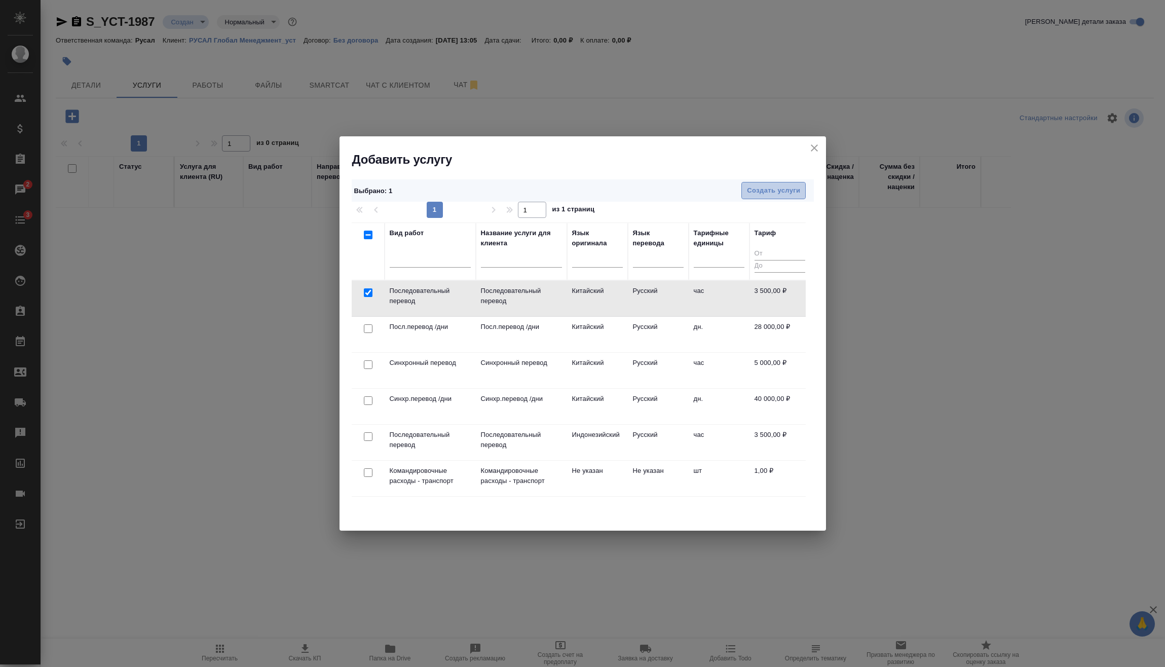
click at [787, 185] on span "Создать услуги" at bounding box center [773, 191] width 53 height 12
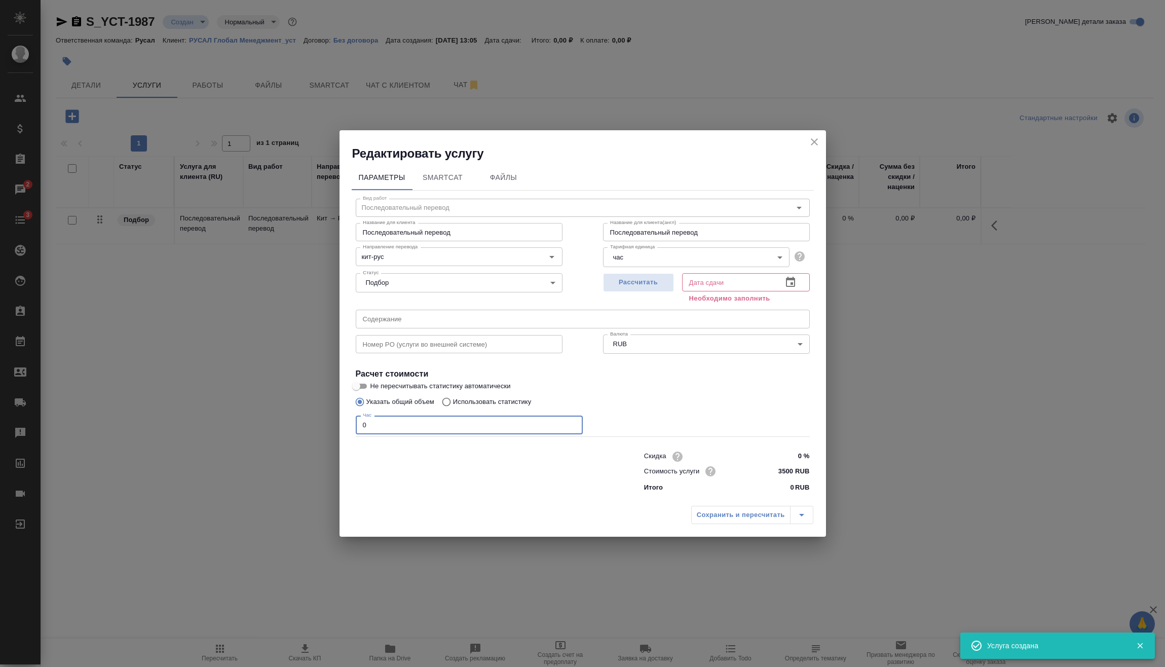
drag, startPoint x: 367, startPoint y: 428, endPoint x: 371, endPoint y: 443, distance: 15.4
click at [318, 429] on div "Редактировать услугу Параметры SmartCat Файлы Вид работ Последовательный перево…" at bounding box center [582, 333] width 1165 height 667
type input "8"
click at [817, 139] on icon "close" at bounding box center [814, 141] width 7 height 7
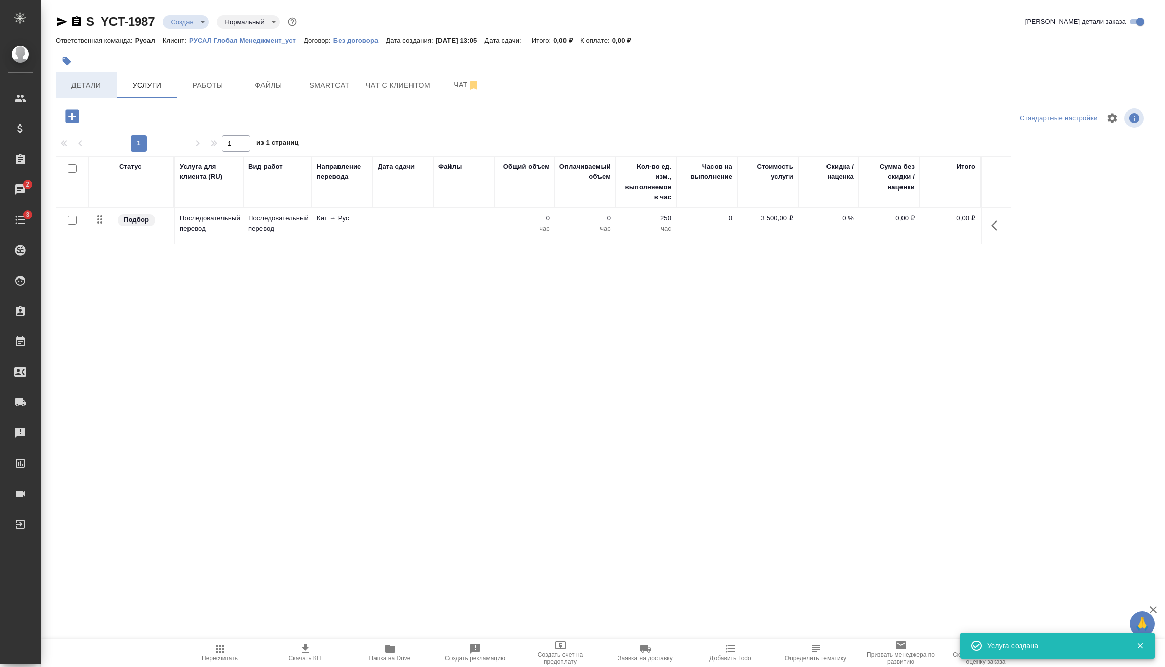
click at [103, 95] on button "Детали" at bounding box center [86, 84] width 61 height 25
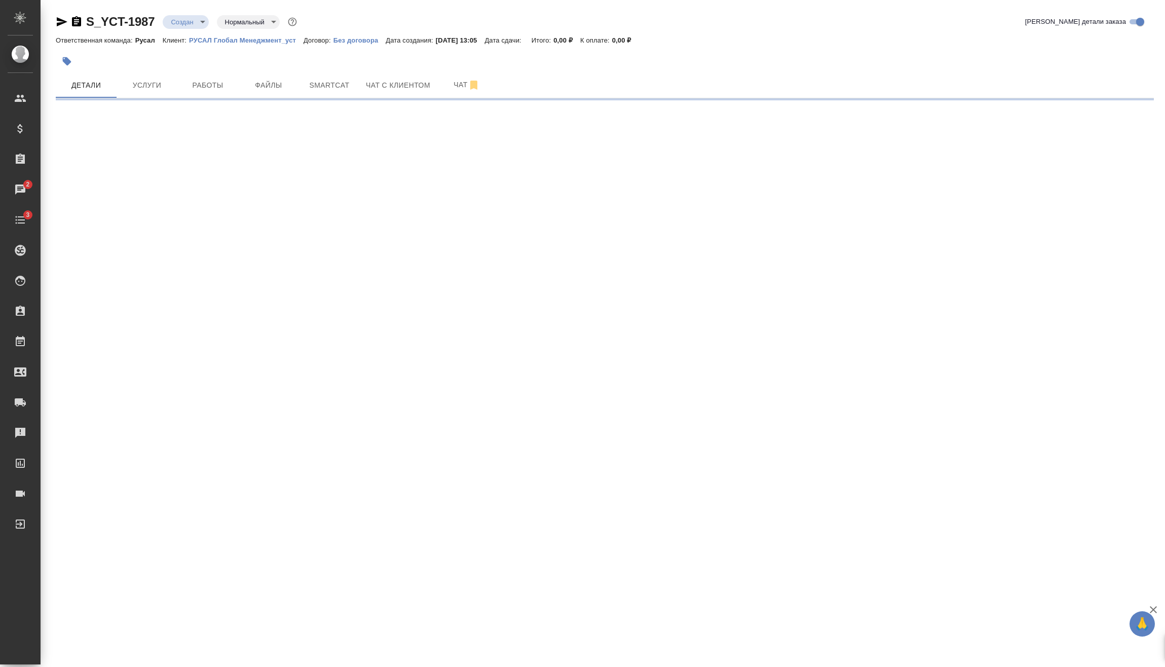
select select "RU"
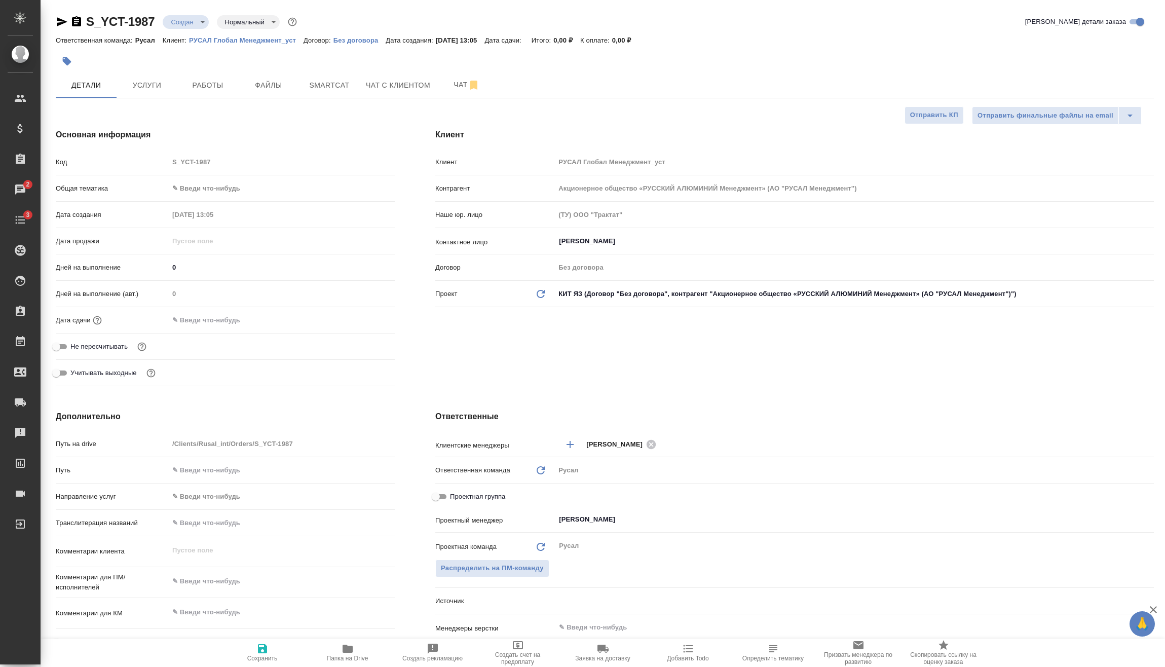
type textarea "x"
click at [227, 185] on body "🙏 .cls-1 fill:#fff; AWATERA [PERSON_NAME] Спецификации Заказы 2 Чаты 3 Todo Про…" at bounding box center [582, 333] width 1165 height 667
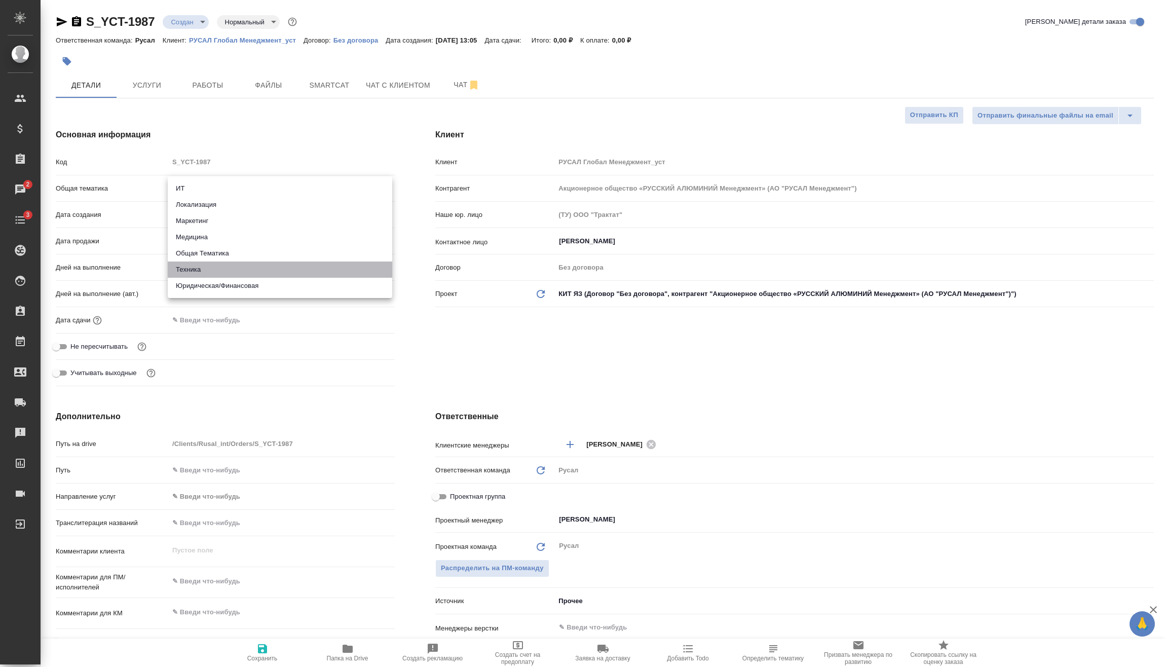
click at [221, 263] on li "Техника" at bounding box center [280, 269] width 224 height 16
type input "tech"
type textarea "x"
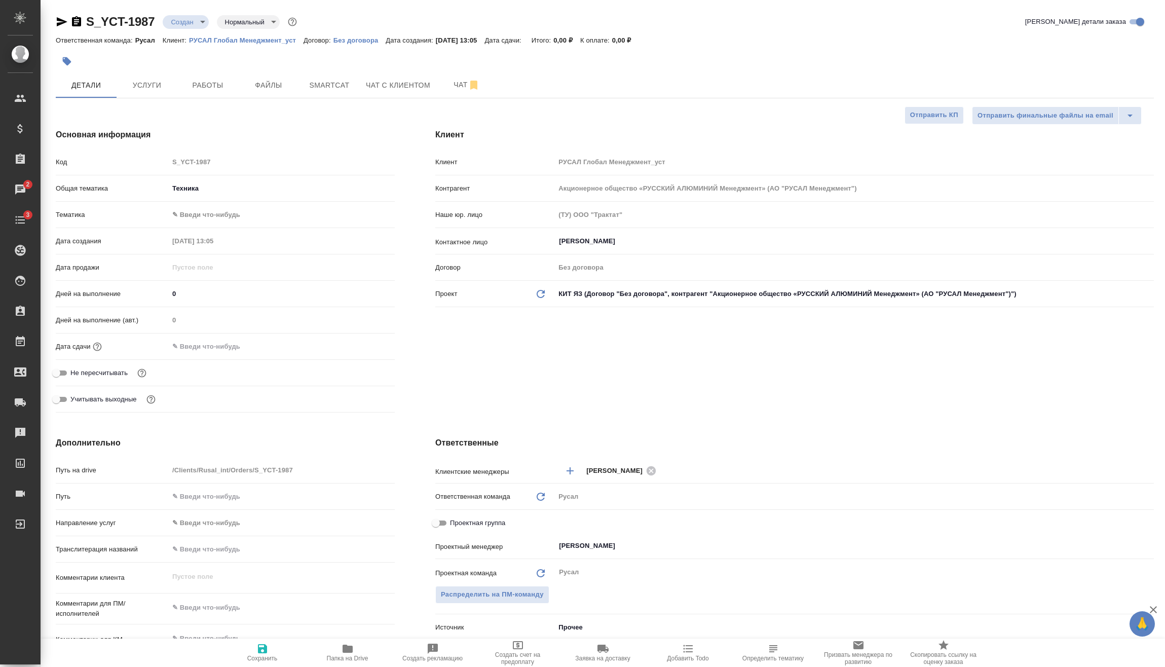
click at [227, 211] on body "🙏 .cls-1 fill:#fff; AWATERA [PERSON_NAME] Спецификации Заказы 2 Чаты 3 Todo Про…" at bounding box center [582, 333] width 1165 height 667
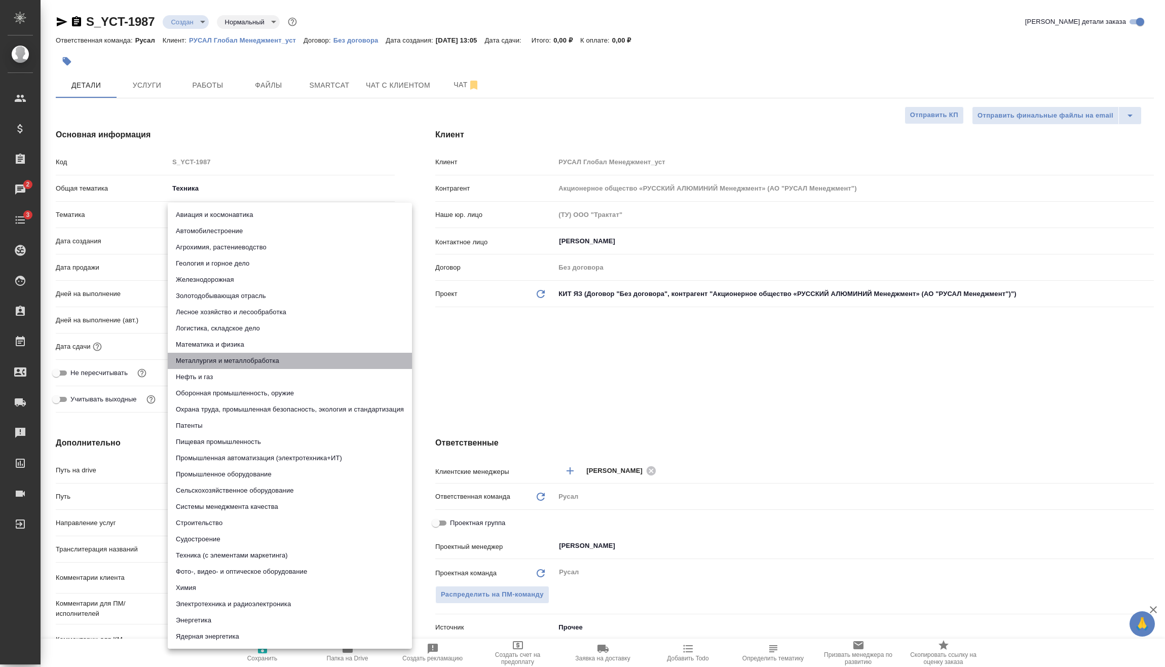
click at [257, 358] on li "Металлургия и металлобработка" at bounding box center [290, 361] width 244 height 16
type textarea "x"
type input "60014e23f7d9dc5f480a3cf8"
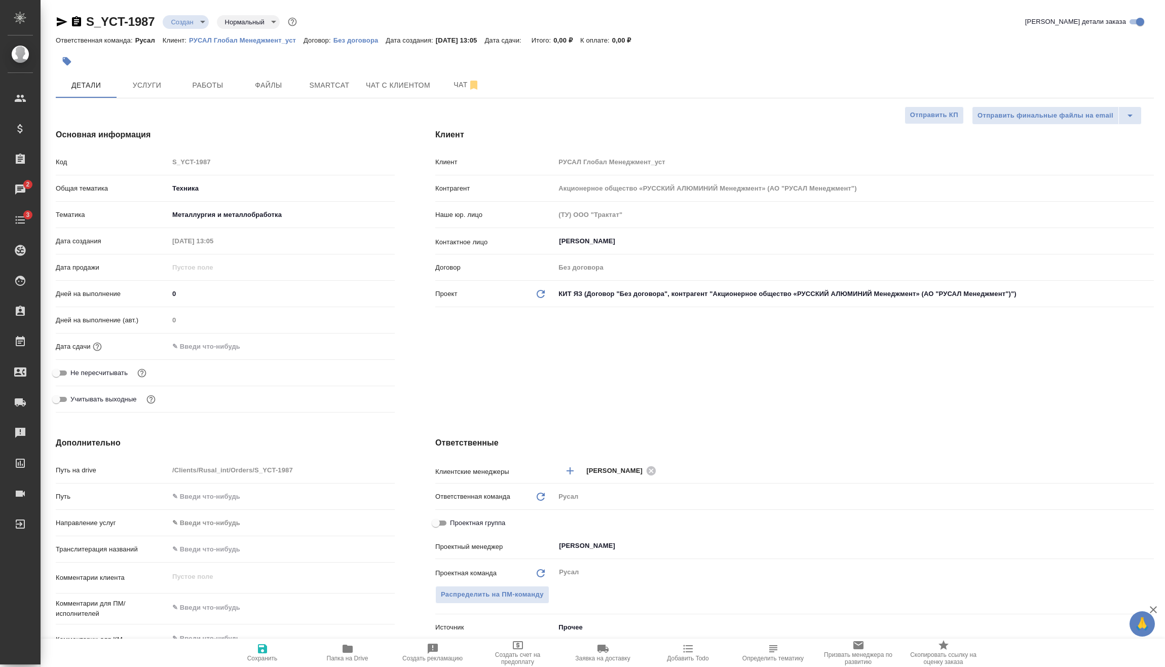
click at [243, 349] on input "text" at bounding box center [213, 346] width 89 height 15
click at [356, 343] on div at bounding box center [282, 346] width 226 height 16
click at [361, 343] on icon "button" at bounding box center [365, 345] width 9 height 10
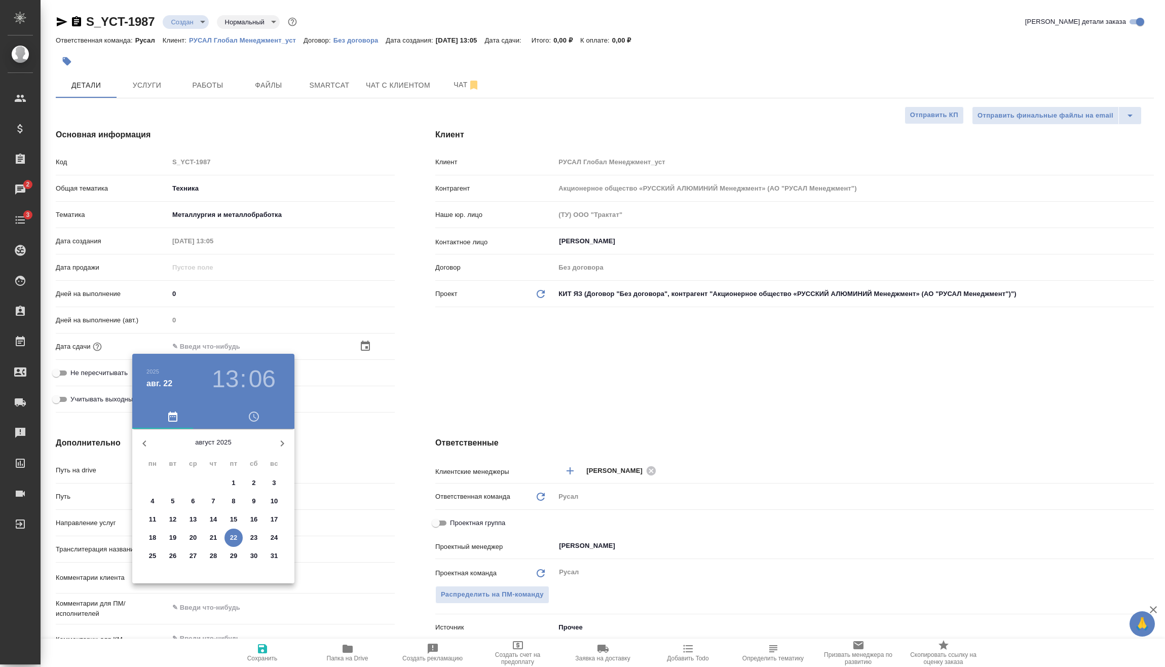
click at [233, 376] on h3 "13" at bounding box center [225, 379] width 27 height 28
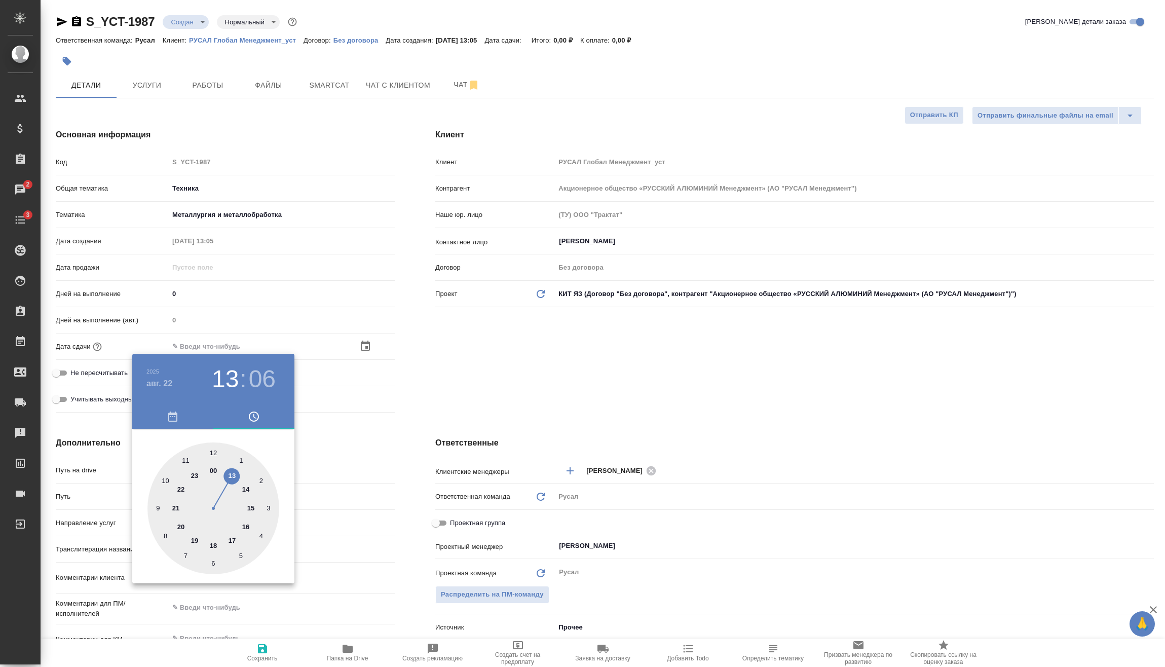
click at [196, 541] on div at bounding box center [213, 508] width 132 height 132
type input "[DATE] 19:06"
type textarea "x"
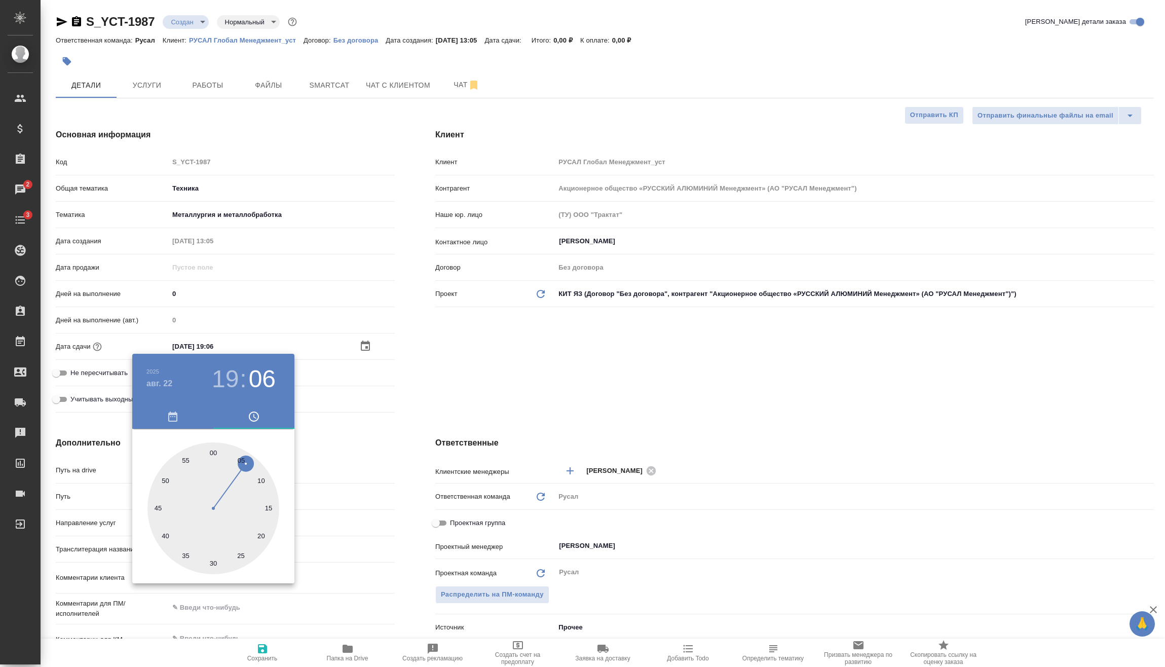
click at [371, 422] on div at bounding box center [582, 333] width 1165 height 667
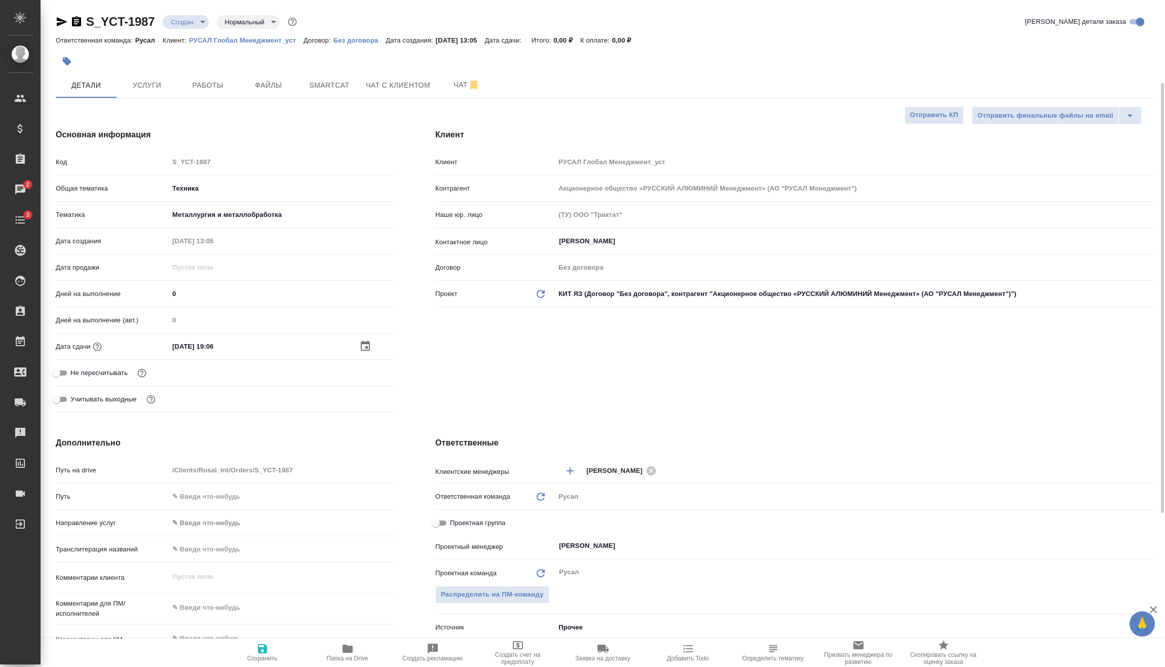
scroll to position [51, 0]
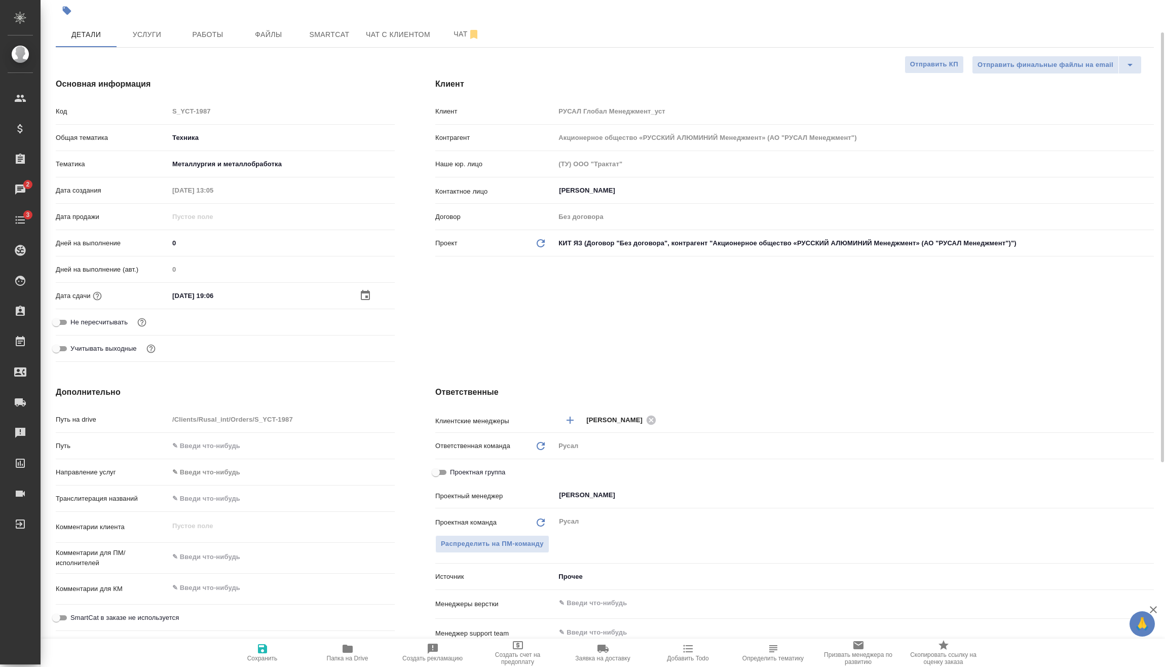
type textarea "x"
click at [212, 560] on textarea at bounding box center [282, 556] width 226 height 17
type textarea "x"
type textarea "2"
type textarea "x"
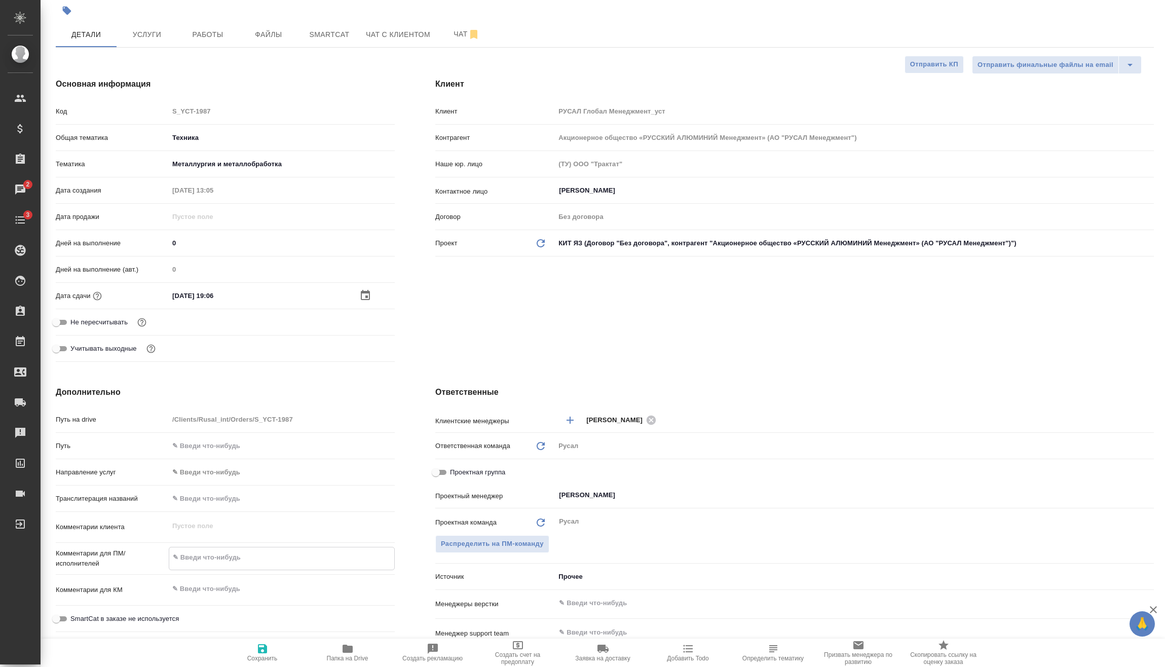
type textarea "x"
type textarea "22"
type textarea "x"
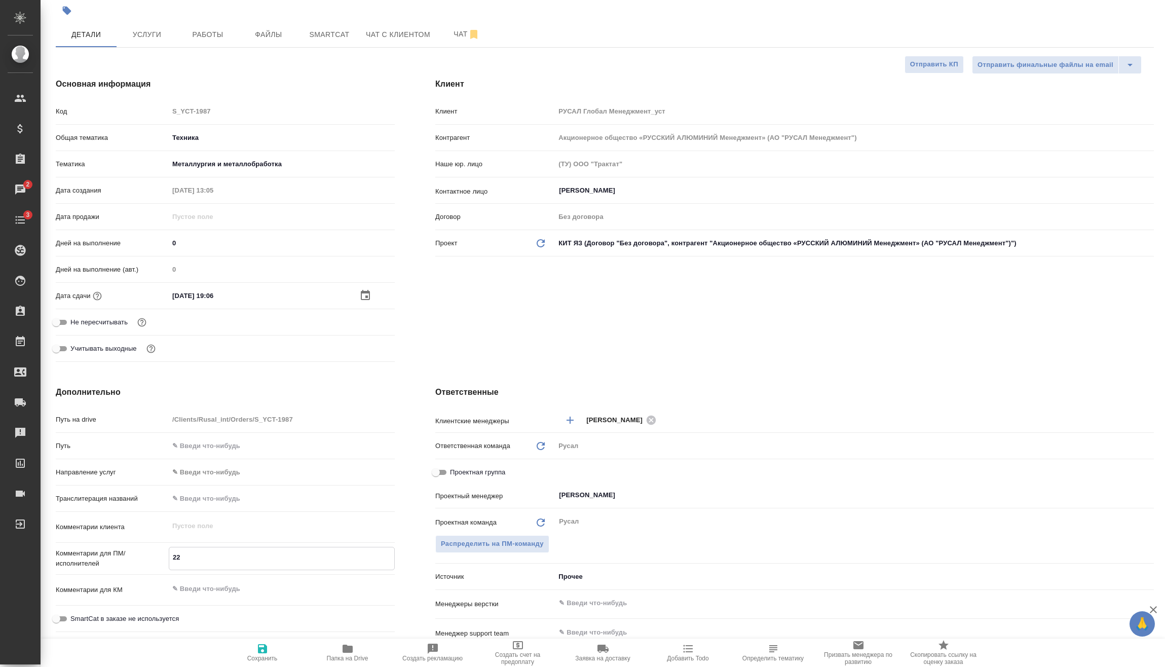
type textarea "x"
type textarea "22/"
type textarea "x"
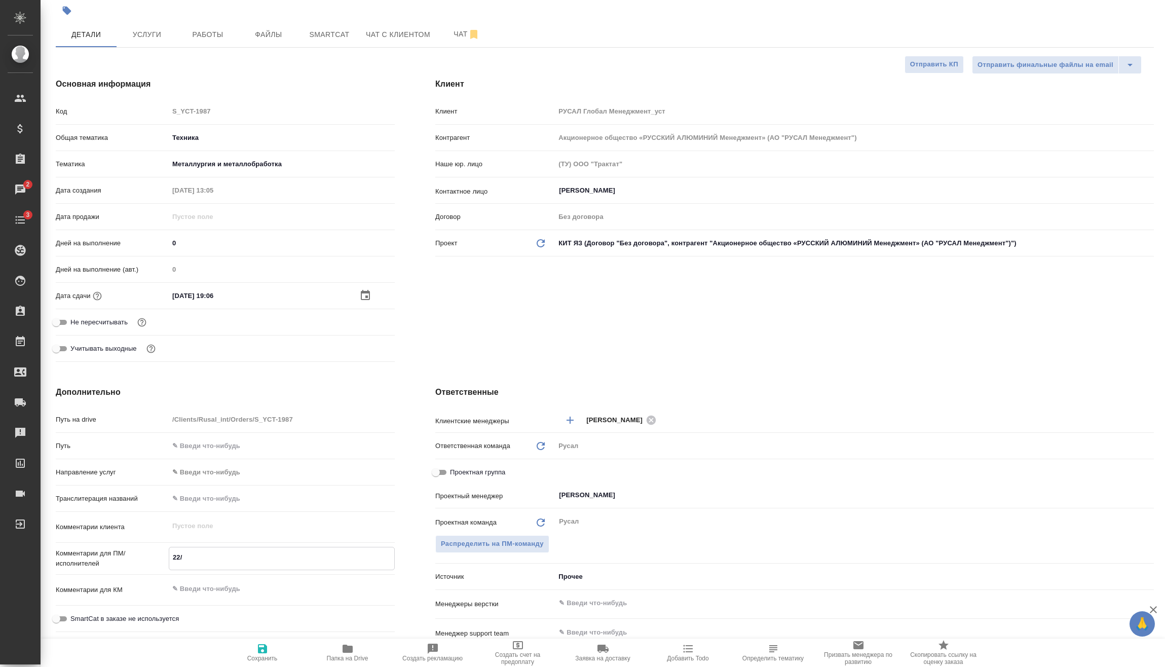
type textarea "22/0"
type textarea "x"
type textarea "22/08"
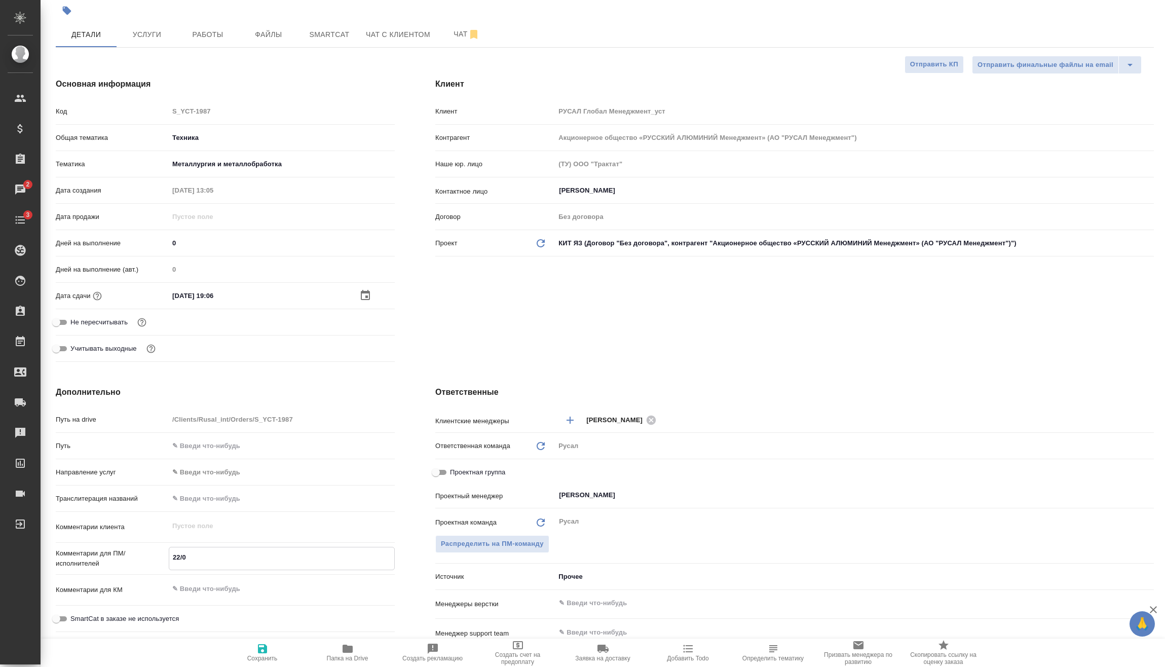
type textarea "x"
type textarea "22/08"
type textarea "x"
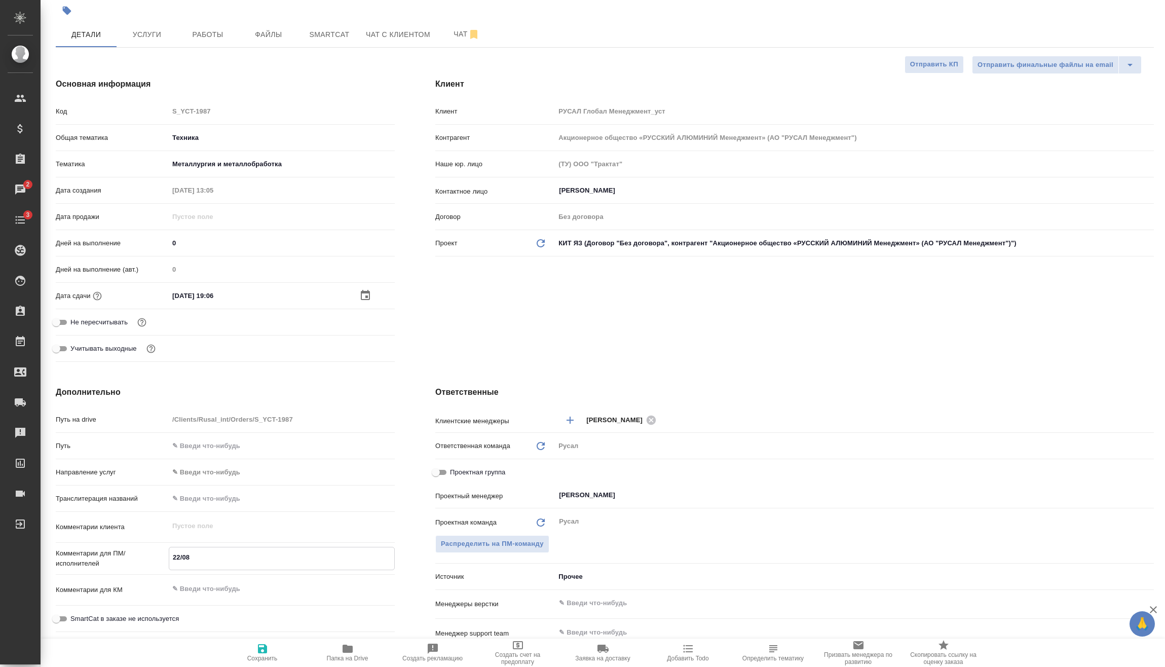
type textarea "x"
type textarea "22/08"
type textarea "x"
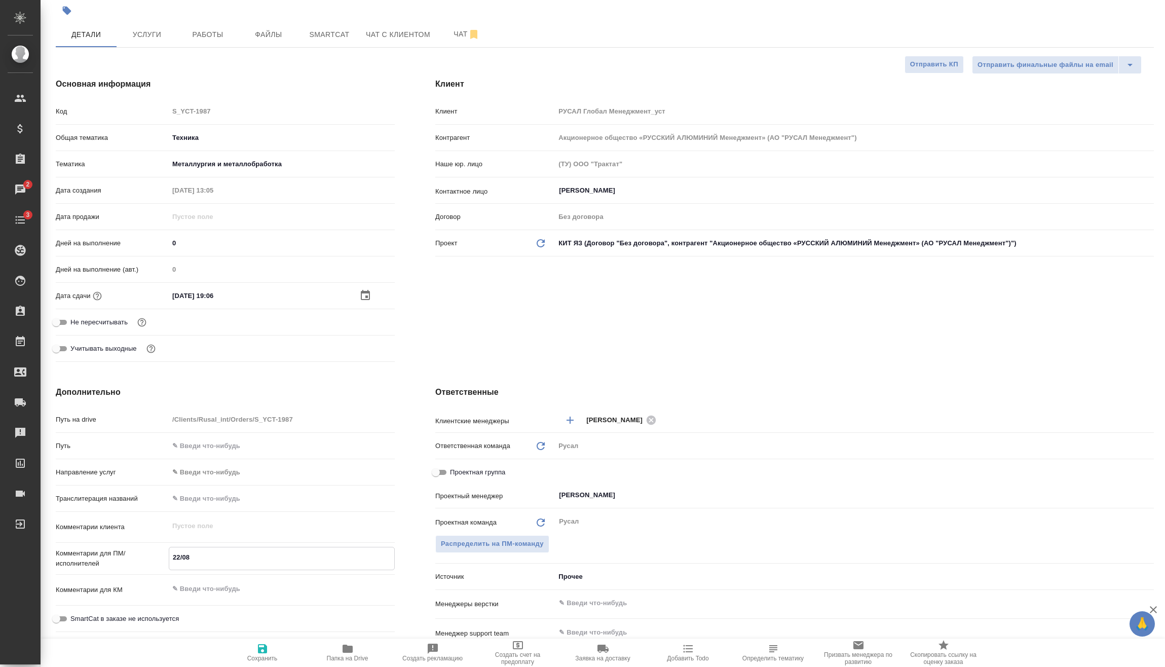
type textarea "x"
type textarea "22/0"
type textarea "x"
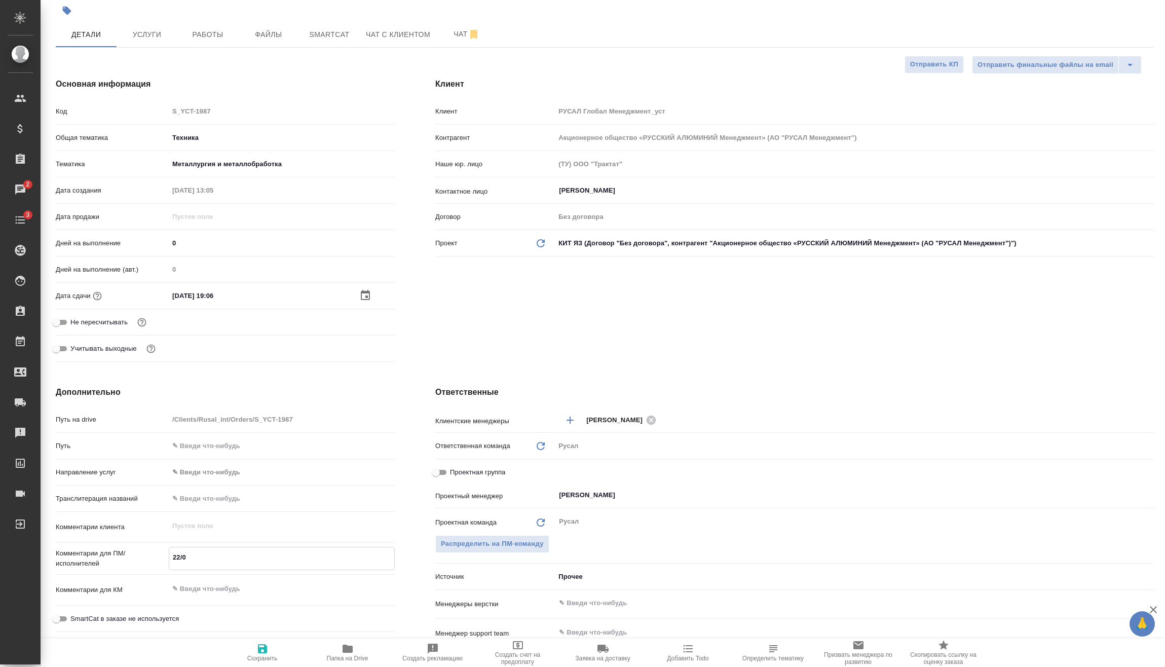
type textarea "22/"
type textarea "x"
type textarea "22"
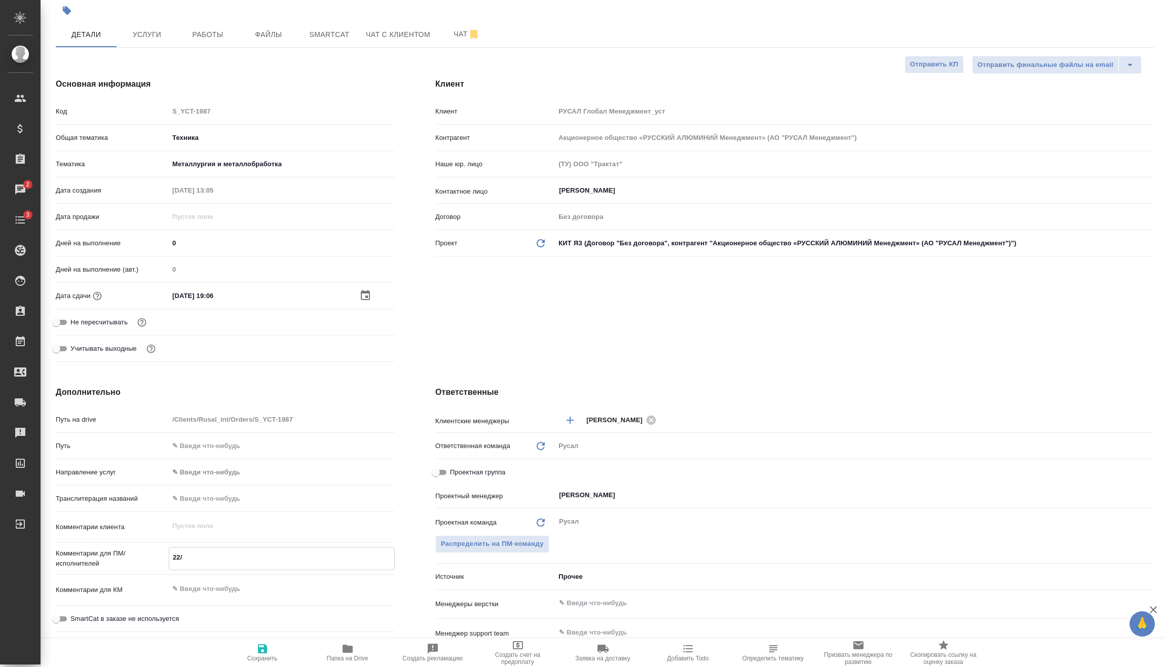
type textarea "x"
type textarea "22."
type textarea "x"
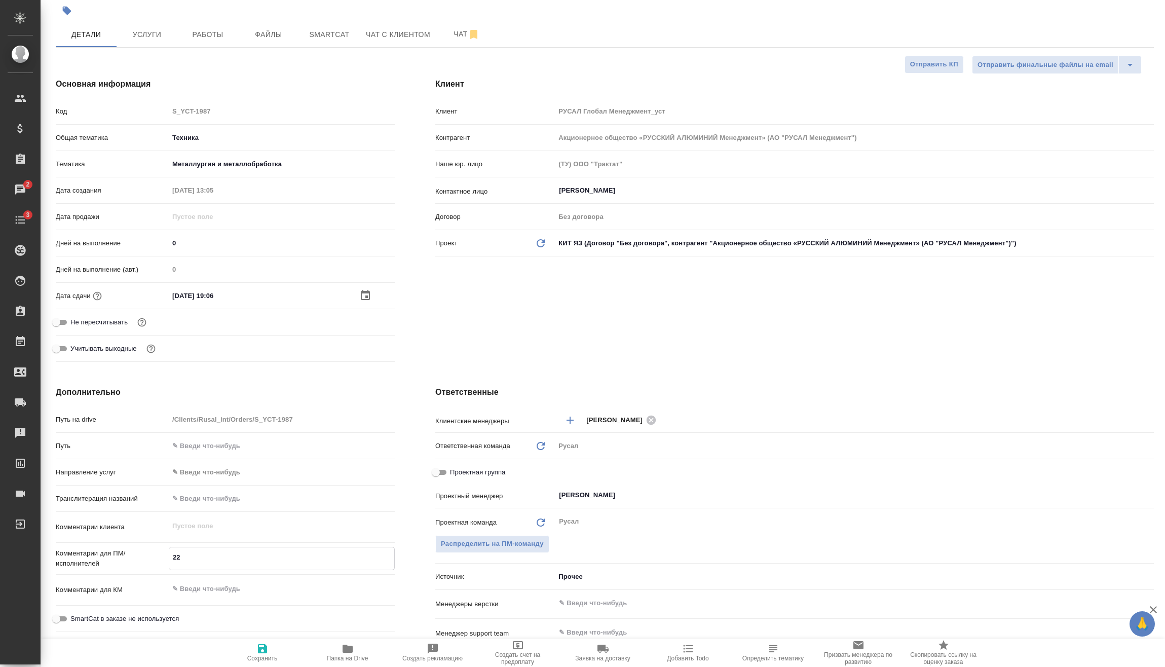
type textarea "x"
type textarea "22.0"
type textarea "x"
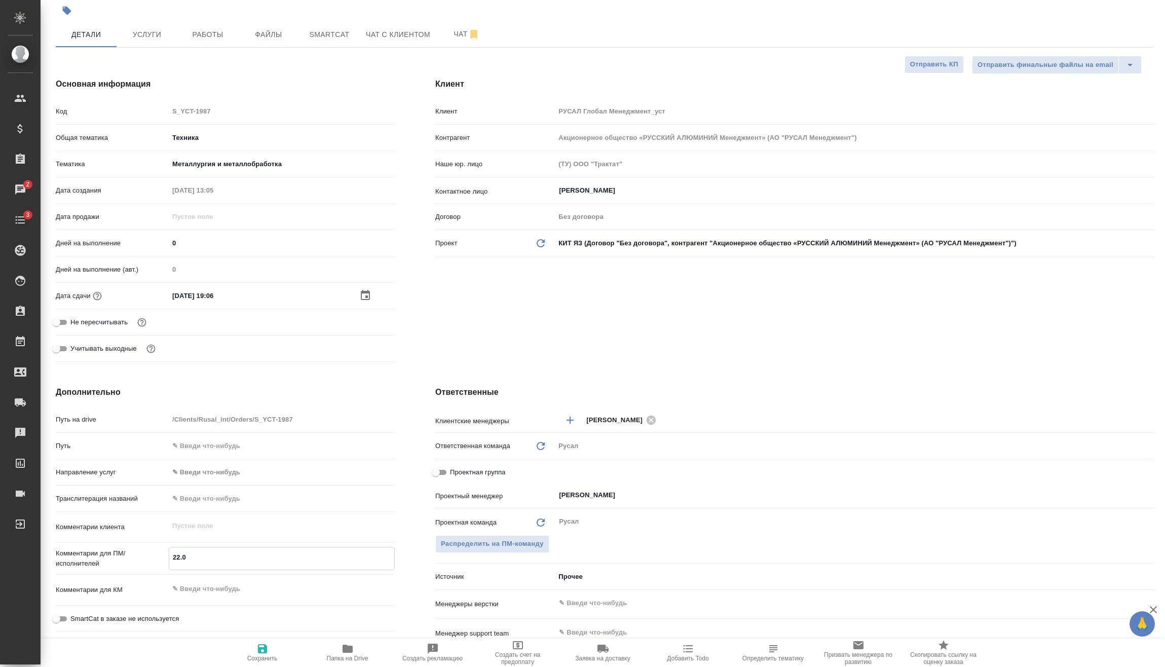
type textarea "x"
type textarea "22.08"
type textarea "x"
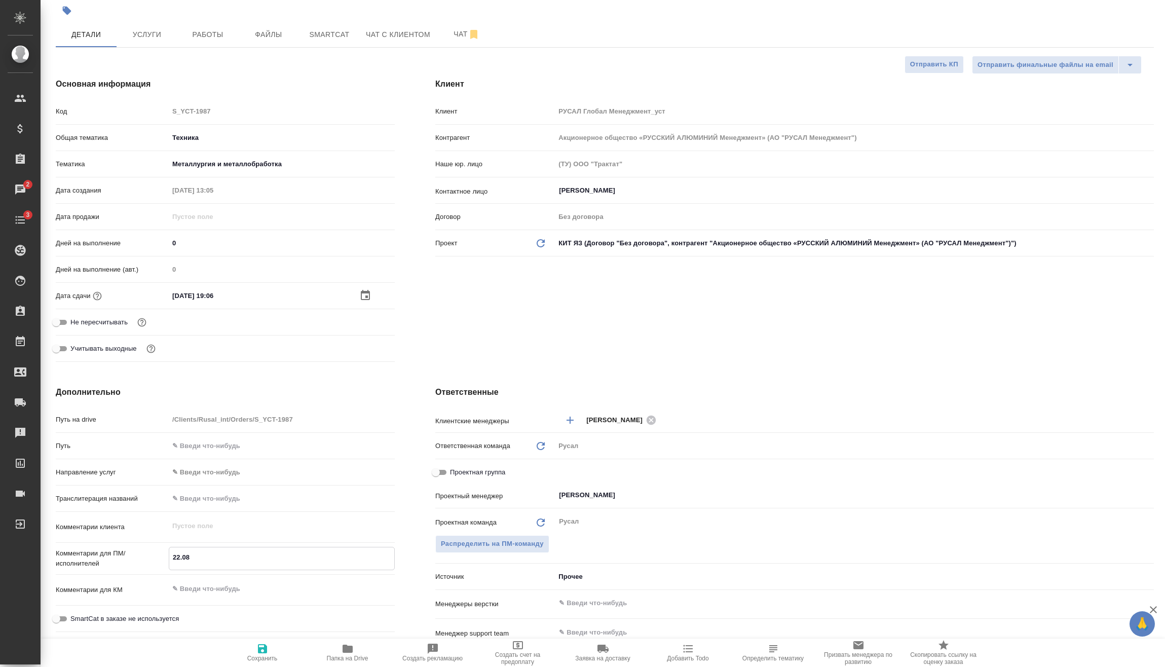
type textarea "22.08"
type textarea "x"
type textarea "22.08 V"
type textarea "x"
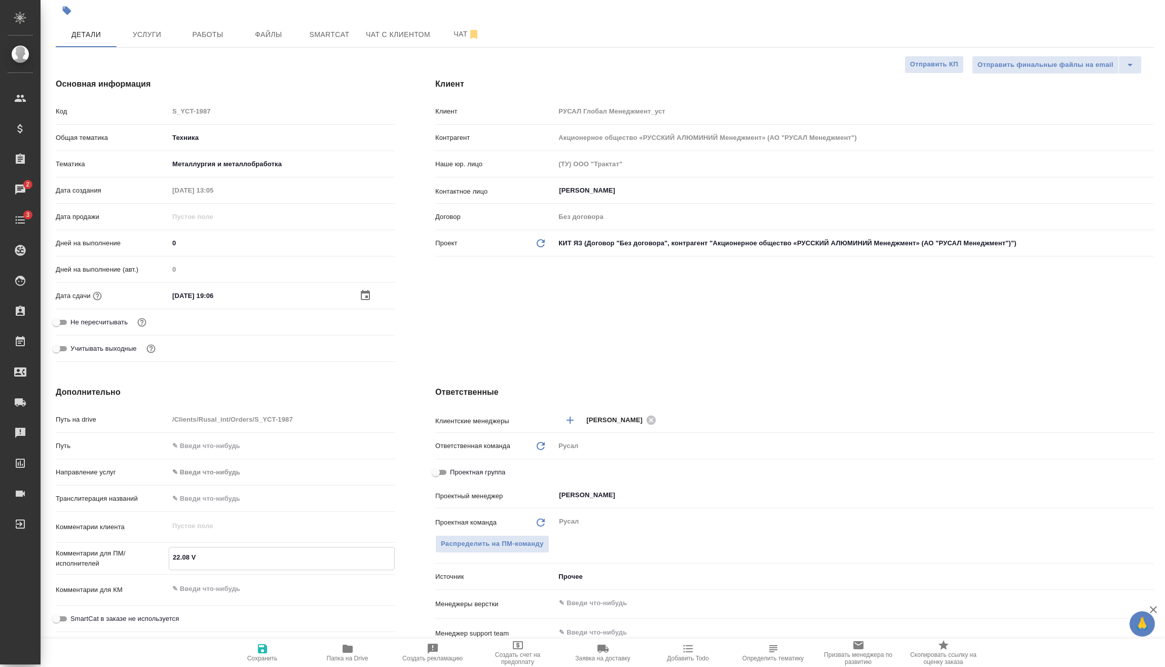
type textarea "x"
type textarea "22.08 Vb"
type textarea "x"
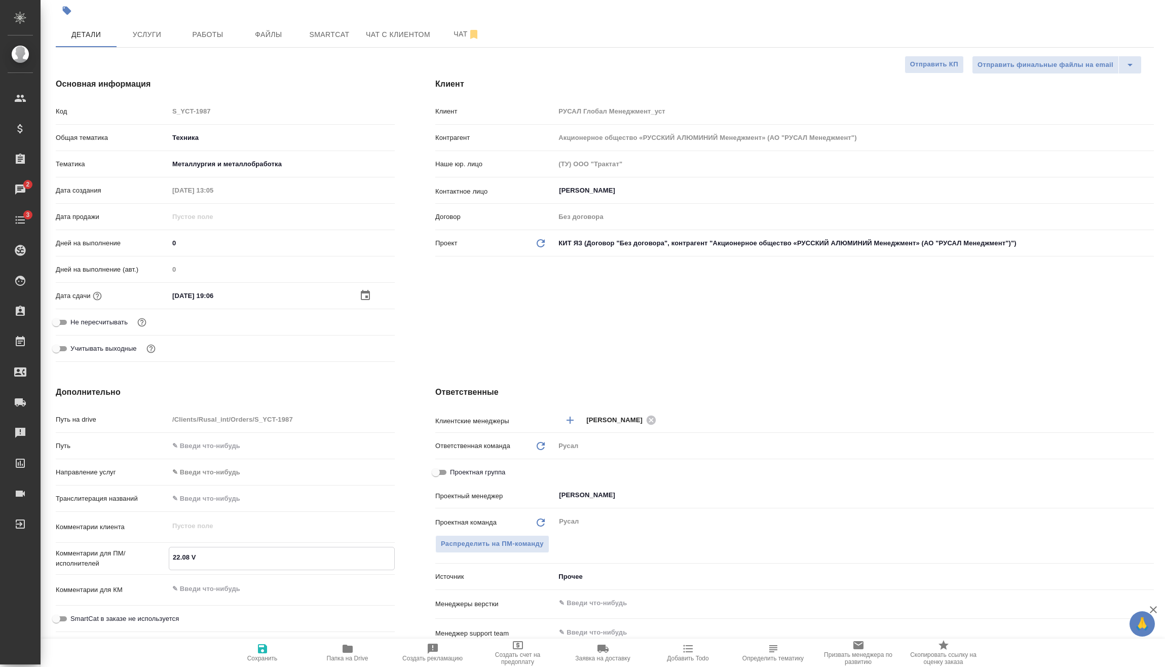
type textarea "x"
type textarea "22.08 Vbh"
type textarea "x"
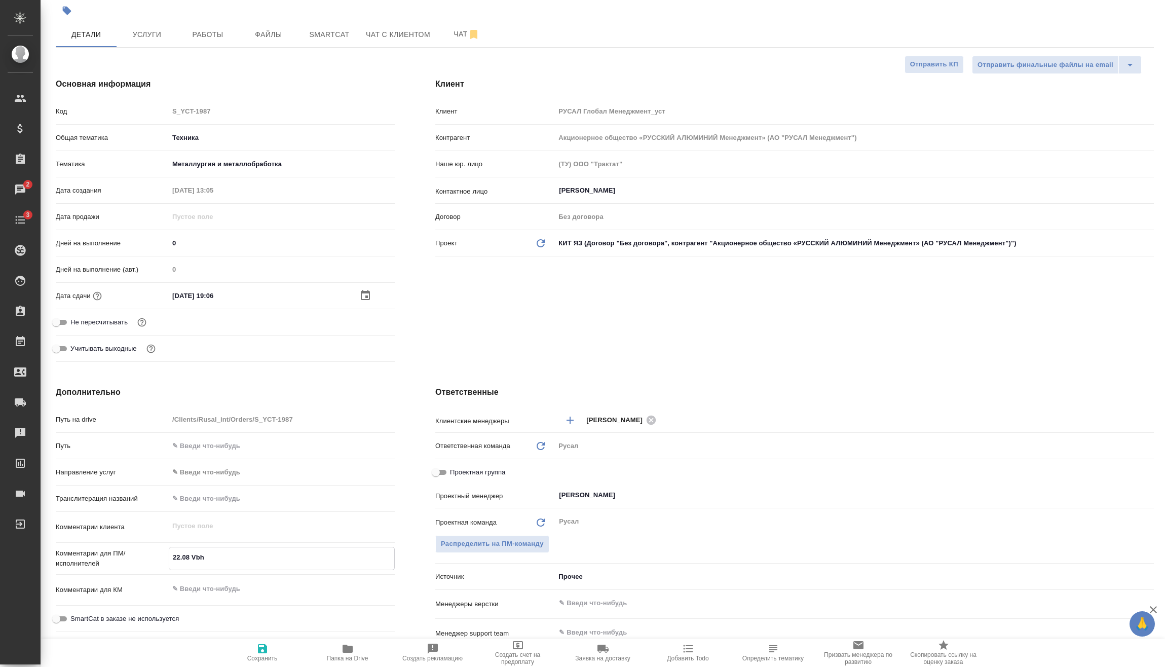
type textarea "x"
type textarea "22.08 Vbhj"
type textarea "x"
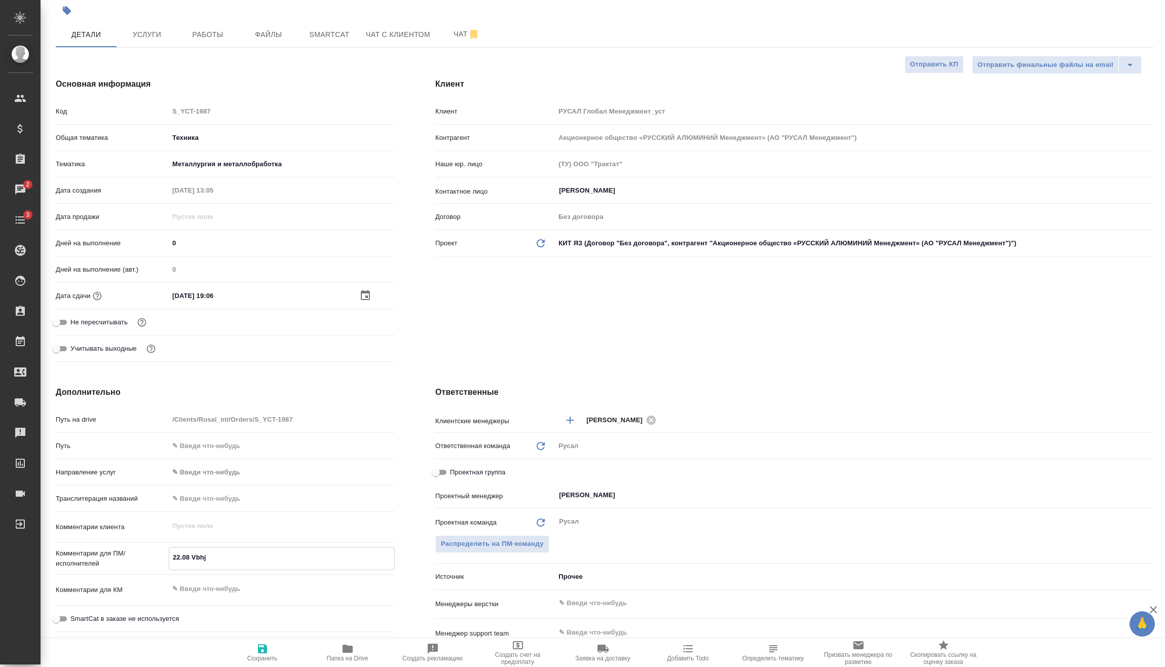
type textarea "22.08 Vbhji"
type textarea "x"
type textarea "22.08 Vbhjib"
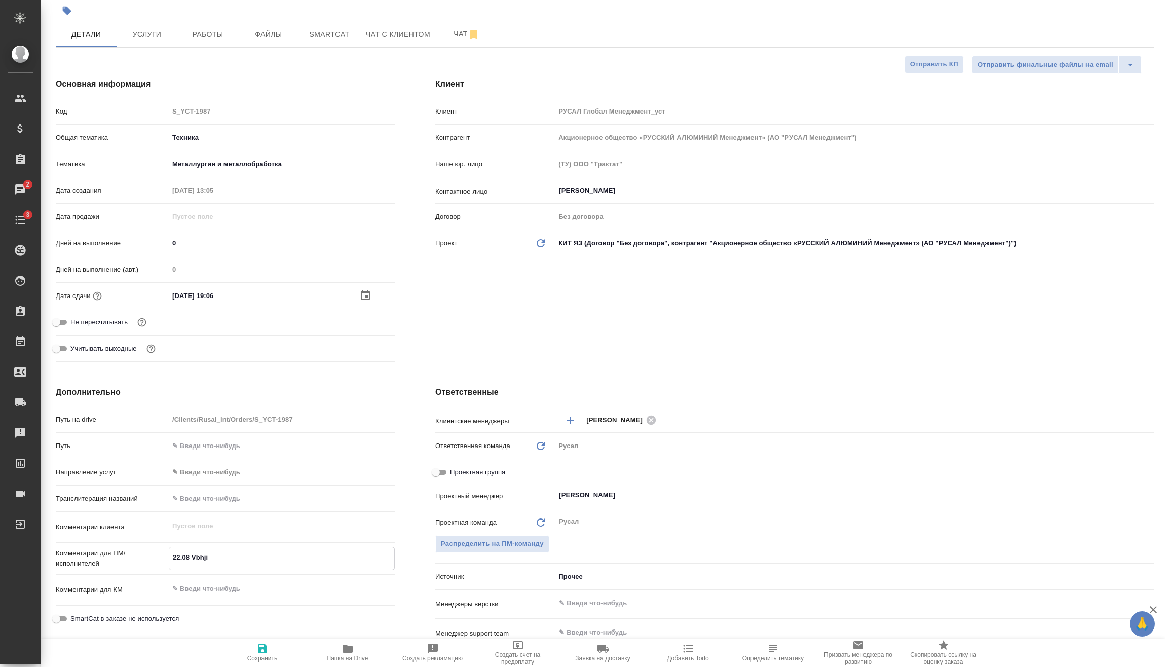
type textarea "x"
type textarea "22.08 Vbhjiby"
type textarea "x"
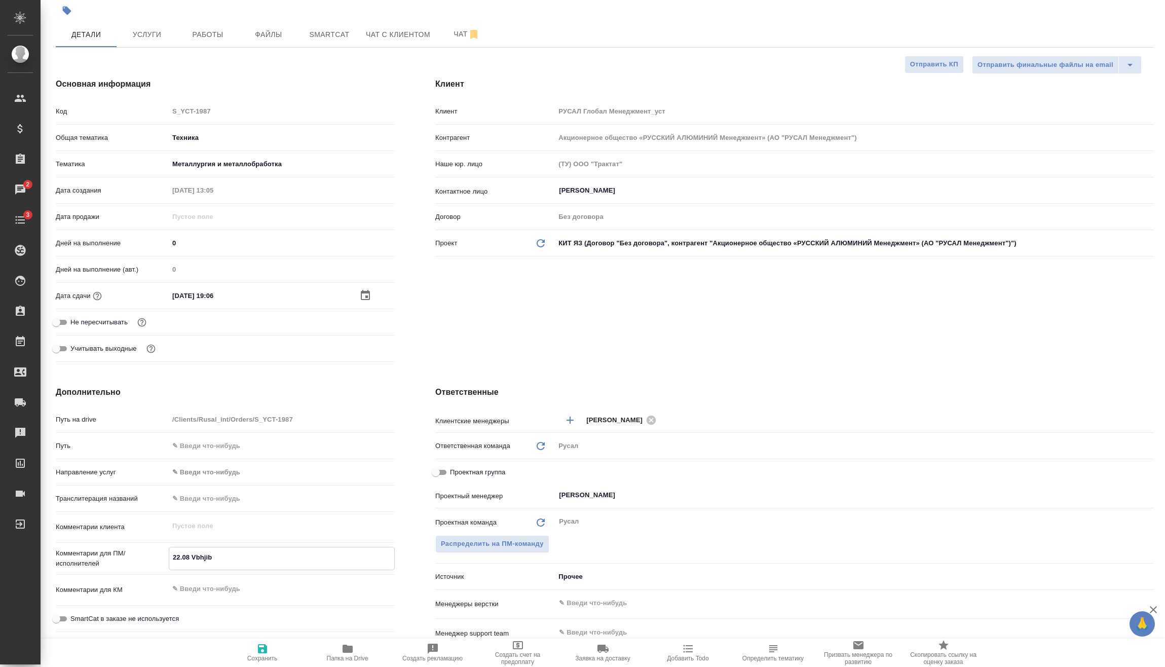
type textarea "x"
type textarea "22.08 Vbhjibyf"
type textarea "x"
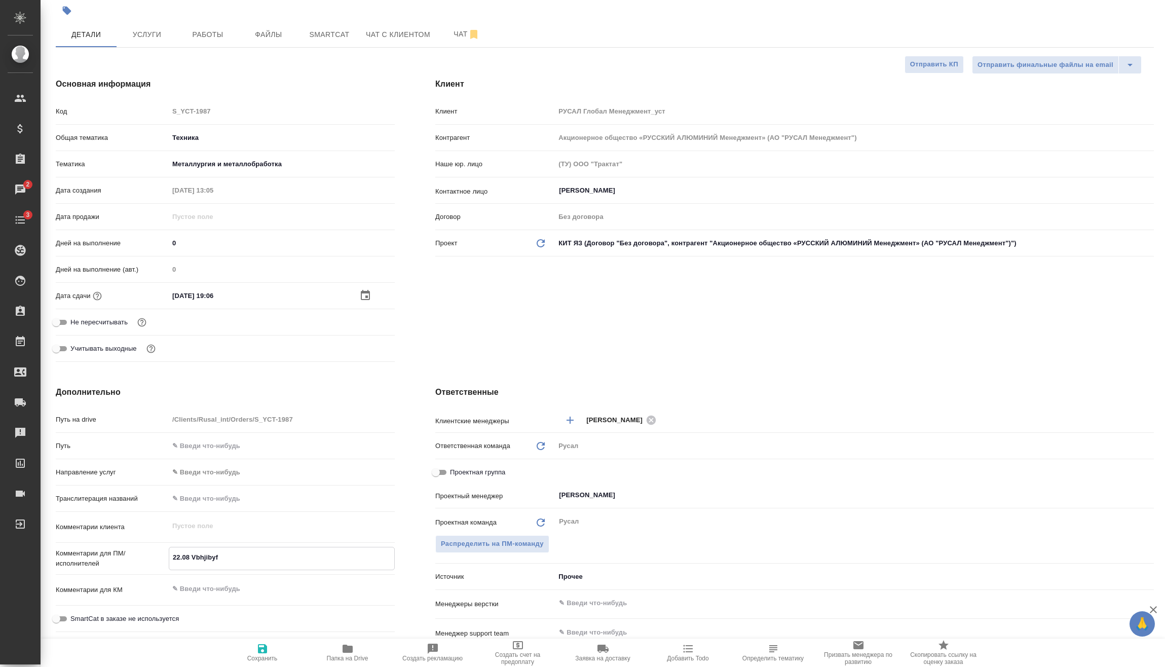
type textarea "x"
type textarea "22.08 Vbhjibyf"
type textarea "x"
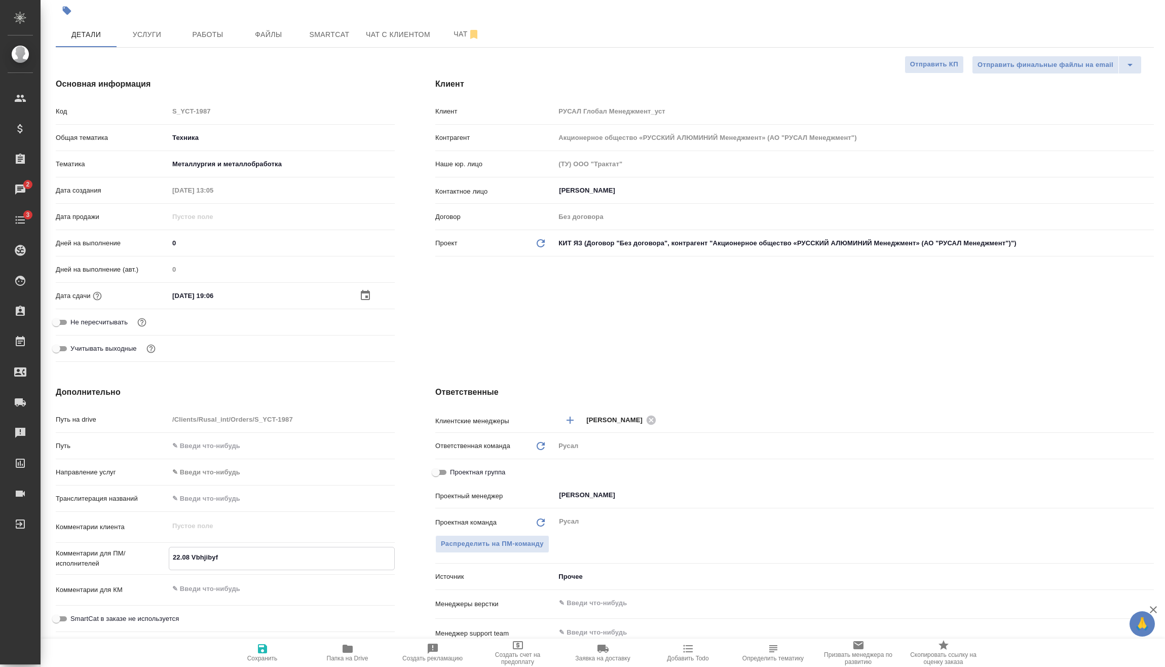
type textarea "22.08 Vbhjibyf"
type textarea "x"
type textarea "22.08 Vb"
type textarea "x"
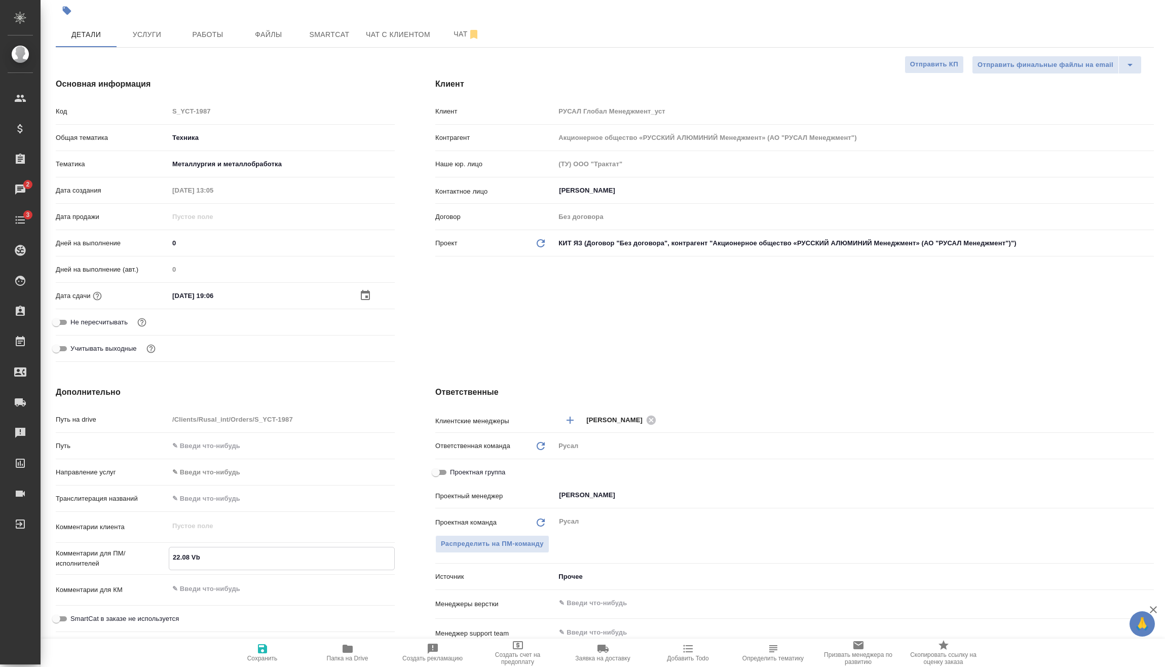
type textarea "22.08 V"
type textarea "x"
type textarea "22.08"
type textarea "x"
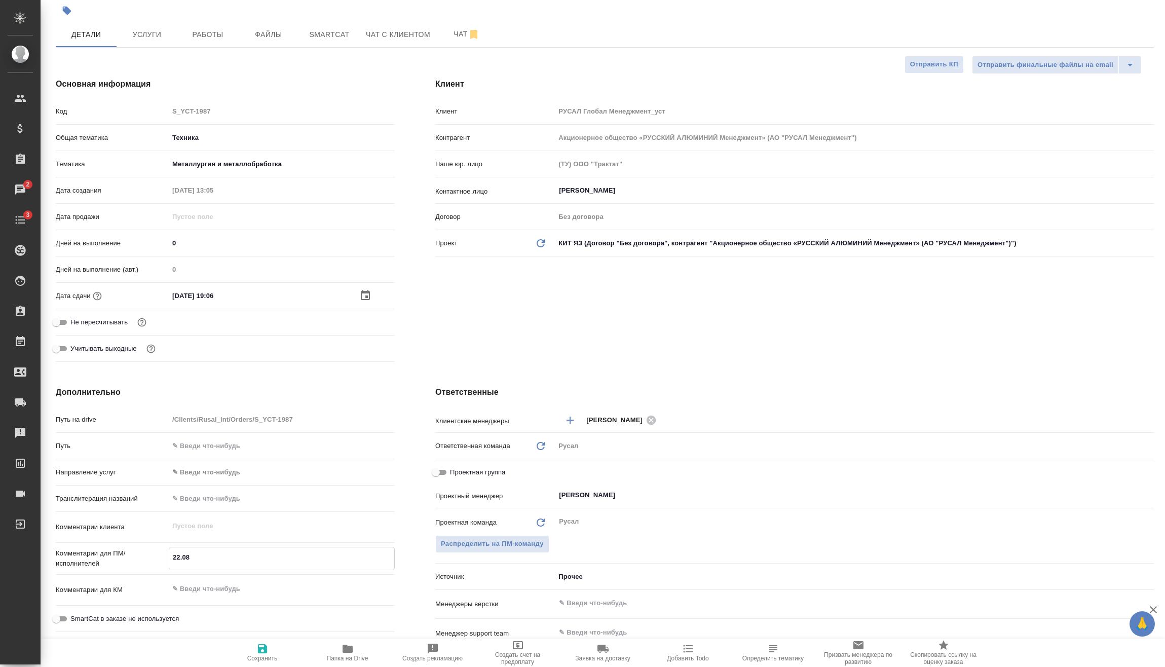
type textarea "x"
type textarea "22.08"
type textarea "x"
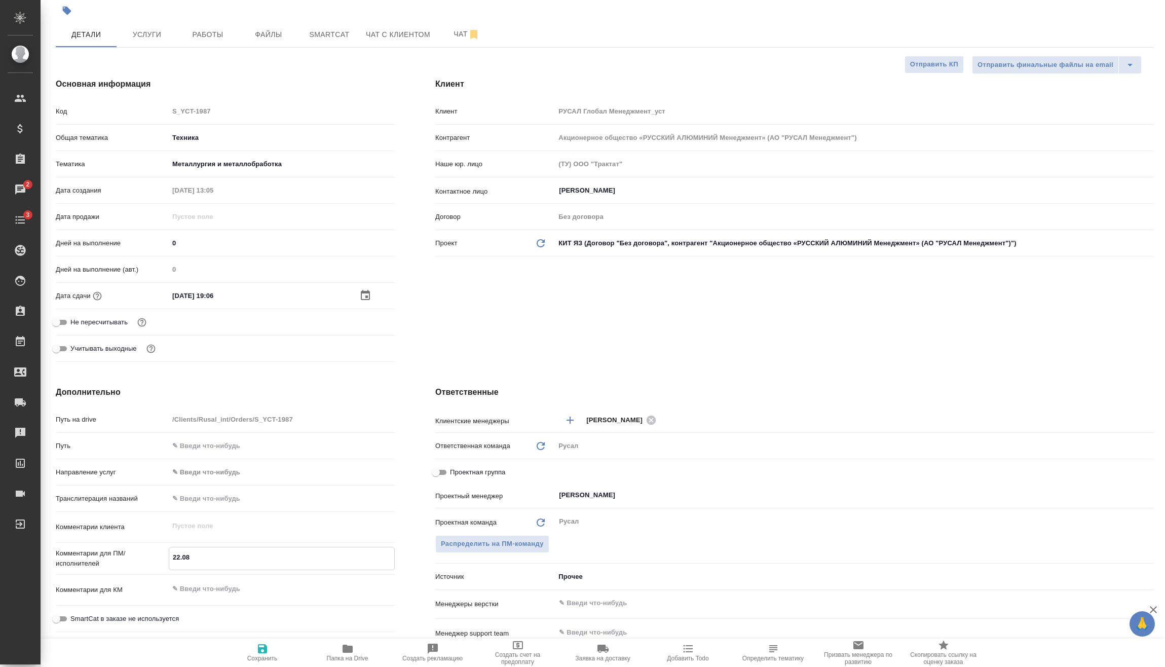
type textarea "x"
type textarea "22.08"
type textarea "x"
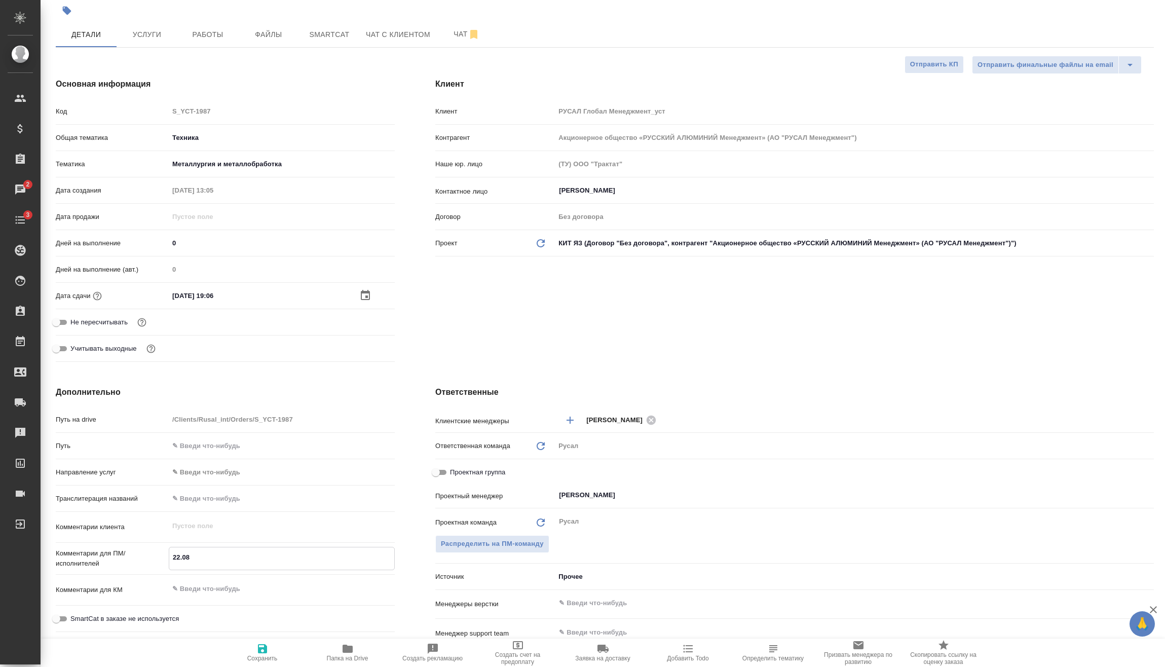
type textarea "x"
type textarea "22.08 М"
type textarea "x"
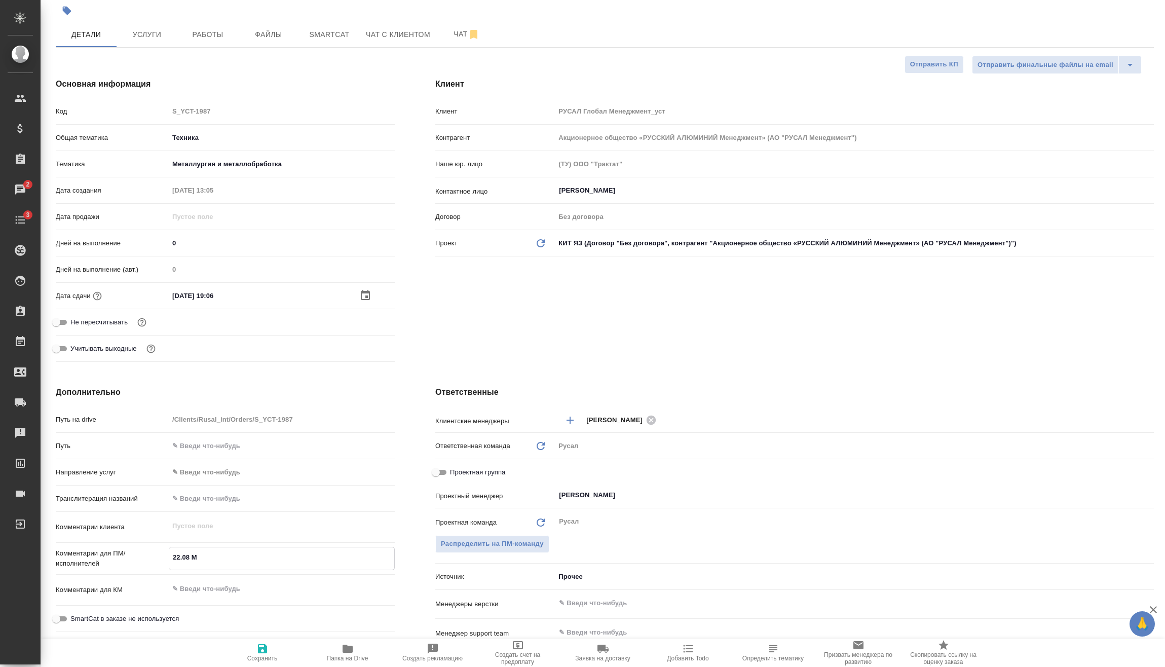
type textarea "22.08 Ми"
type textarea "x"
type textarea "22.08 Мир"
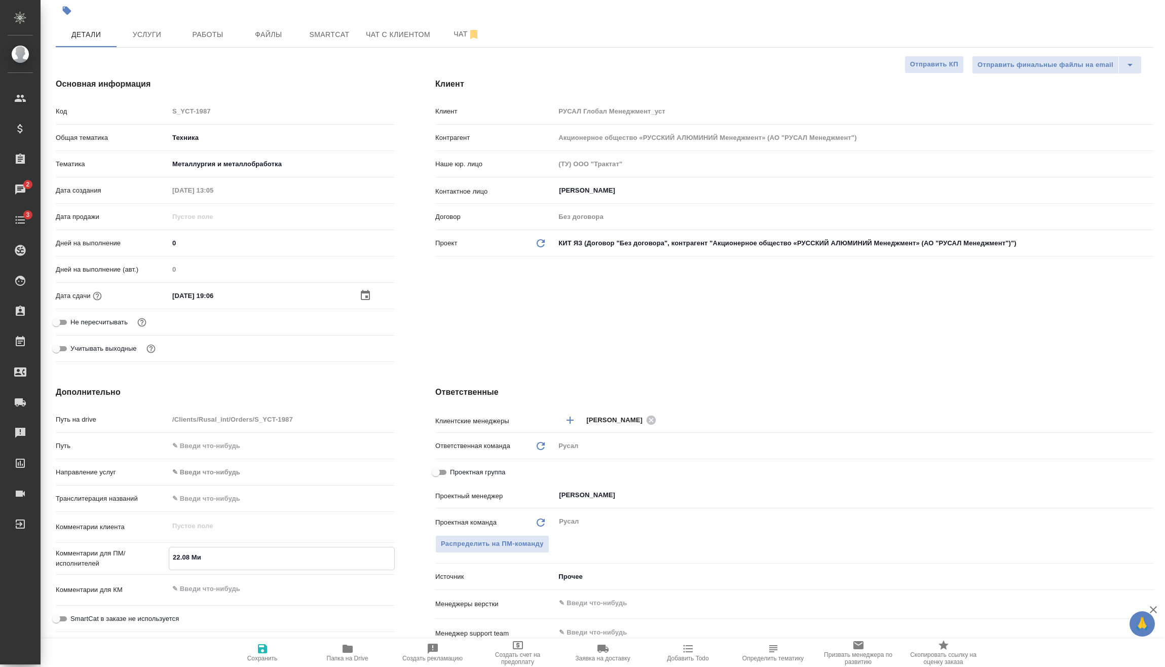
type textarea "x"
type textarea "22.08 Миро"
type textarea "x"
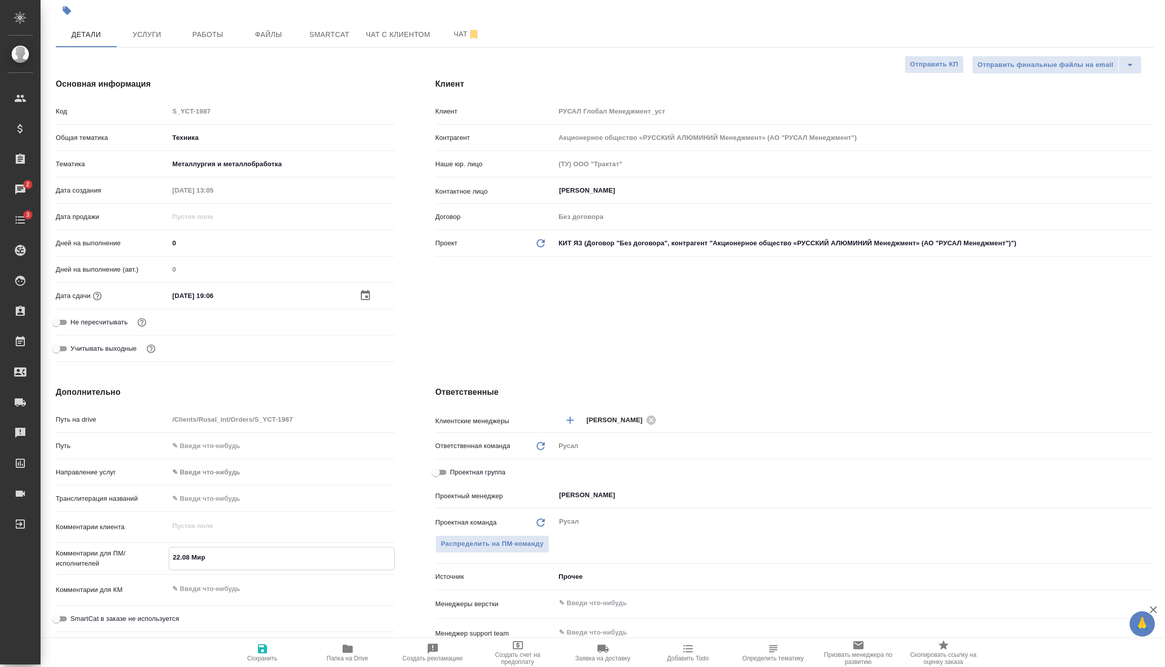
type textarea "x"
type textarea "22.08 [PERSON_NAME]"
type textarea "x"
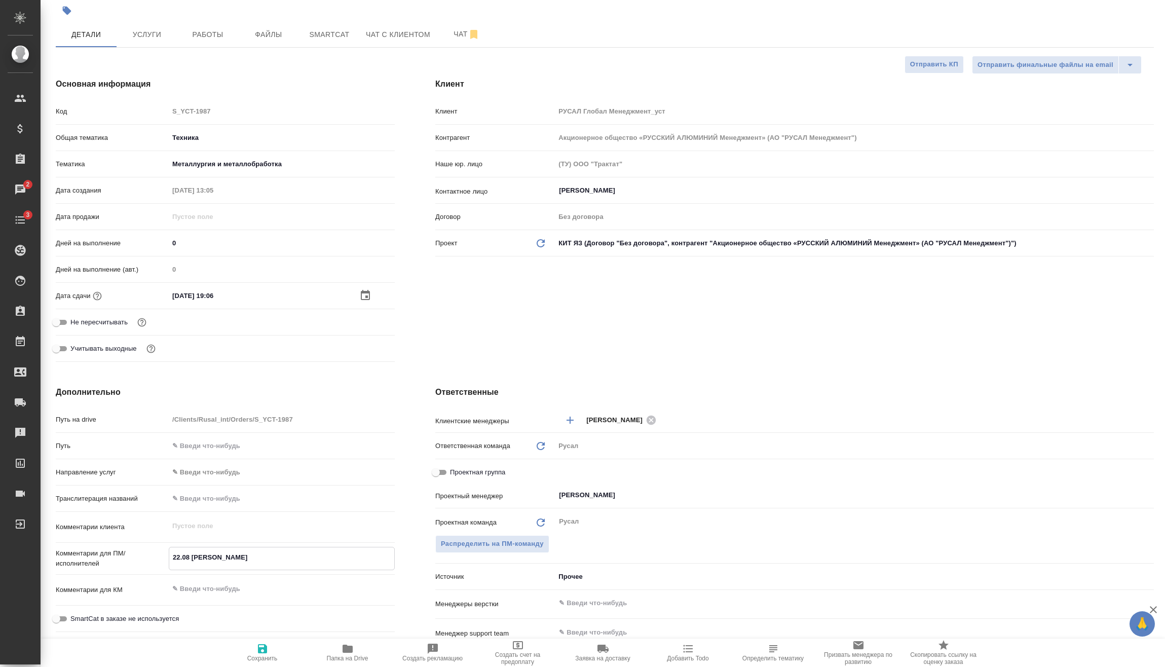
type textarea "x"
type textarea "22.08 Мироши"
type textarea "x"
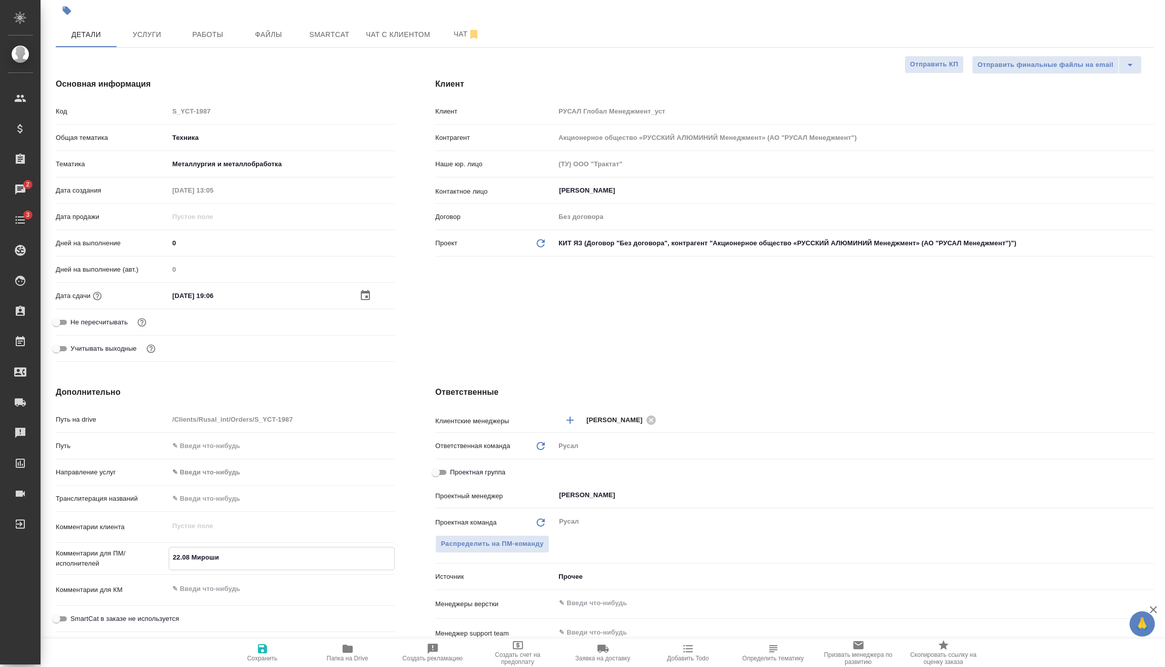
type textarea "22.08 Мирошин"
type textarea "x"
type textarea "22.08 [PERSON_NAME]"
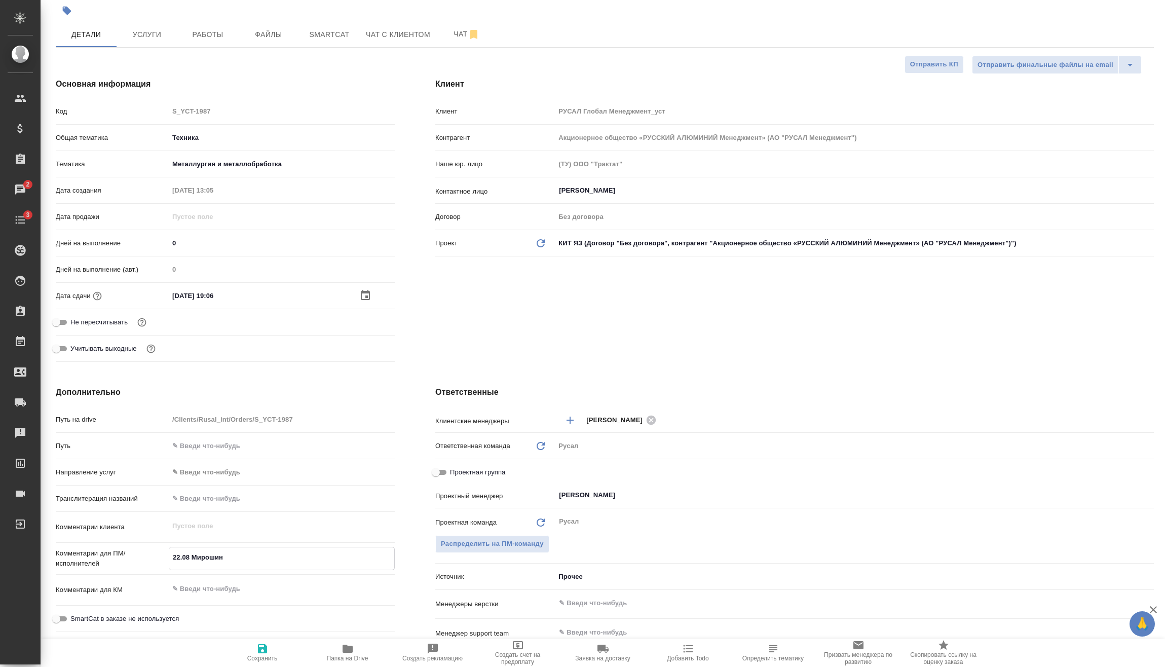
type textarea "x"
type textarea "22.08 [PERSON_NAME]"
type textarea "x"
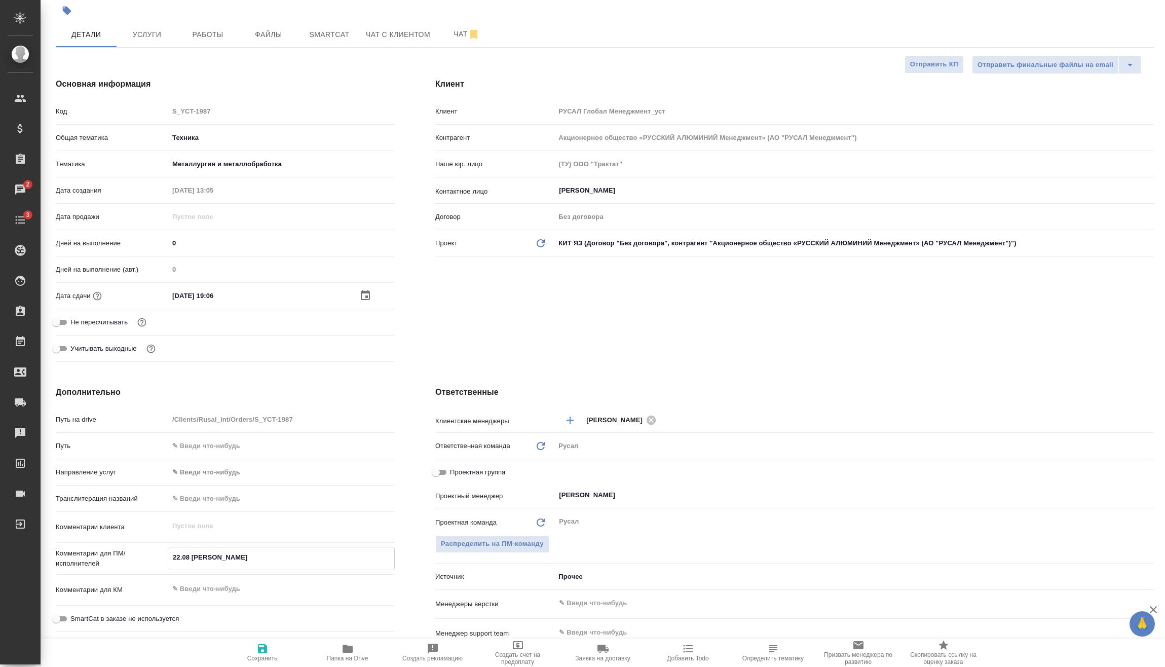
type textarea "x"
type textarea "22.08 [PERSON_NAME] о"
type textarea "x"
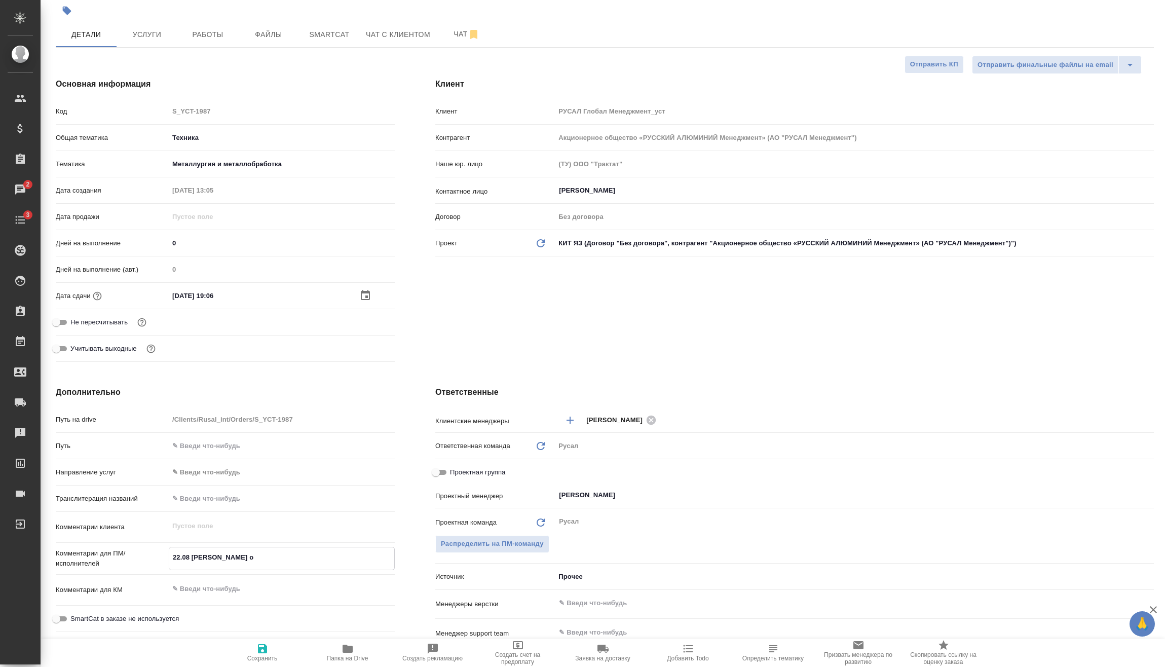
type textarea "x"
type textarea "22.08 [PERSON_NAME]"
type textarea "x"
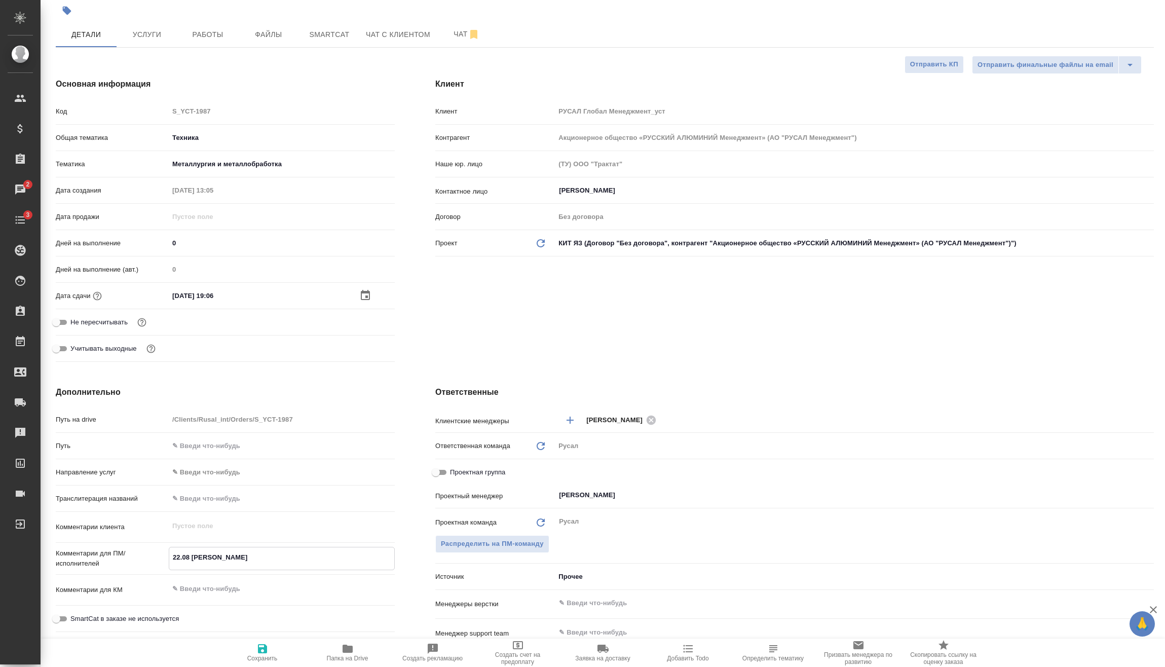
type textarea "22.08 [PERSON_NAME] о"
type textarea "x"
type textarea "22.08 [PERSON_NAME] он"
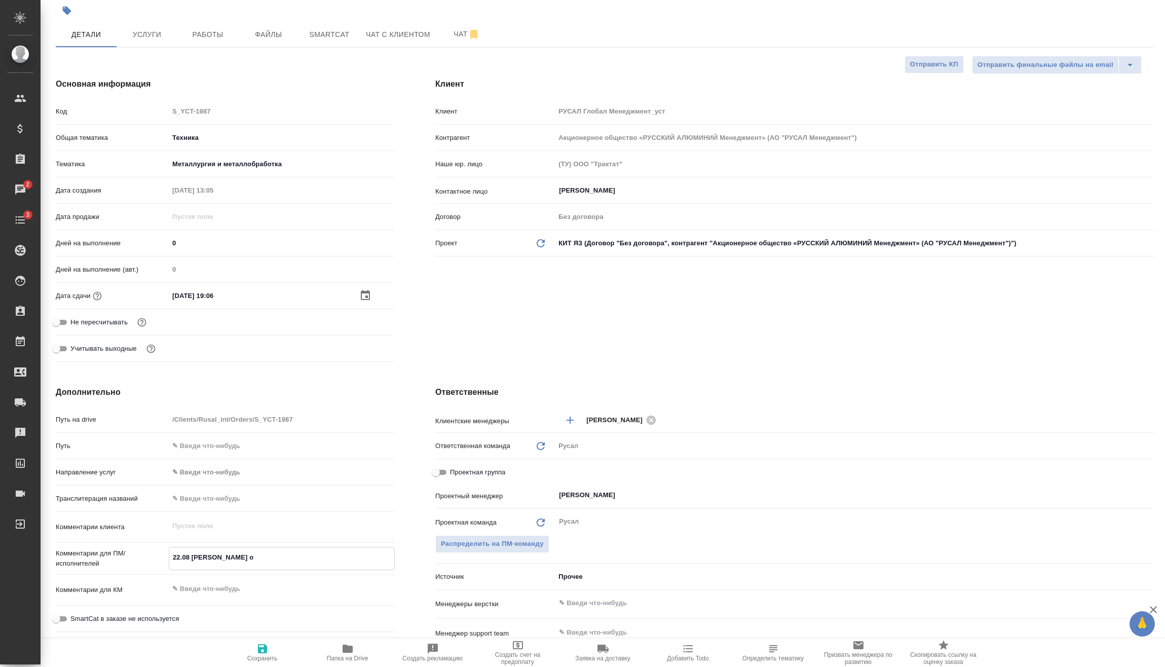
type textarea "x"
type textarea "22.08 [PERSON_NAME] онл"
click at [261, 663] on button "Сохранить" at bounding box center [262, 652] width 85 height 28
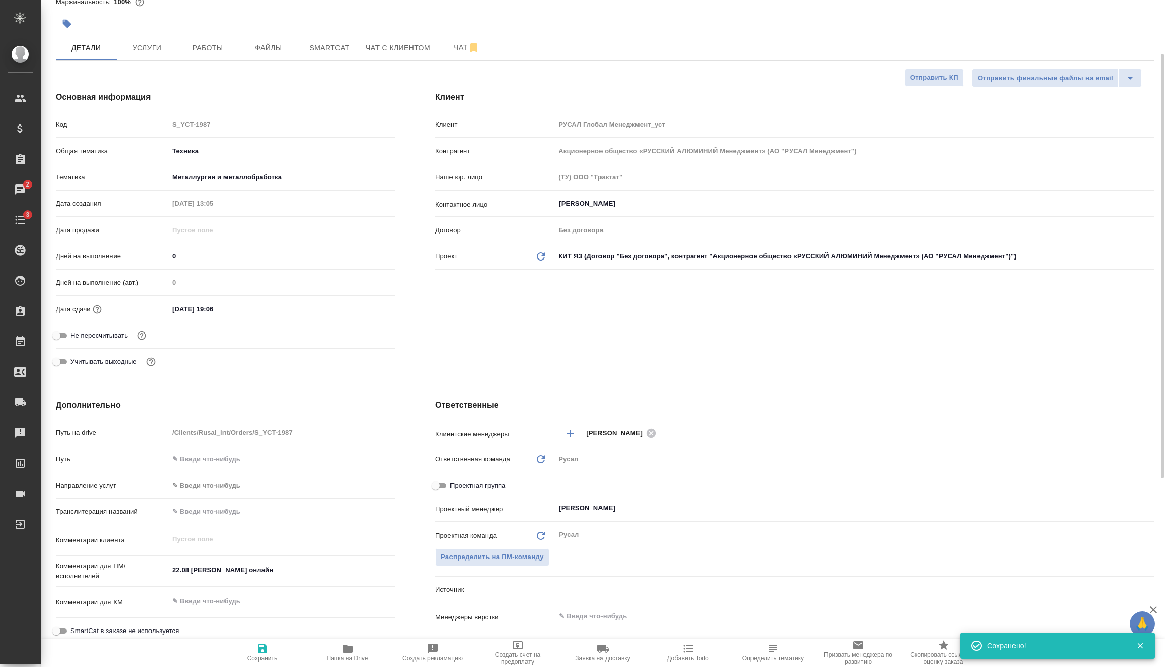
scroll to position [64, 0]
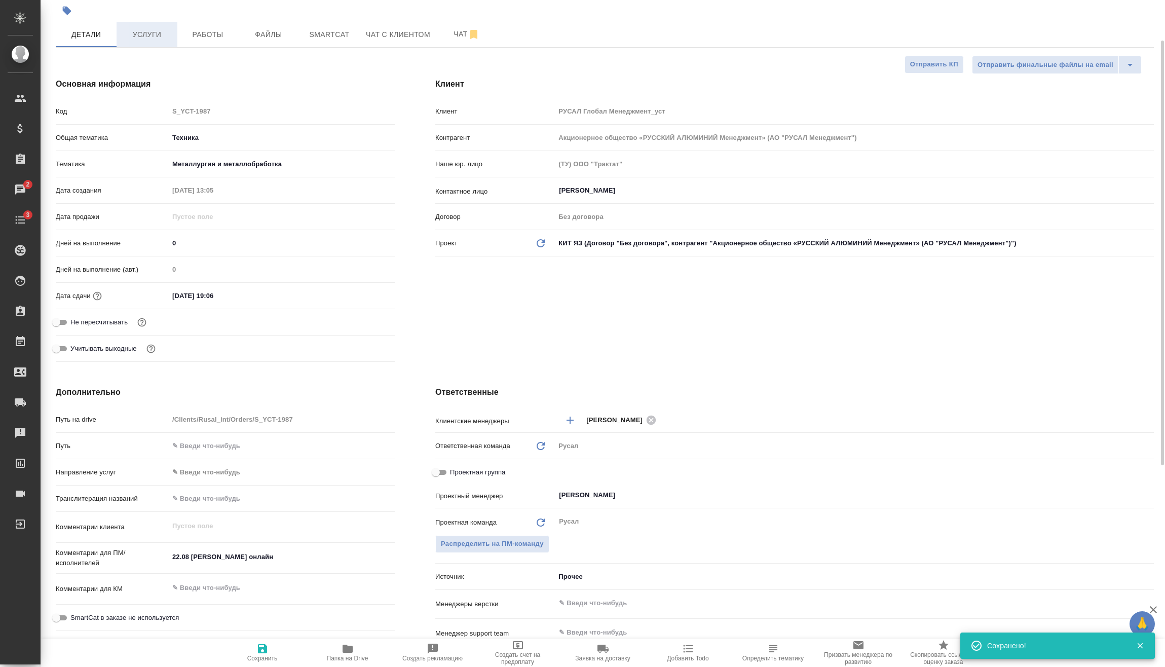
click at [160, 32] on span "Услуги" at bounding box center [147, 34] width 49 height 13
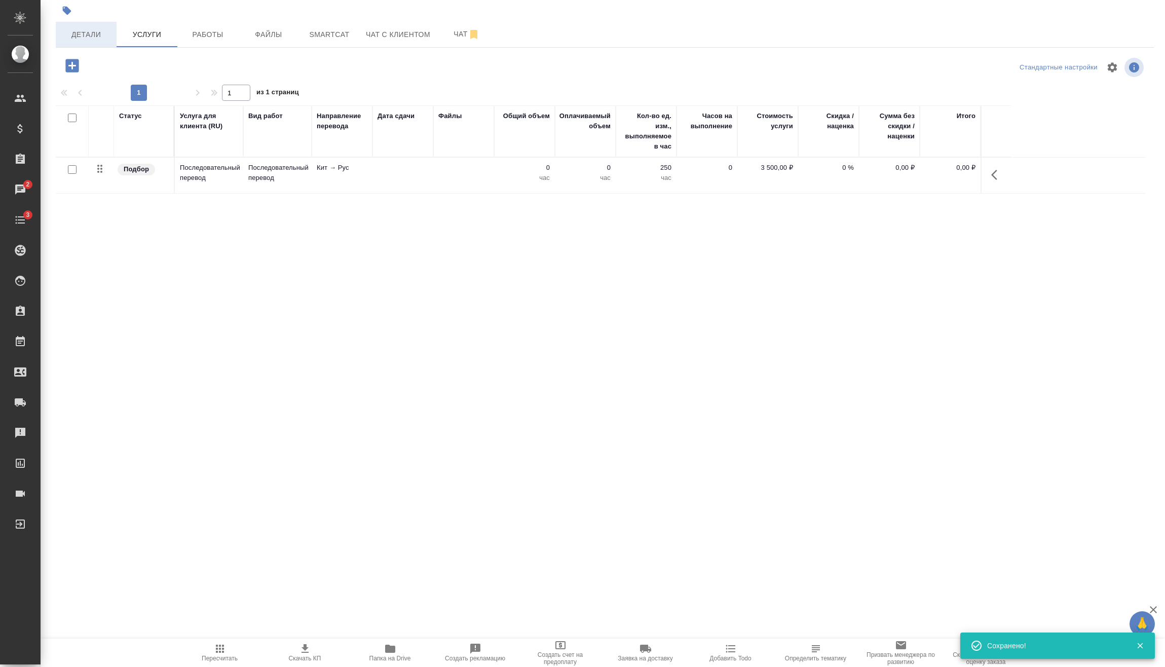
click at [88, 30] on span "Детали" at bounding box center [86, 34] width 49 height 13
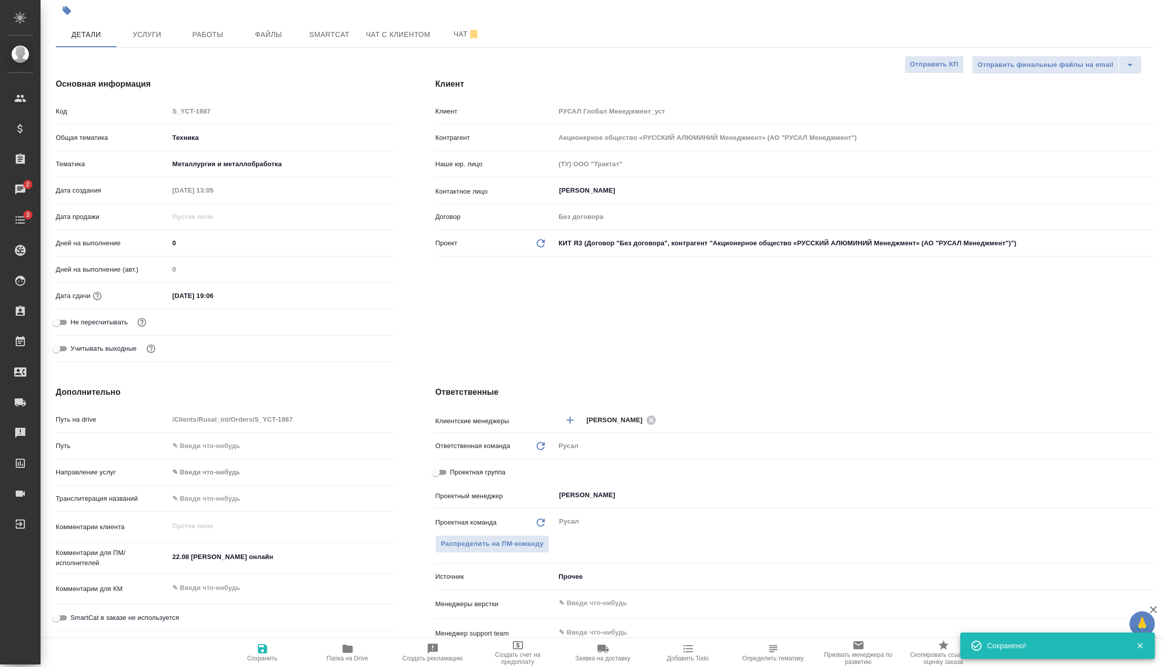
click at [270, 659] on span "Сохранить" at bounding box center [262, 658] width 30 height 7
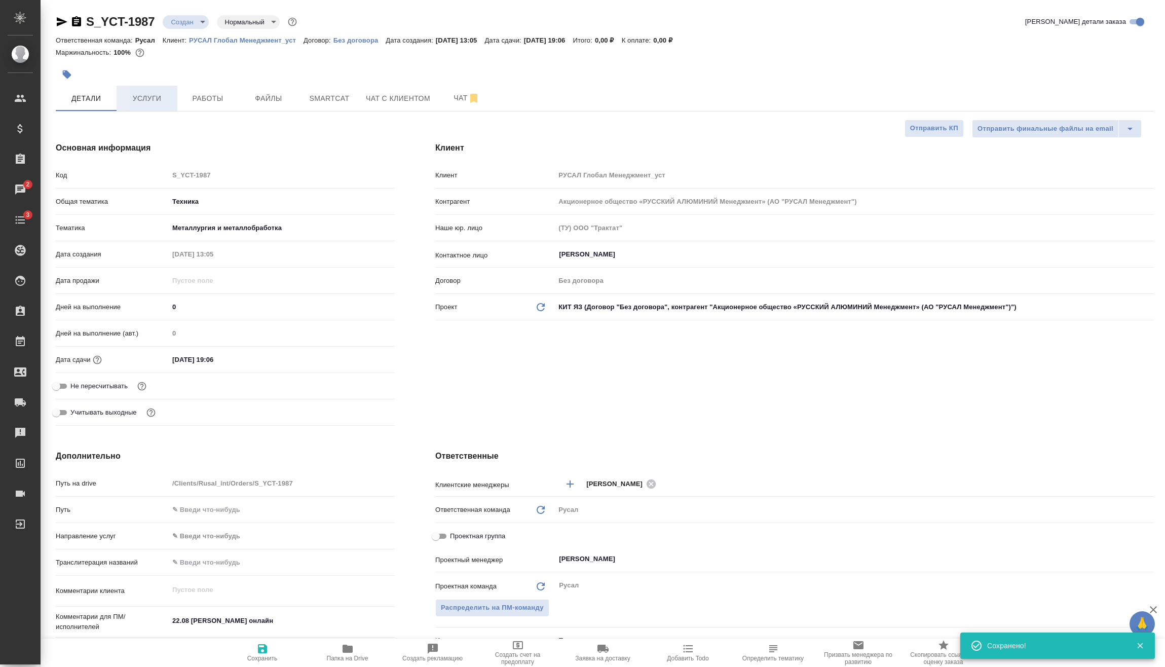
click at [150, 99] on span "Услуги" at bounding box center [147, 98] width 49 height 13
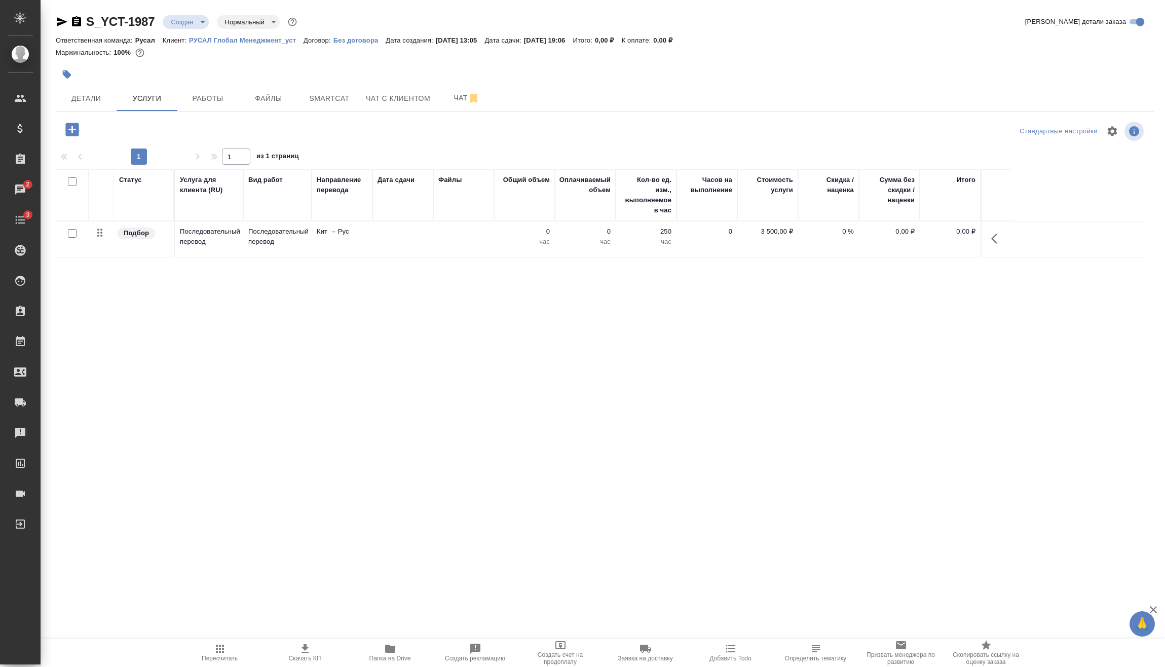
click at [995, 238] on icon "button" at bounding box center [997, 239] width 12 height 12
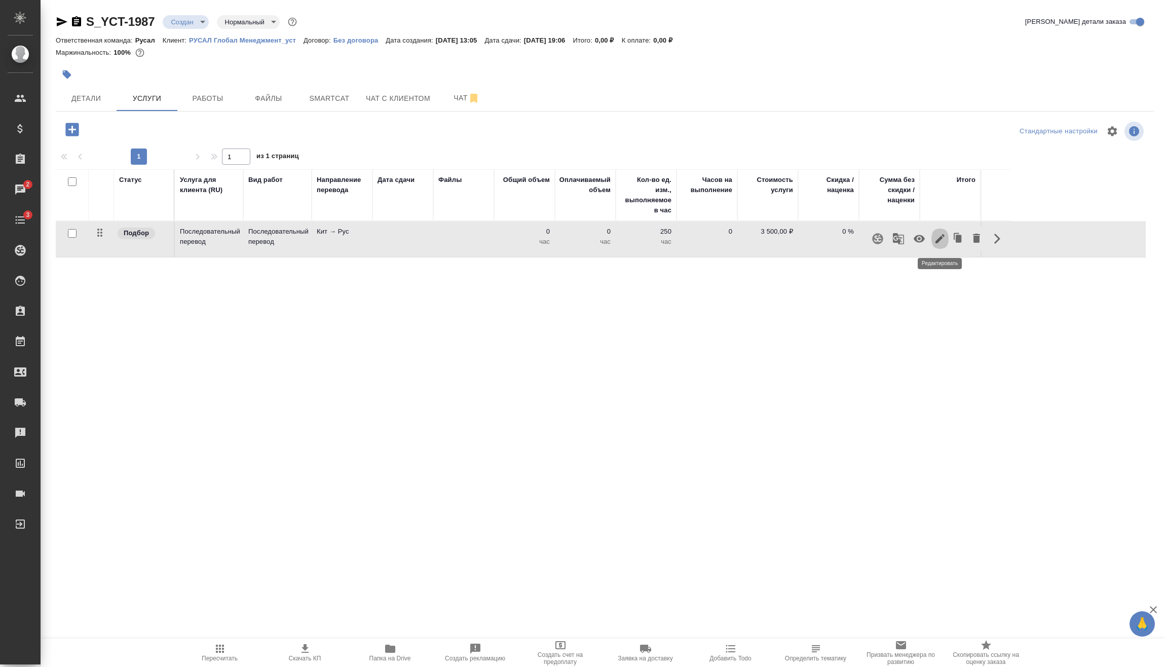
click at [940, 239] on icon "button" at bounding box center [939, 238] width 9 height 9
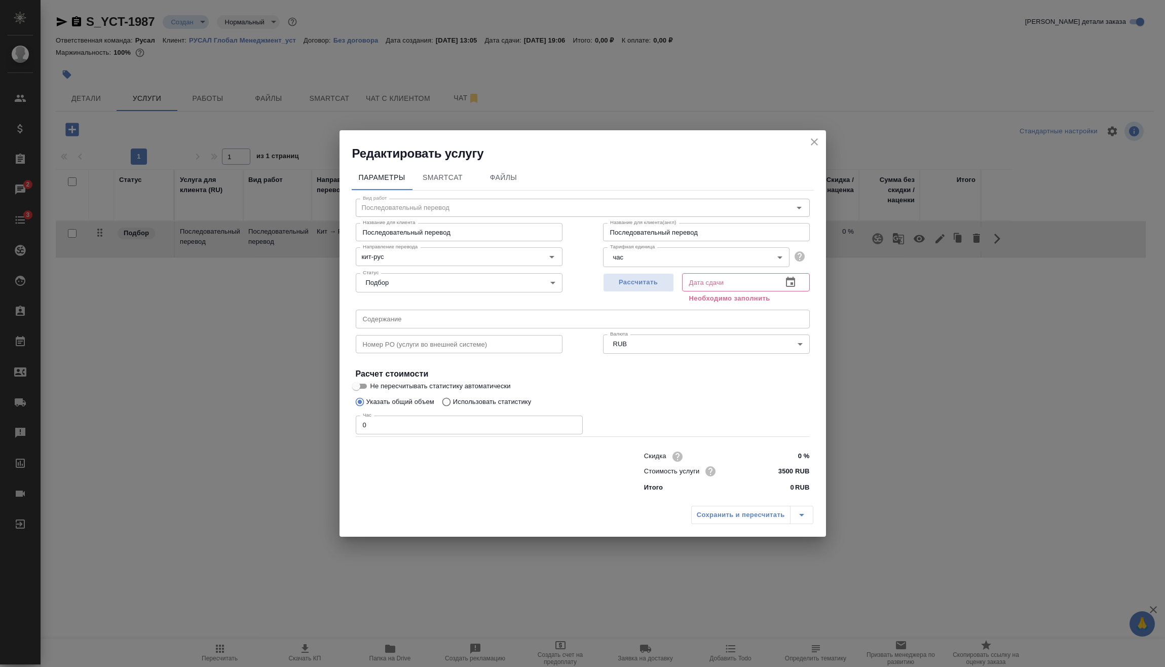
click at [758, 285] on input "text" at bounding box center [728, 282] width 92 height 18
click at [794, 283] on icon "button" at bounding box center [790, 282] width 12 height 12
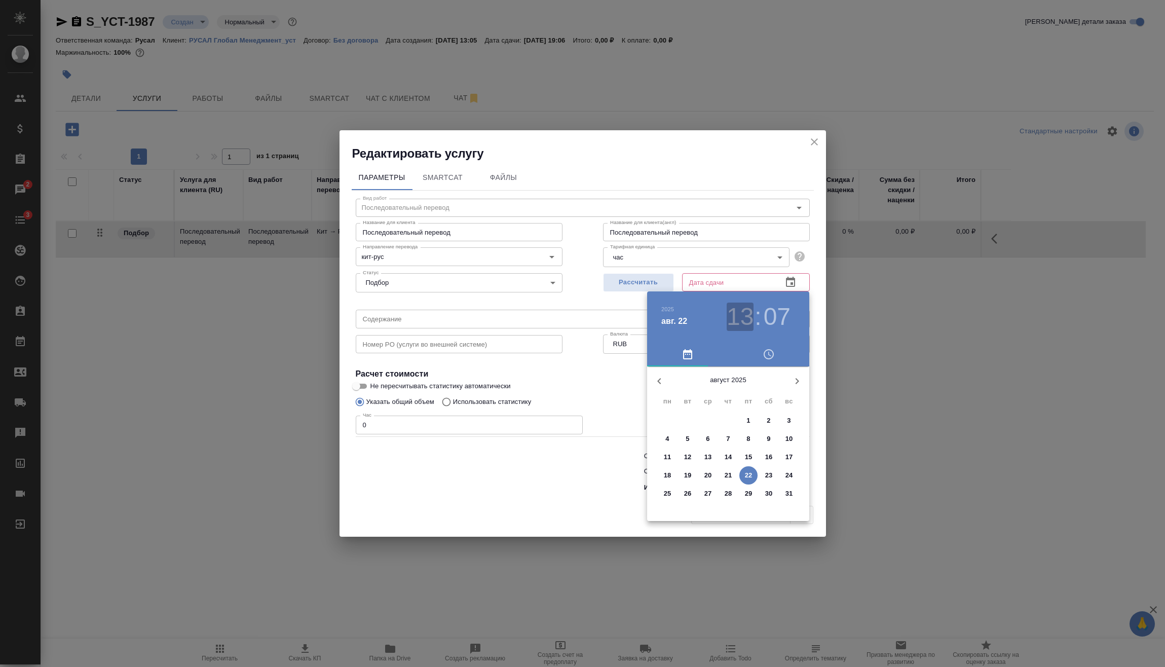
click at [749, 320] on h3 "13" at bounding box center [739, 316] width 27 height 28
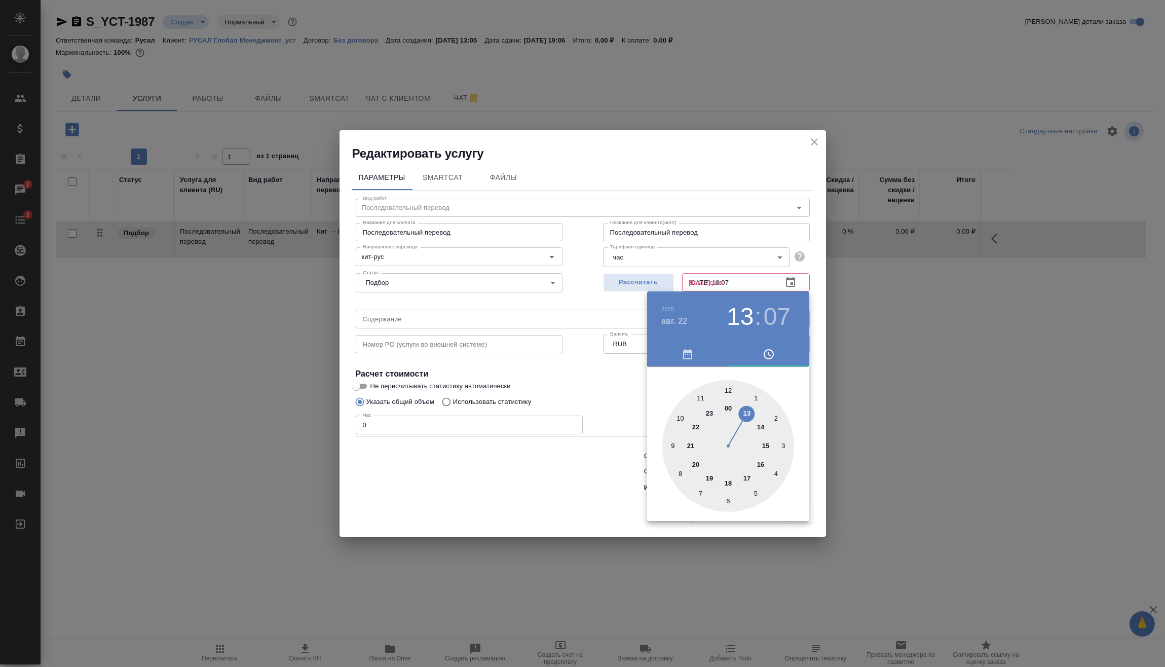
click at [723, 481] on div at bounding box center [728, 446] width 132 height 132
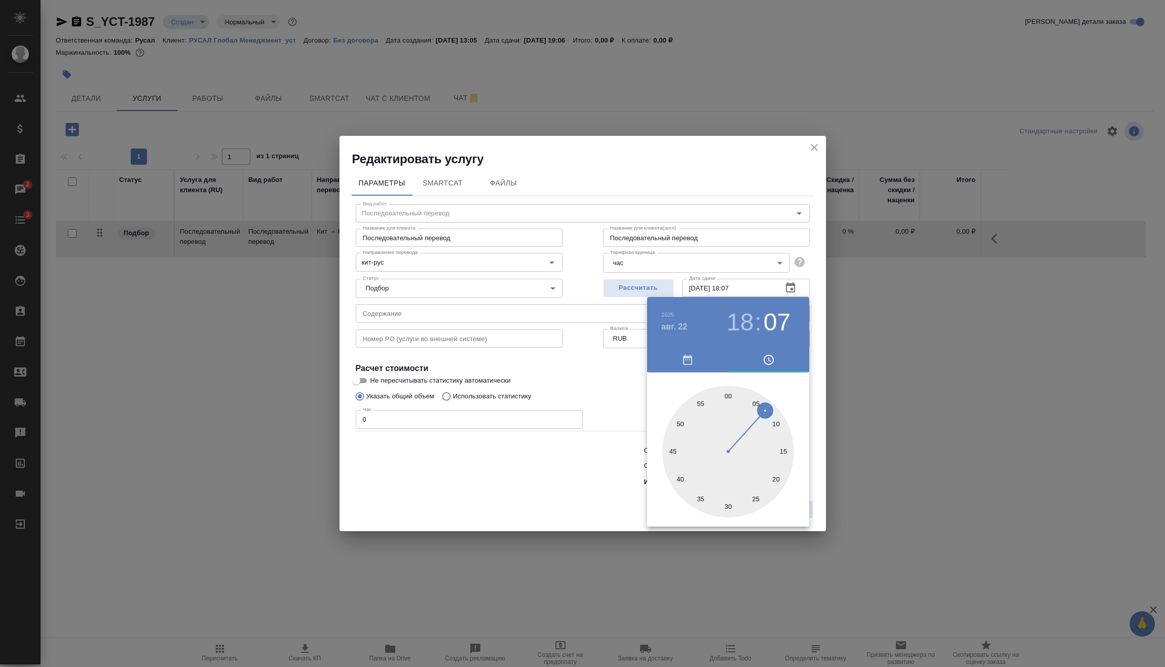
click at [583, 456] on div at bounding box center [582, 333] width 1165 height 667
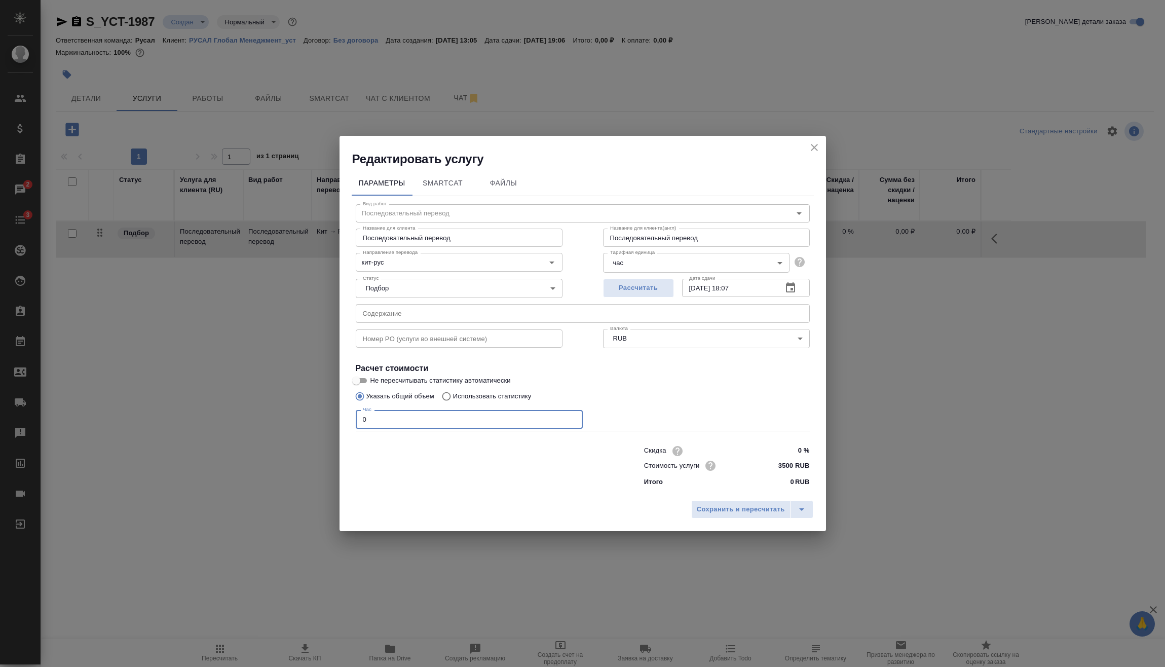
drag, startPoint x: 436, startPoint y: 423, endPoint x: 287, endPoint y: 420, distance: 149.0
click at [354, 417] on div "Вид работ Последовательный перевод Вид работ Название для клиента Последователь…" at bounding box center [583, 343] width 462 height 295
click at [709, 516] on button "Сохранить и пересчитать" at bounding box center [740, 509] width 99 height 18
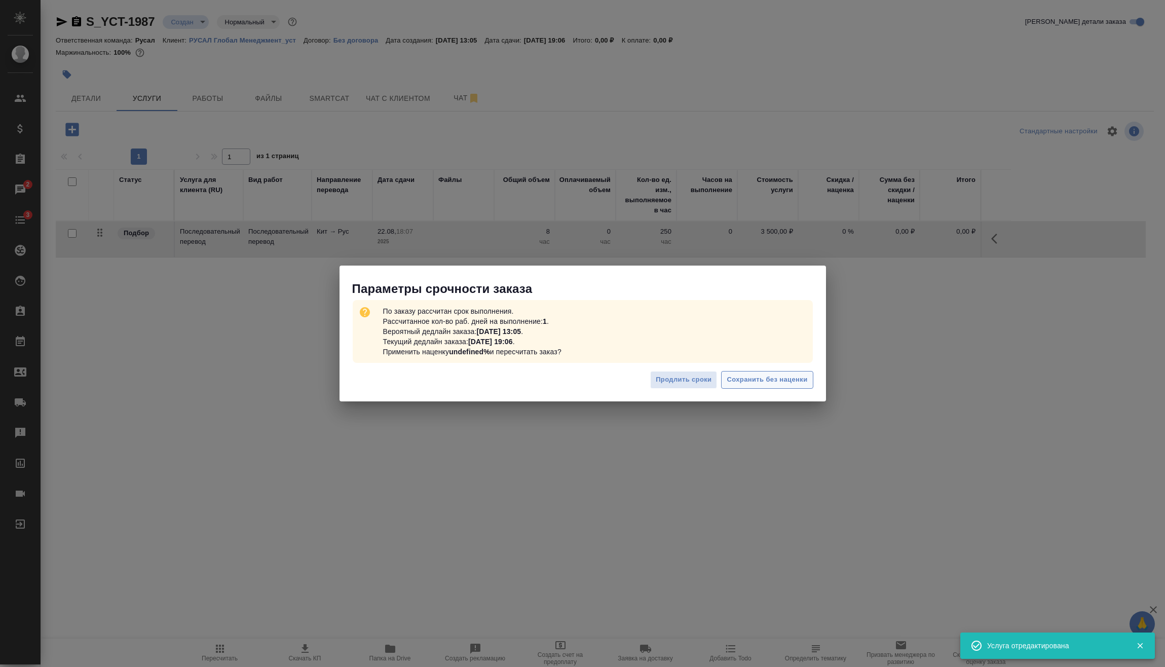
click at [774, 373] on button "Сохранить без наценки" at bounding box center [767, 380] width 92 height 18
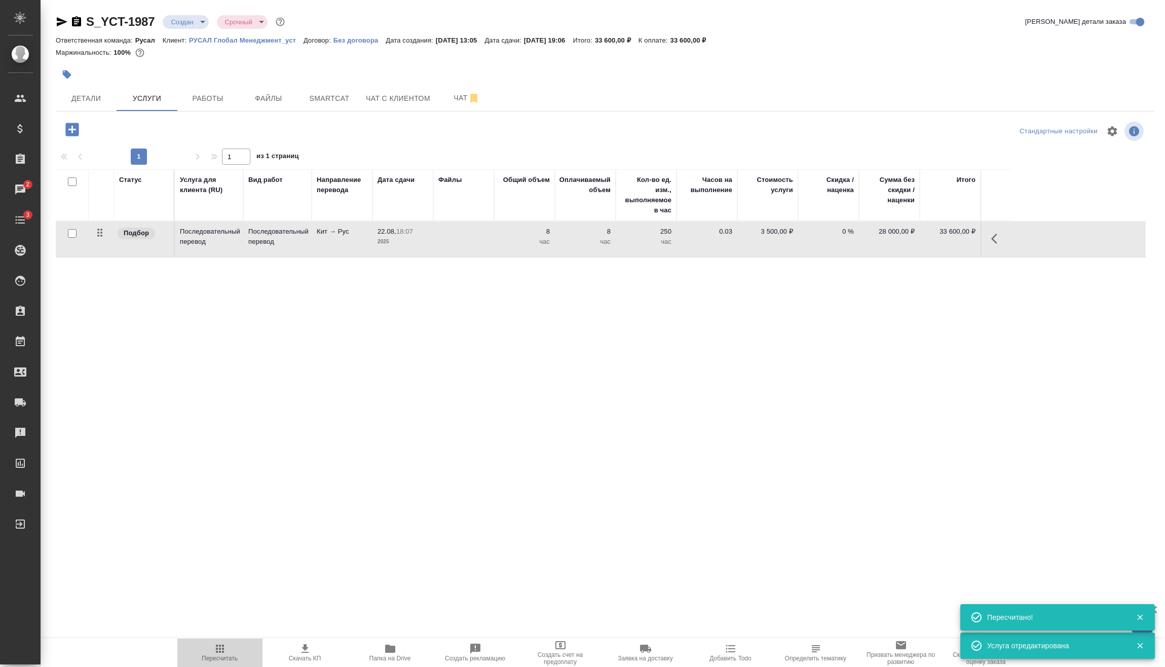
click at [232, 658] on span "Пересчитать" at bounding box center [220, 658] width 36 height 7
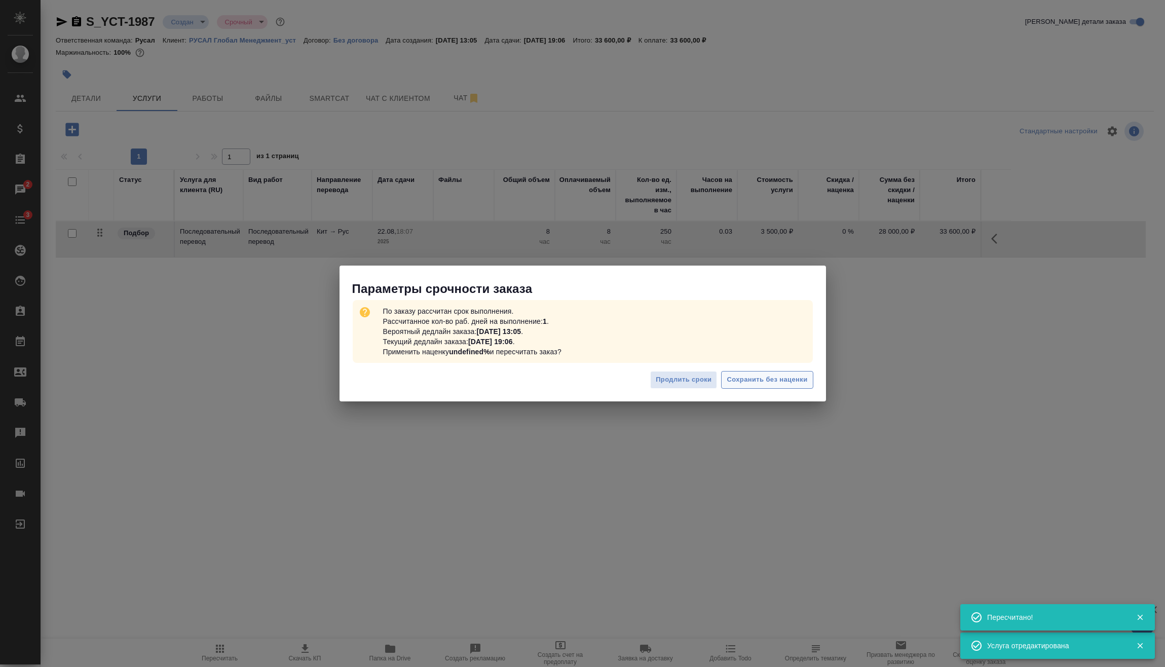
click at [760, 380] on span "Сохранить без наценки" at bounding box center [766, 380] width 81 height 12
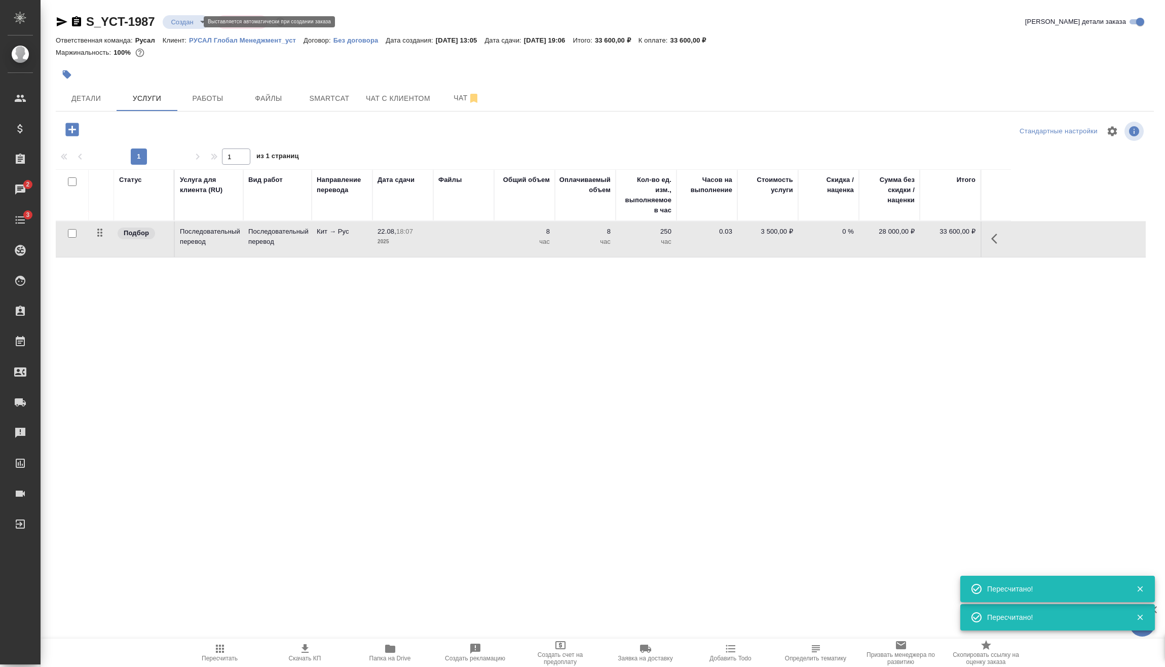
click at [182, 25] on body "🙏 .cls-1 fill:#fff; AWATERA [PERSON_NAME] Спецификации Заказы 2 Чаты 3 Todo Про…" at bounding box center [582, 333] width 1165 height 667
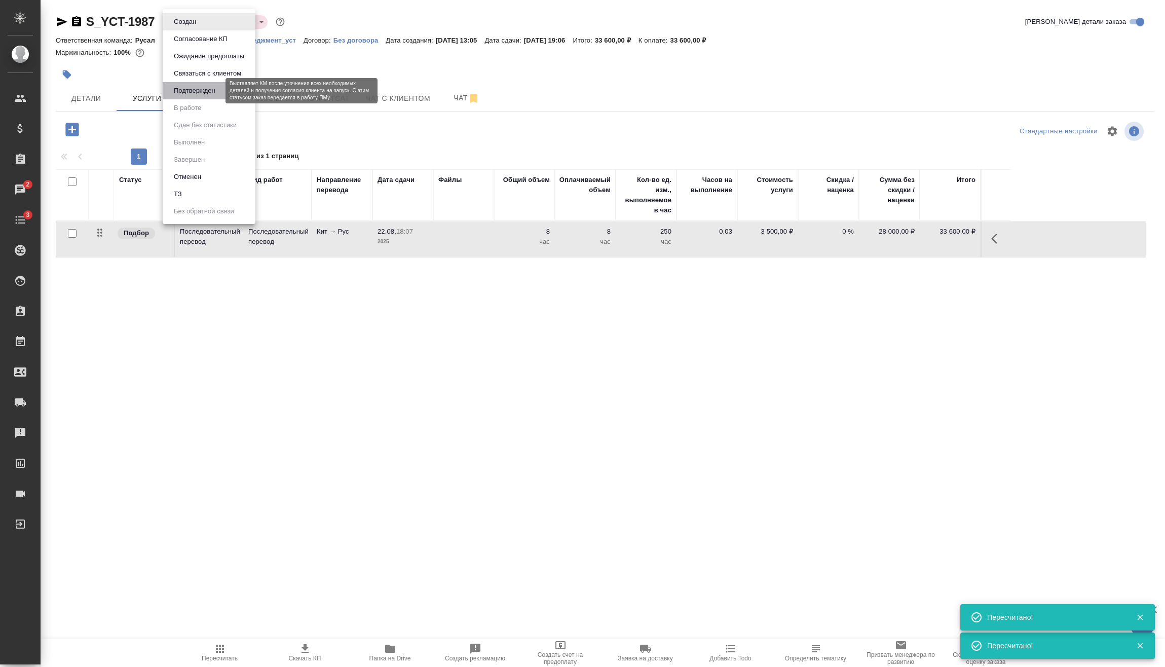
click at [201, 86] on button "Подтвержден" at bounding box center [195, 90] width 48 height 11
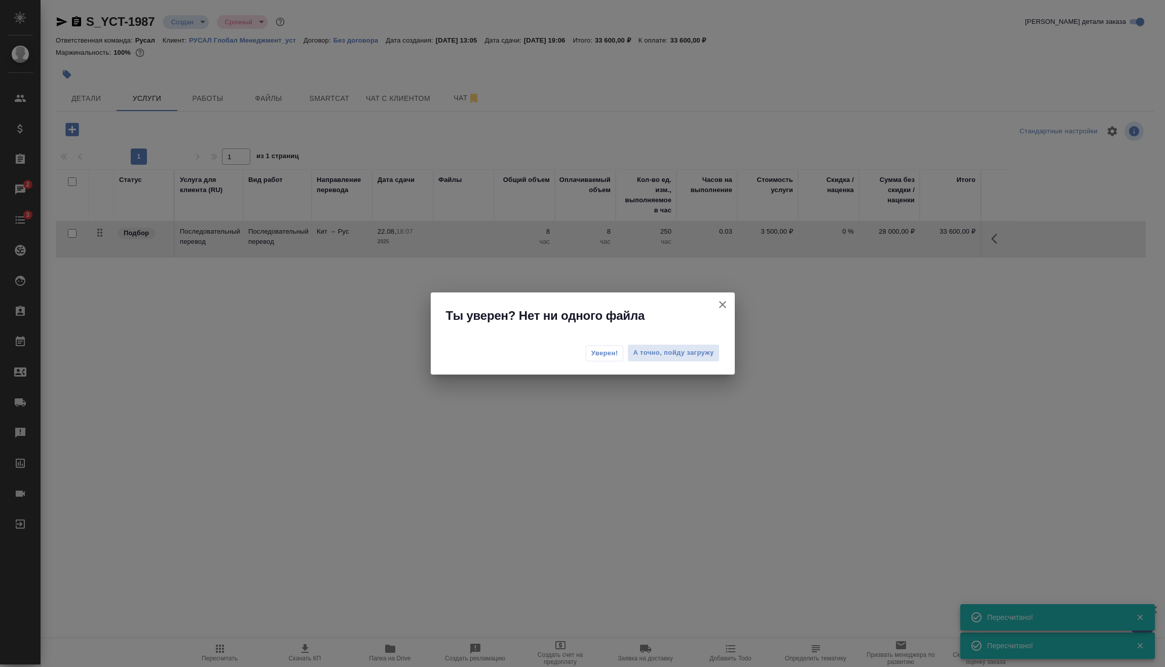
drag, startPoint x: 587, startPoint y: 363, endPoint x: 596, endPoint y: 357, distance: 11.7
click at [587, 363] on div "Уверен! А точно, пойду загружу" at bounding box center [583, 354] width 304 height 41
click at [599, 355] on span "Уверен!" at bounding box center [604, 353] width 27 height 10
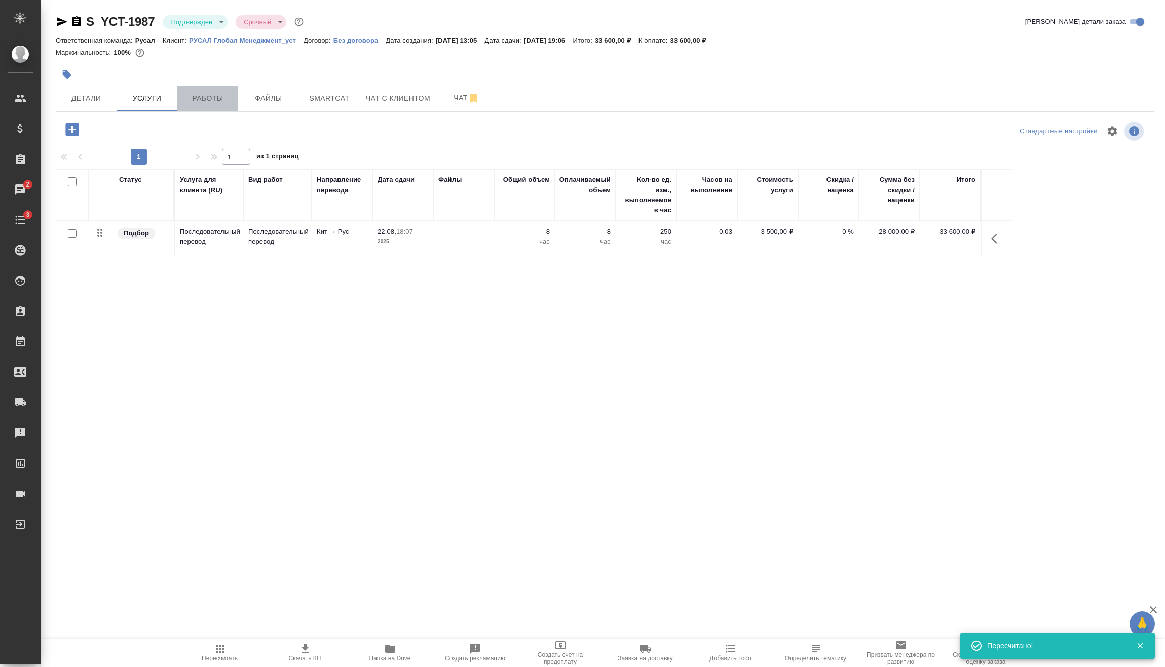
click at [216, 99] on span "Работы" at bounding box center [207, 98] width 49 height 13
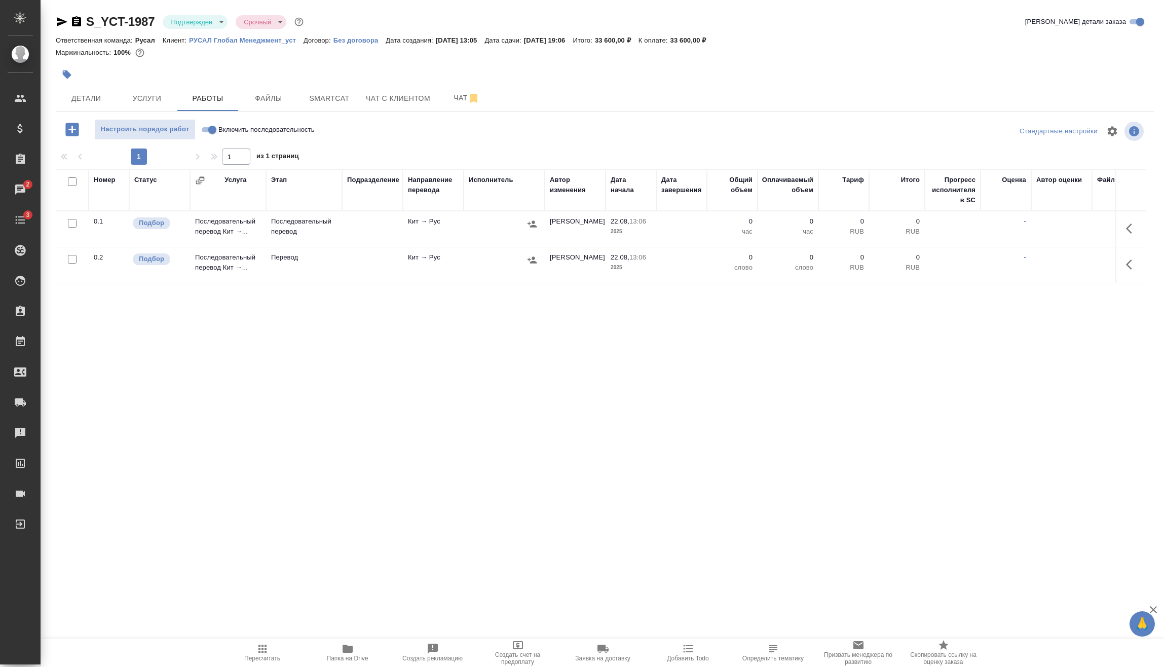
click at [210, 133] on input "Включить последовательность" at bounding box center [212, 130] width 36 height 12
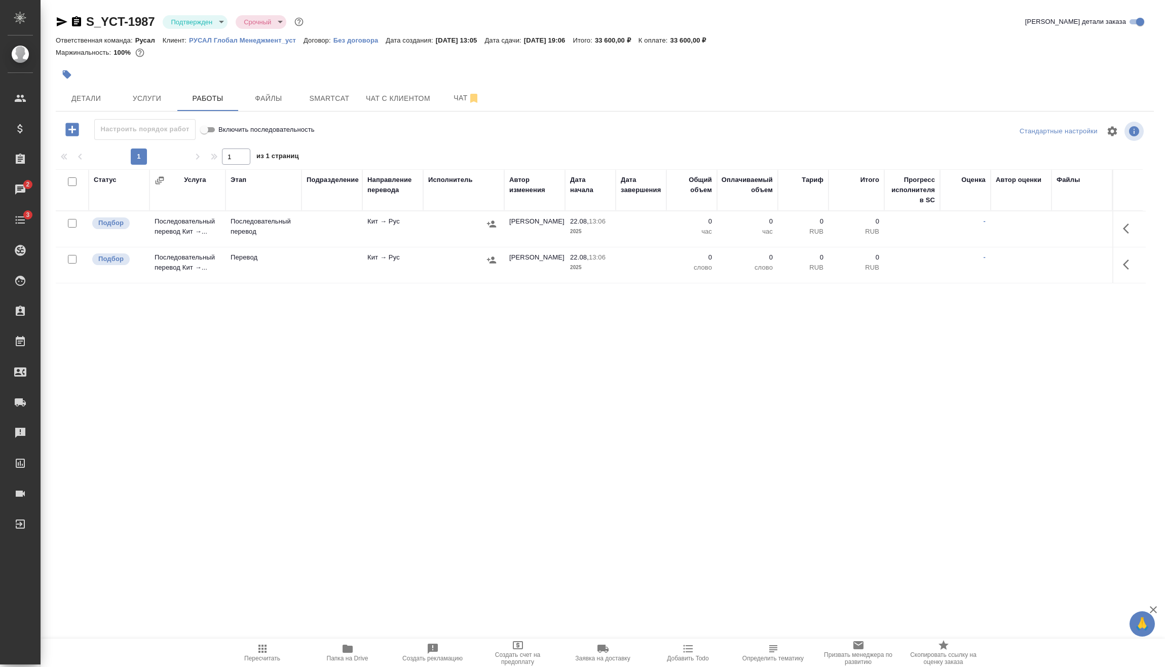
click at [73, 257] on input "checkbox" at bounding box center [72, 259] width 9 height 9
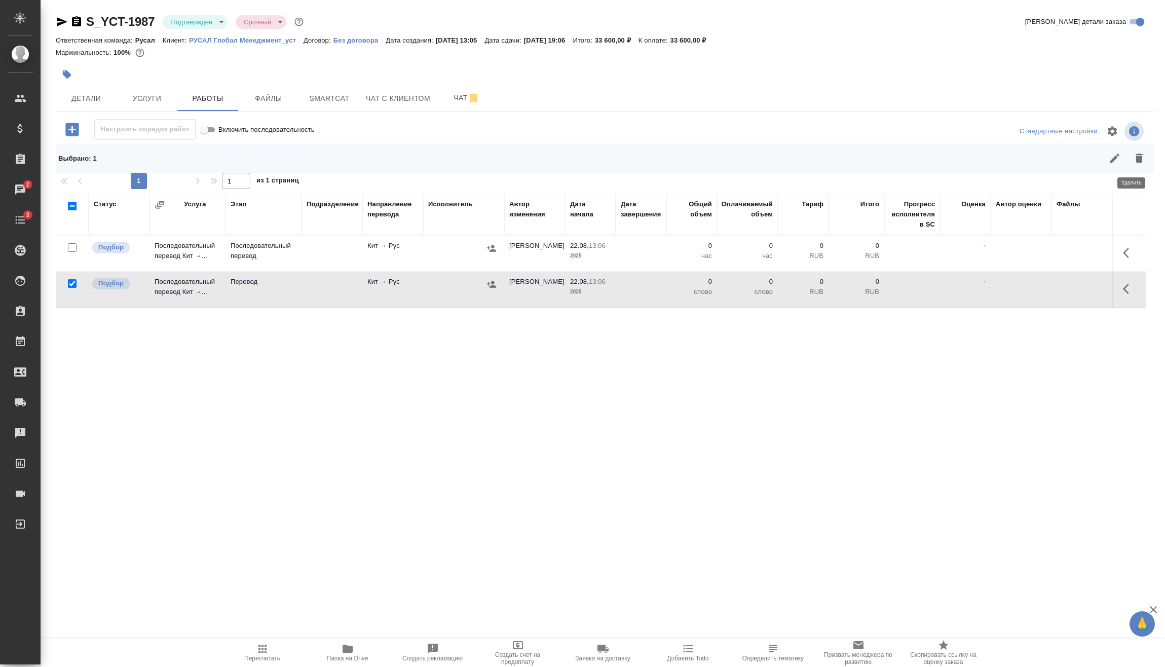
click at [1135, 158] on icon "button" at bounding box center [1139, 158] width 12 height 12
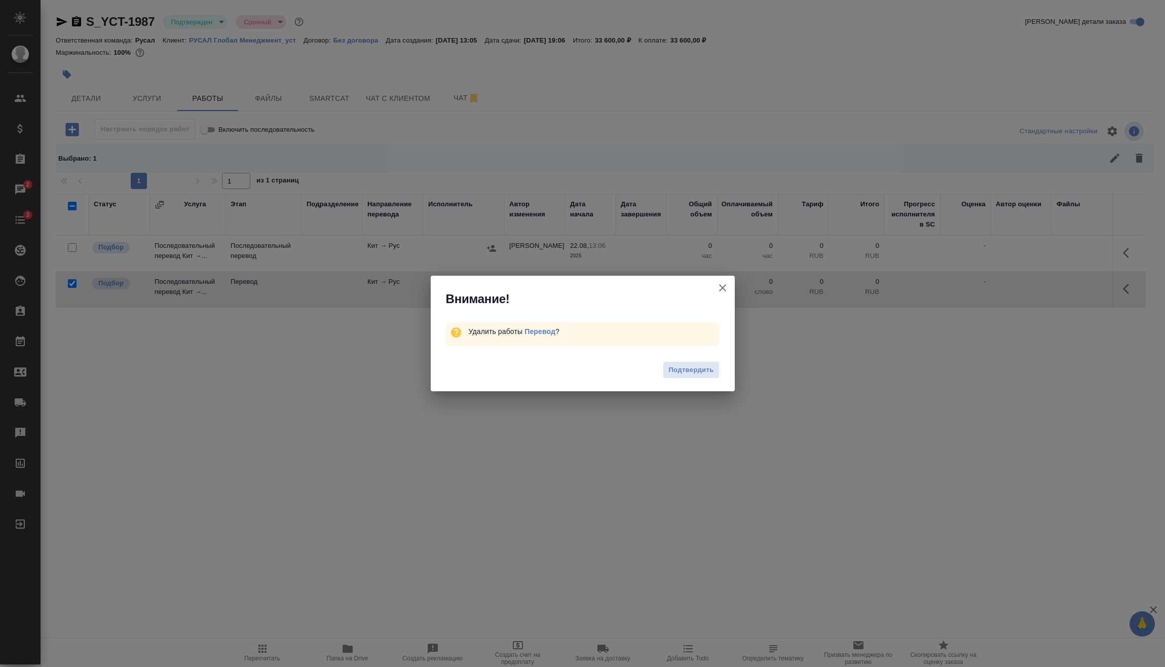
drag, startPoint x: 697, startPoint y: 369, endPoint x: 684, endPoint y: 368, distance: 12.7
click at [698, 369] on span "Подтвердить" at bounding box center [690, 370] width 45 height 12
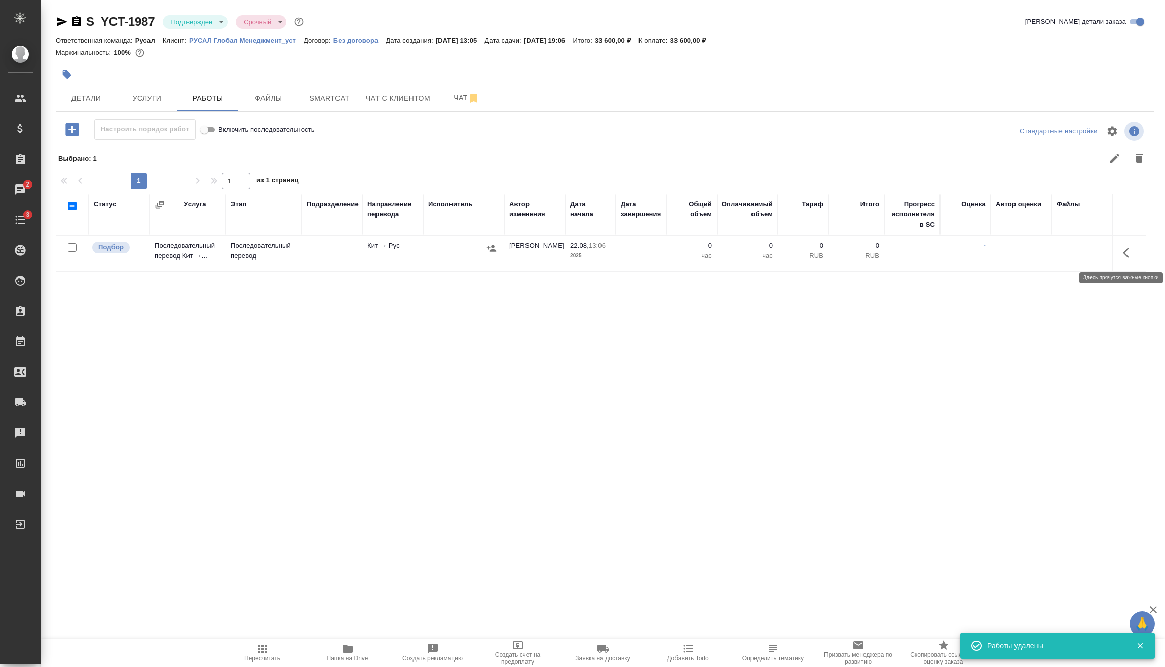
click at [1123, 252] on icon "button" at bounding box center [1129, 253] width 12 height 12
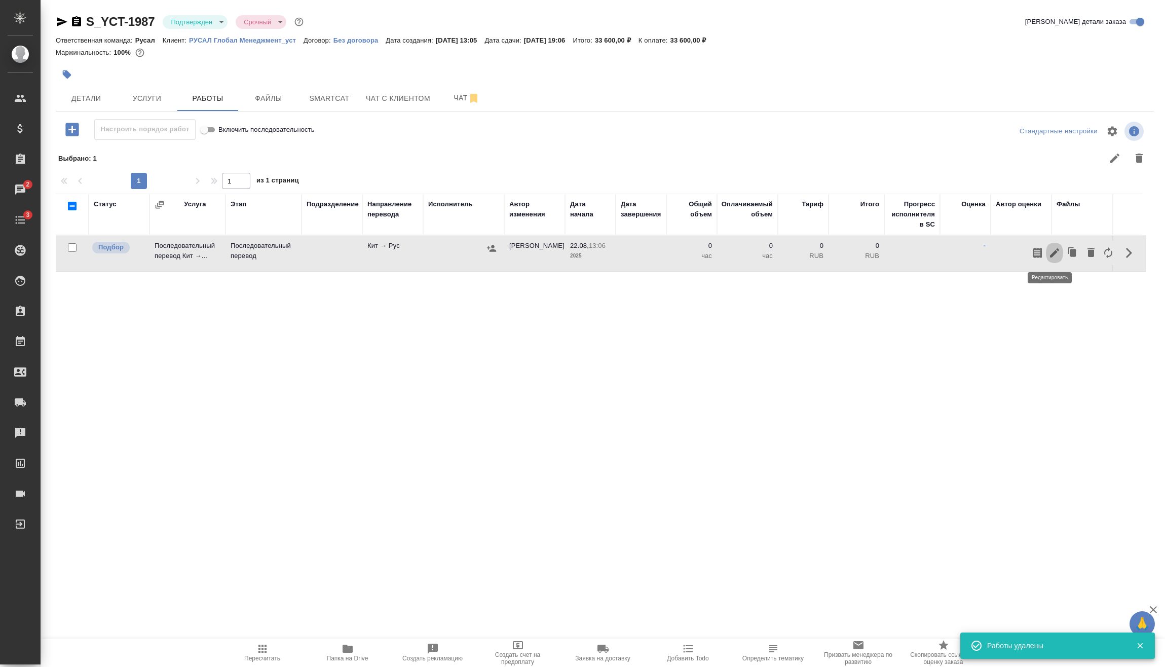
click at [1048, 251] on icon "button" at bounding box center [1054, 253] width 12 height 12
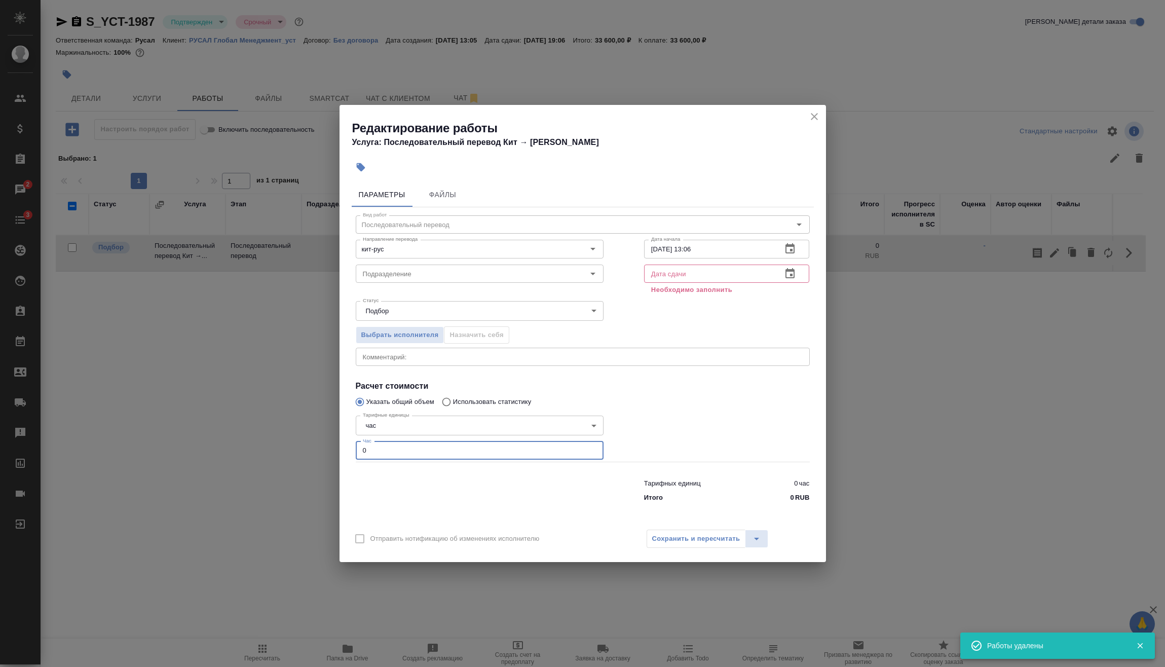
drag, startPoint x: 397, startPoint y: 450, endPoint x: 385, endPoint y: 474, distance: 27.0
click at [349, 464] on div "Параметры Файлы Вид работ Последовательный перевод Вид работ Направление перево…" at bounding box center [582, 350] width 486 height 344
click at [696, 536] on div "Сохранить и пересчитать" at bounding box center [707, 538] width 122 height 18
click at [794, 275] on icon "button" at bounding box center [789, 273] width 9 height 10
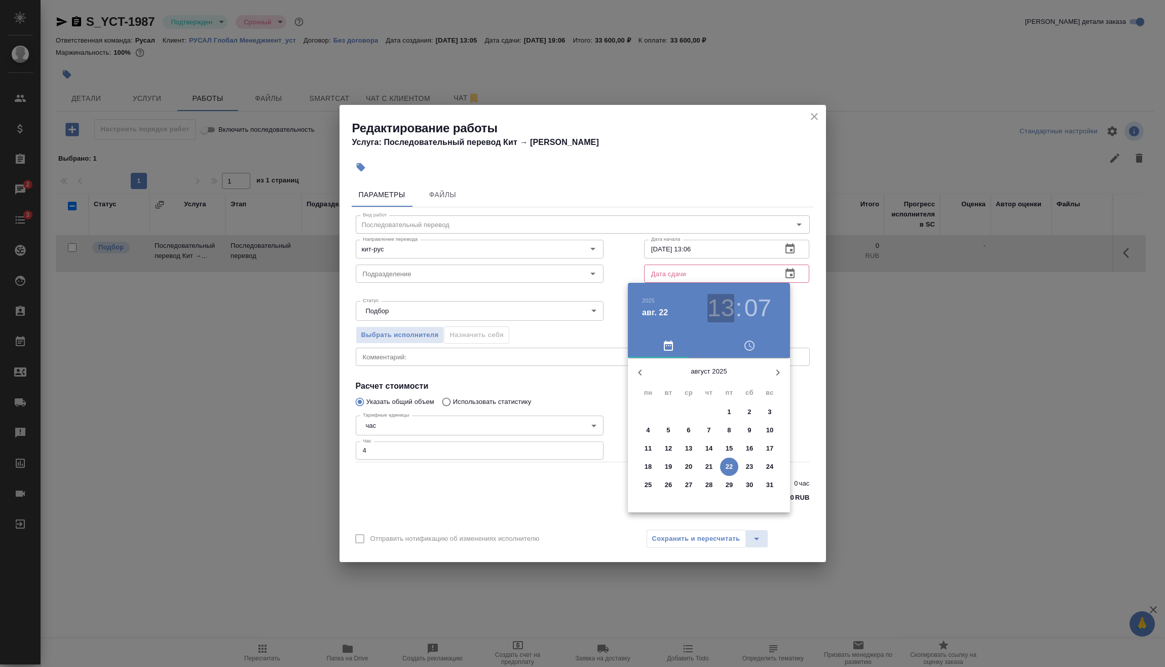
click at [724, 301] on h3 "13" at bounding box center [720, 308] width 27 height 28
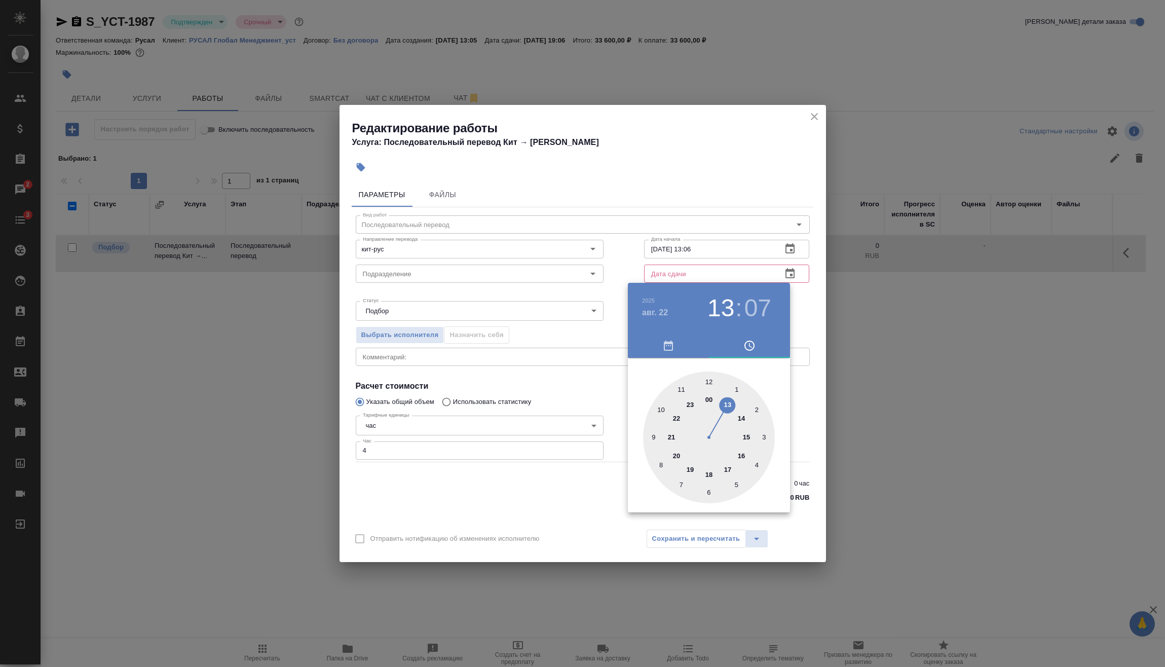
click at [726, 467] on div at bounding box center [709, 437] width 132 height 132
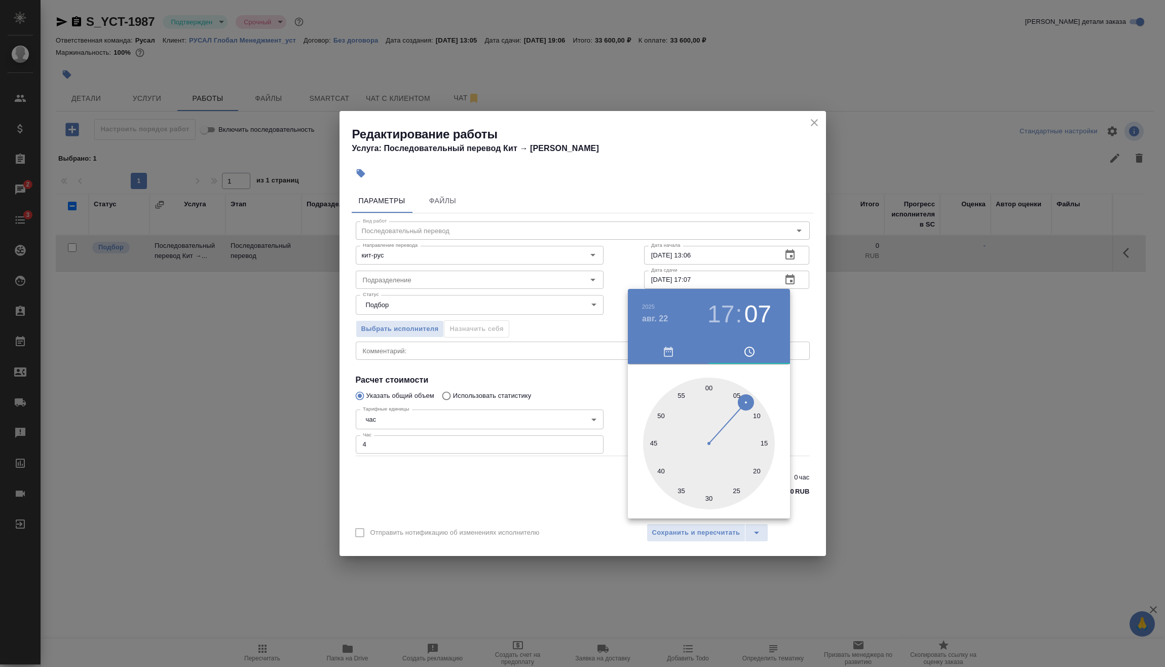
drag, startPoint x: 575, startPoint y: 456, endPoint x: 584, endPoint y: 460, distance: 9.3
click at [576, 456] on div at bounding box center [582, 333] width 1165 height 667
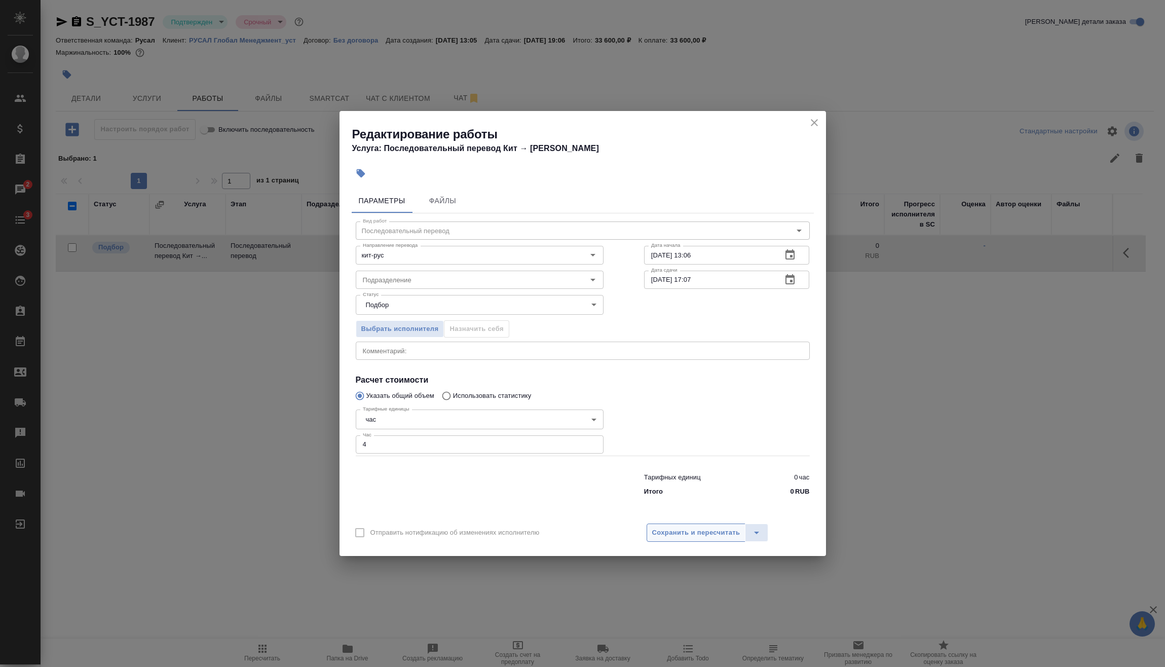
click at [704, 530] on span "Сохранить и пересчитать" at bounding box center [696, 533] width 88 height 12
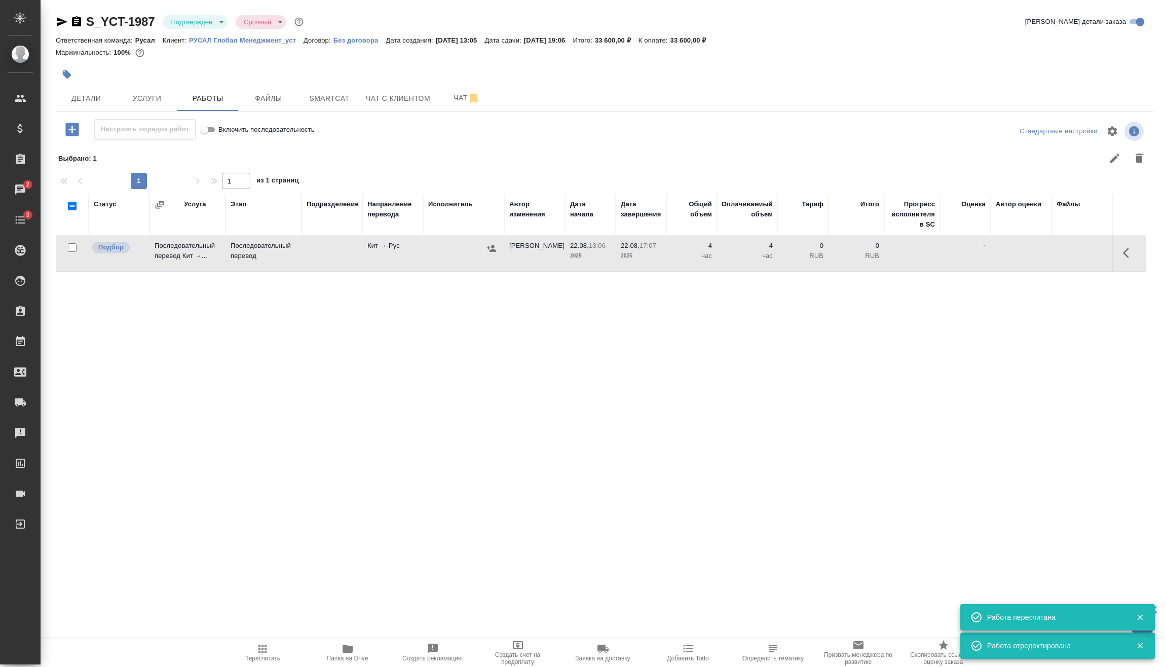
click at [492, 249] on icon "button" at bounding box center [491, 248] width 10 height 10
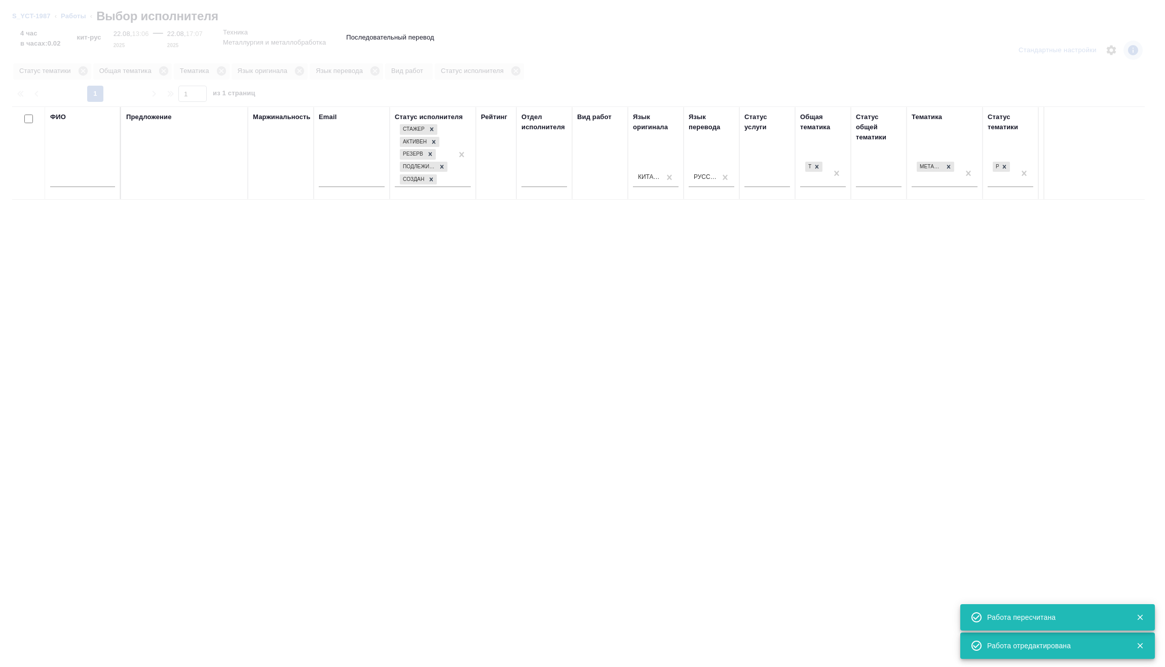
click at [98, 181] on input "text" at bounding box center [82, 180] width 65 height 13
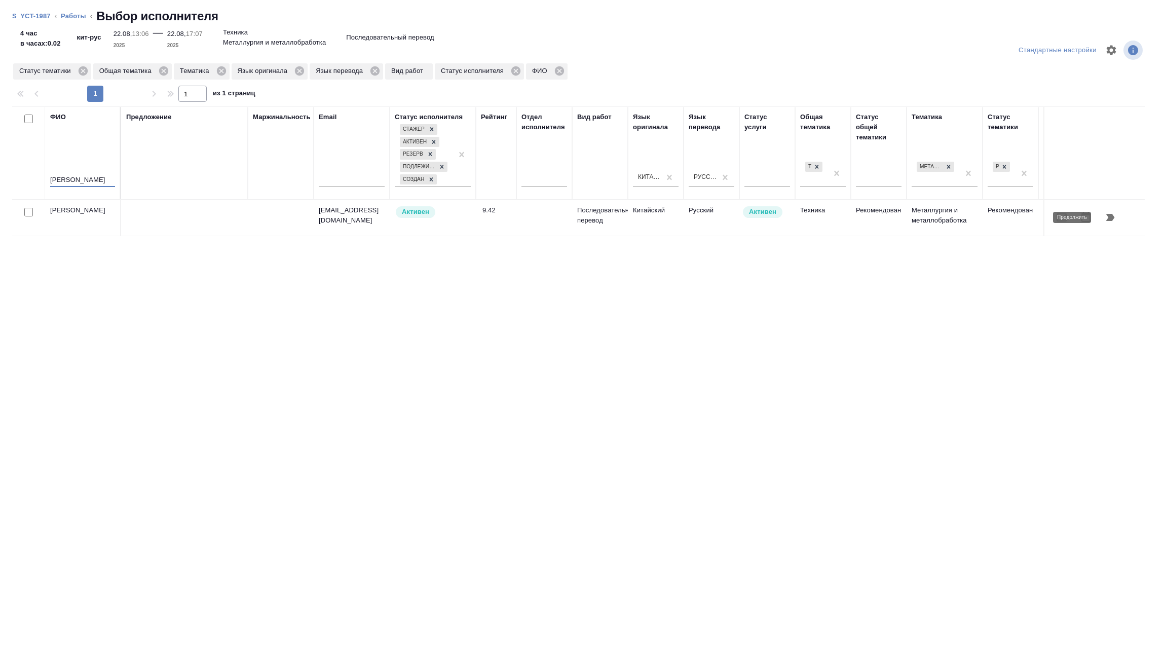
click at [1107, 217] on icon "button" at bounding box center [1110, 217] width 12 height 12
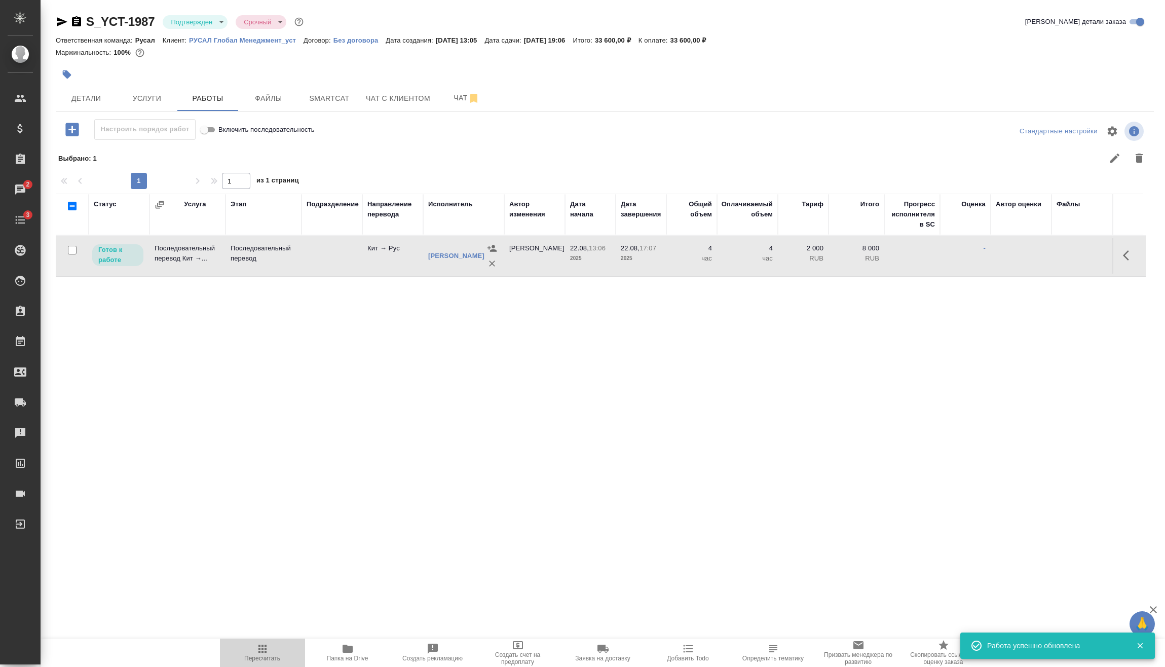
click at [266, 648] on icon "button" at bounding box center [262, 648] width 12 height 12
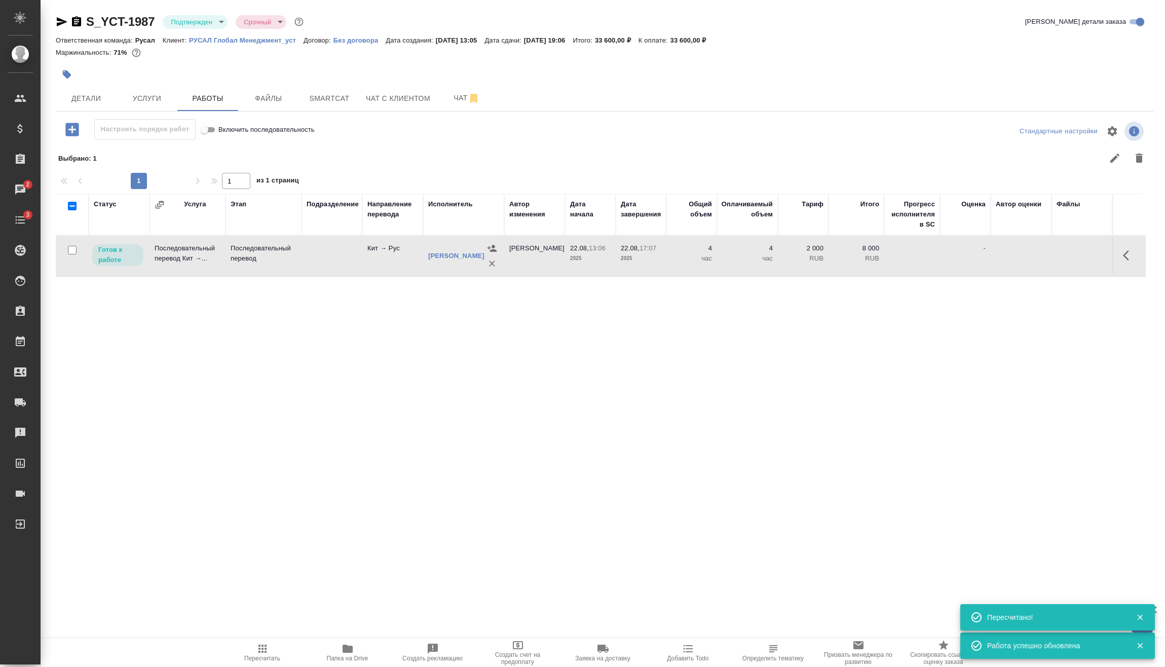
click at [181, 22] on body "🙏 .cls-1 fill:#fff; AWATERA [PERSON_NAME] Спецификации Заказы 2 Чаты 3 Todo Про…" at bounding box center [582, 333] width 1165 height 667
click at [215, 108] on li "В работе" at bounding box center [209, 106] width 93 height 17
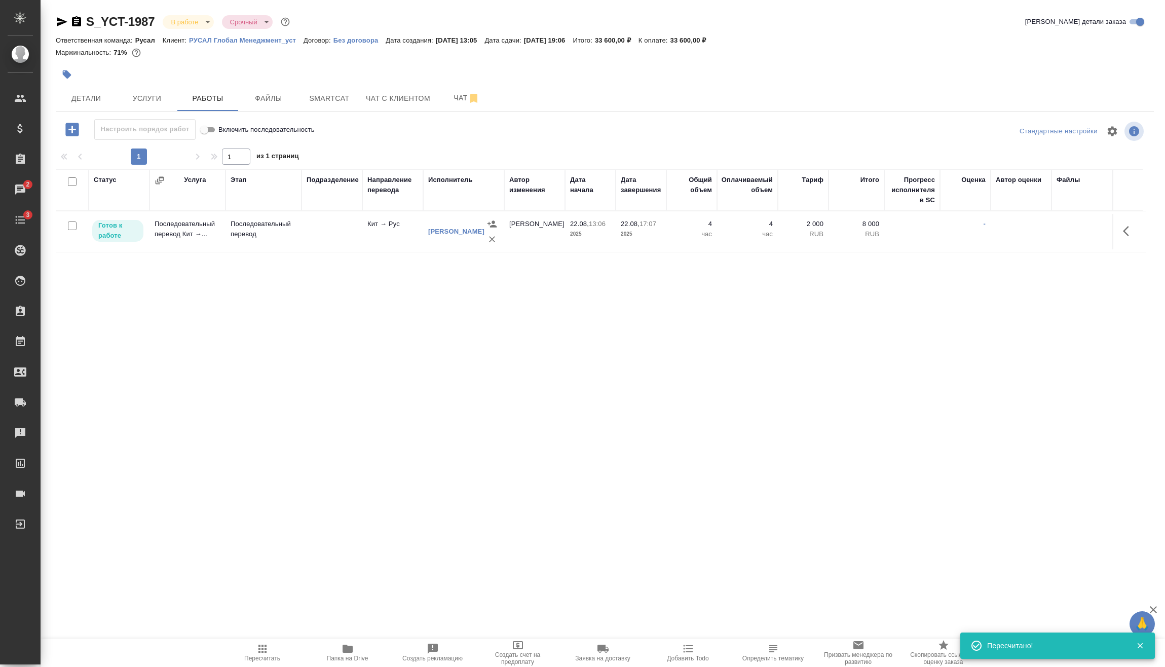
click at [73, 223] on input "checkbox" at bounding box center [72, 225] width 9 height 9
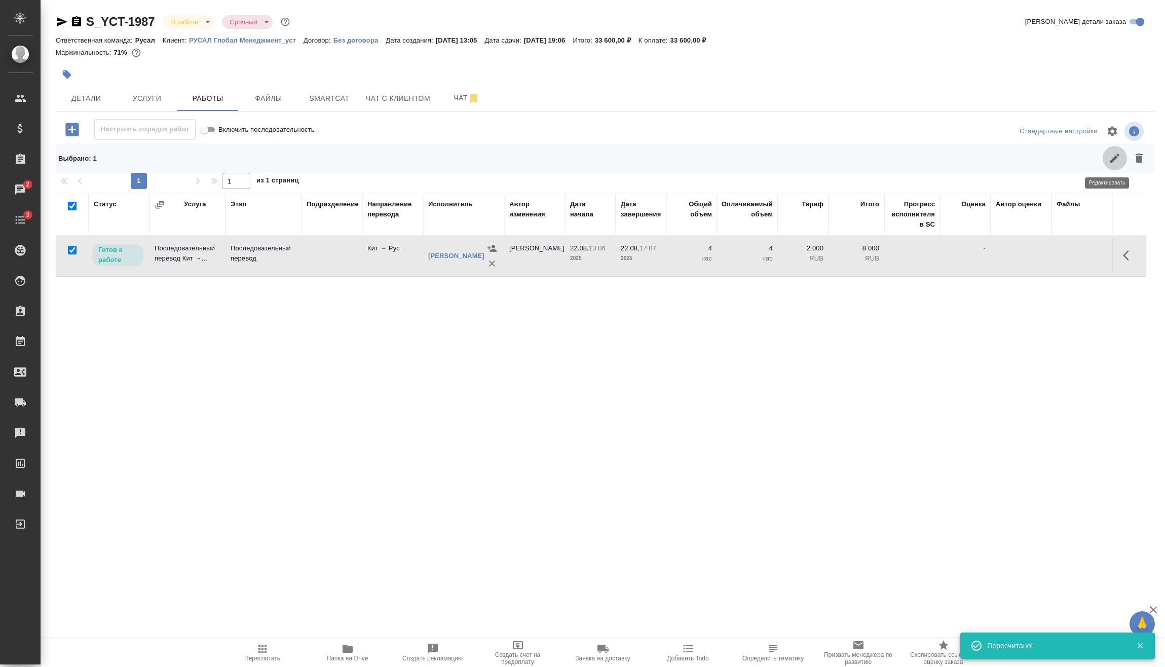
click at [1102, 164] on button "button" at bounding box center [1114, 158] width 24 height 24
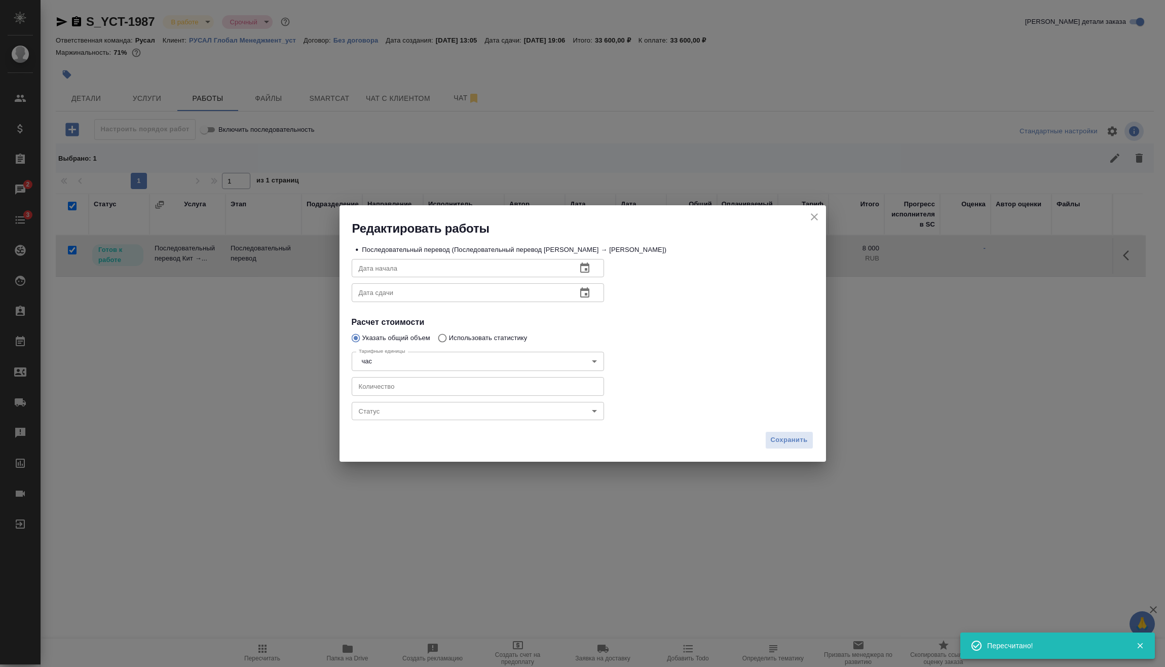
click at [482, 407] on body "🙏 .cls-1 fill:#fff; AWATERA [PERSON_NAME] Спецификации Заказы 2 Чаты 3 Todo Про…" at bounding box center [582, 333] width 1165 height 667
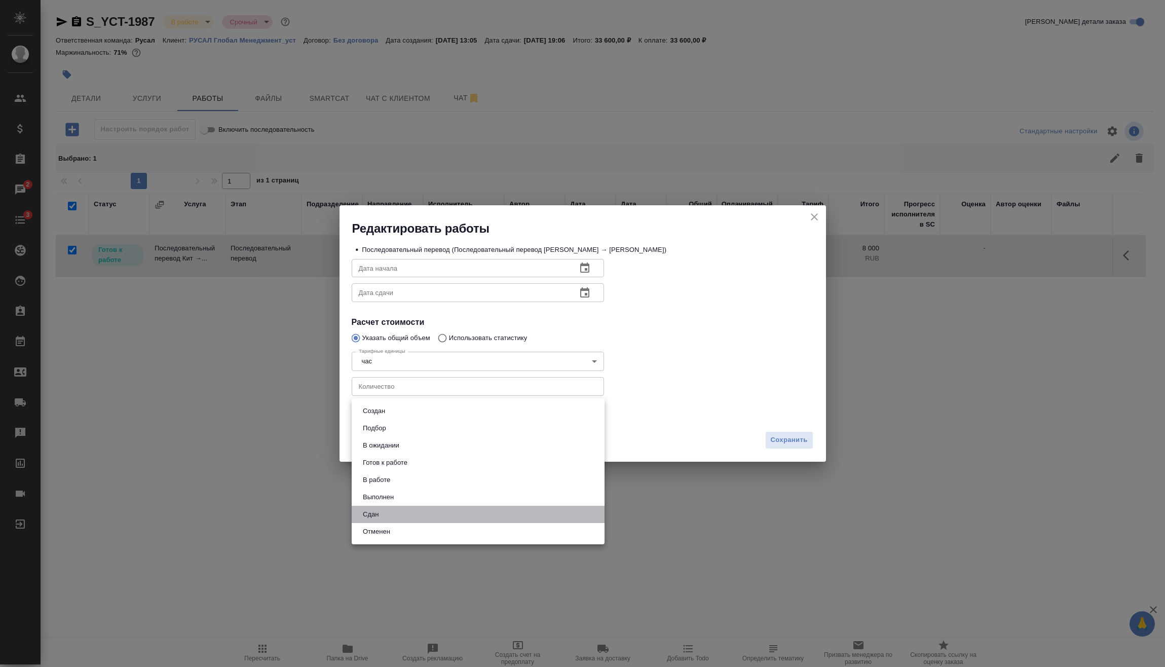
drag, startPoint x: 388, startPoint y: 518, endPoint x: 456, endPoint y: 509, distance: 69.4
click at [390, 516] on li "Сдан" at bounding box center [478, 514] width 253 height 17
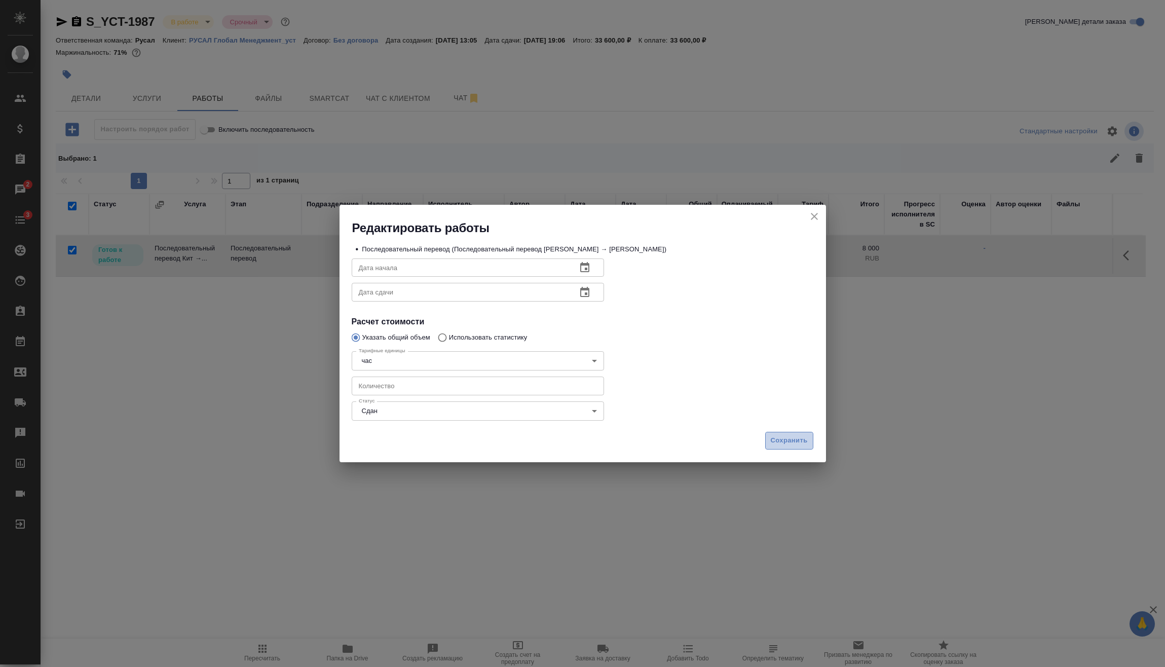
click at [778, 438] on span "Сохранить" at bounding box center [789, 441] width 37 height 12
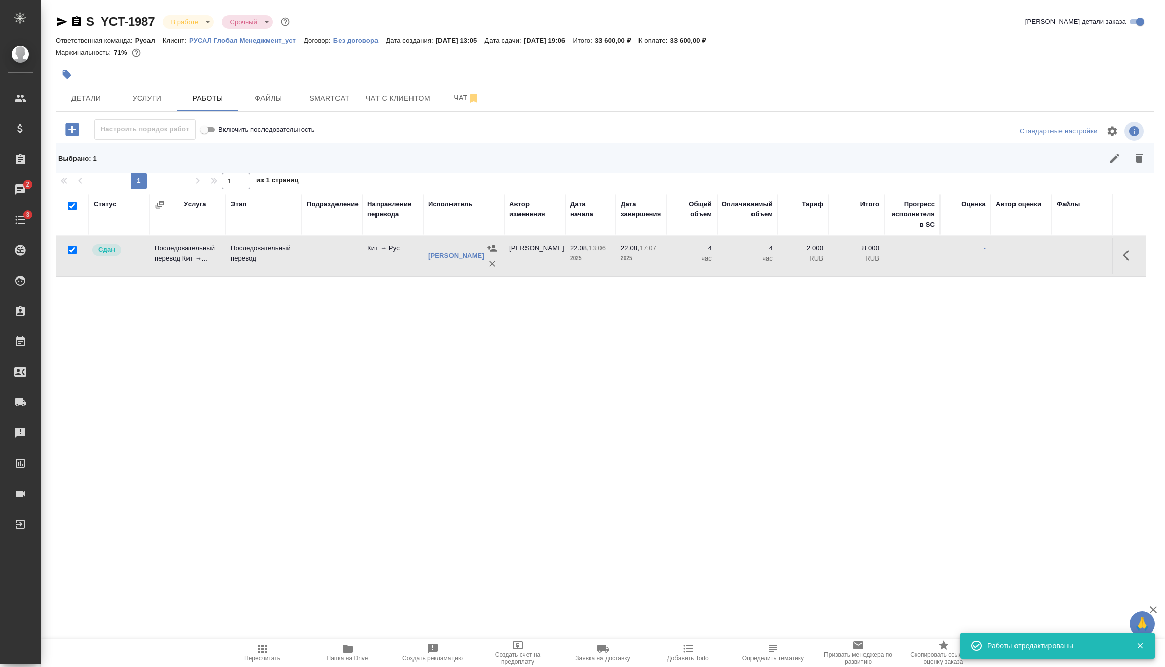
click at [194, 25] on body "🙏 .cls-1 fill:#fff; AWATERA [PERSON_NAME] Спецификации Заказы 2 Чаты 3 Todo Про…" at bounding box center [582, 333] width 1165 height 667
click at [199, 26] on button "Сдан без статистики" at bounding box center [185, 20] width 28 height 11
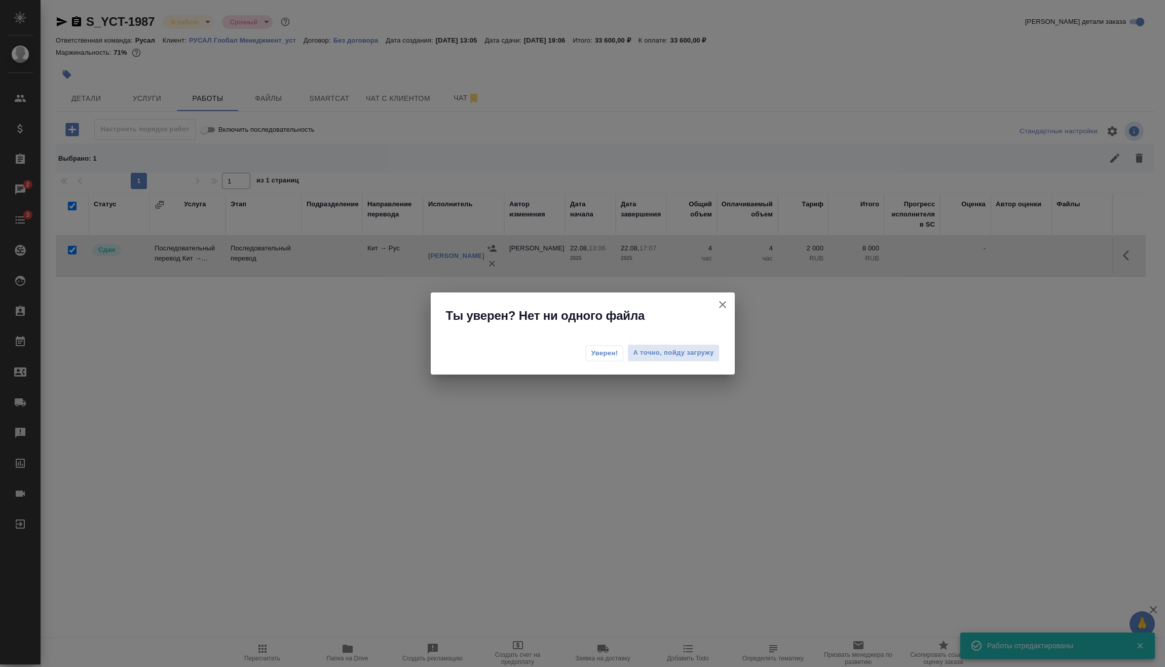
click at [618, 355] on span "Уверен!" at bounding box center [604, 353] width 27 height 10
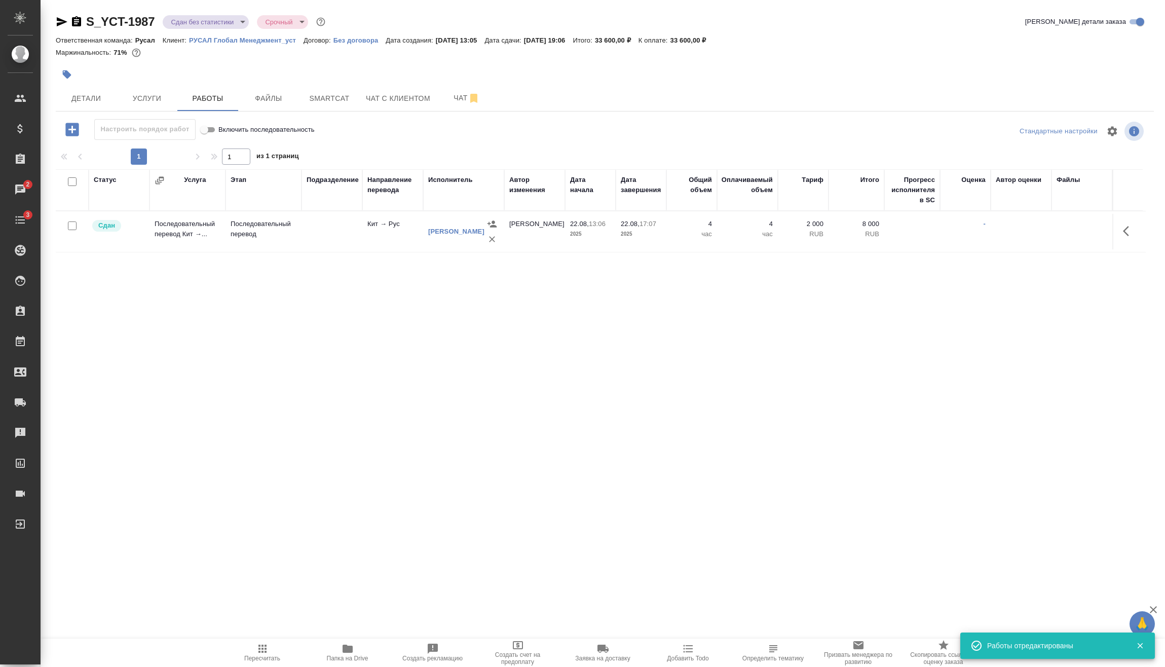
click at [184, 20] on body "🙏 .cls-1 fill:#fff; AWATERA [PERSON_NAME] Спецификации Заказы 2 Чаты 3 Todo Про…" at bounding box center [582, 333] width 1165 height 667
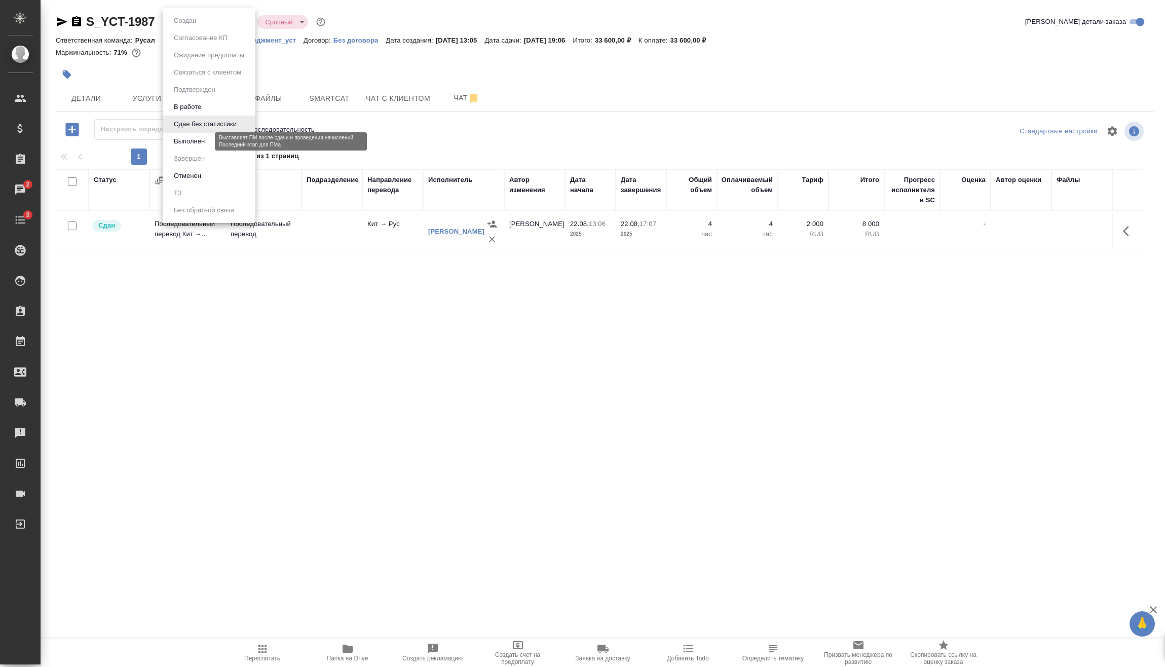
click at [190, 138] on button "Выполнен" at bounding box center [189, 141] width 37 height 11
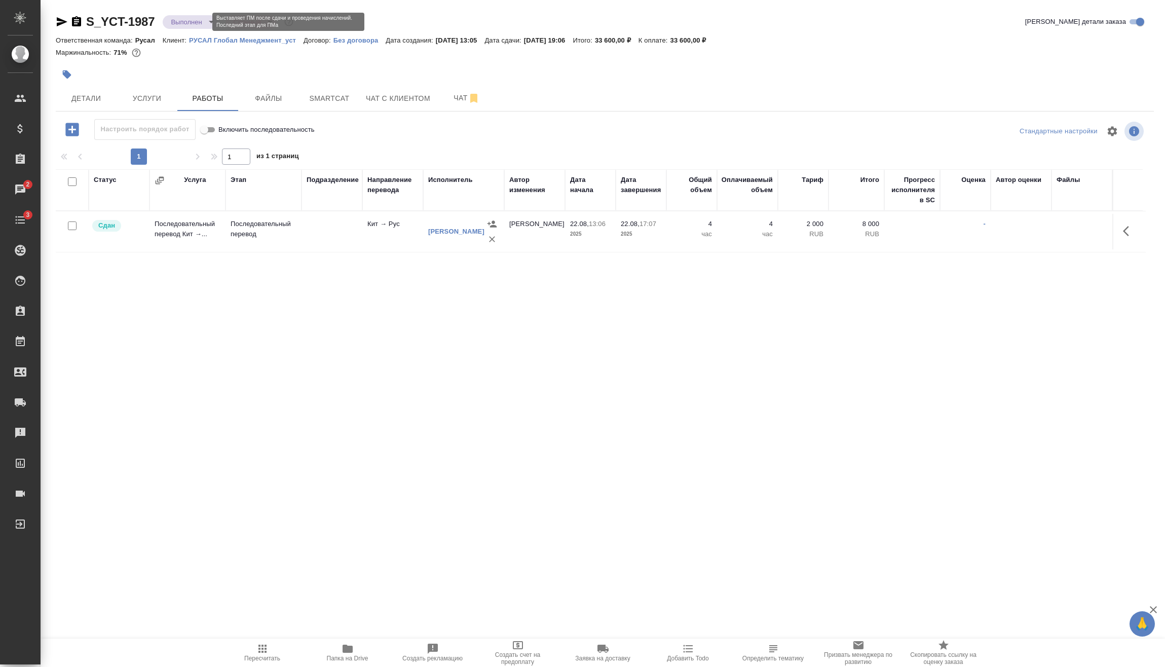
click at [198, 21] on body "🙏 .cls-1 fill:#fff; AWATERA [PERSON_NAME] Спецификации Заказы 2 Чаты 3 Todo Про…" at bounding box center [582, 333] width 1165 height 667
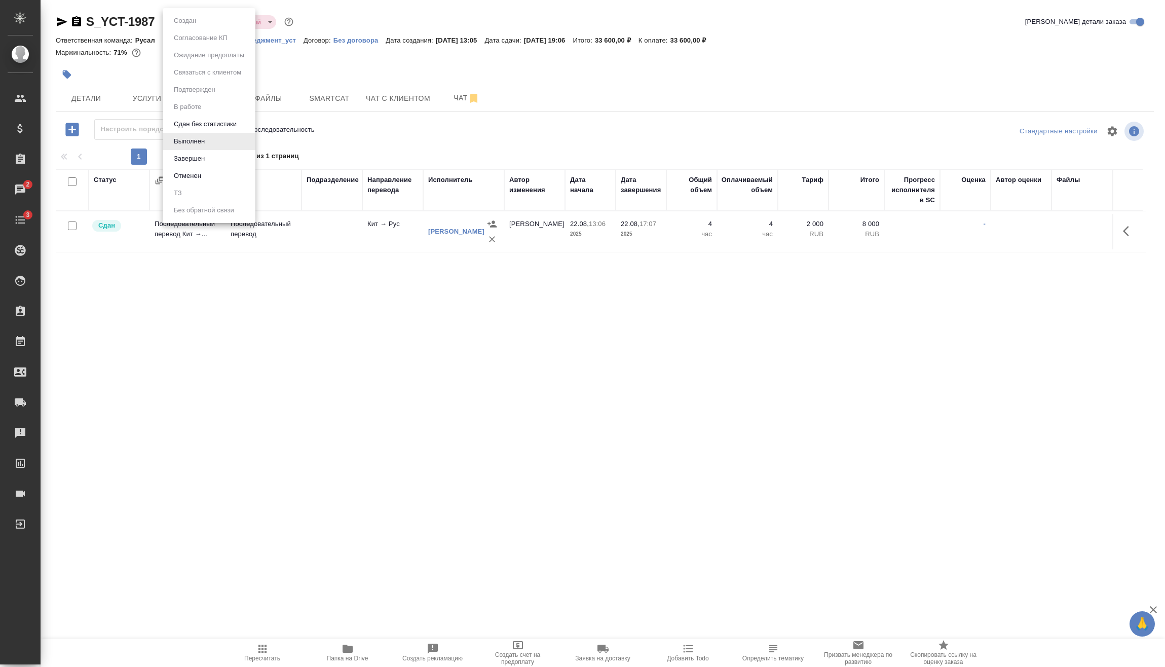
click at [223, 161] on li "Завершен" at bounding box center [209, 158] width 93 height 17
click at [79, 20] on icon "button" at bounding box center [76, 22] width 12 height 12
